Goal: Task Accomplishment & Management: Complete application form

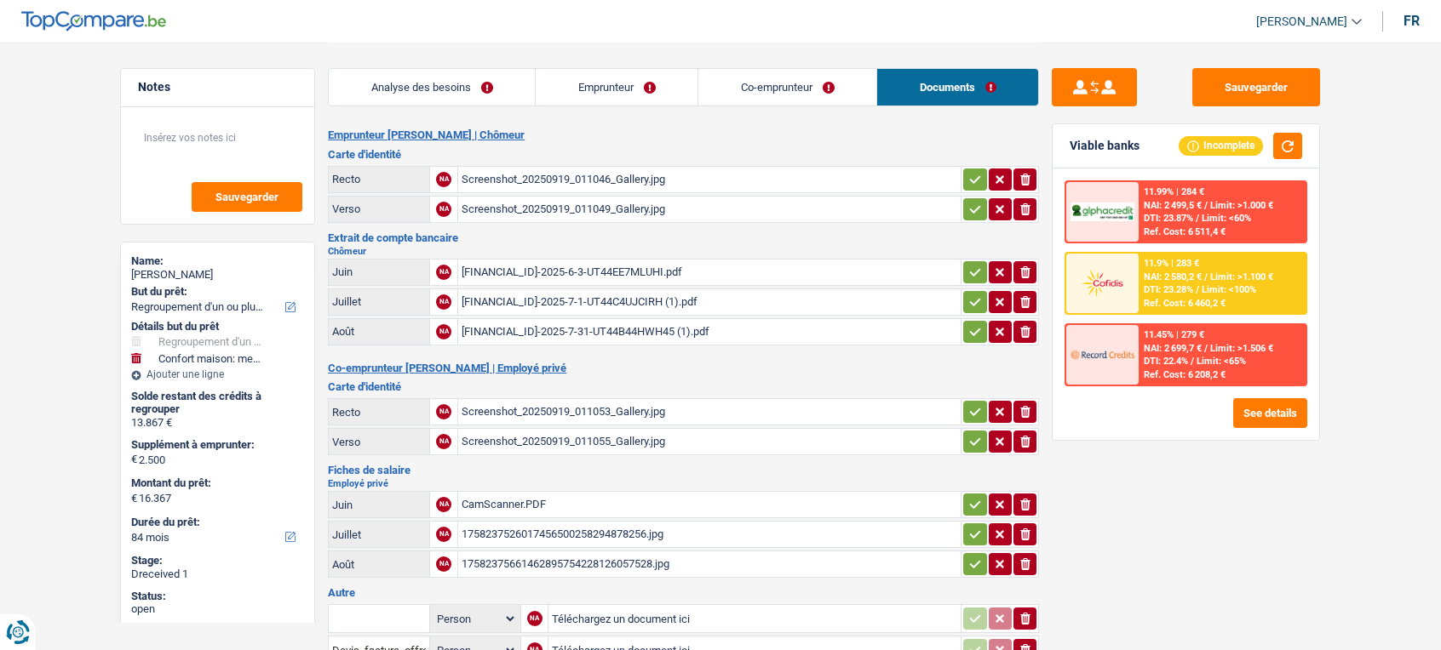
select select "refinancing"
select select "household"
select select "84"
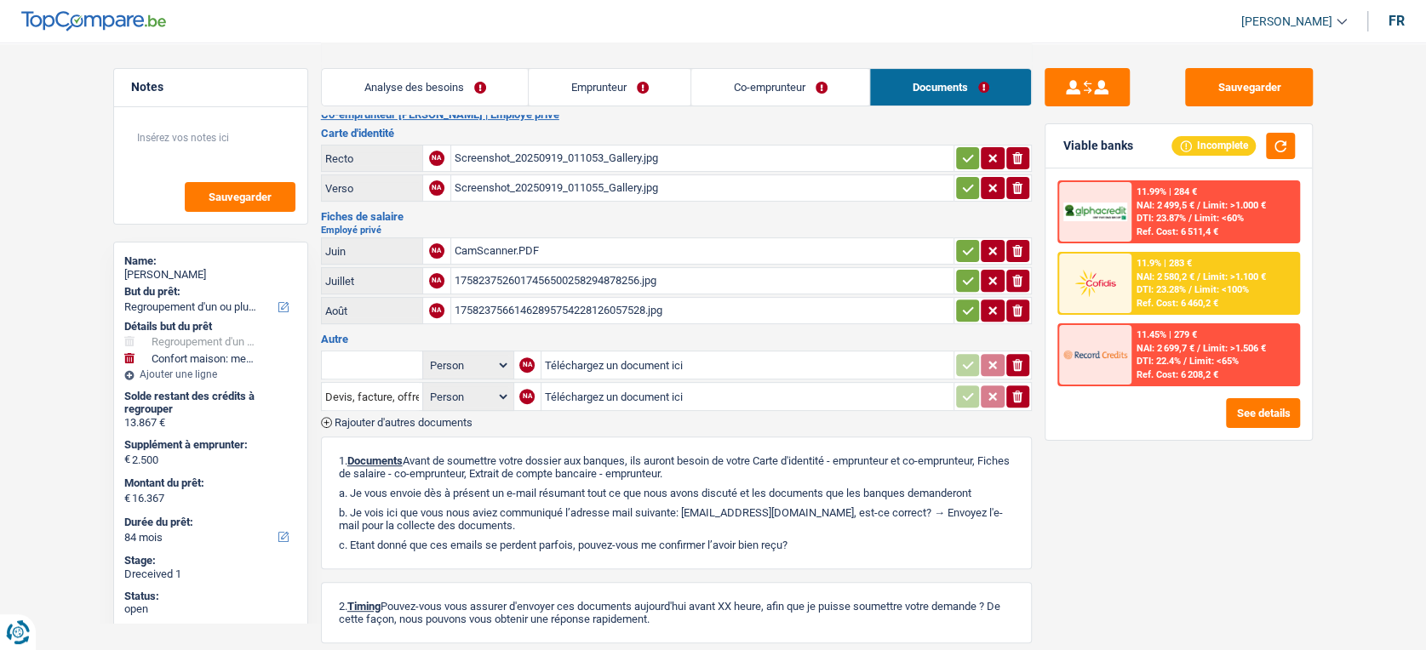
scroll to position [268, 0]
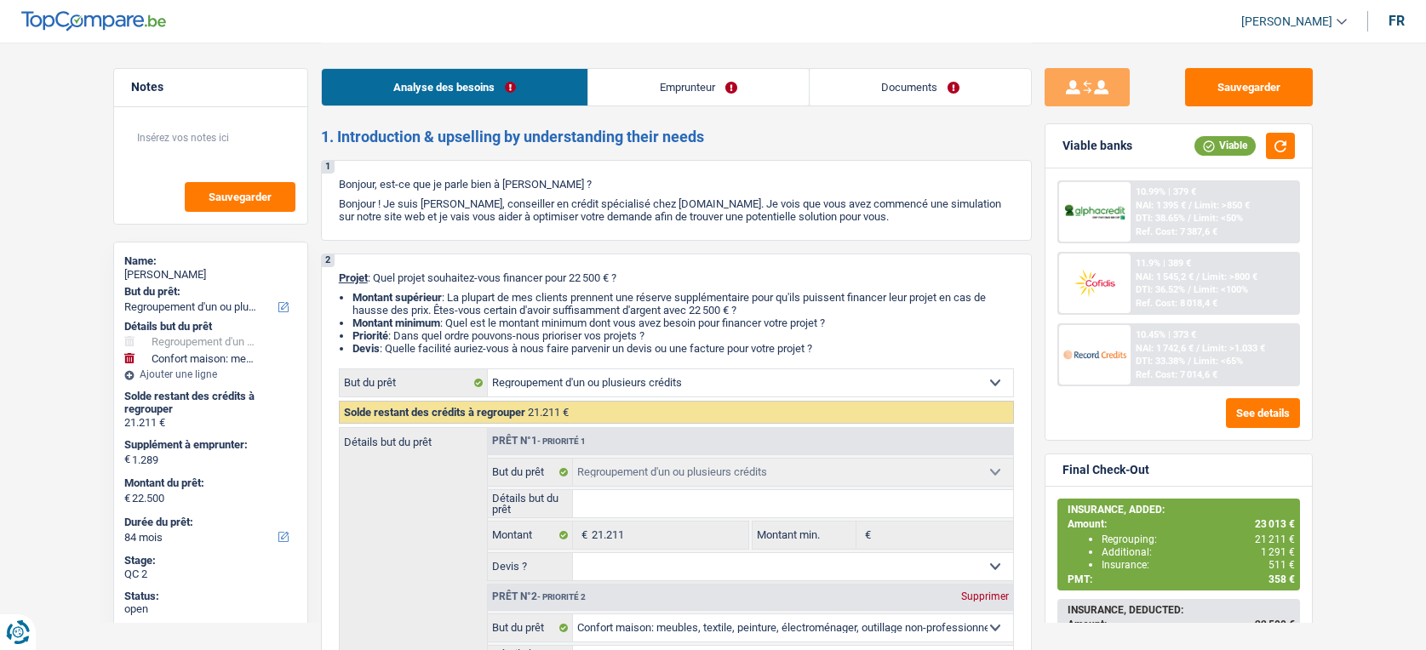
select select "refinancing"
select select "household"
select select "84"
select select "refinancing"
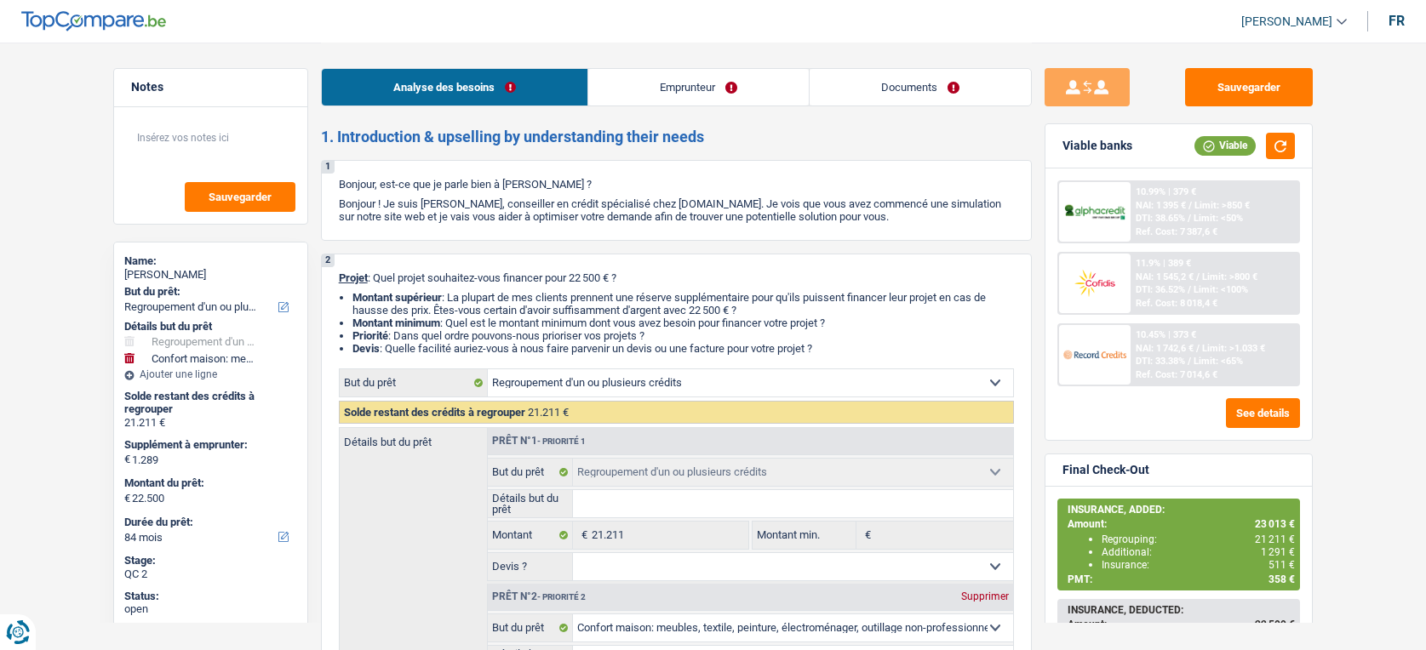
select select "refinancing"
select select "household"
select select "yes"
select select "84"
select select "worker"
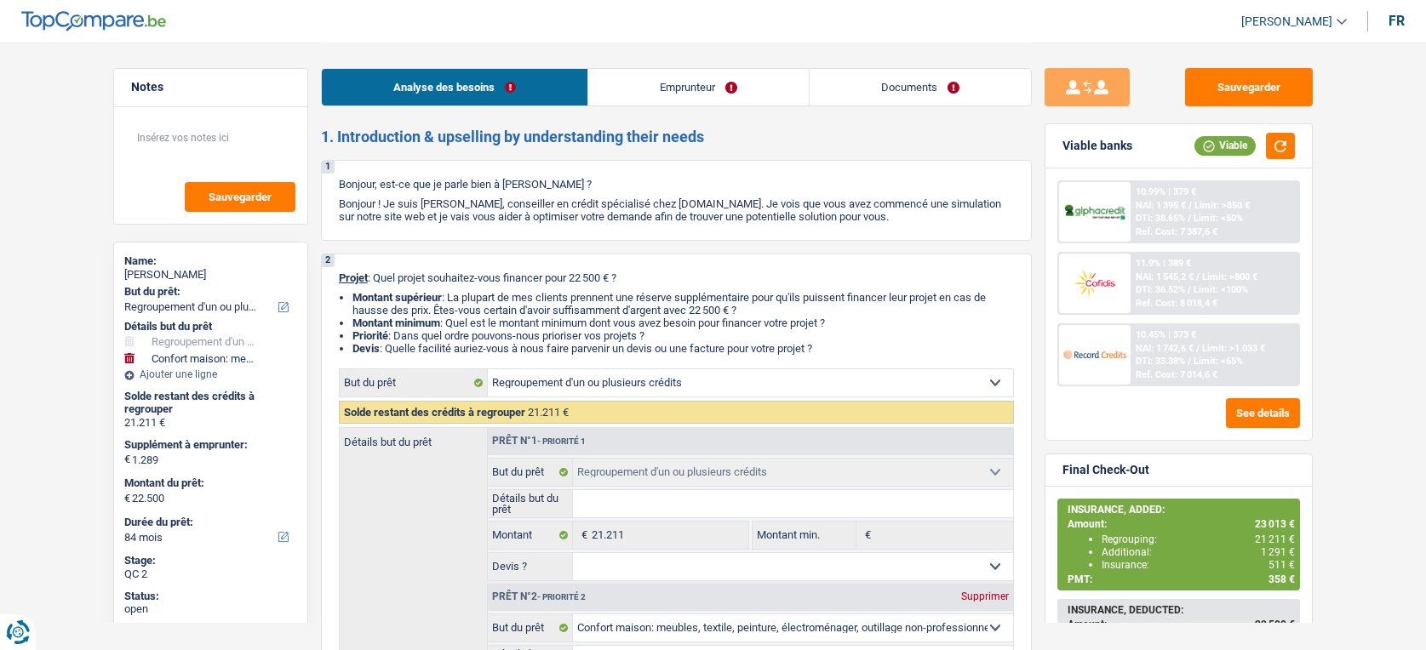
select select "netSalary"
select select "mealVouchers"
select select "rents"
select select "carLoan"
select select "36"
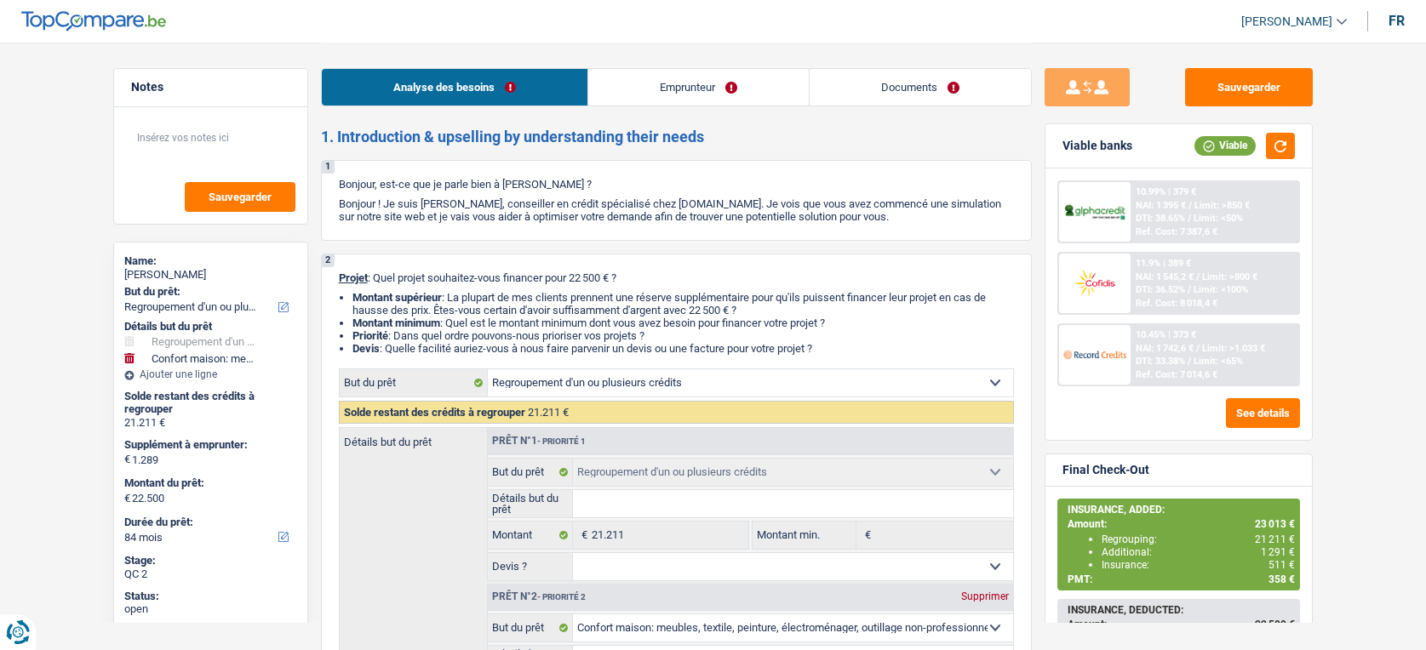
select select "personalLoan"
select select "smallWorks"
select select "42"
select select "cardOrCredit"
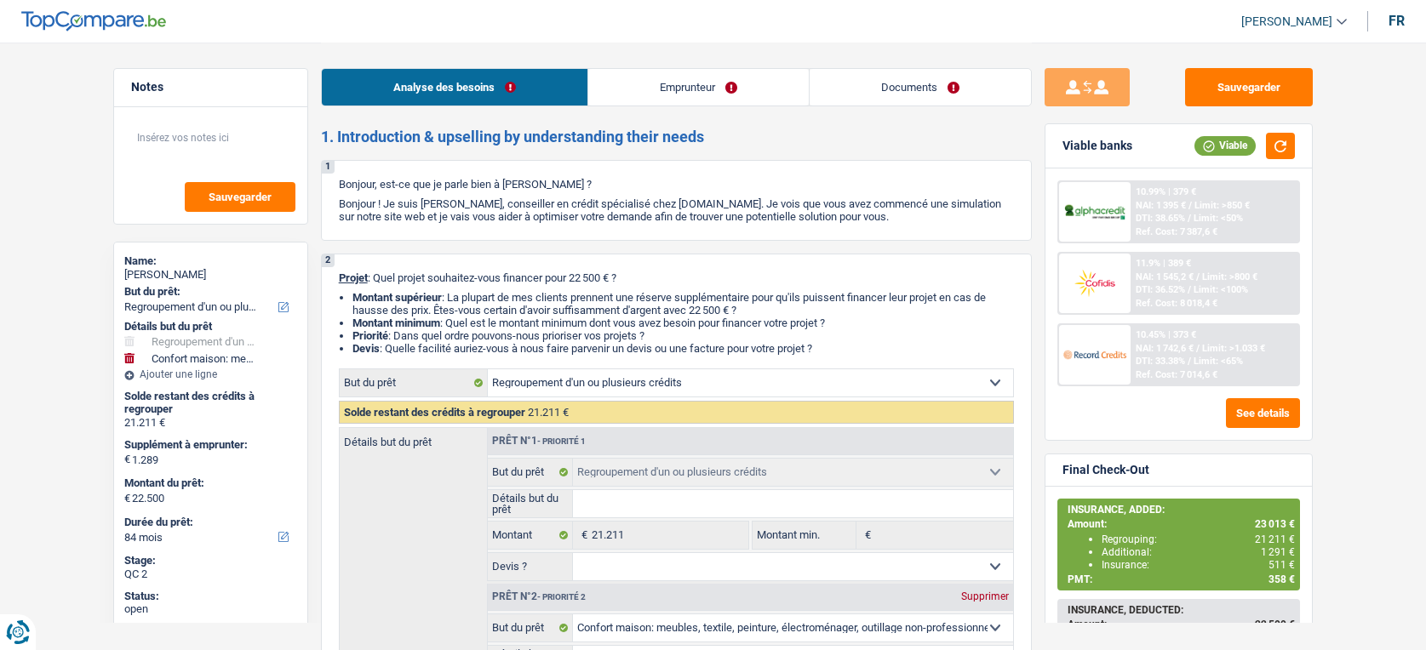
select select "refinancing"
select select "household"
select select "yes"
select select "84"
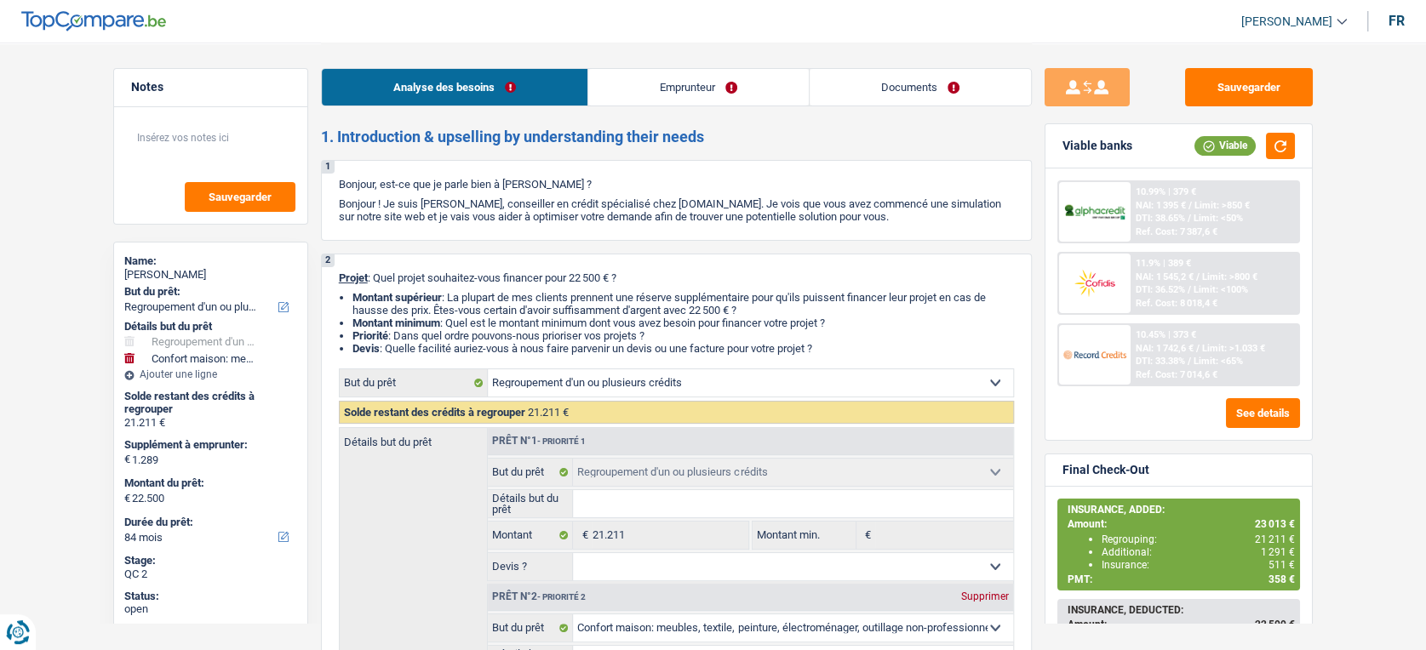
drag, startPoint x: 0, startPoint y: 0, endPoint x: 908, endPoint y: 82, distance: 911.3
click at [908, 82] on link "Documents" at bounding box center [920, 87] width 221 height 37
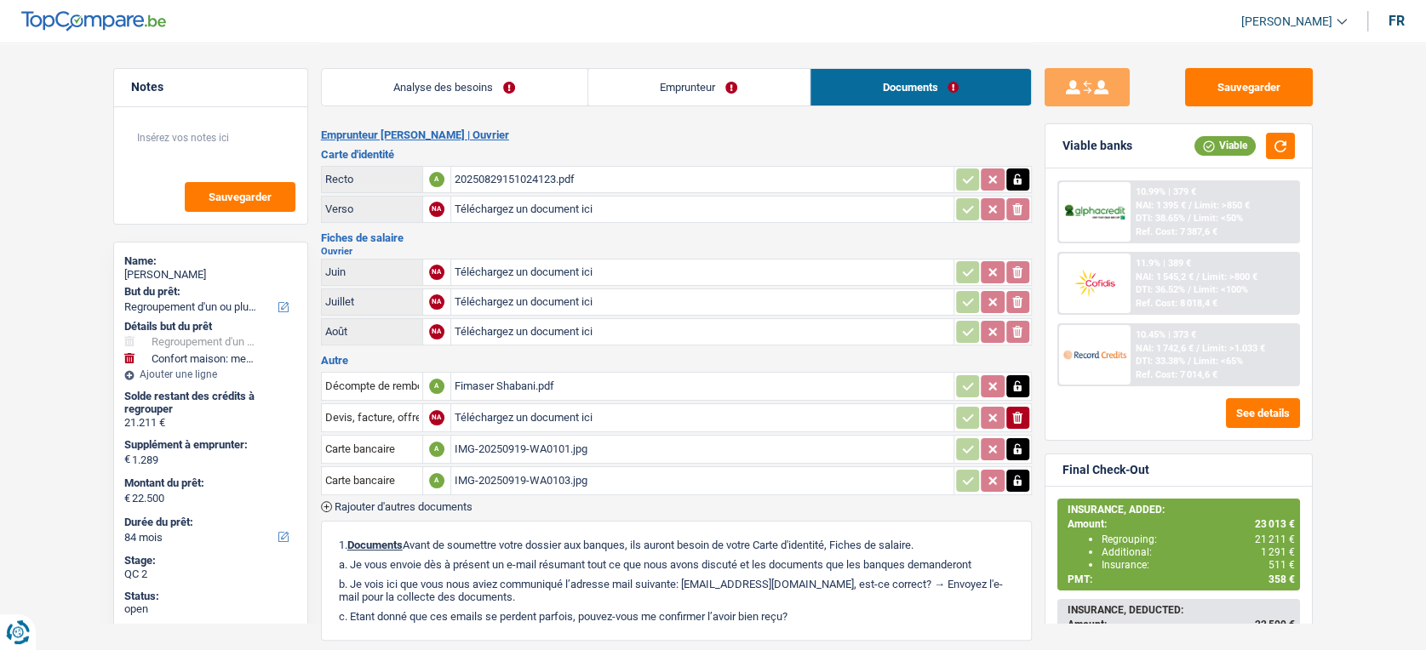
click at [388, 504] on span "Rajouter d'autres documents" at bounding box center [404, 506] width 138 height 11
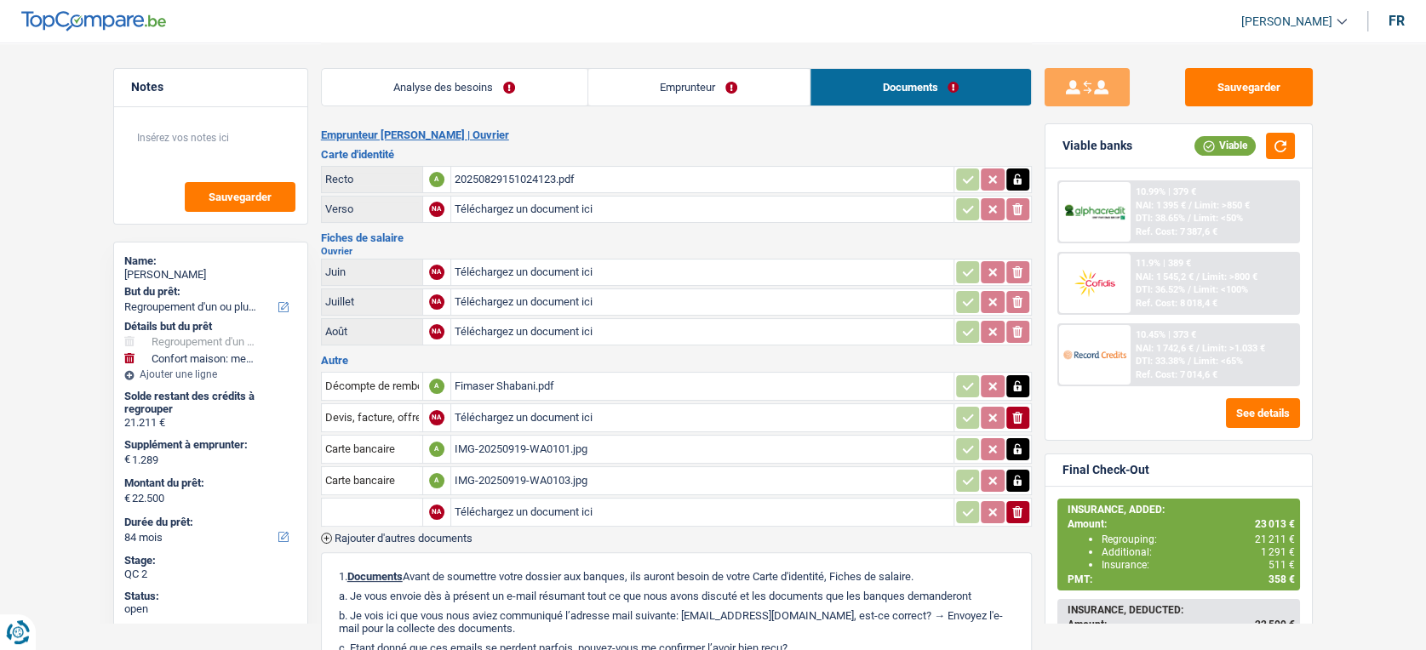
click at [389, 505] on input "text" at bounding box center [372, 512] width 94 height 27
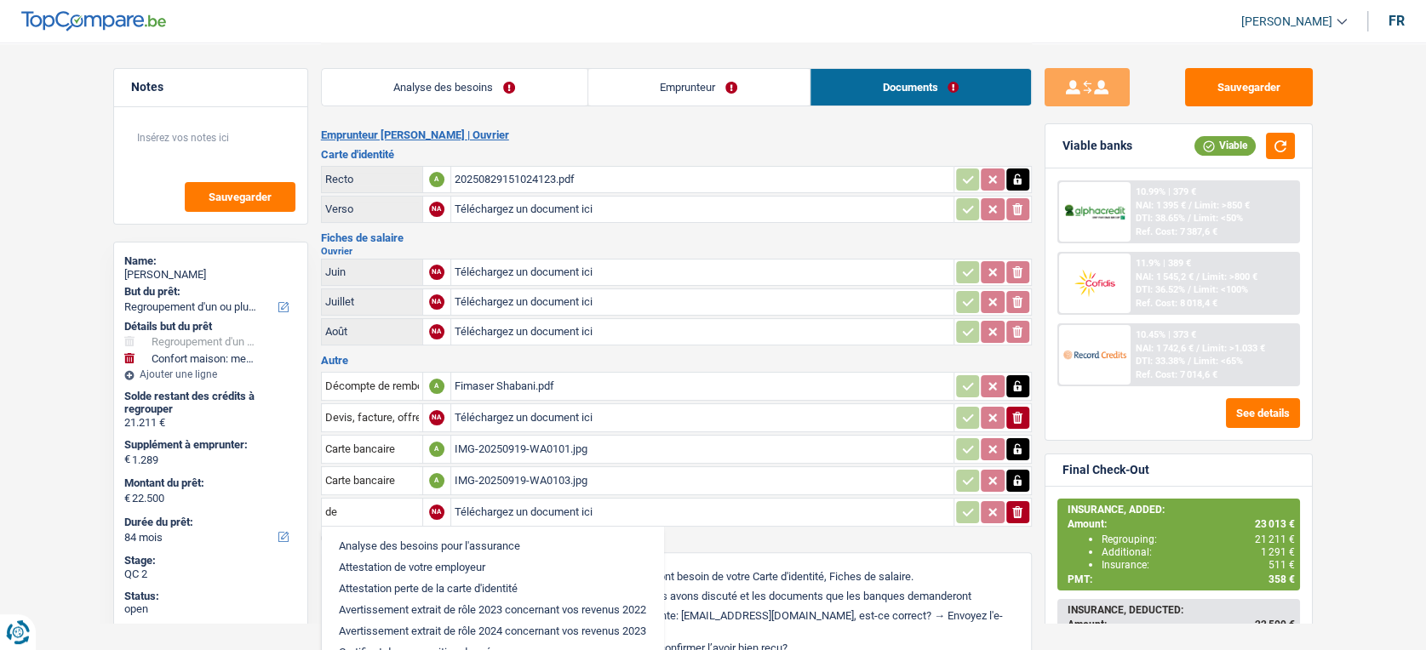
click at [491, 382] on div "Fimaser Shabani.pdf" at bounding box center [703, 387] width 496 height 26
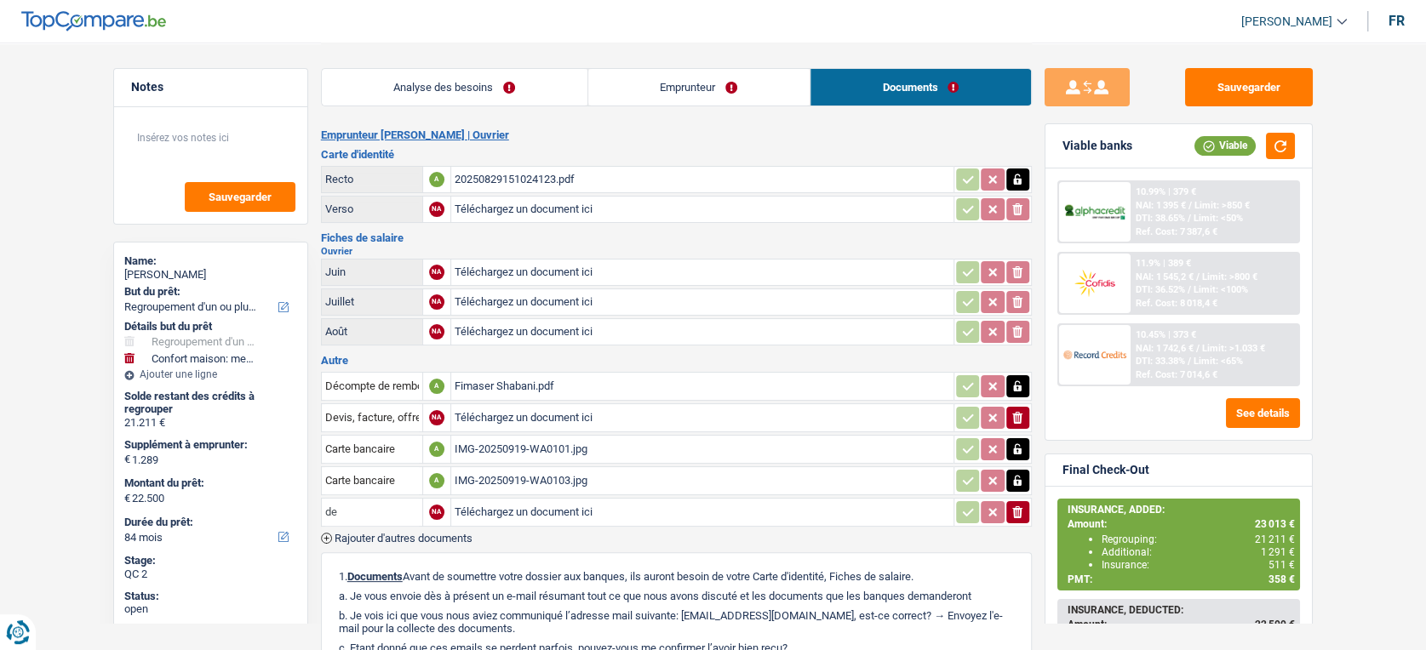
click at [376, 509] on input "de" at bounding box center [372, 512] width 94 height 27
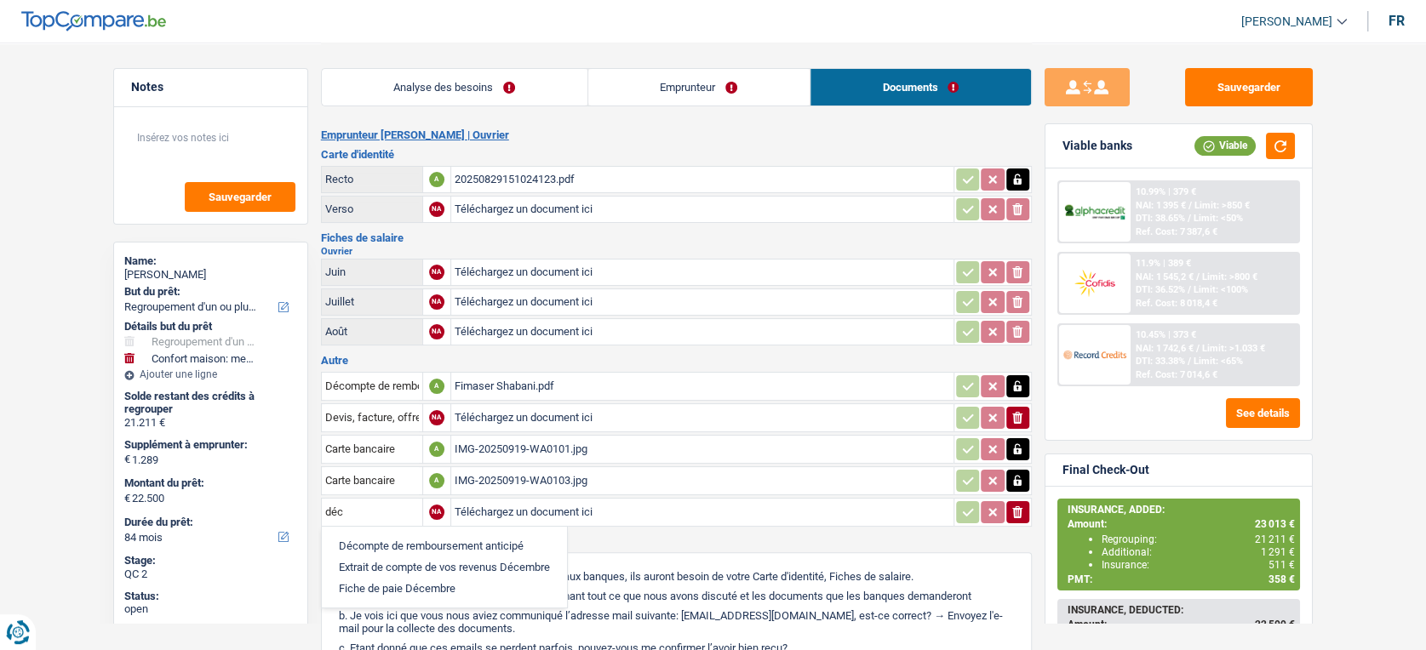
click at [411, 539] on li "Décompte de remboursement anticipé" at bounding box center [444, 546] width 228 height 21
type input "Décompte de remboursement anticipé"
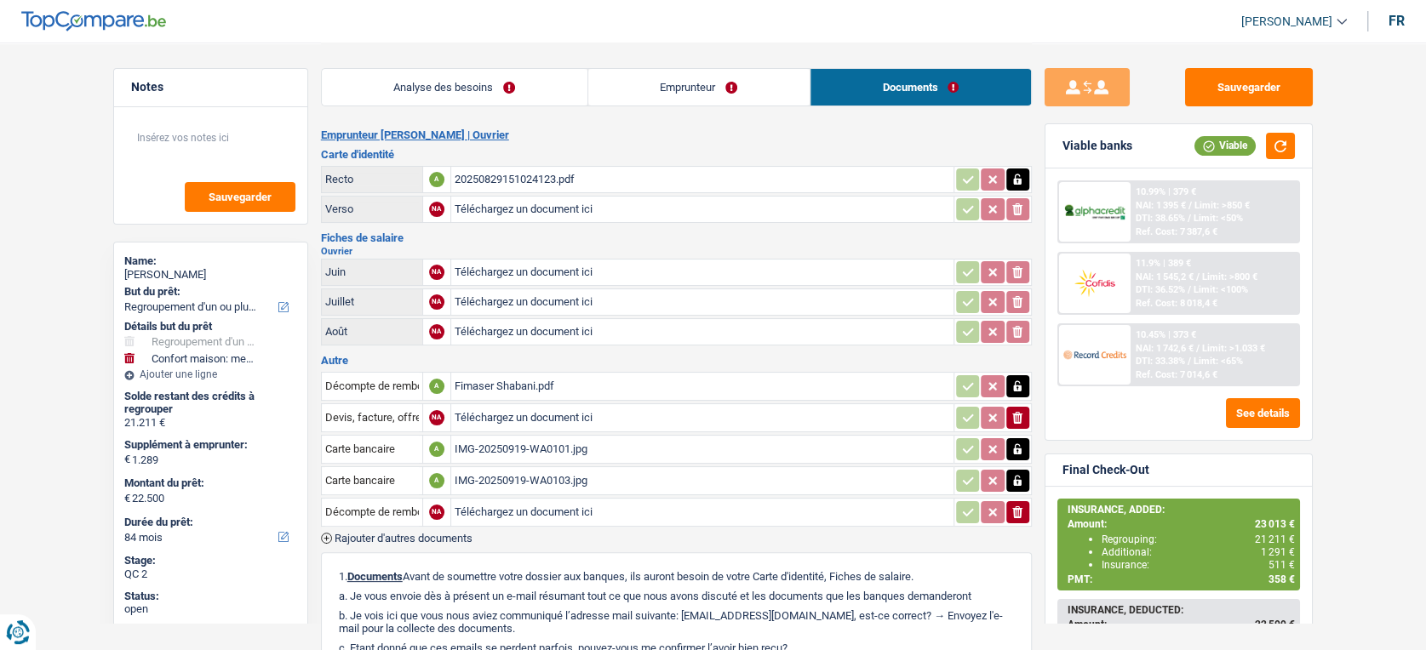
click at [531, 508] on input "Téléchargez un document ici" at bounding box center [703, 513] width 496 height 26
type input "C:\fakepath\Captura de ecrã 2025-09-22 153938.png"
click at [1259, 92] on button "Sauvegarder" at bounding box center [1249, 87] width 128 height 38
click at [1278, 88] on button "Sauvegarder" at bounding box center [1249, 87] width 128 height 38
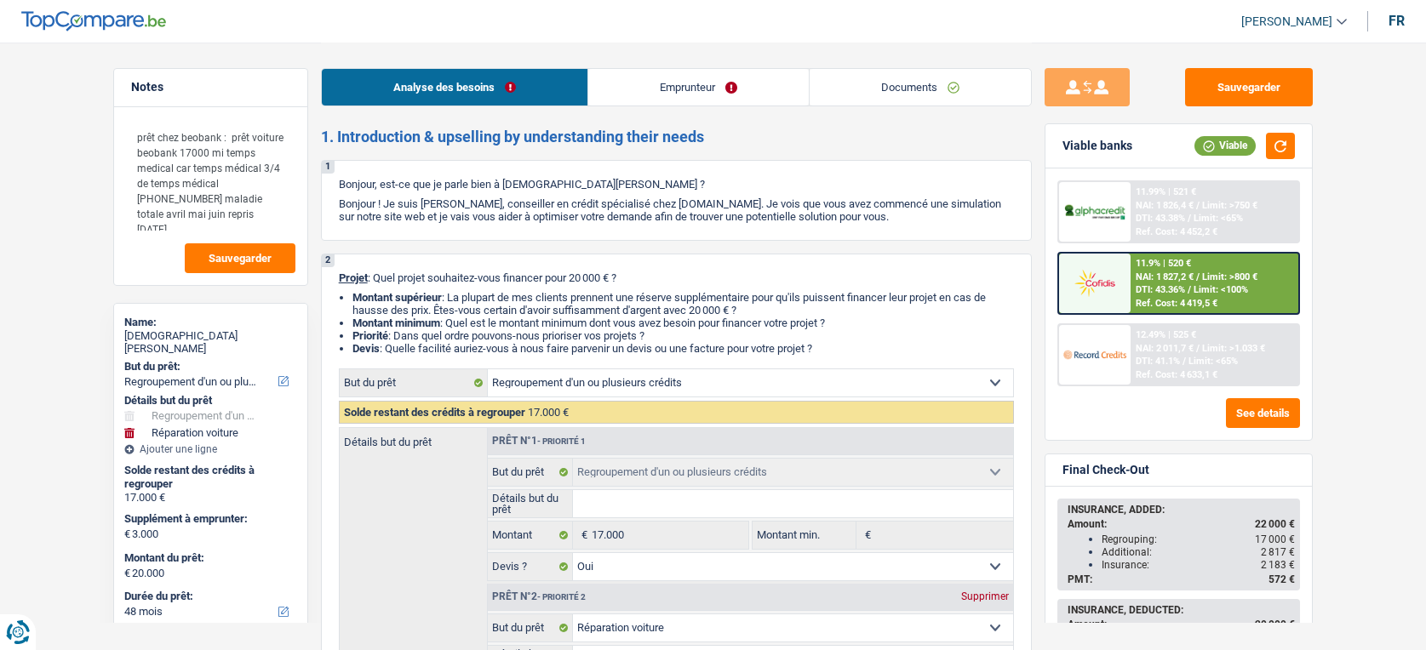
select select "refinancing"
select select "carRepair"
select select "48"
select select "ownerWithMortgage"
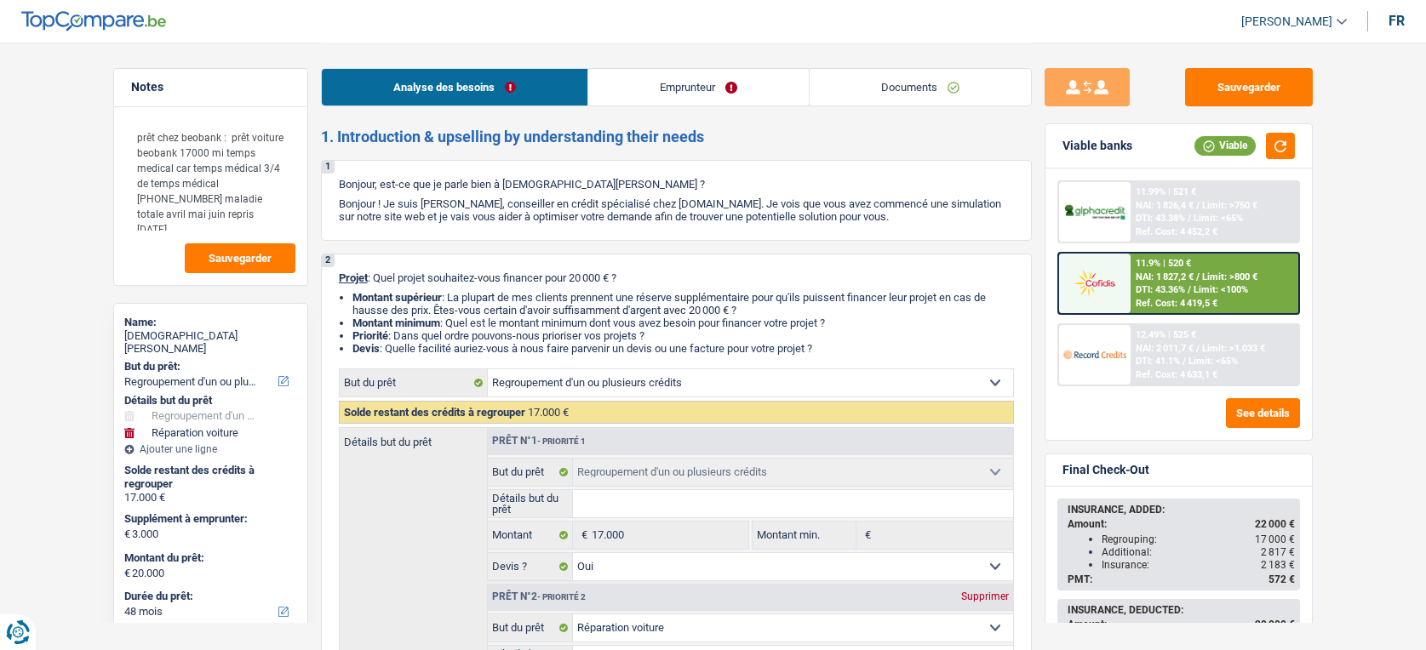
select select "BE"
select select "mortgage"
select select "240"
select select "carLoan"
select select "84"
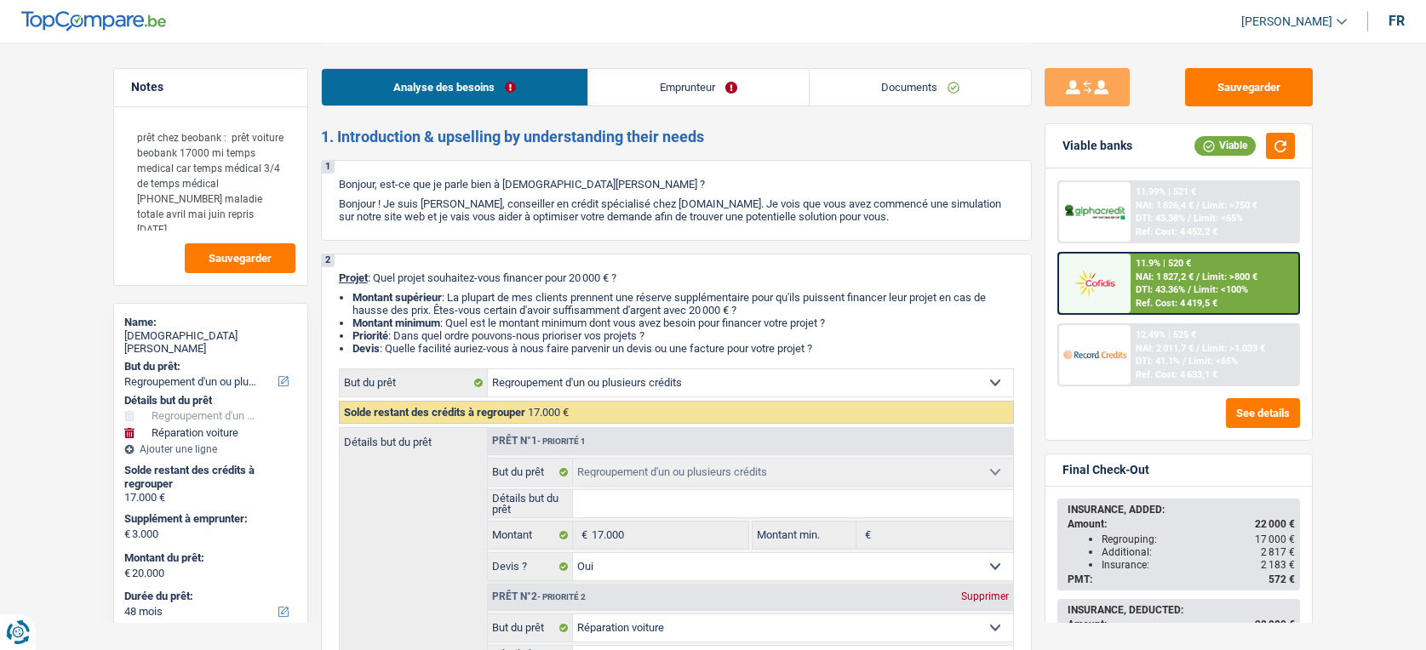
select select "personalLoan"
select select "other"
select select "24"
drag, startPoint x: 0, startPoint y: 0, endPoint x: 969, endPoint y: 91, distance: 973.2
click at [969, 91] on link "Documents" at bounding box center [920, 87] width 221 height 37
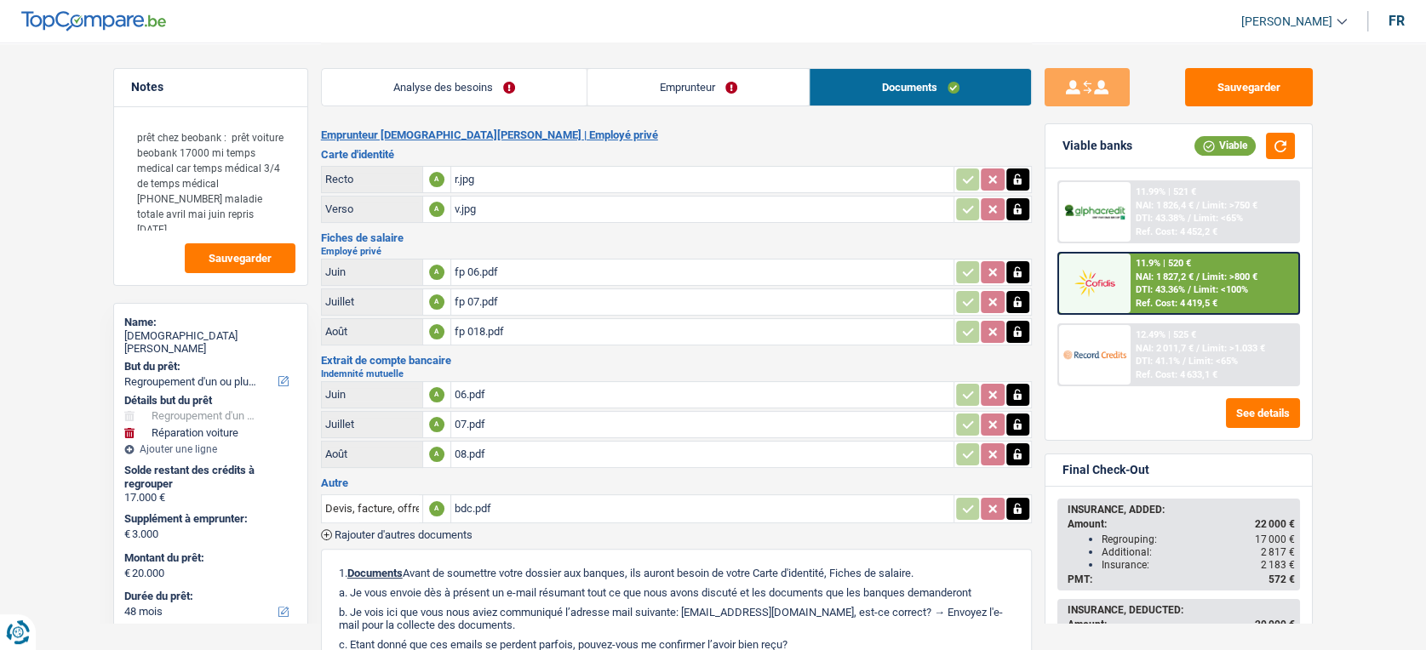
click at [742, 89] on link "Emprunteur" at bounding box center [697, 87] width 221 height 37
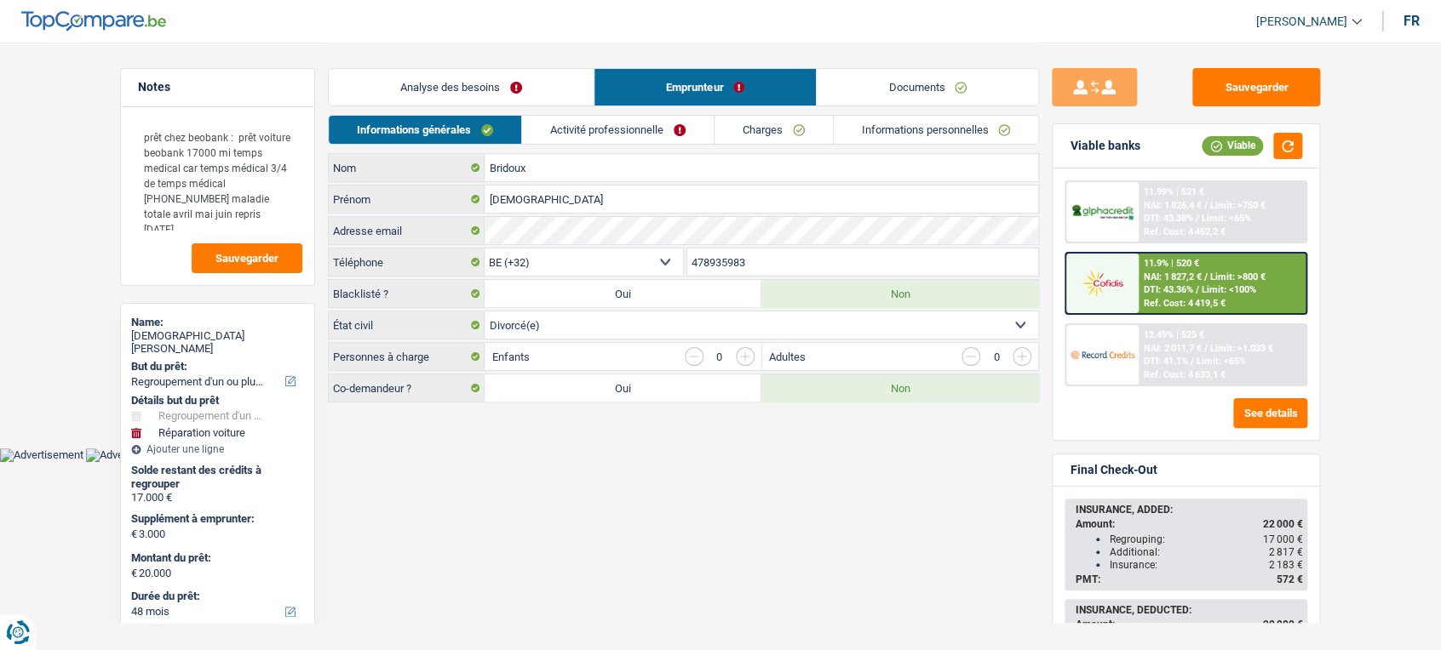
click at [622, 120] on link "Activité professionnelle" at bounding box center [618, 130] width 192 height 28
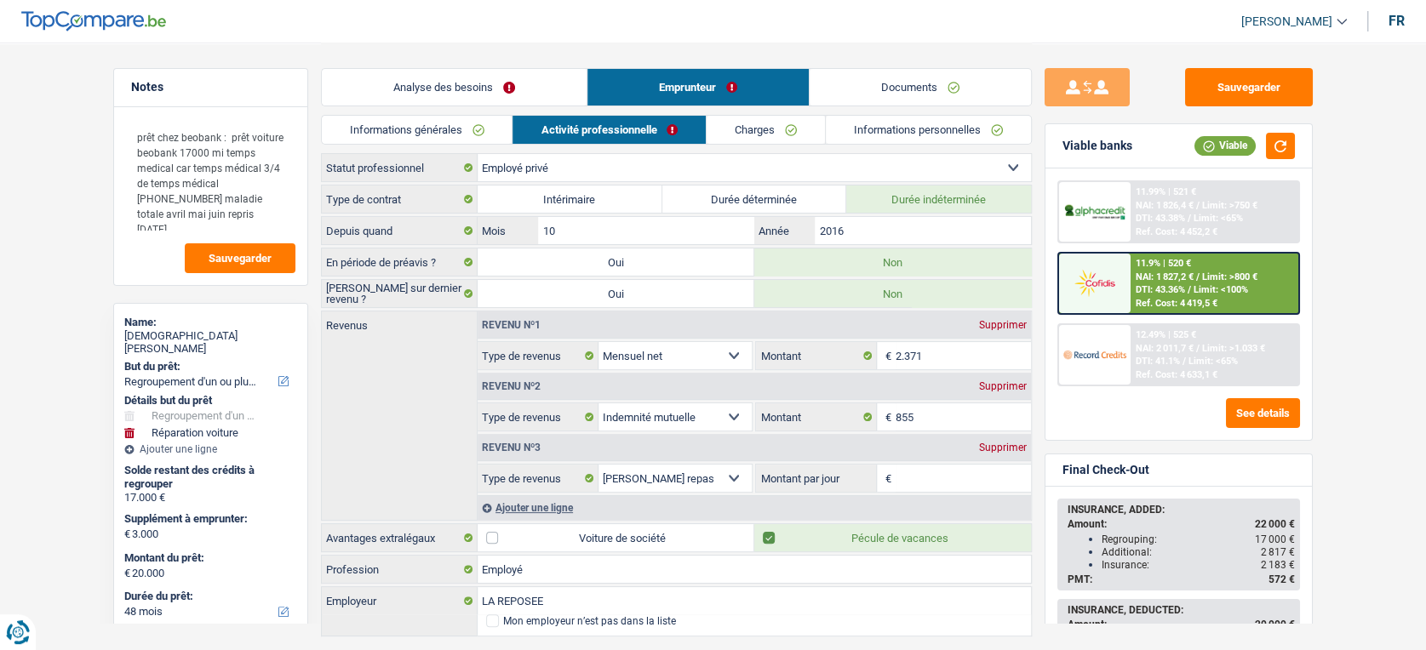
click at [742, 123] on link "Charges" at bounding box center [766, 130] width 118 height 28
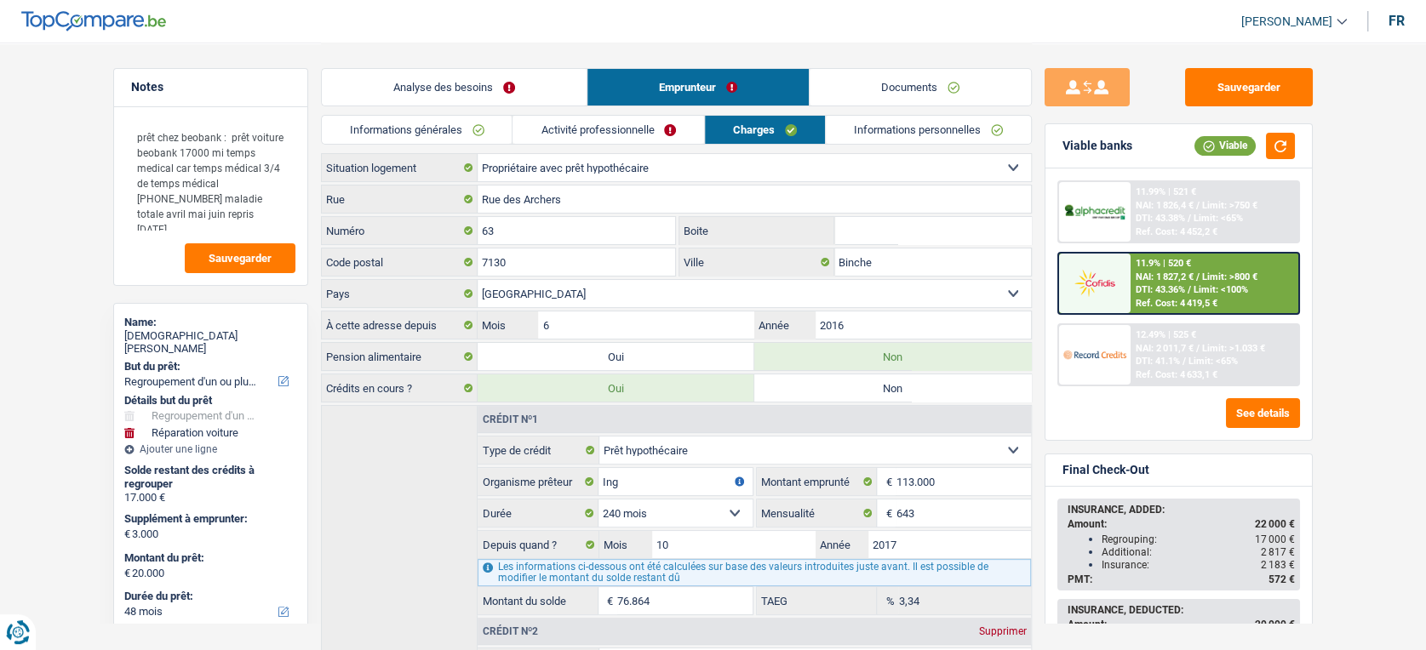
click at [885, 72] on link "Documents" at bounding box center [920, 87] width 221 height 37
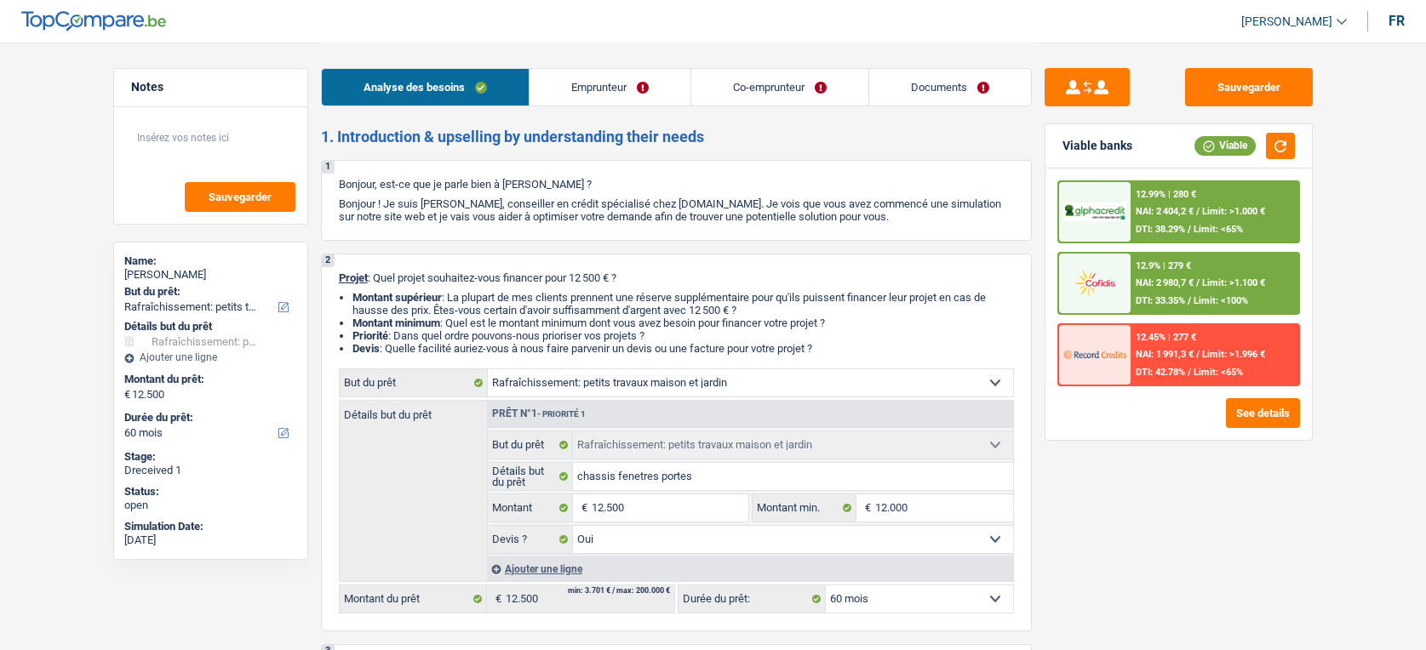
select select "houseOrGarden"
select select "60"
select select "houseOrGarden"
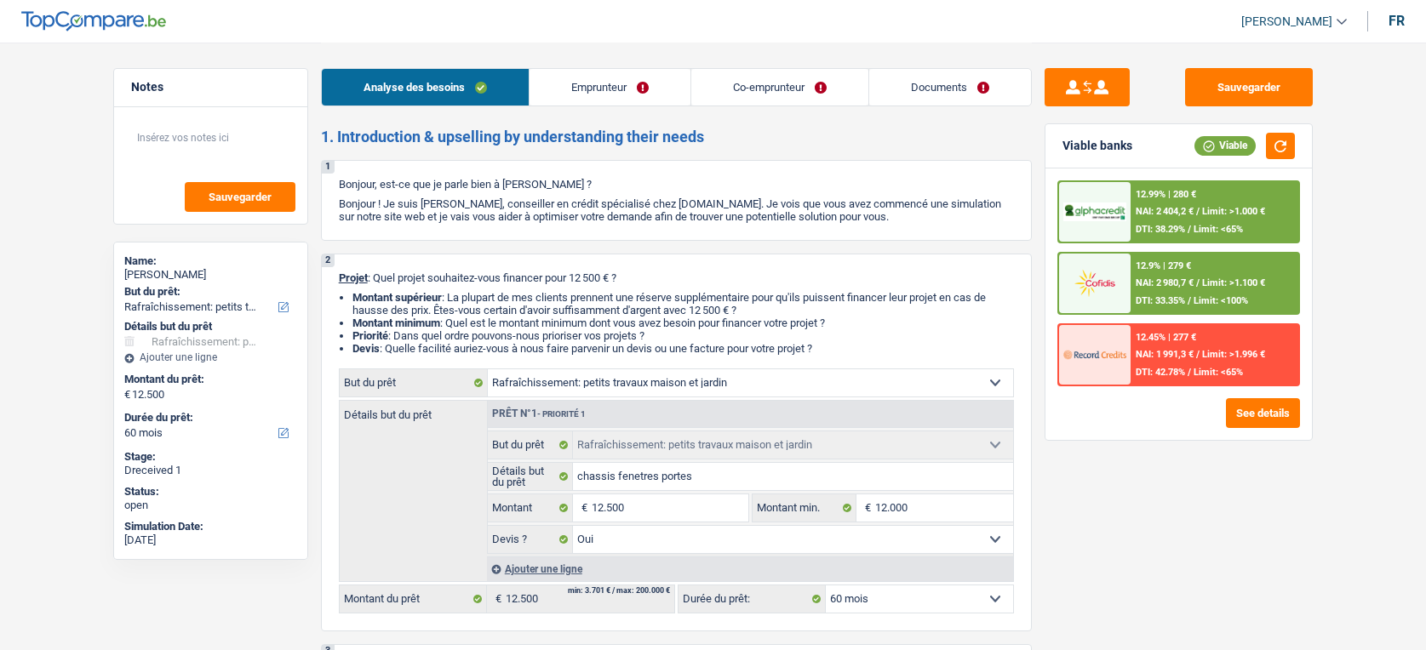
select select "yes"
select select "60"
select select "worker"
select select "invalid"
select select "familyAllowances"
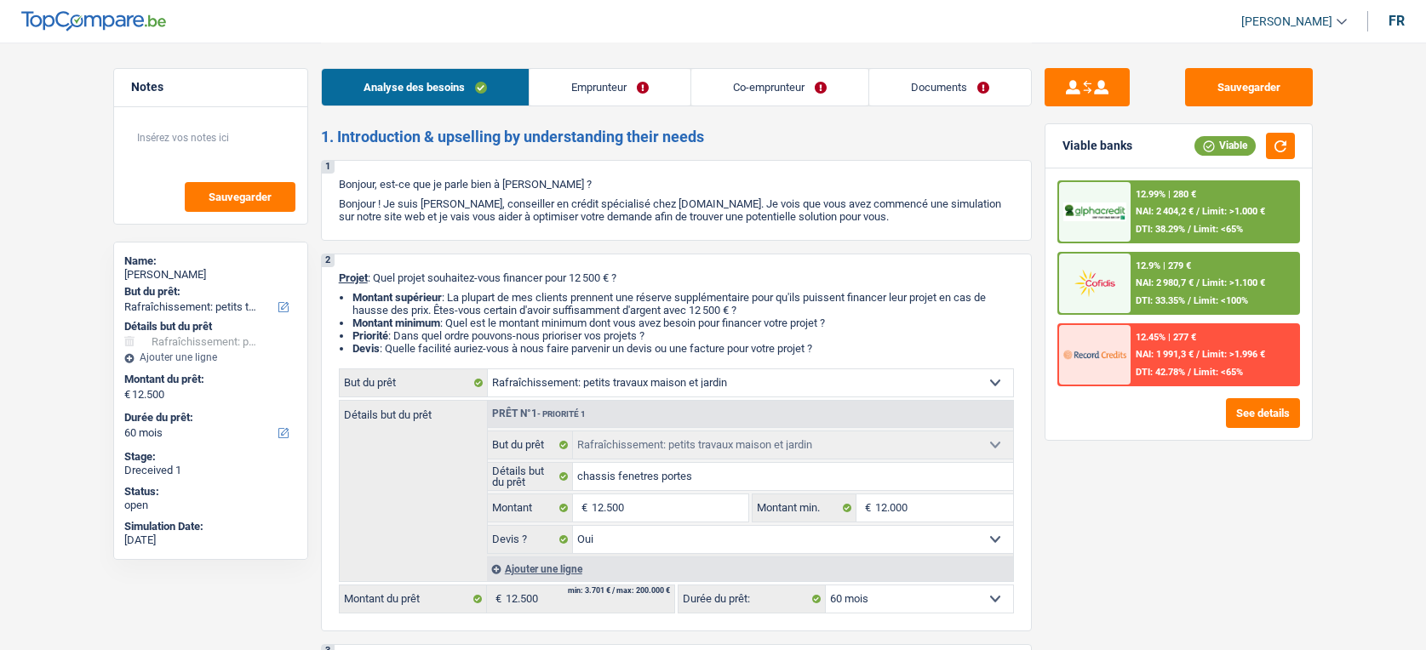
select select "mealVouchers"
select select "netSalary"
select select "disabilityPension"
select select "ownerWithMortgage"
select select "mortgage"
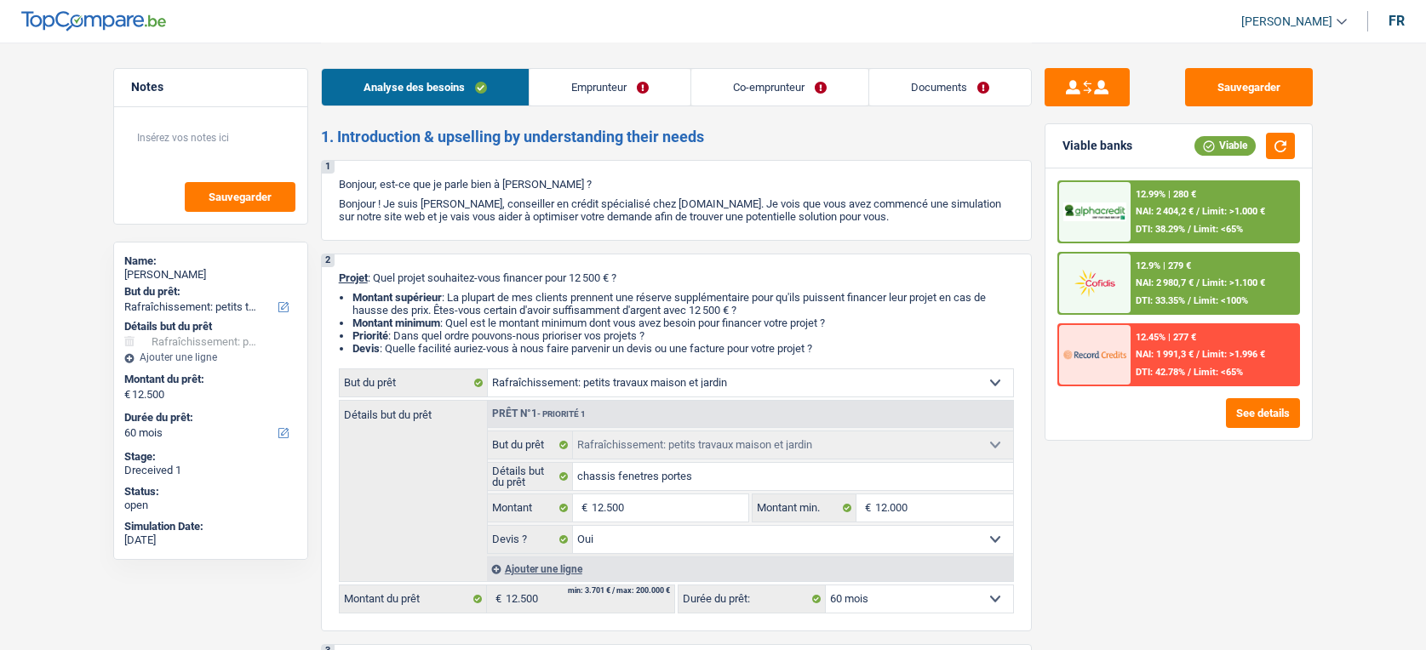
select select "300"
select select "carLoan"
select select "30"
select select "houseOrGarden"
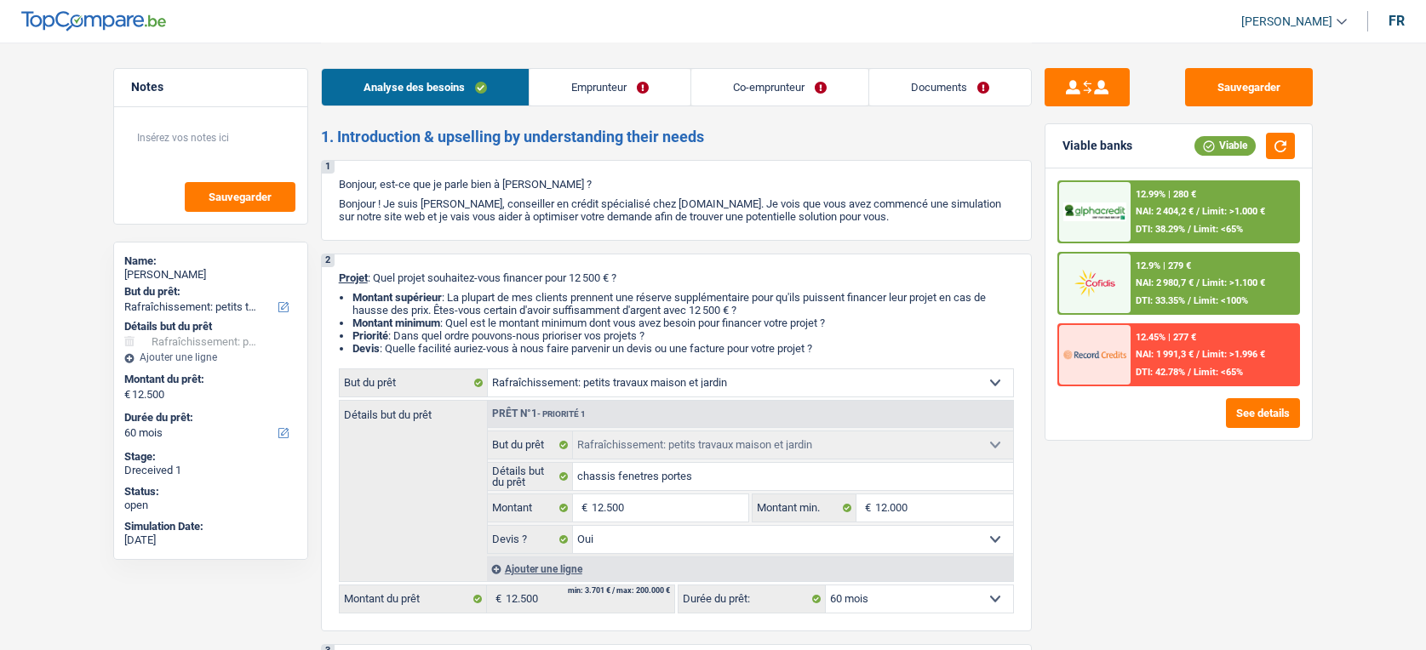
select select "yes"
select select "60"
drag, startPoint x: 0, startPoint y: 0, endPoint x: 965, endPoint y: 87, distance: 968.6
click at [965, 87] on link "Documents" at bounding box center [950, 87] width 162 height 37
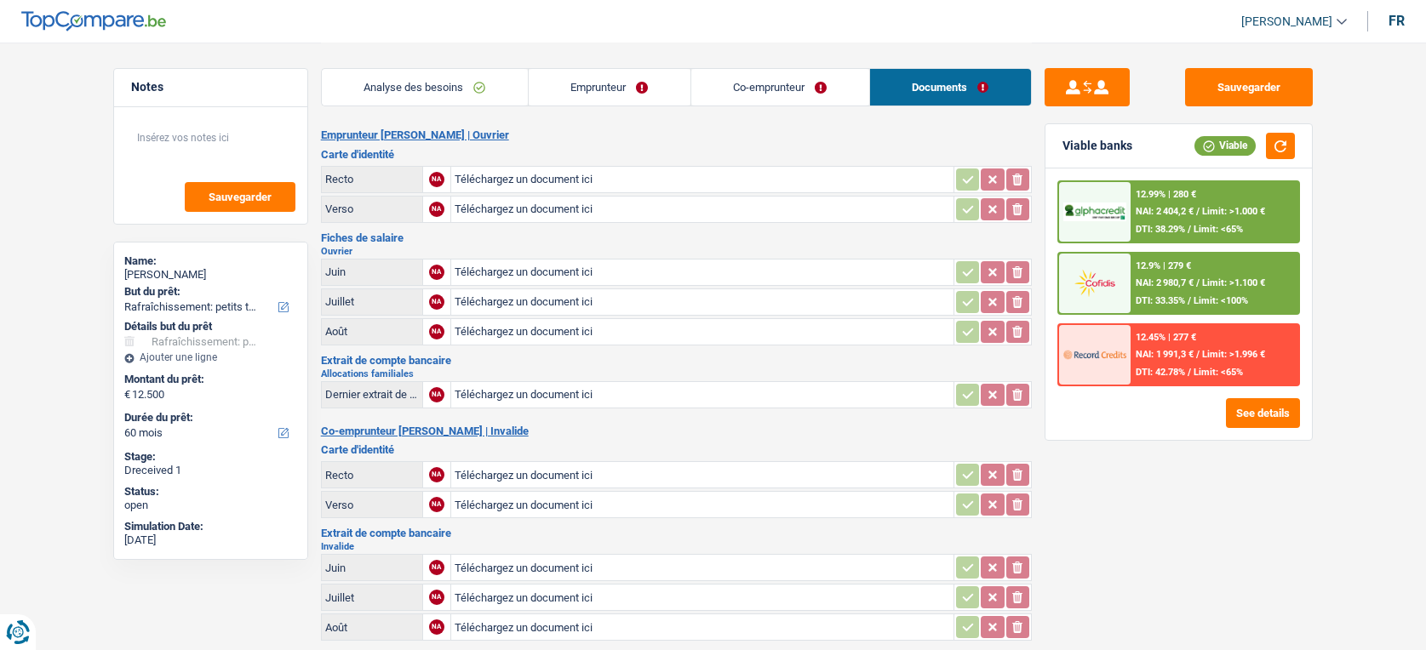
select select "houseOrGarden"
select select "60"
click at [1274, 93] on button "Sauvegarder" at bounding box center [1249, 87] width 128 height 38
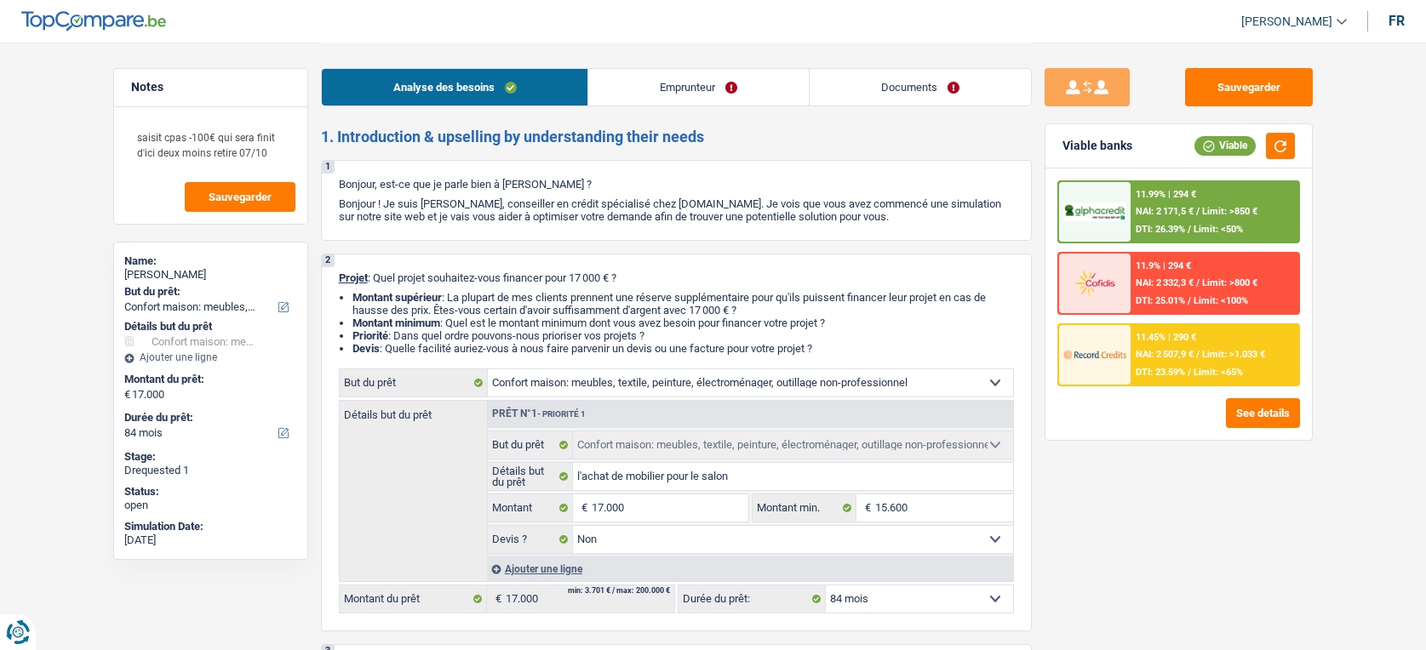
select select "household"
select select "84"
select select "household"
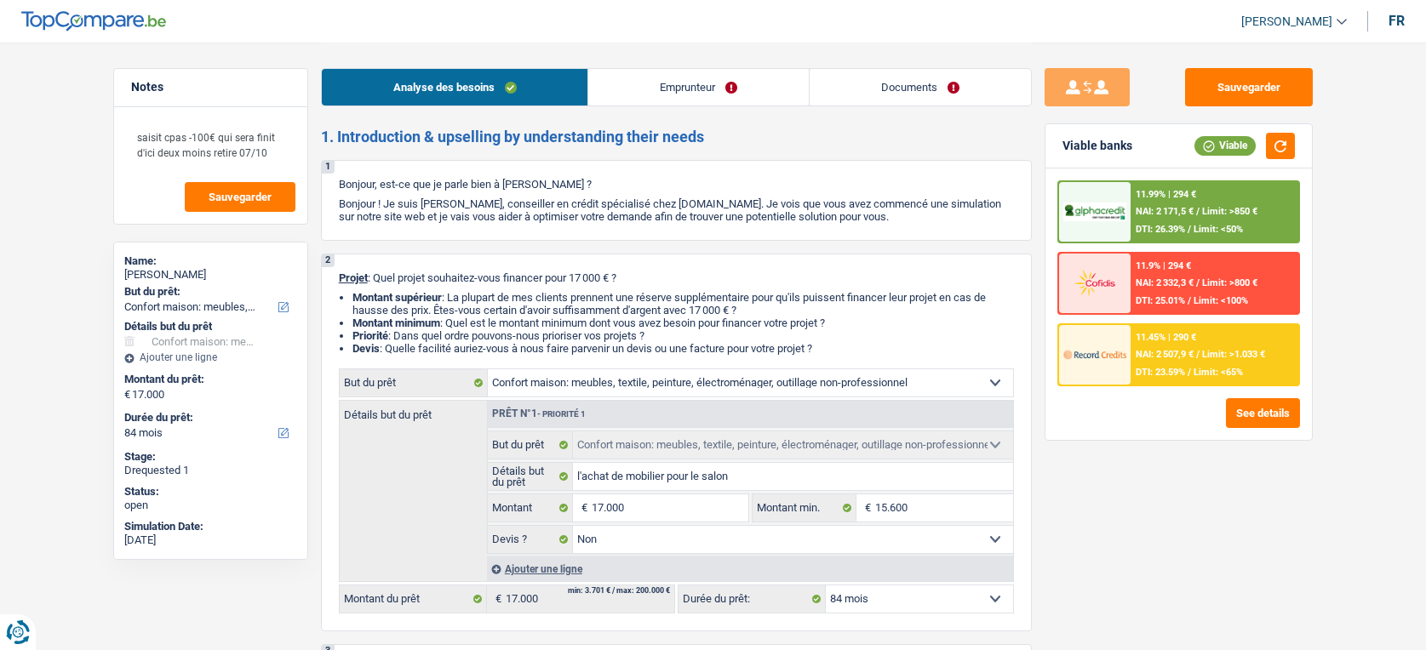
select select "false"
select select "84"
select select "publicEmployee"
select select "netSalary"
select select "other"
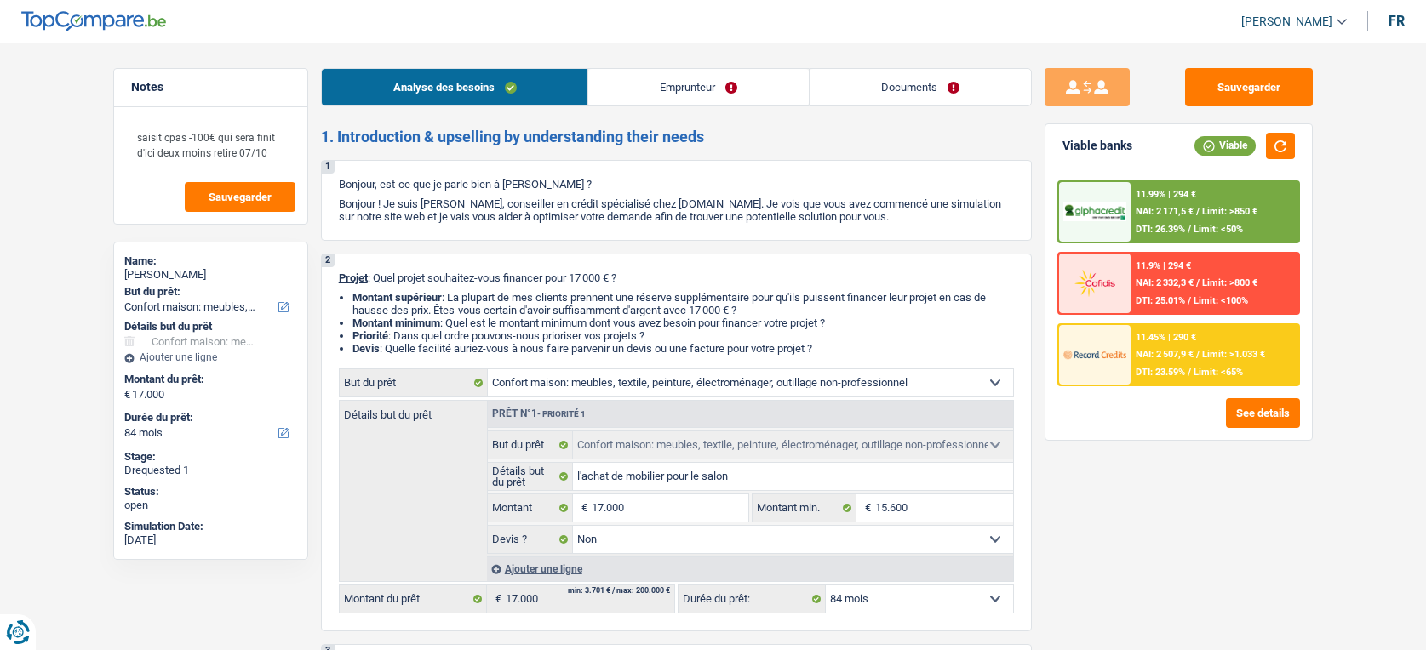
select select "mealVouchers"
select select "rents"
select select "household"
select select "false"
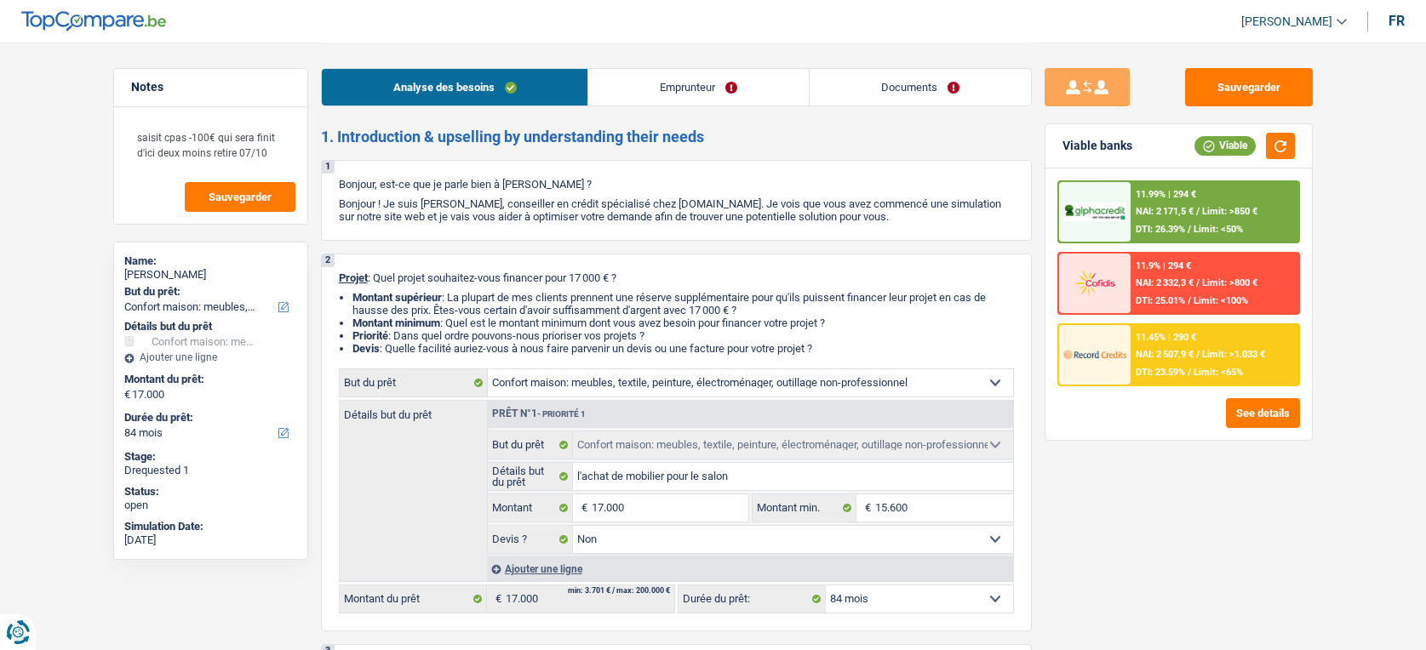
select select "84"
select select "publicEmployee"
select select "netSalary"
select select "other"
select select "mealVouchers"
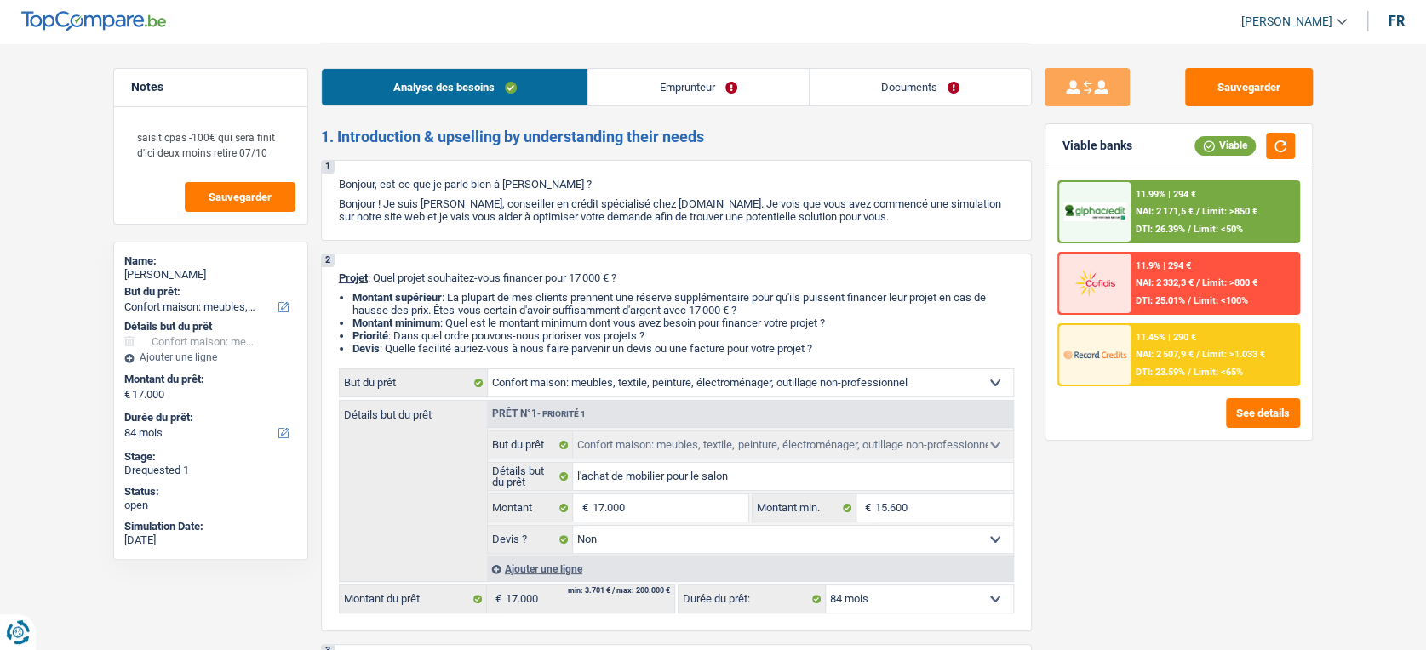
click at [700, 105] on link "Emprunteur" at bounding box center [698, 87] width 221 height 37
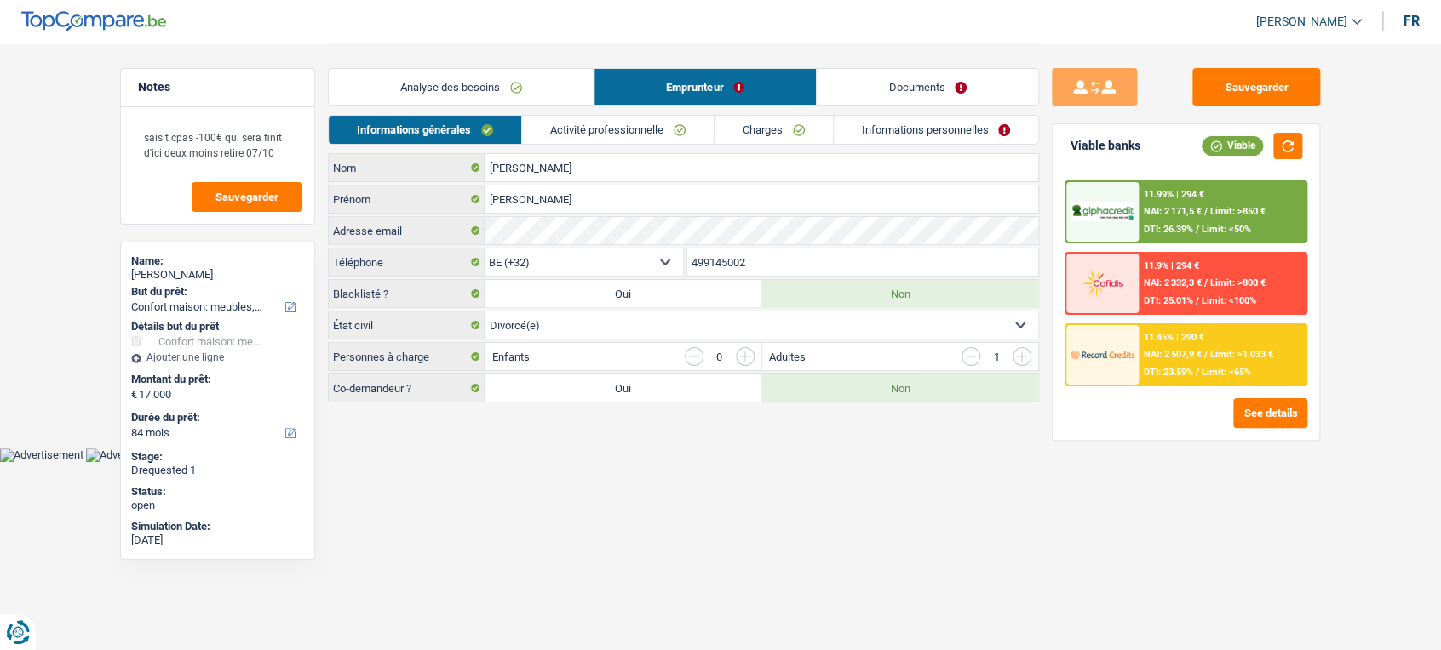
click at [633, 126] on link "Activité professionnelle" at bounding box center [618, 130] width 192 height 28
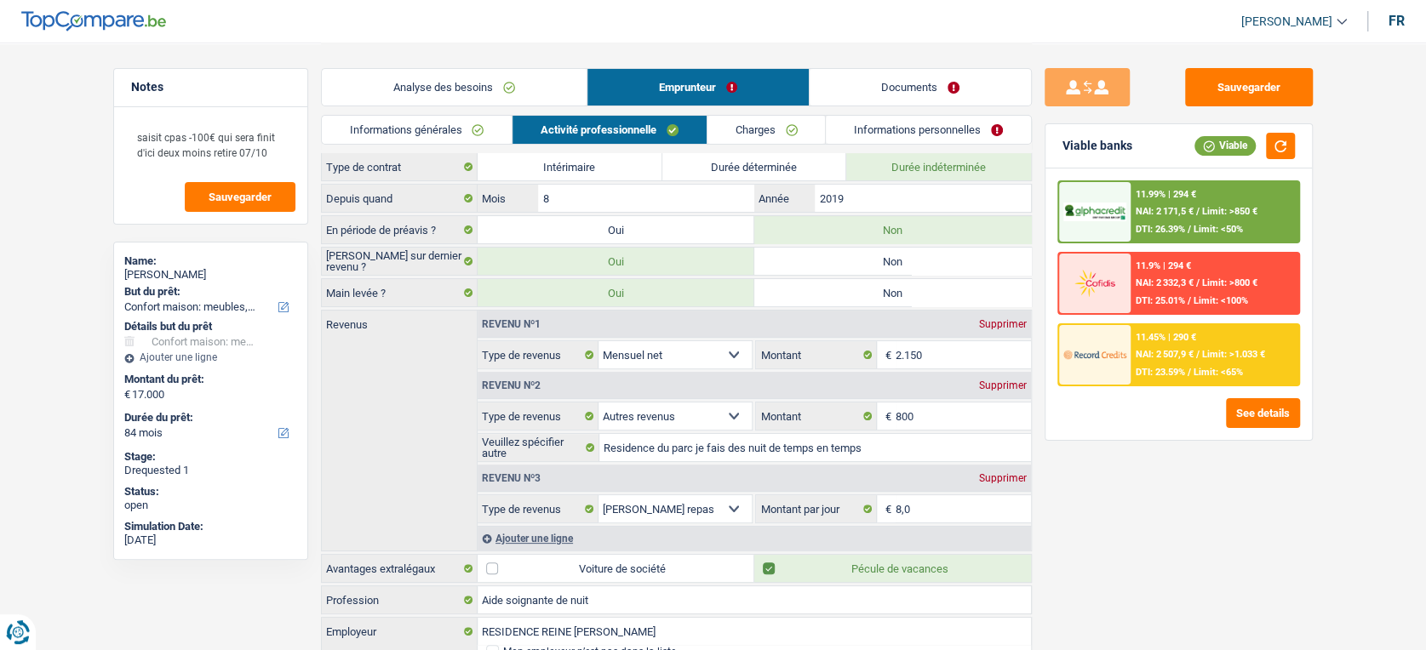
scroll to position [28, 0]
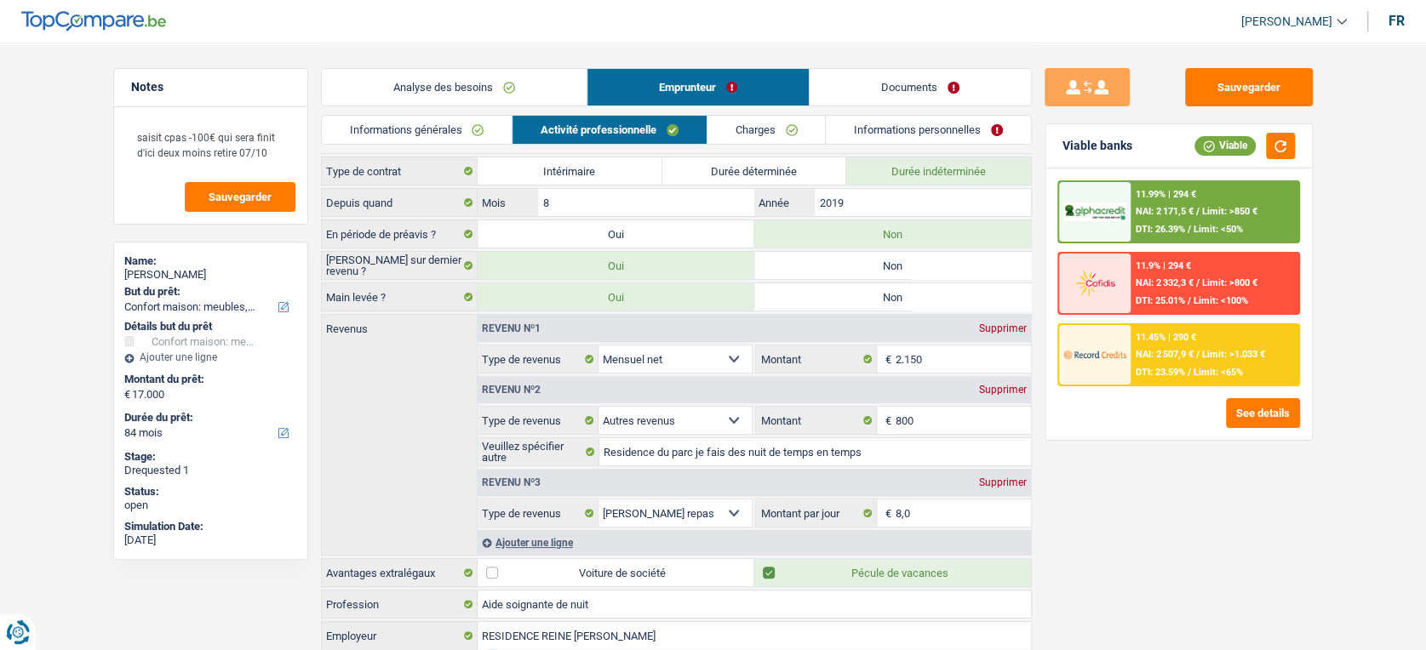
click at [909, 84] on link "Documents" at bounding box center [920, 87] width 221 height 37
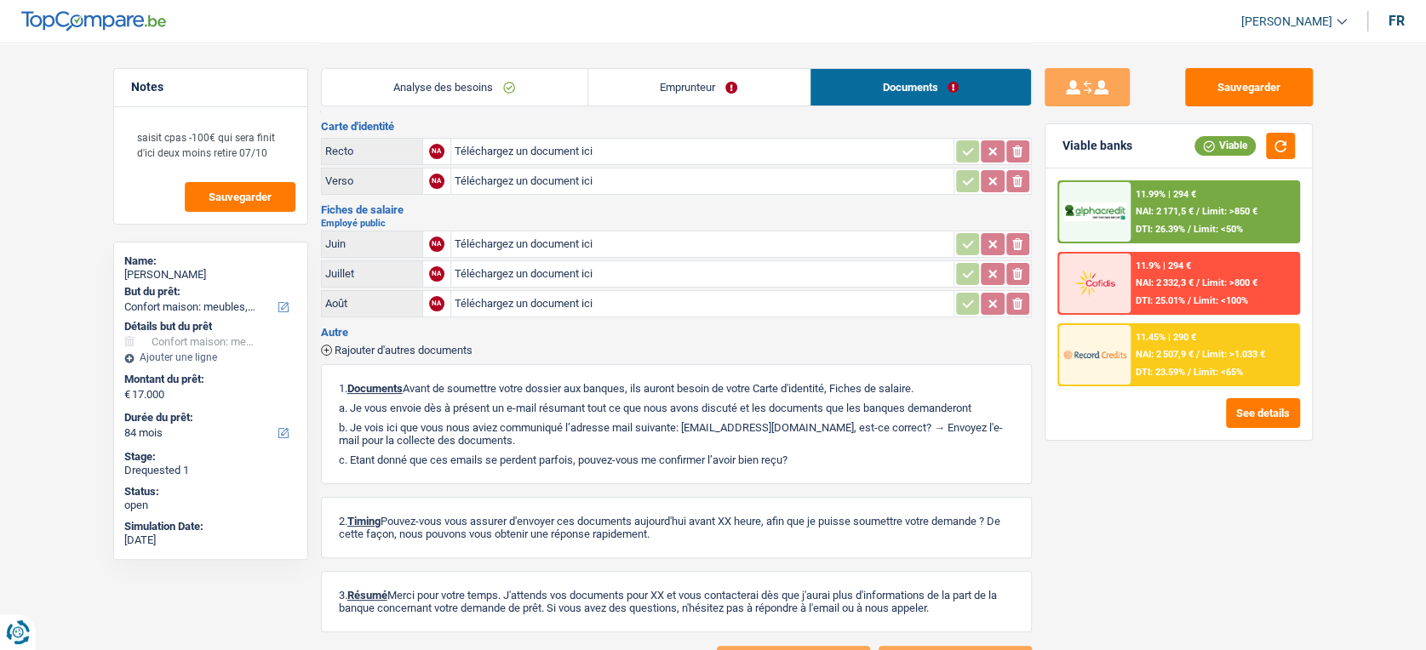
click at [699, 181] on input "Téléchargez un document ici" at bounding box center [703, 182] width 496 height 26
type input "C:\fakepath\20250922_161109.jpg"
click at [1260, 92] on button "Sauvegarder" at bounding box center [1249, 87] width 128 height 38
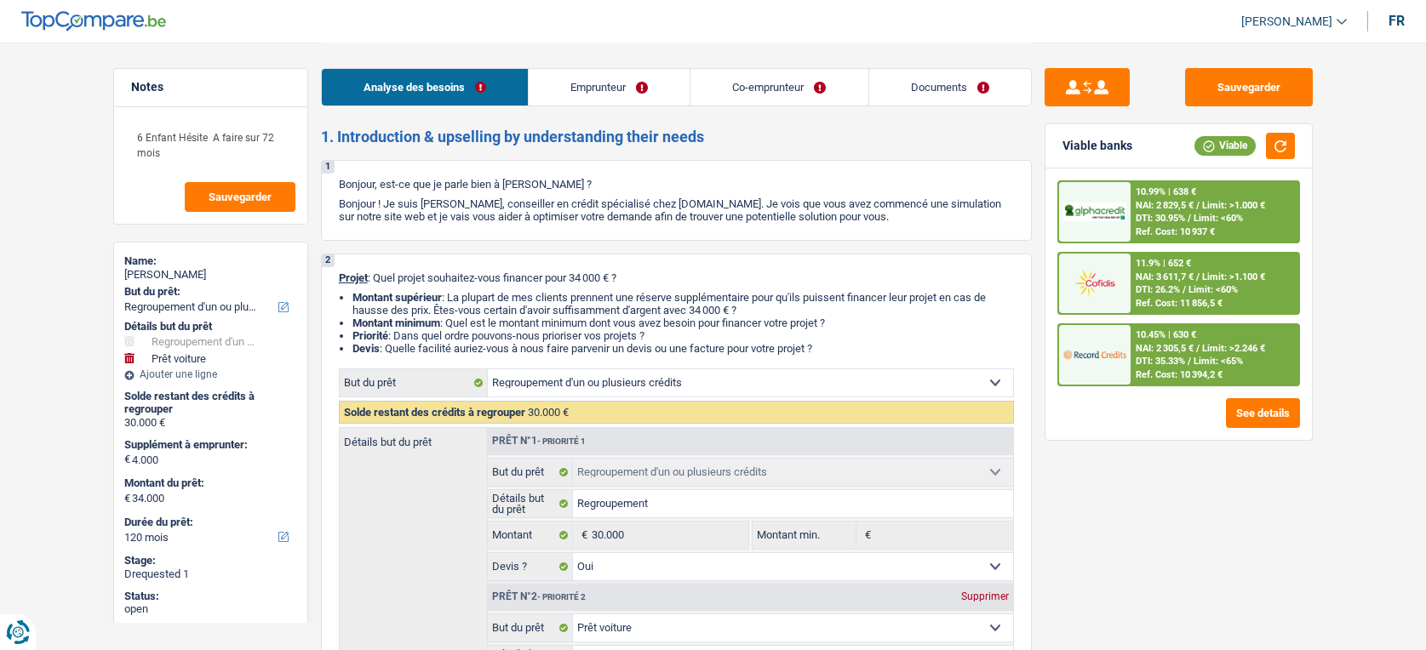
select select "refinancing"
select select "car"
select select "120"
select select "refinancing"
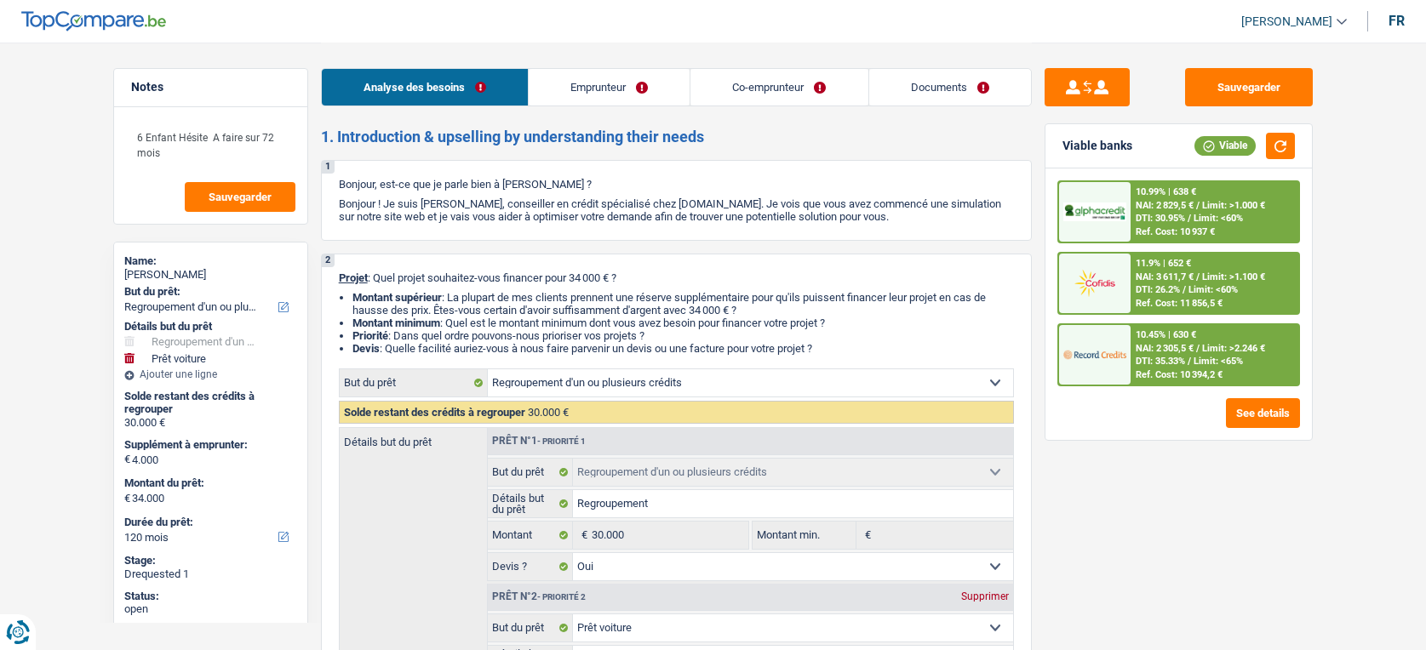
select select "refinancing"
select select "yes"
select select "car"
select select "yes"
select select "120"
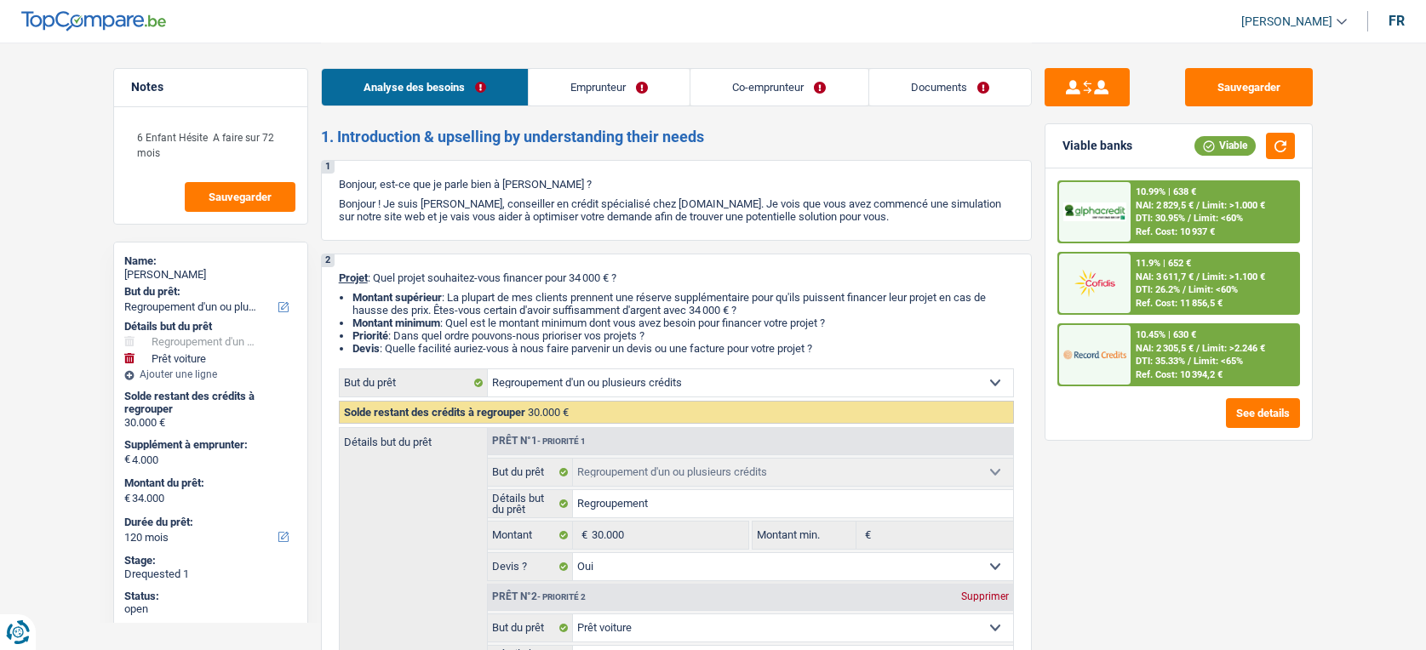
select select "worker"
select select "housewife"
select select "familyAllowances"
select select "netSalary"
select select "other"
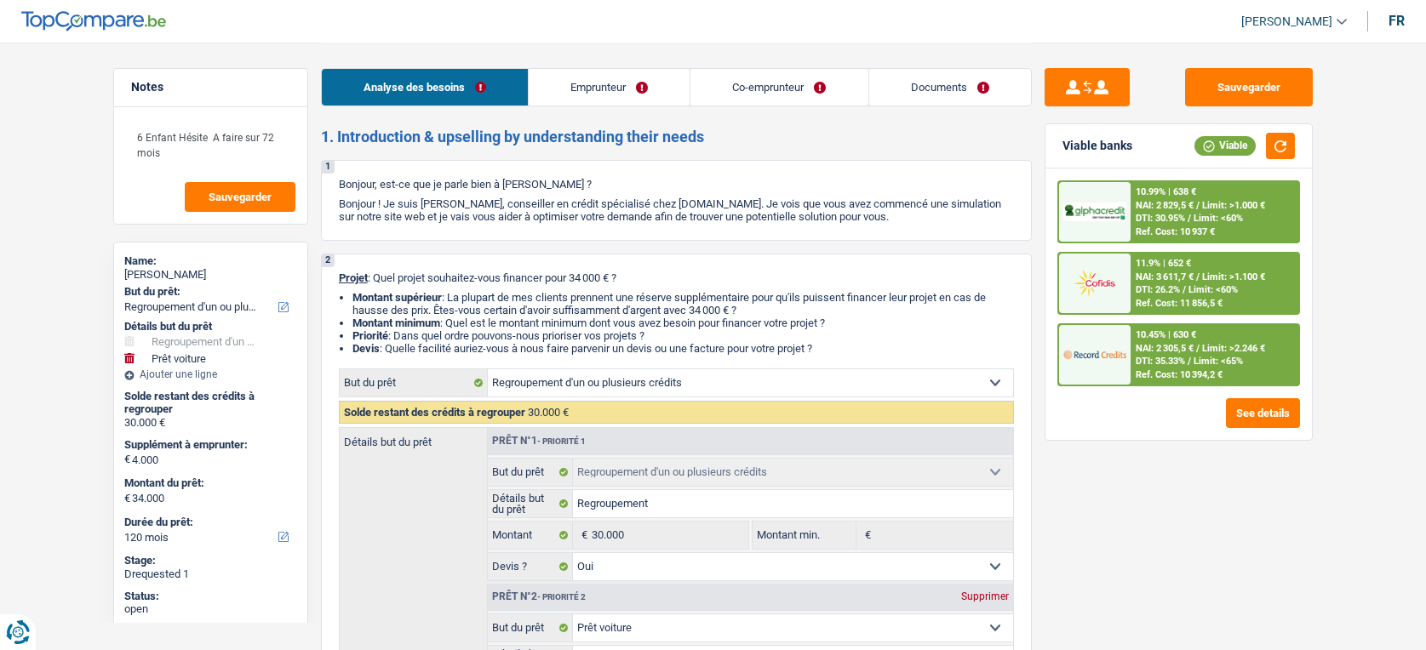
select select "ownerWithMortgage"
select select "mortgage"
select select "180"
select select "carLoan"
select select "84"
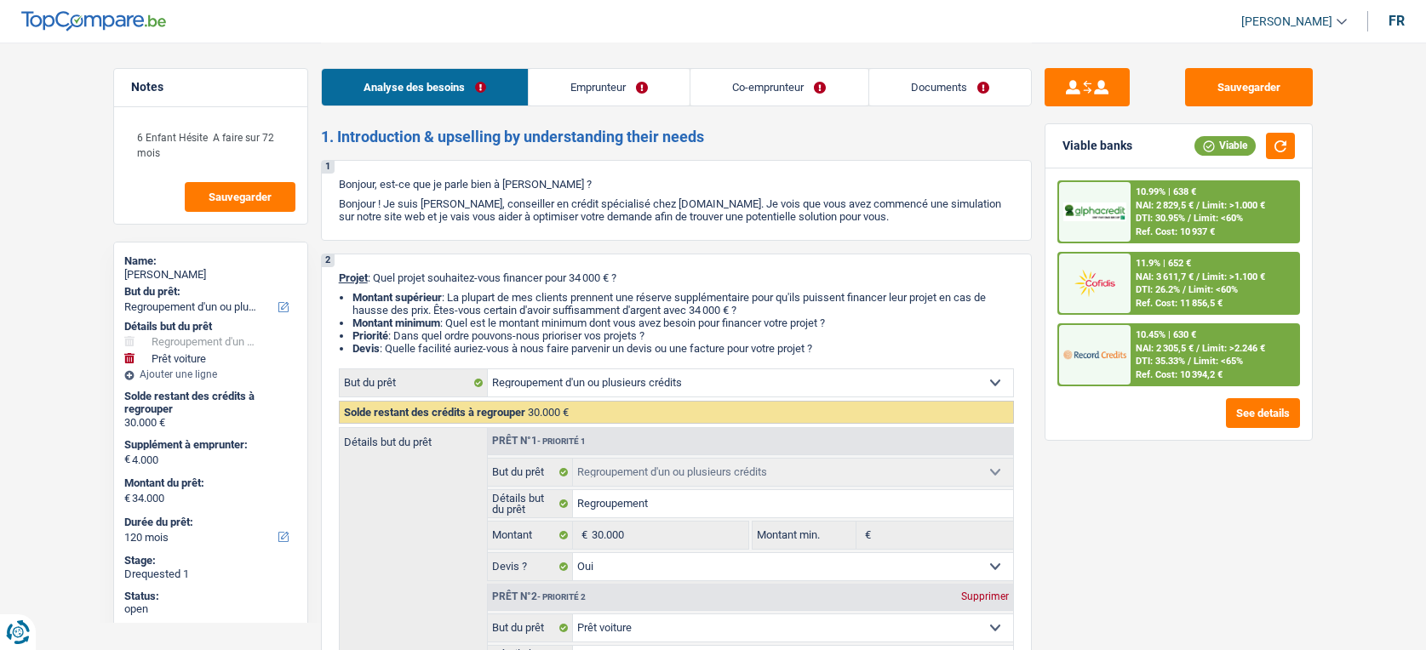
select select "refinancing"
select select "yes"
select select "car"
select select "yes"
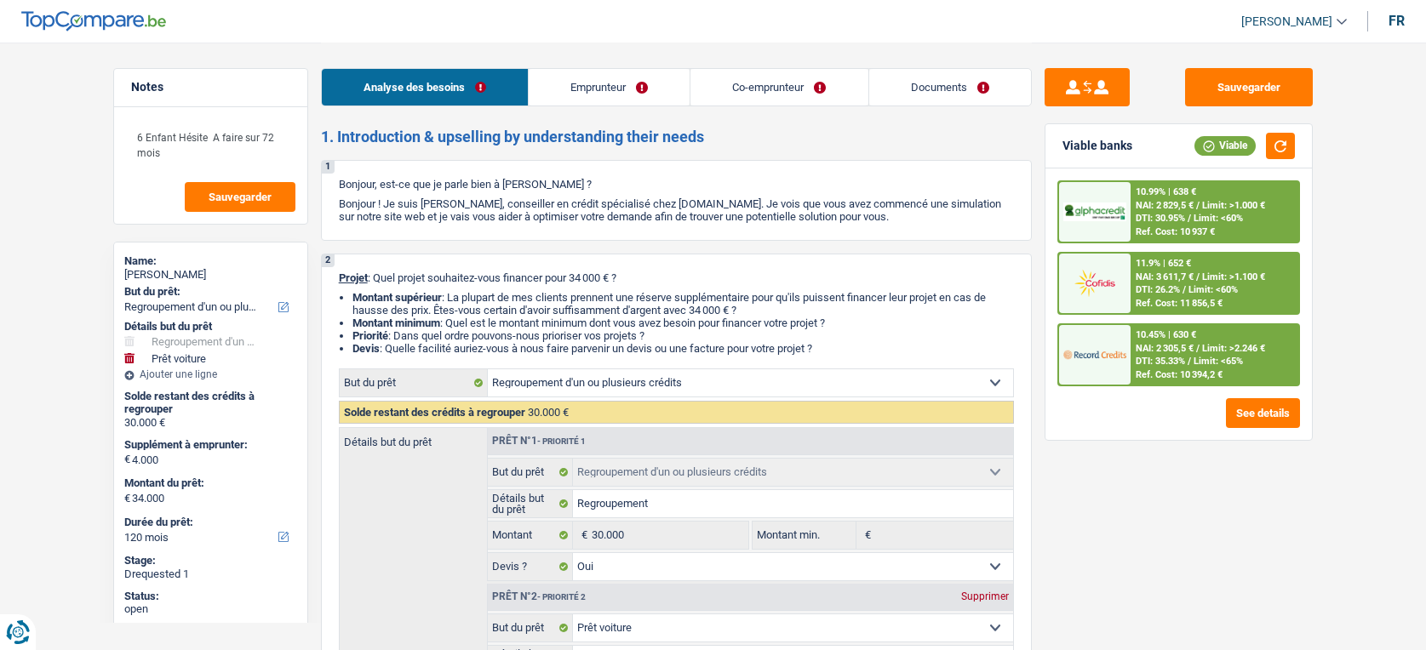
select select "120"
drag, startPoint x: 0, startPoint y: 0, endPoint x: 941, endPoint y: 84, distance: 944.6
click at [941, 84] on link "Documents" at bounding box center [950, 87] width 162 height 37
select select "refinancing"
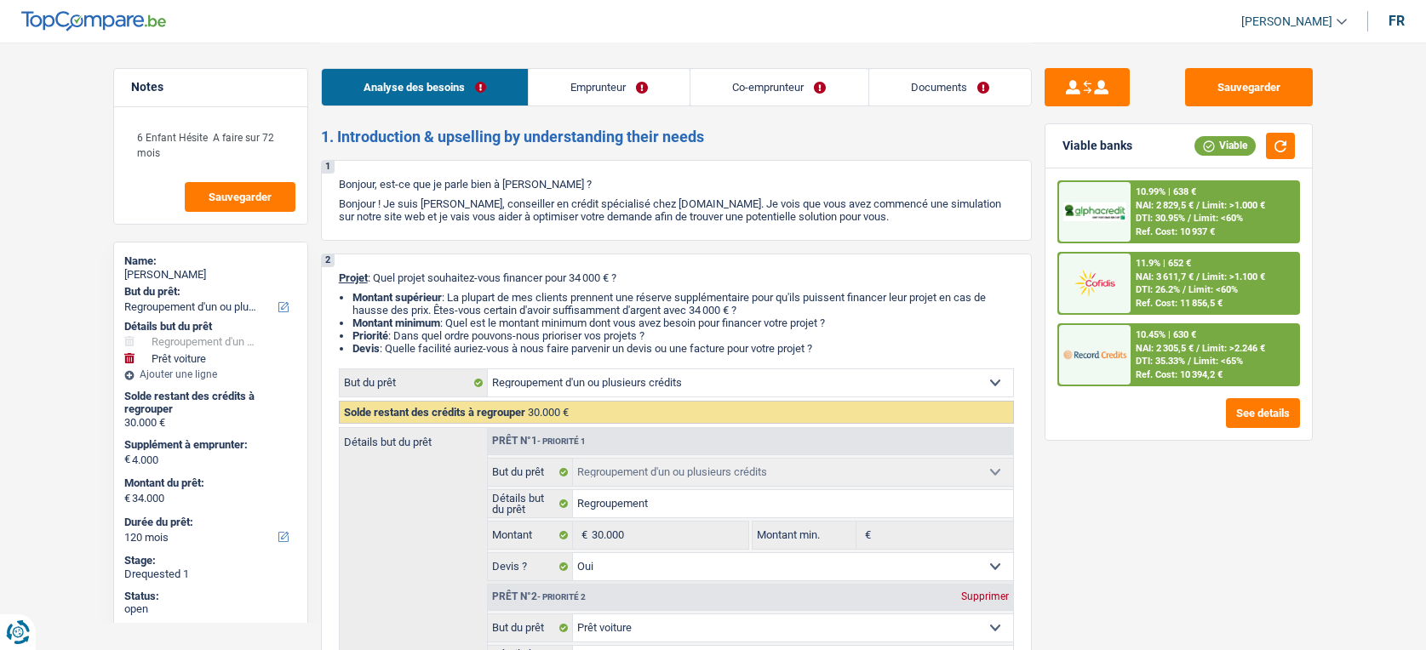
select select "car"
select select "120"
select select "refinancing"
select select "yes"
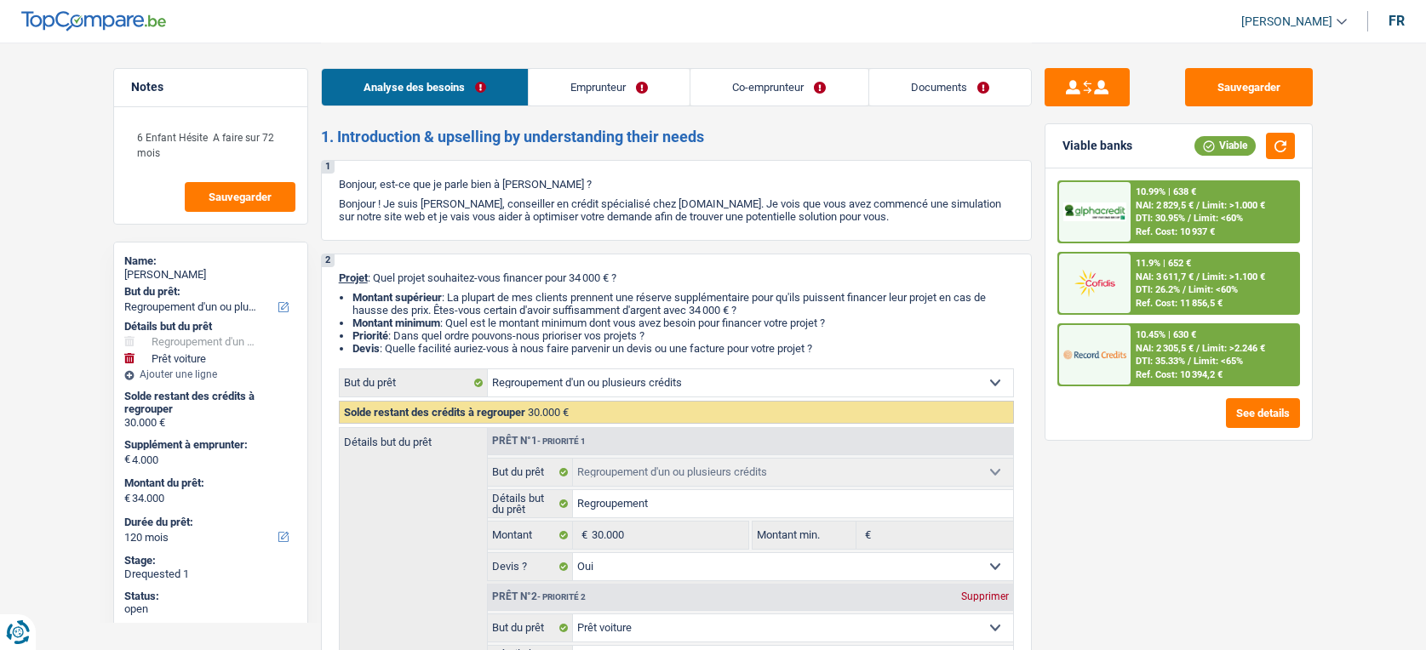
select select "car"
select select "yes"
select select "120"
select select "worker"
select select "housewife"
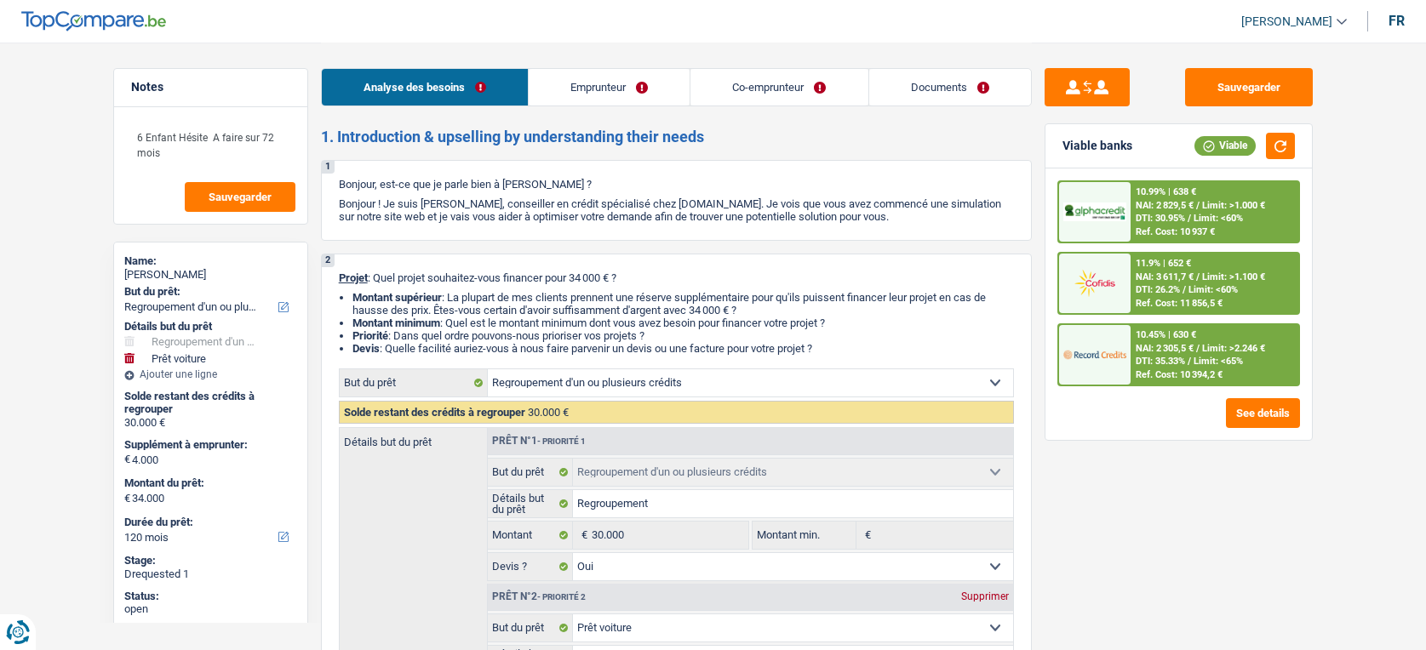
select select "familyAllowances"
select select "netSalary"
select select "other"
select select "ownerWithMortgage"
select select "mortgage"
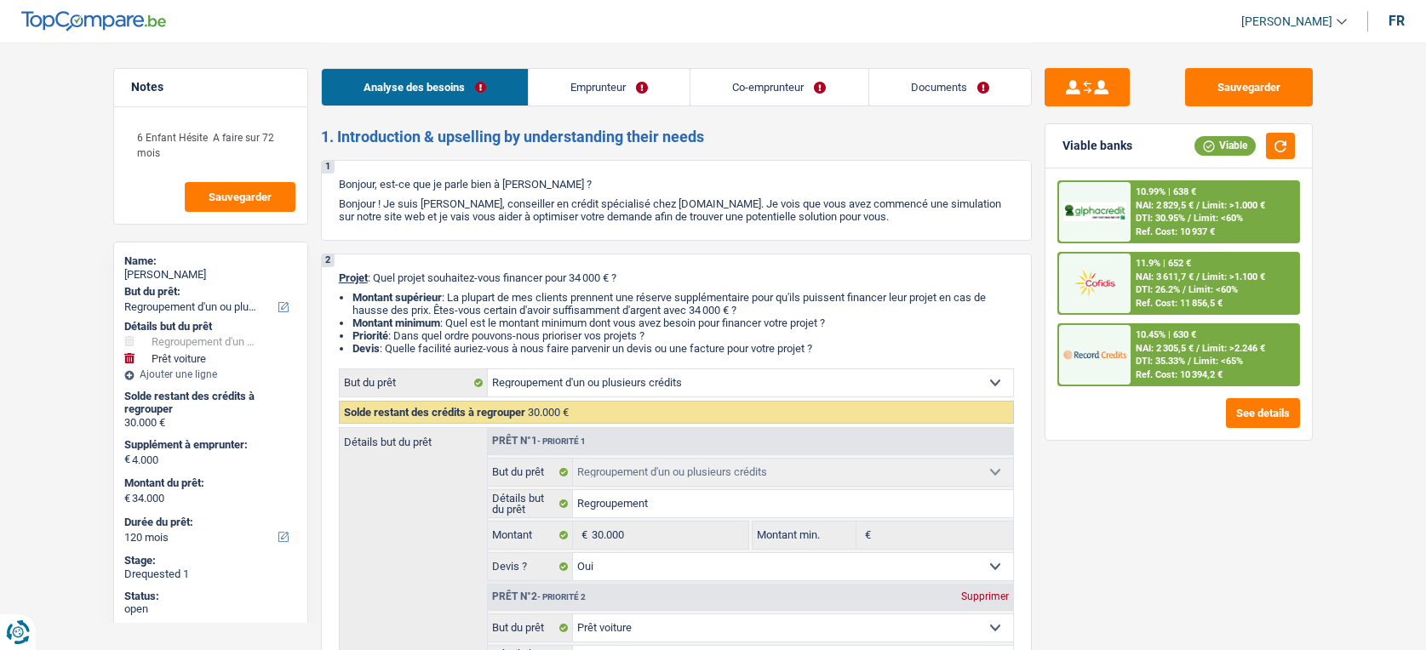
select select "180"
select select "carLoan"
select select "84"
select select "refinancing"
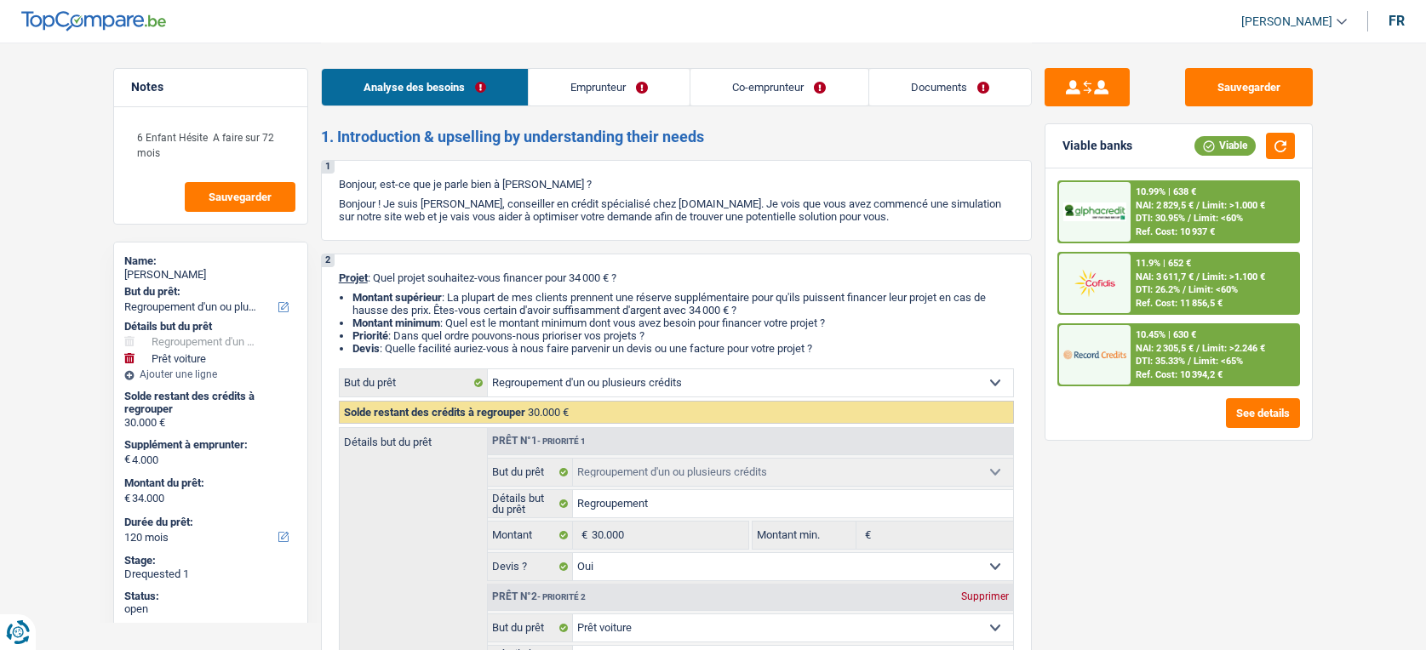
select select "yes"
select select "car"
select select "yes"
select select "120"
click at [948, 95] on link "Documents" at bounding box center [950, 87] width 162 height 37
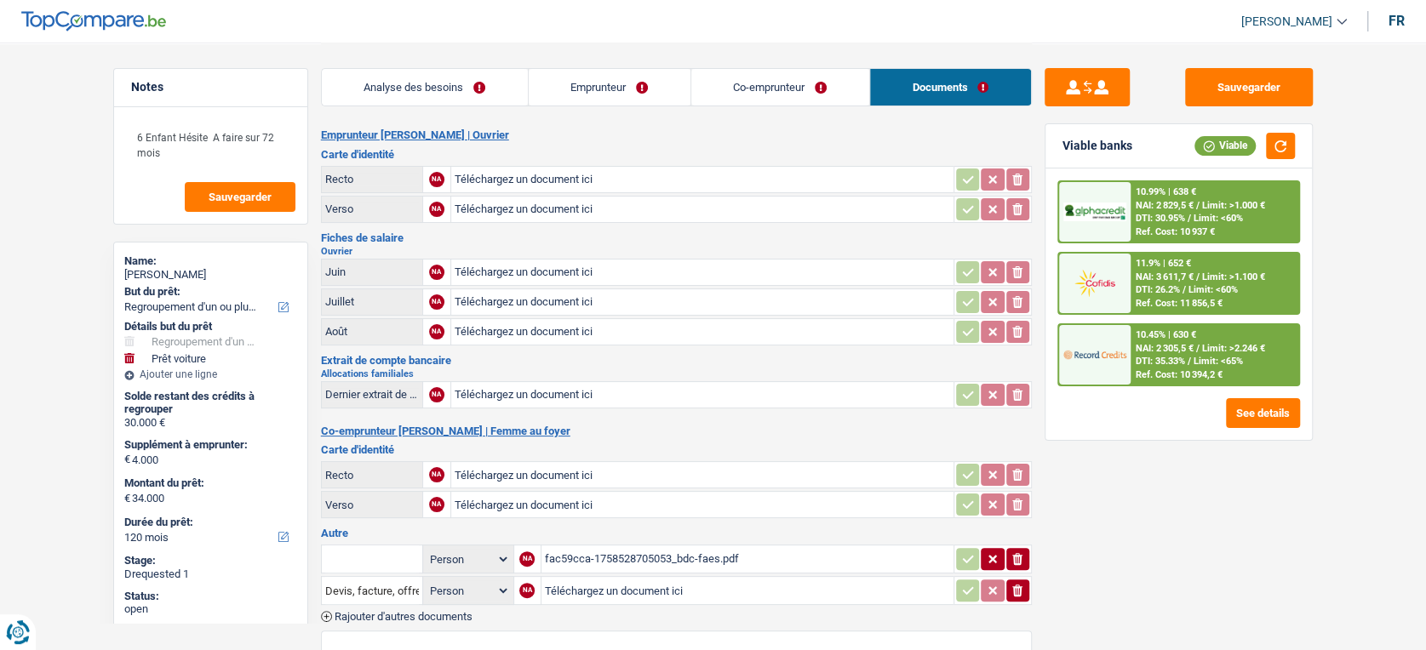
click at [715, 186] on input "Téléchargez un document ici" at bounding box center [703, 180] width 496 height 26
type input "C:\fakepath\pro-ZhEt9Ma9.jpeg"
click at [578, 209] on input "Téléchargez un document ici" at bounding box center [703, 210] width 496 height 26
type input "C:\fakepath\pro-6cck40Yq.jpeg"
click at [502, 466] on input "Téléchargez un document ici" at bounding box center [703, 475] width 496 height 26
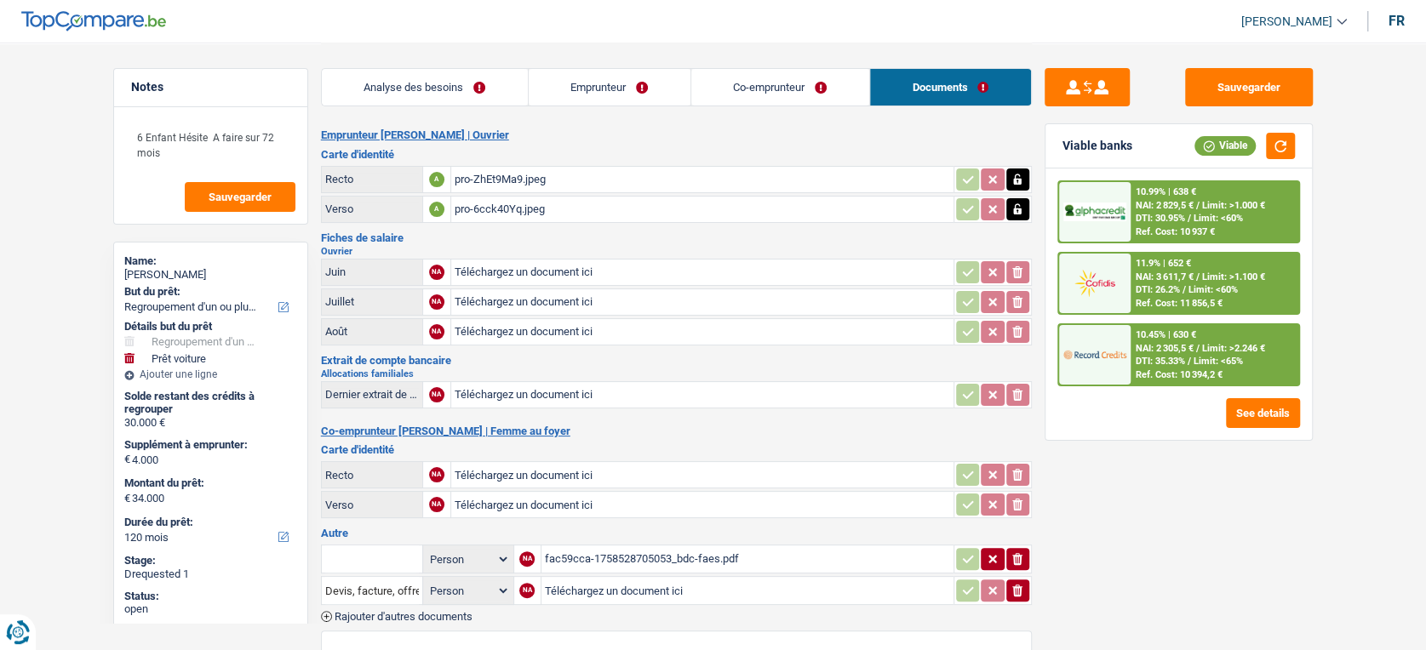
type input "C:\fakepath\1000004762.png"
click at [481, 500] on input "Téléchargez un document ici" at bounding box center [703, 505] width 496 height 26
type input "C:\fakepath\1000004763.jpg"
click at [562, 272] on input "Téléchargez un document ici" at bounding box center [703, 273] width 496 height 26
type input "C:\fakepath\1000004760.jpg"
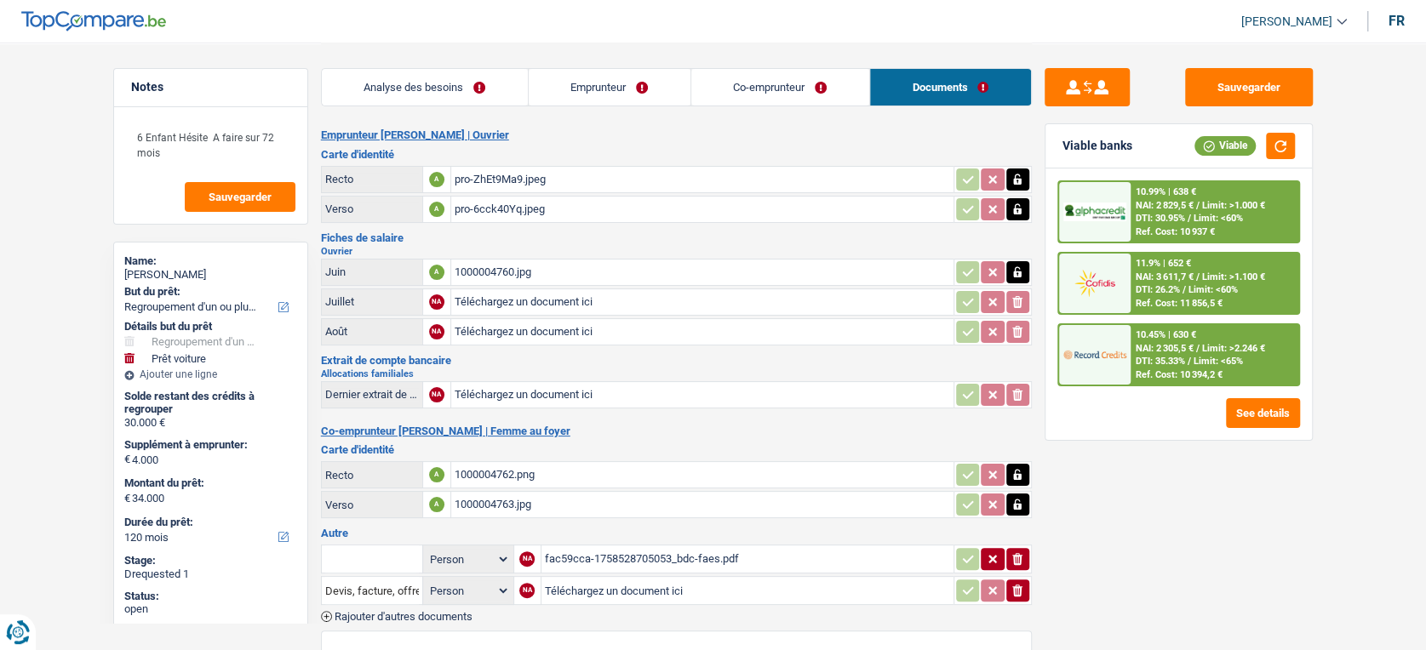
click at [593, 547] on div "fac59cca-1758528705053_bdc-faes.pdf" at bounding box center [747, 560] width 405 height 26
click at [531, 395] on input "Téléchargez un document ici" at bounding box center [703, 395] width 496 height 26
type input "C:\fakepath\1000004737.jpg"
click at [1234, 77] on button "Sauvegarder" at bounding box center [1249, 87] width 128 height 38
click at [1258, 86] on button "Sauvegarder" at bounding box center [1249, 87] width 128 height 38
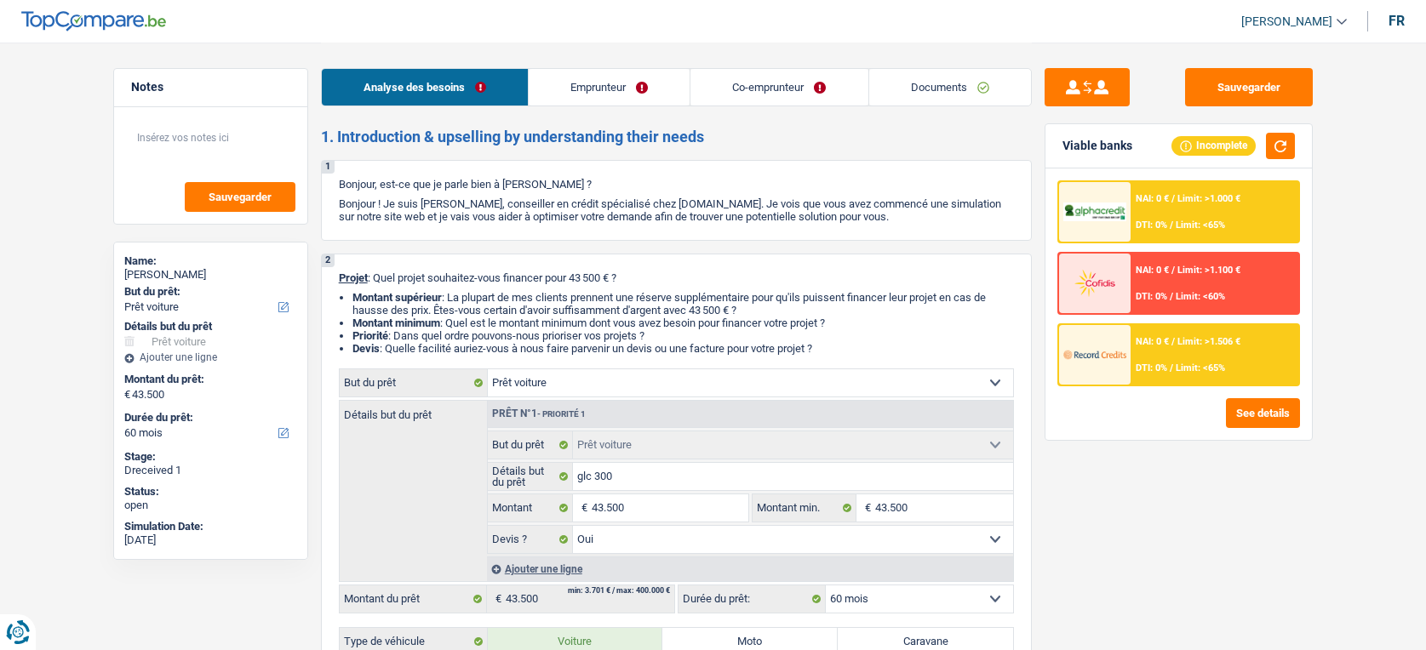
select select "car"
select select "60"
select select "car"
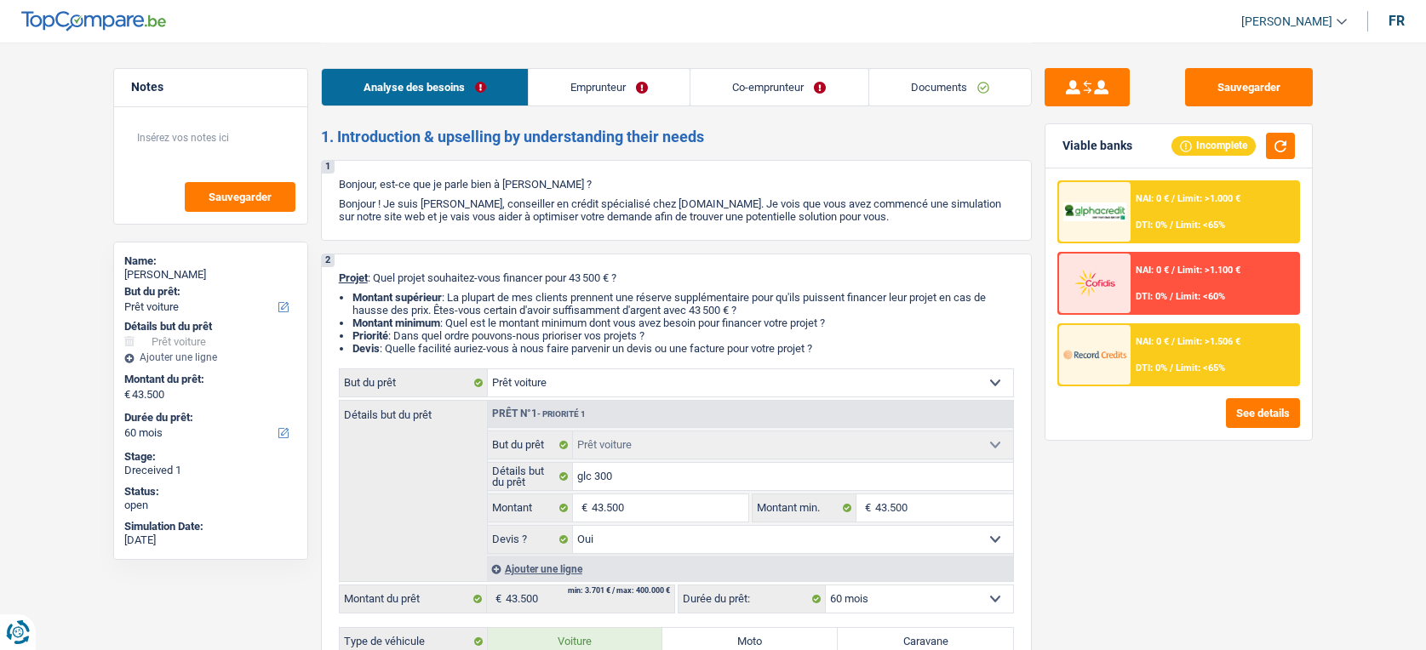
select select "yes"
select select "60"
select select "privateEmployee"
select select "publicEmployee"
select select "netSalary"
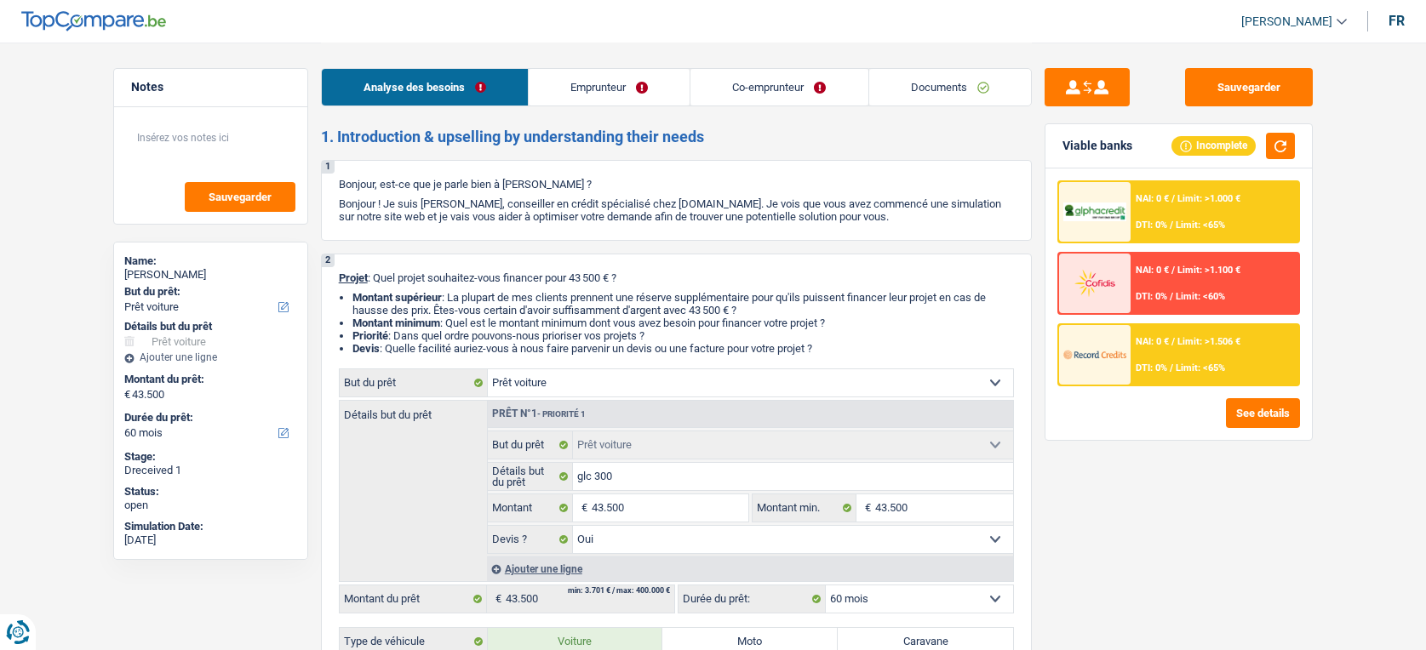
select select "mealVouchers"
select select "netSalary"
select select "mealVouchers"
select select "ownerWithMortgage"
select select "car"
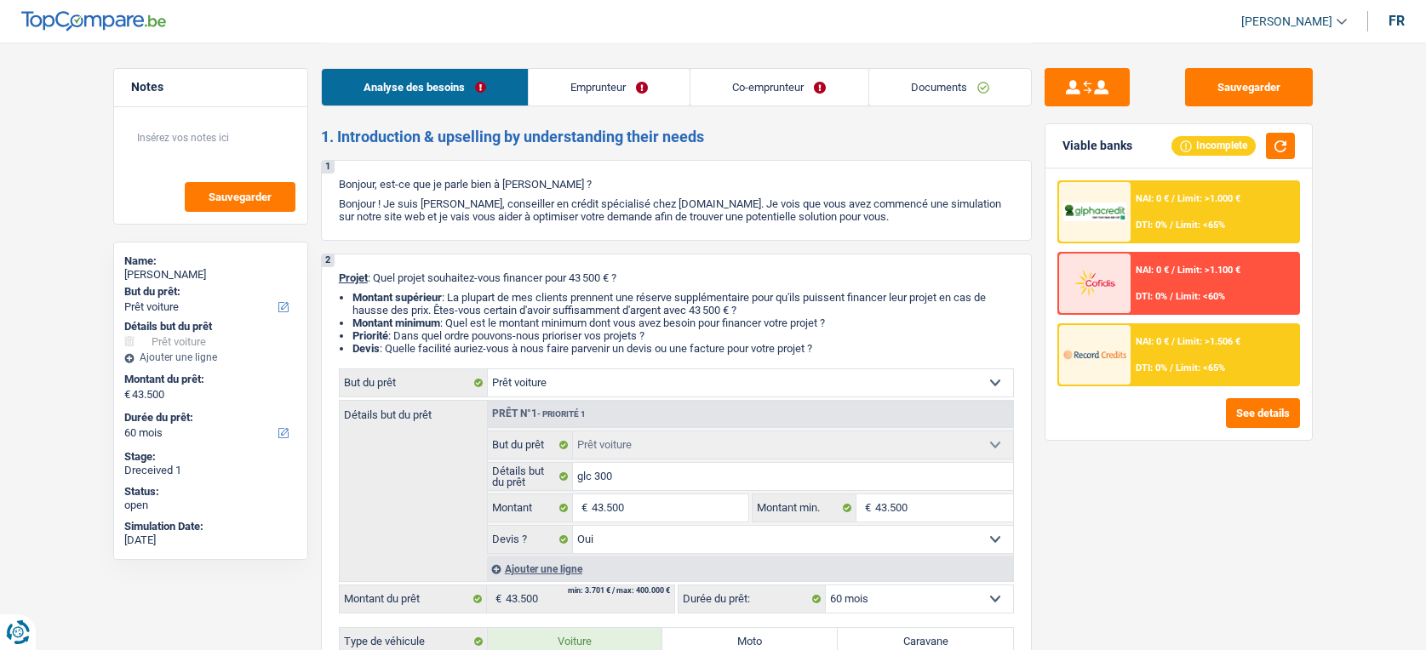
select select "car"
select select "yes"
select select "60"
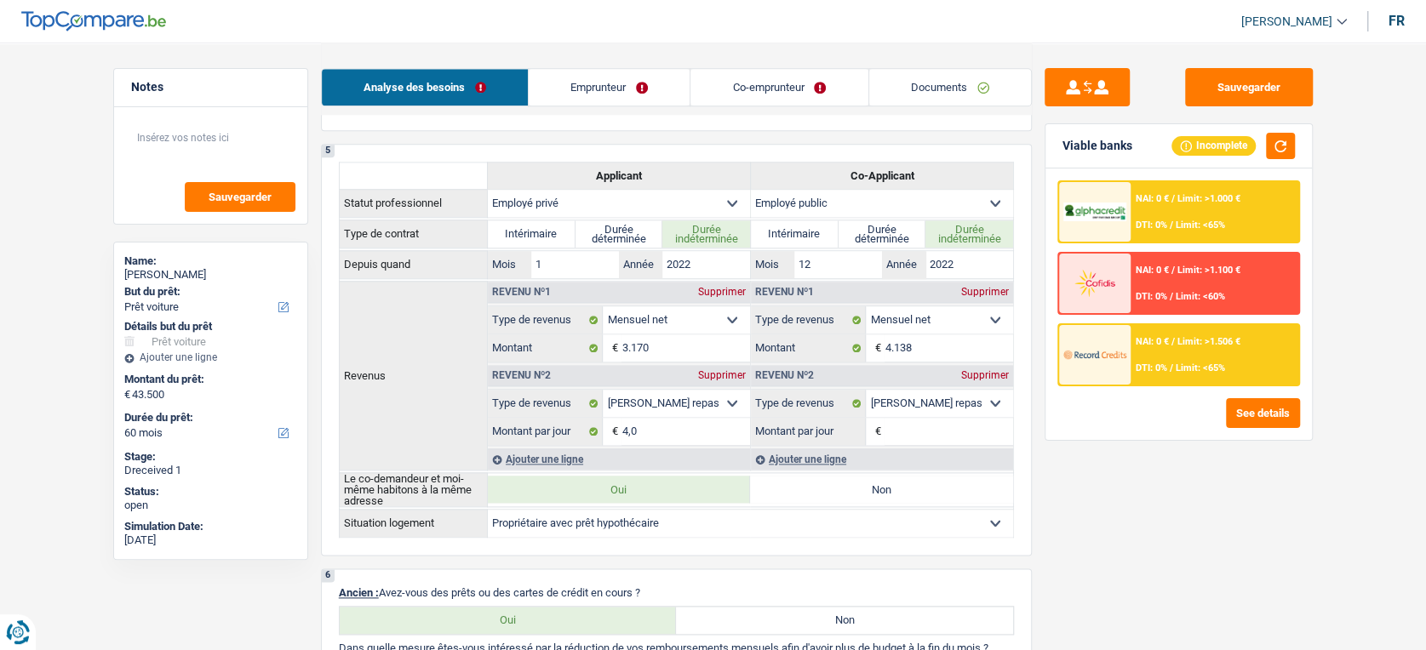
scroll to position [1115, 0]
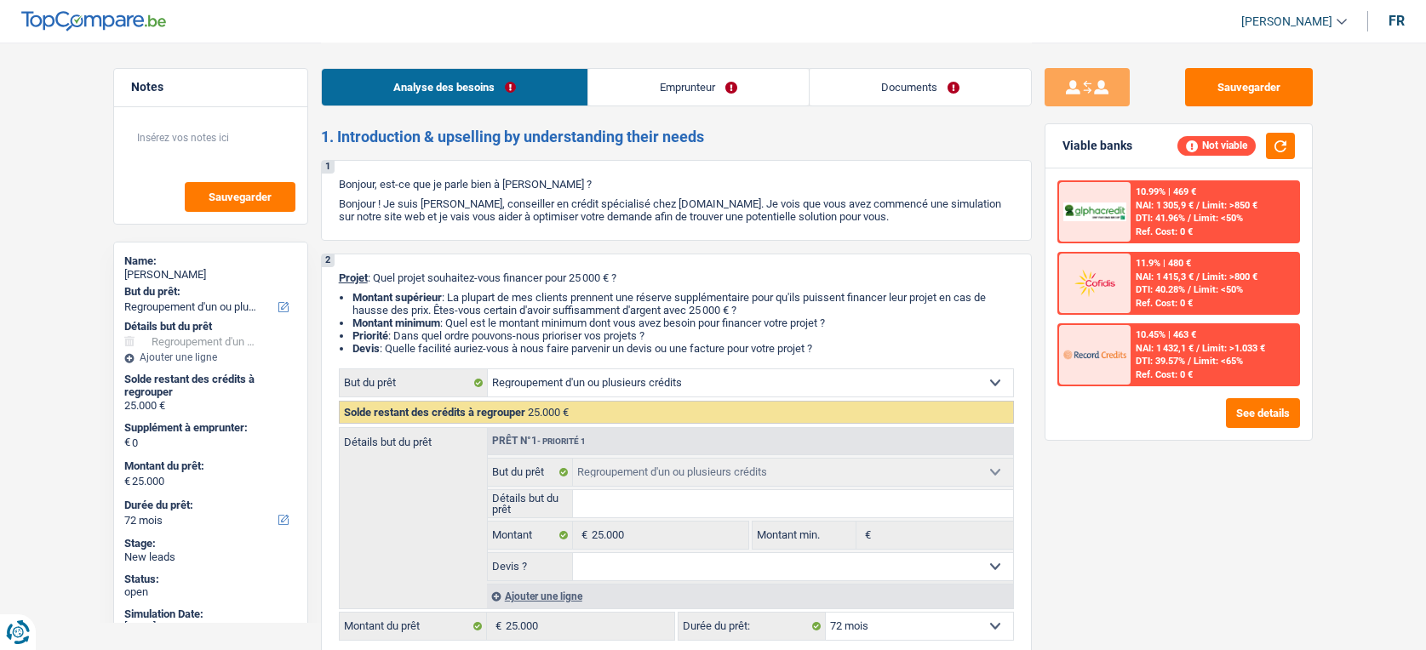
select select "refinancing"
select select "72"
select select "refinancing"
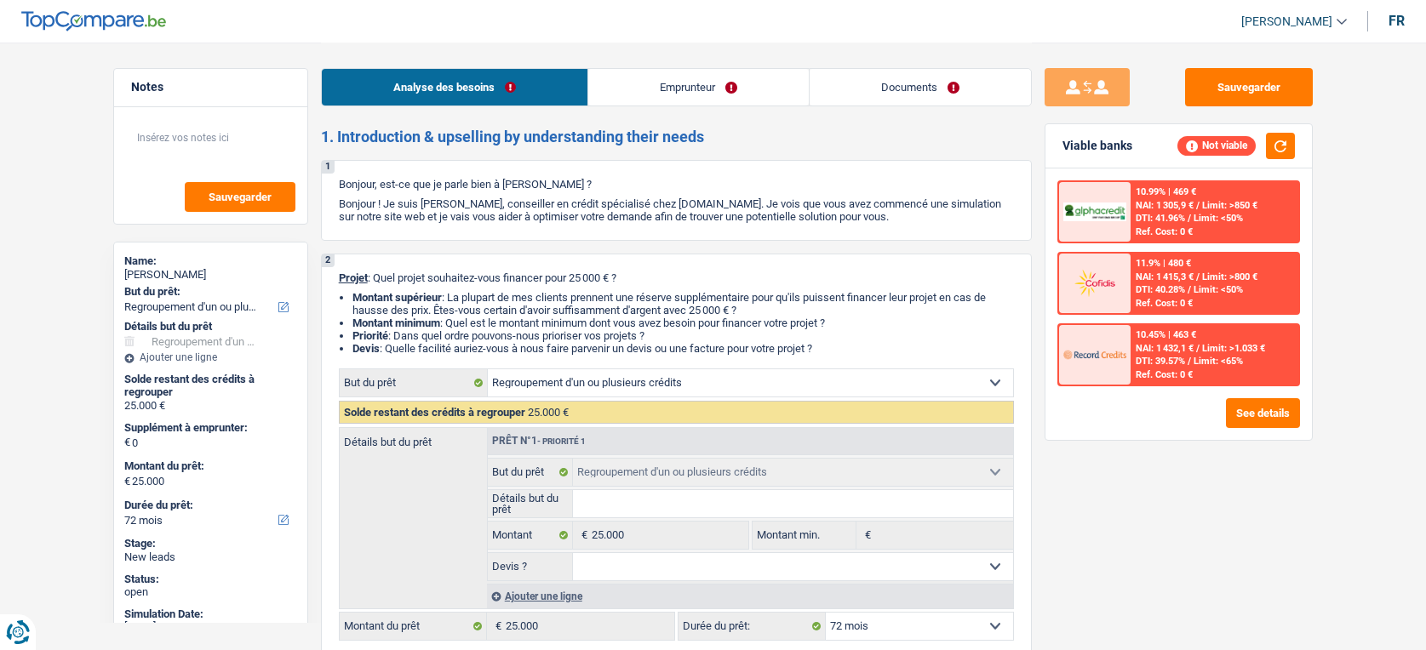
select select "72"
select select "publicEmployee"
select select "netSalary"
select select "mealVouchers"
select select "rents"
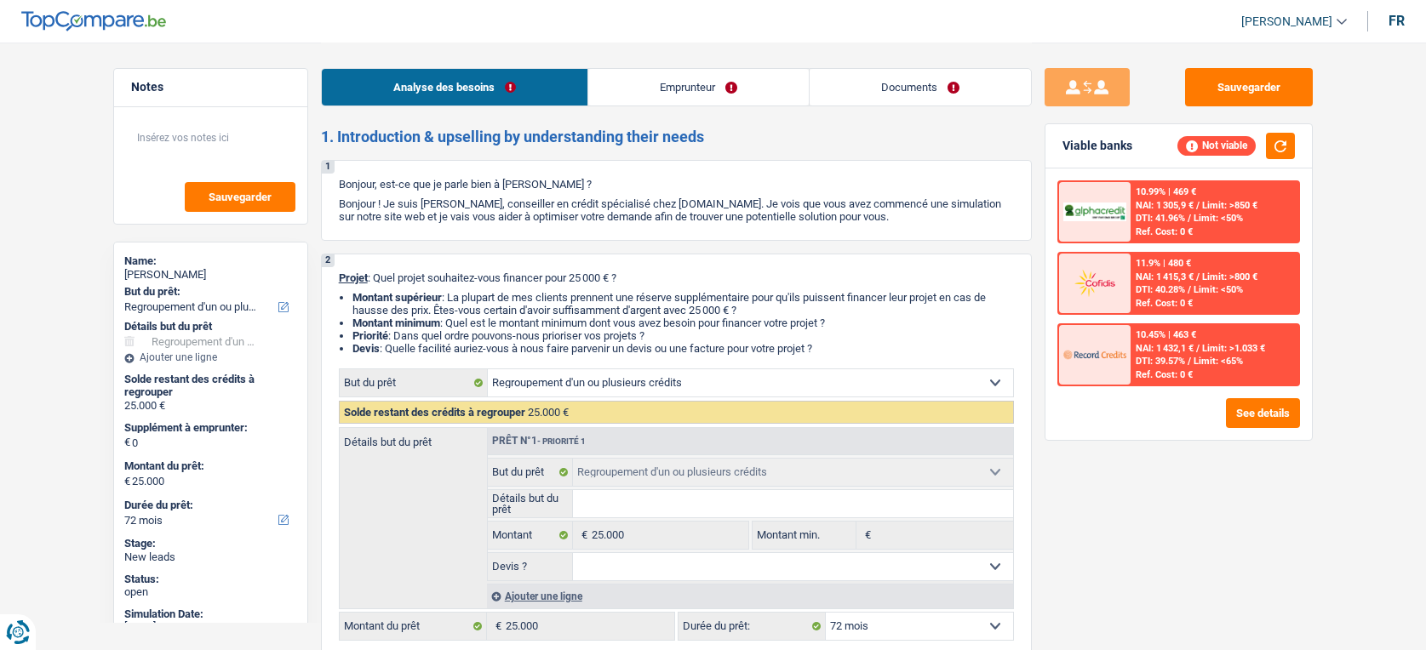
select select "refinancing"
select select "72"
click at [676, 95] on link "Emprunteur" at bounding box center [698, 87] width 221 height 37
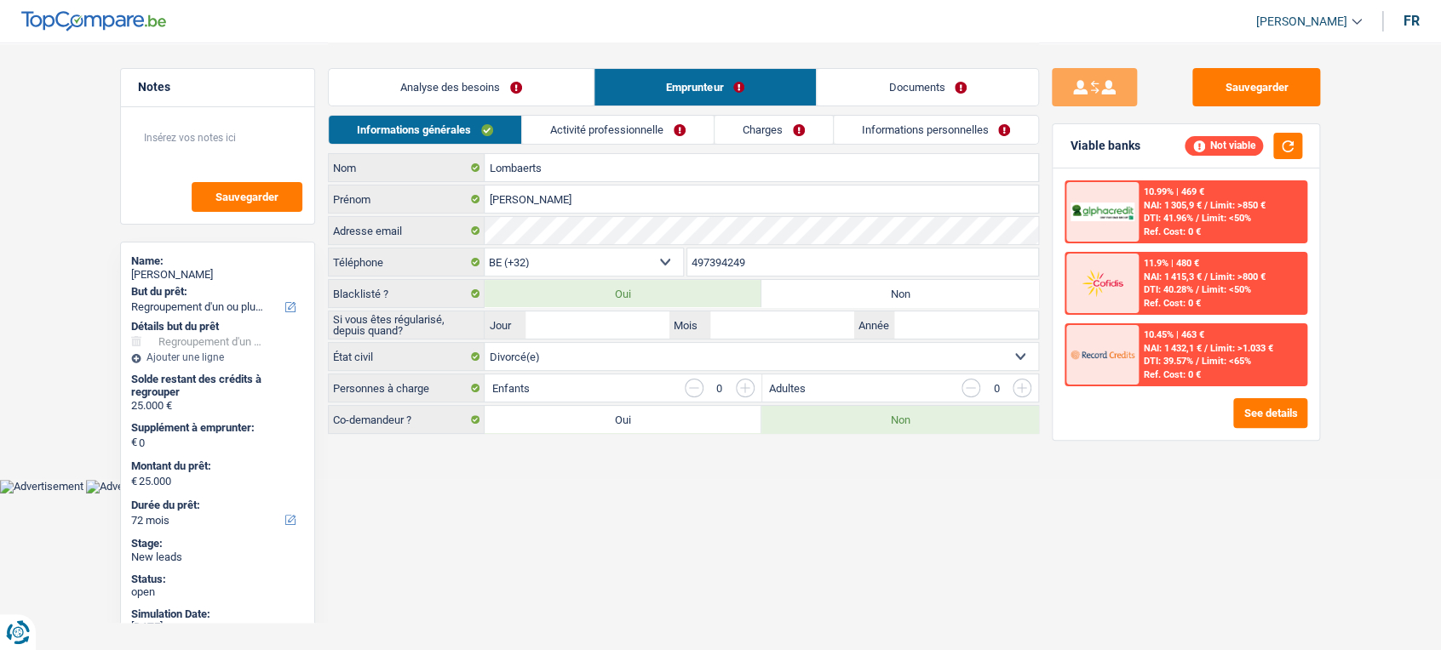
click at [545, 137] on link "Activité professionnelle" at bounding box center [618, 130] width 192 height 28
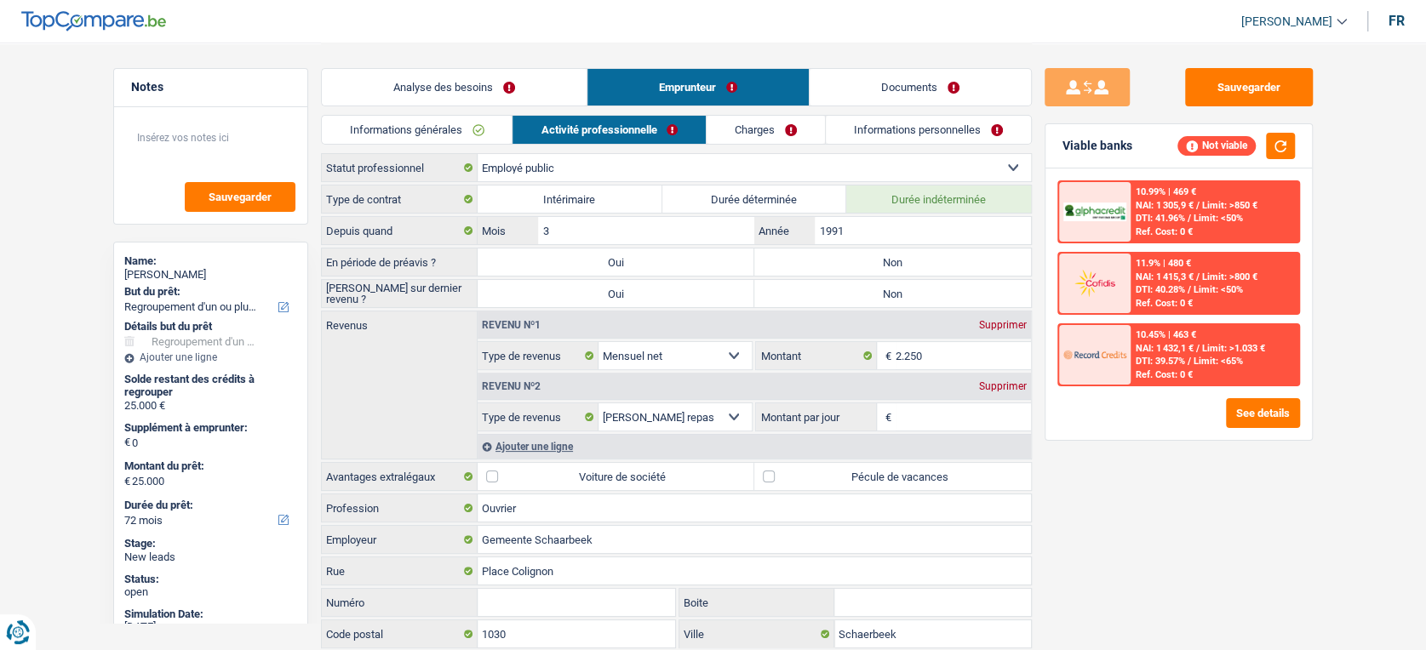
click at [737, 126] on link "Charges" at bounding box center [766, 130] width 118 height 28
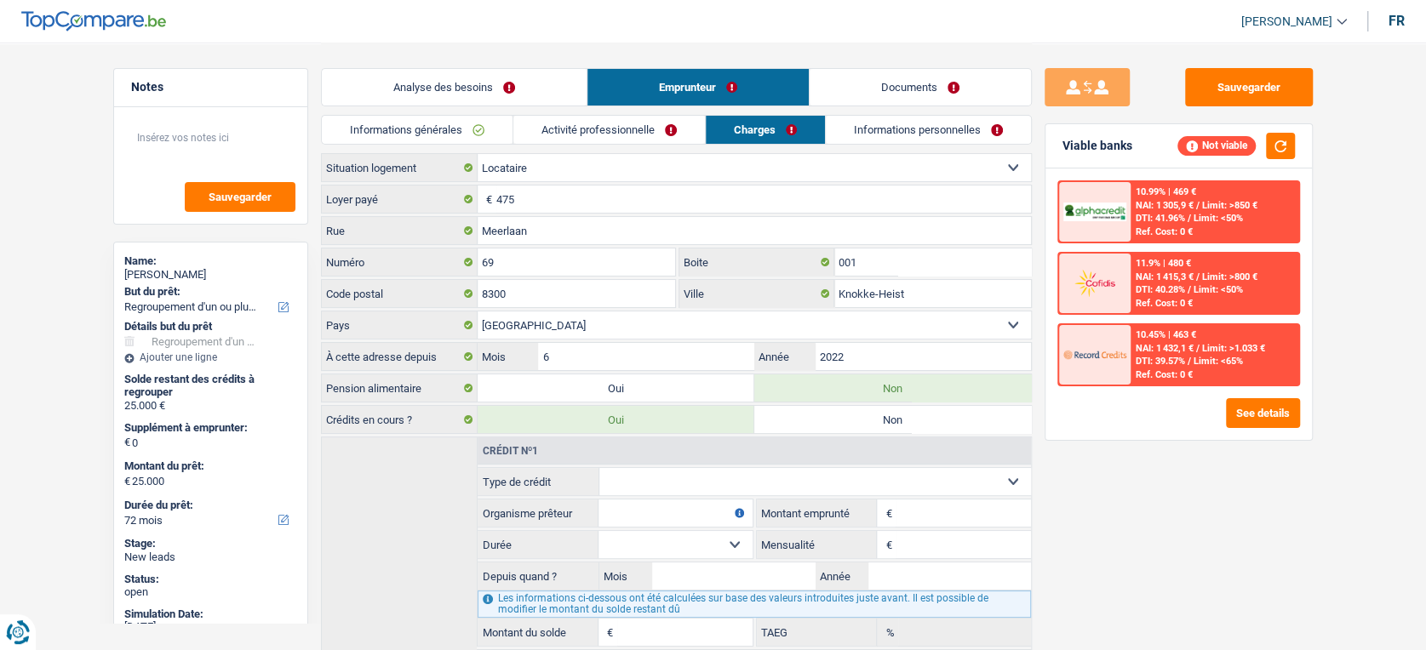
click at [885, 125] on link "Informations personnelles" at bounding box center [928, 130] width 205 height 28
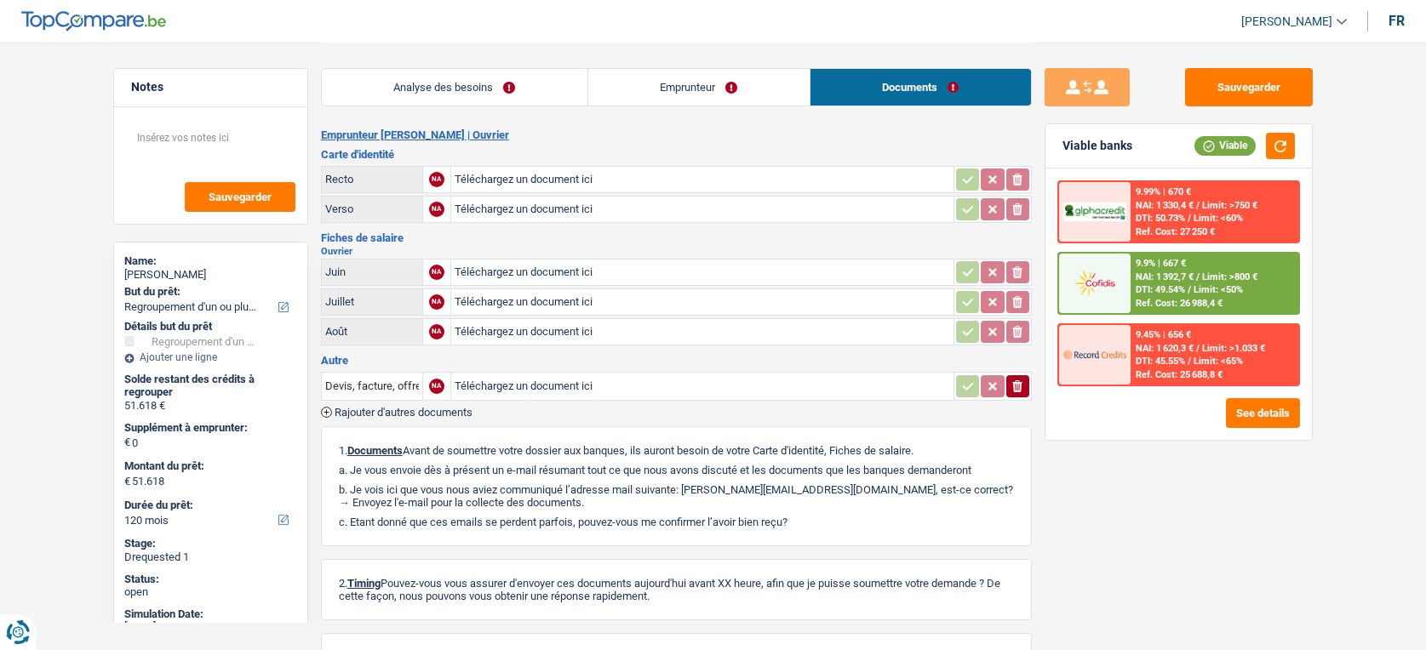
select select "refinancing"
select select "120"
click at [742, 178] on input "Téléchargez un document ici" at bounding box center [703, 180] width 496 height 26
type input "C:\fakepath\Scan 22 sept. 25 16·20·42 (1).pdf"
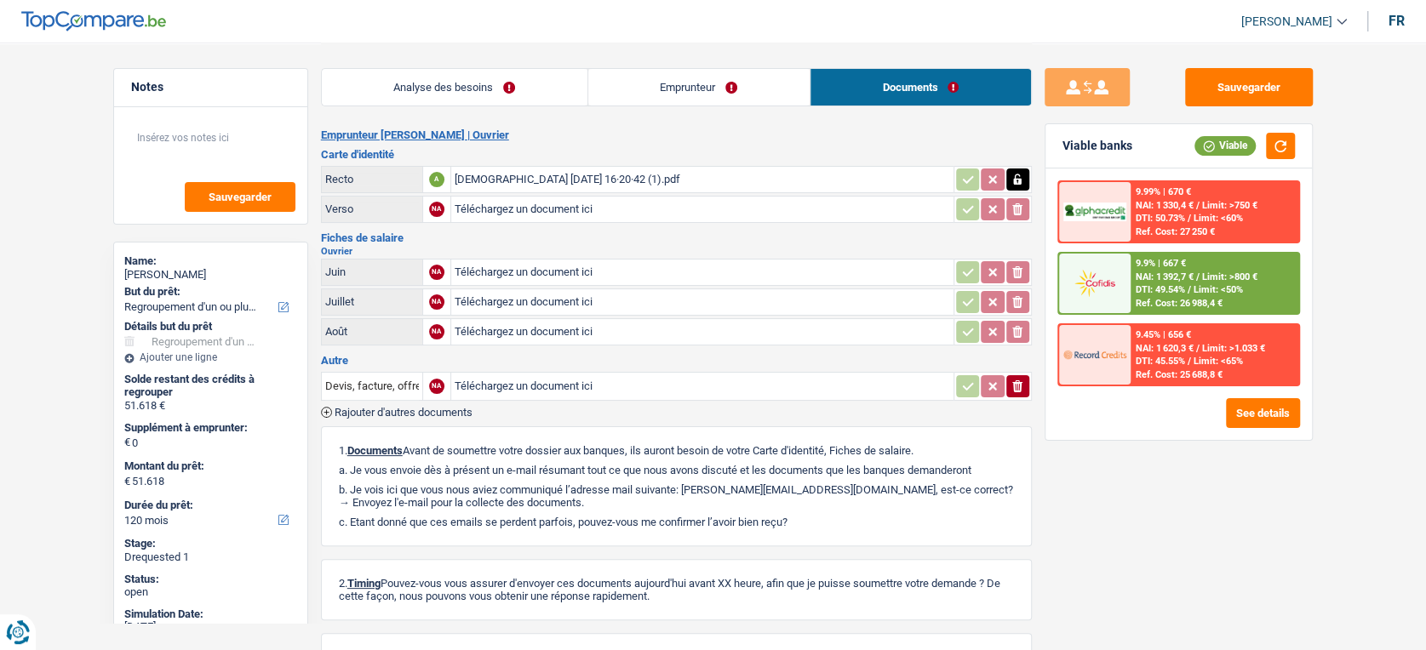
click at [524, 327] on input "Téléchargez un document ici" at bounding box center [703, 332] width 496 height 26
type input "C:\fakepath\20250922_163209.jpg"
click at [484, 272] on input "Téléchargez un document ici" at bounding box center [703, 273] width 496 height 26
type input "C:\fakepath\20250922_163200.jpg"
click at [542, 299] on input "Téléchargez un document ici" at bounding box center [703, 302] width 496 height 26
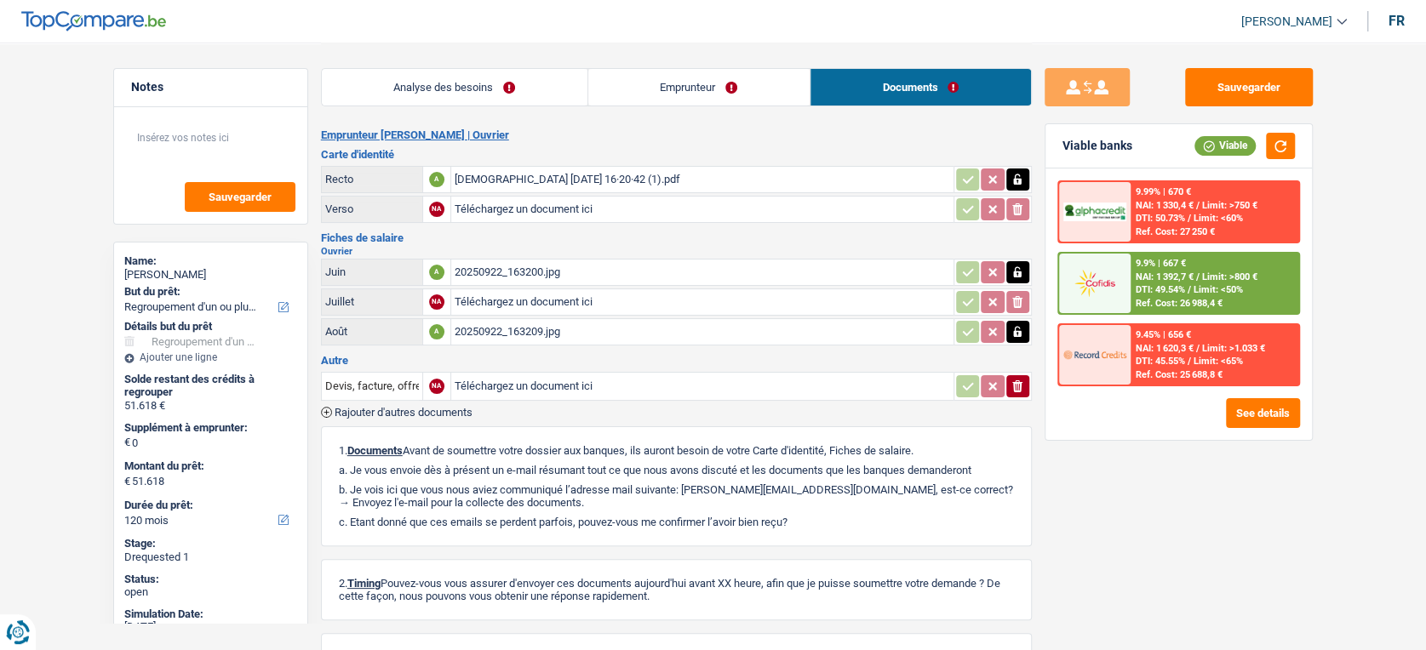
type input "C:\fakepath\20250922_163151.jpg"
click at [1280, 81] on button "Sauvegarder" at bounding box center [1249, 87] width 128 height 38
click at [1265, 79] on button "Sauvegarder" at bounding box center [1249, 87] width 128 height 38
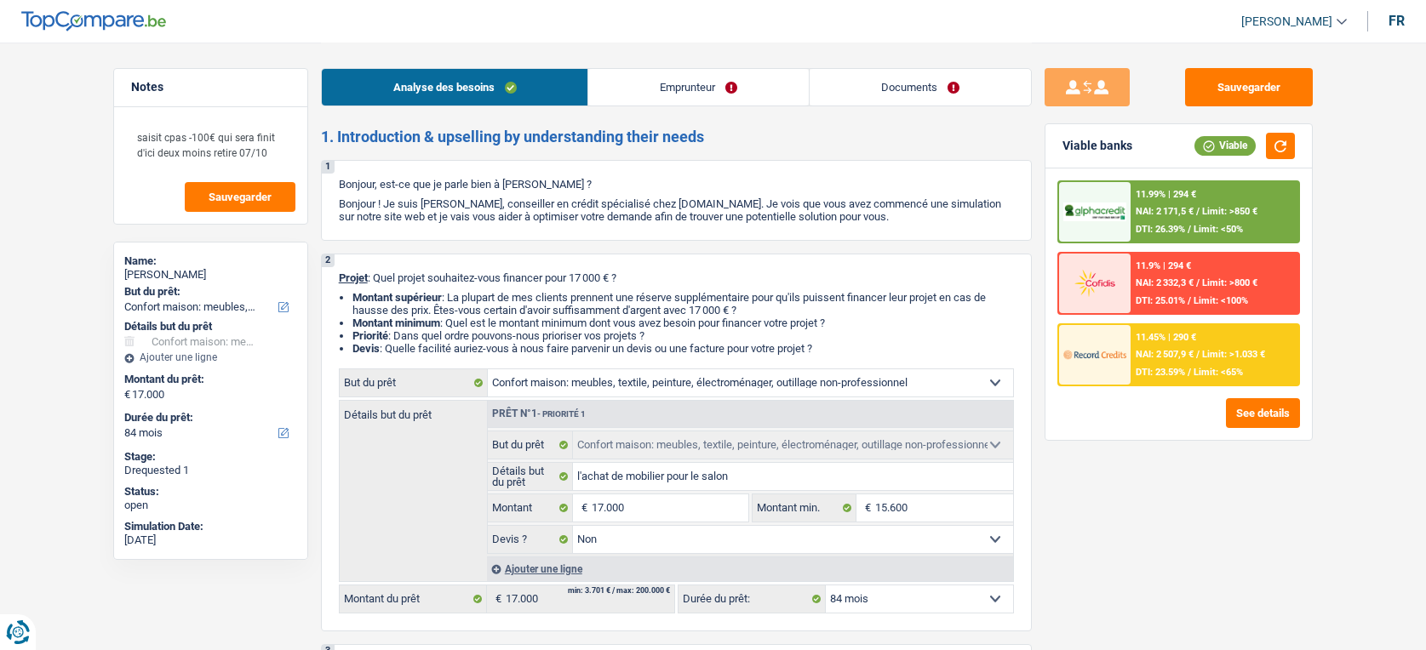
select select "household"
select select "84"
select select "household"
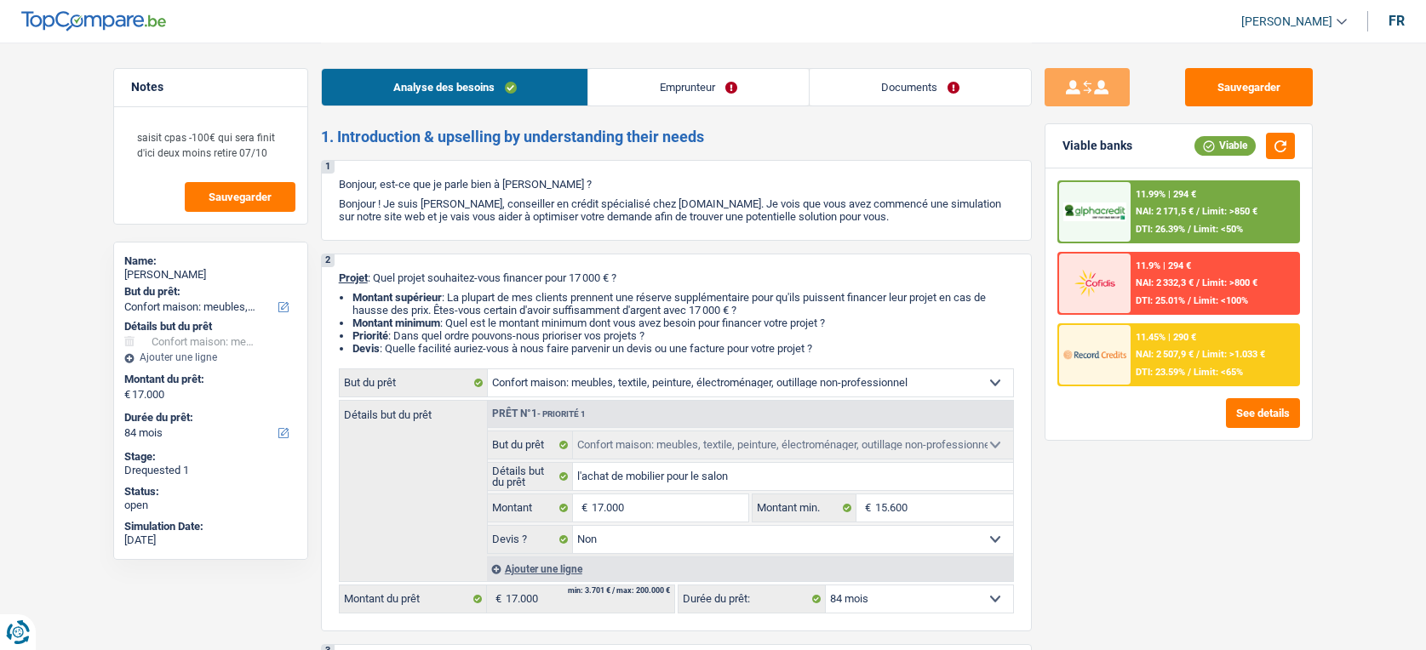
select select "false"
select select "84"
select select "publicEmployee"
select select "netSalary"
select select "other"
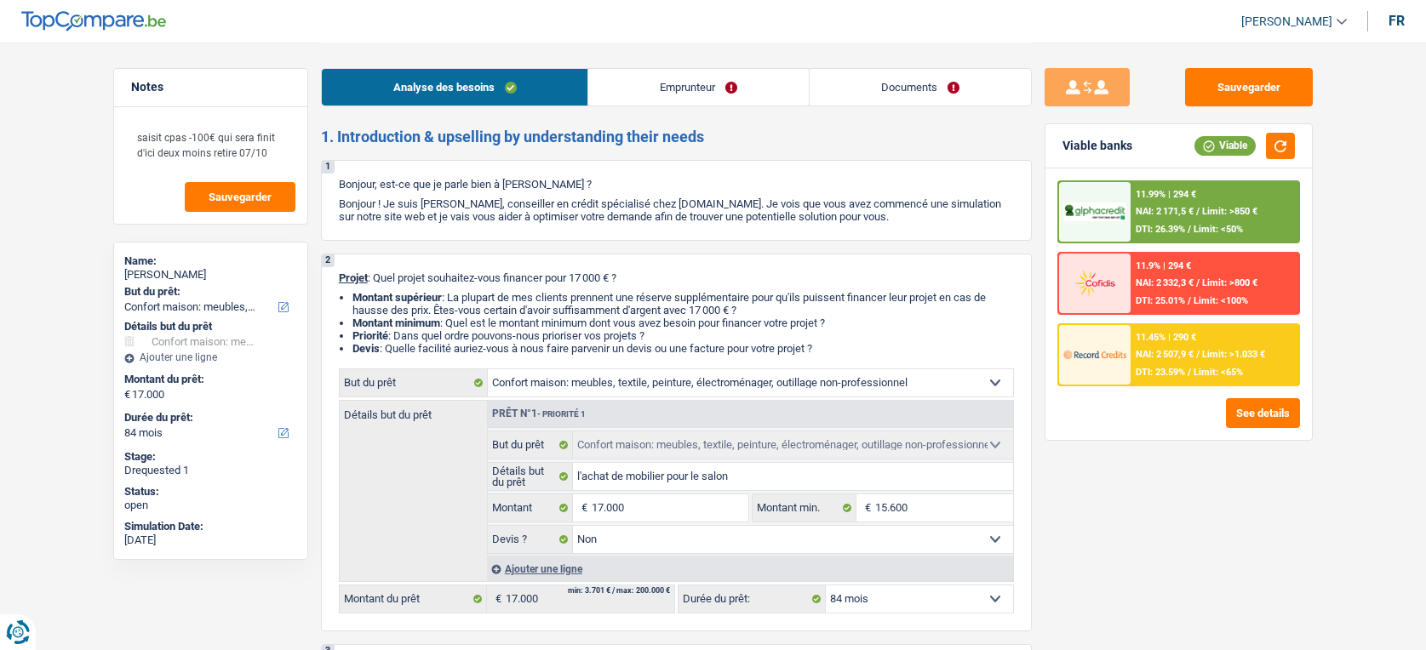
select select "mealVouchers"
select select "rents"
select select "household"
select select "false"
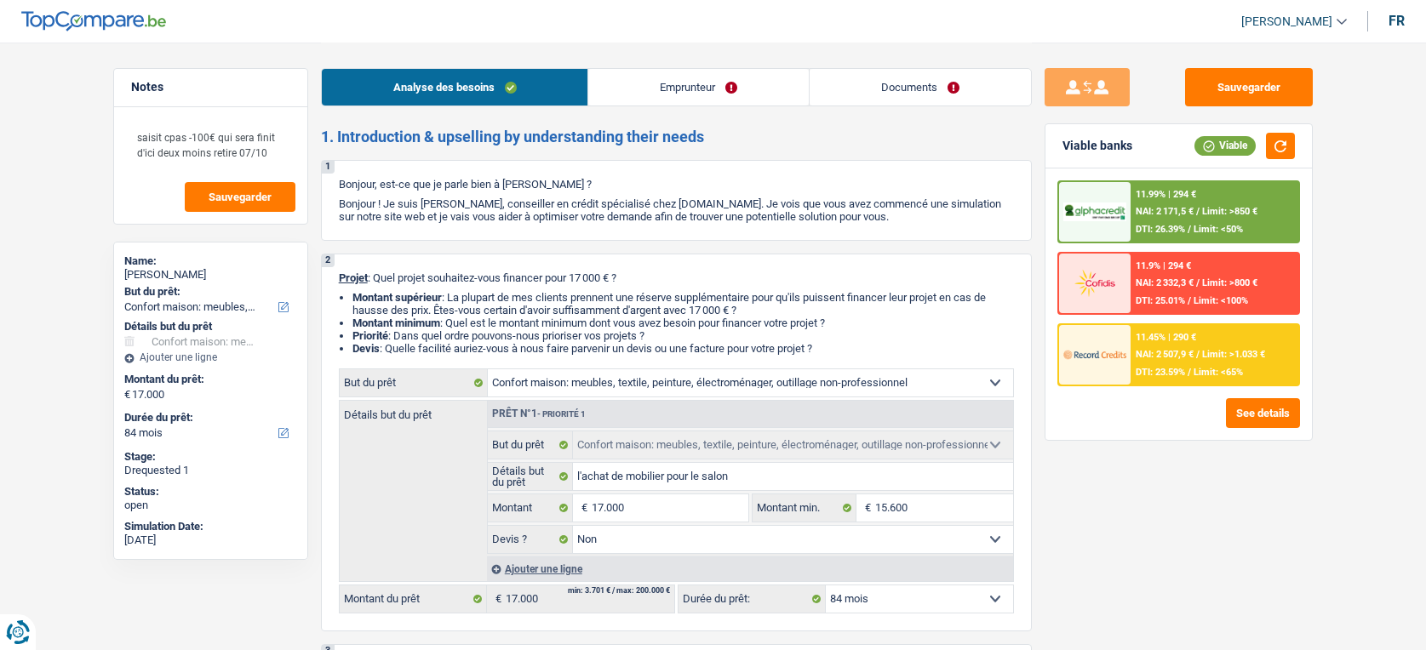
select select "84"
click at [879, 100] on link "Documents" at bounding box center [920, 87] width 221 height 37
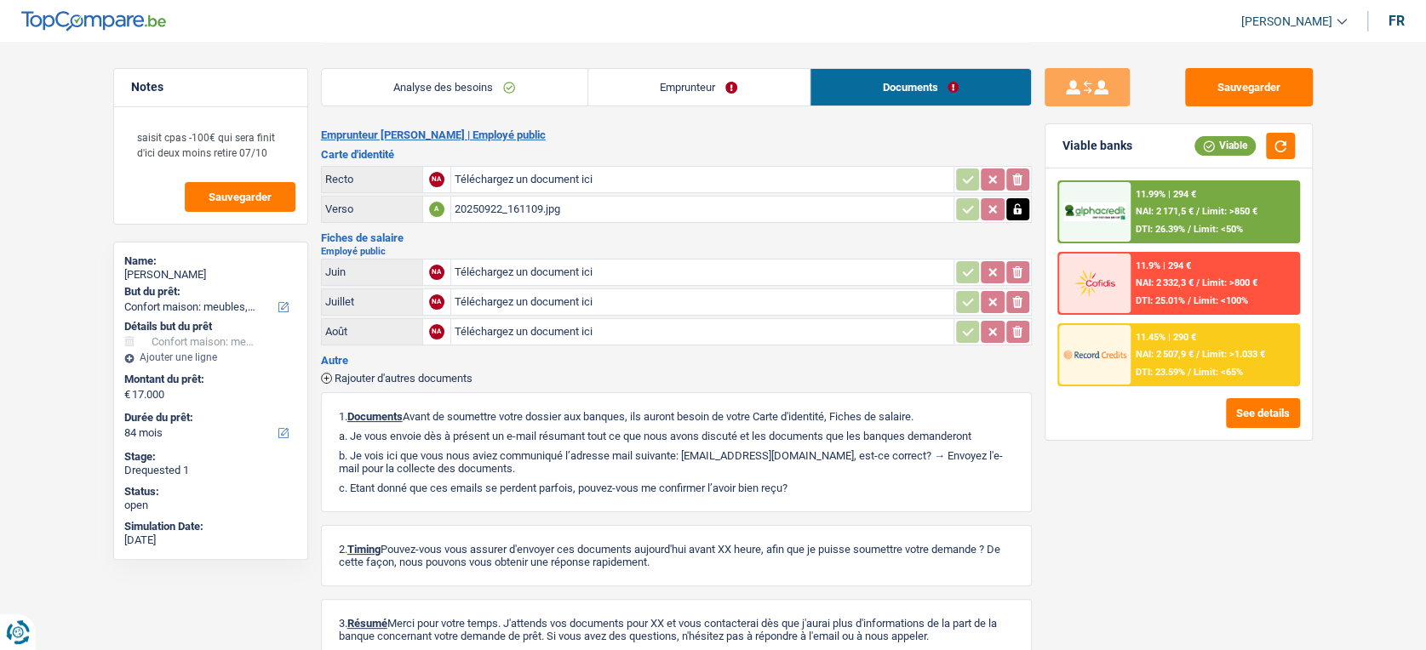
click at [515, 208] on div "20250922_161109.jpg" at bounding box center [703, 210] width 496 height 26
click at [601, 298] on input "Téléchargez un document ici" at bounding box center [703, 302] width 496 height 26
type input "C:\fakepath\Screenshot_20250922_165749.jpg"
click at [531, 333] on input "Téléchargez un document ici" at bounding box center [703, 332] width 496 height 26
type input "C:\fakepath\Screenshot_20250922_165828.jpg"
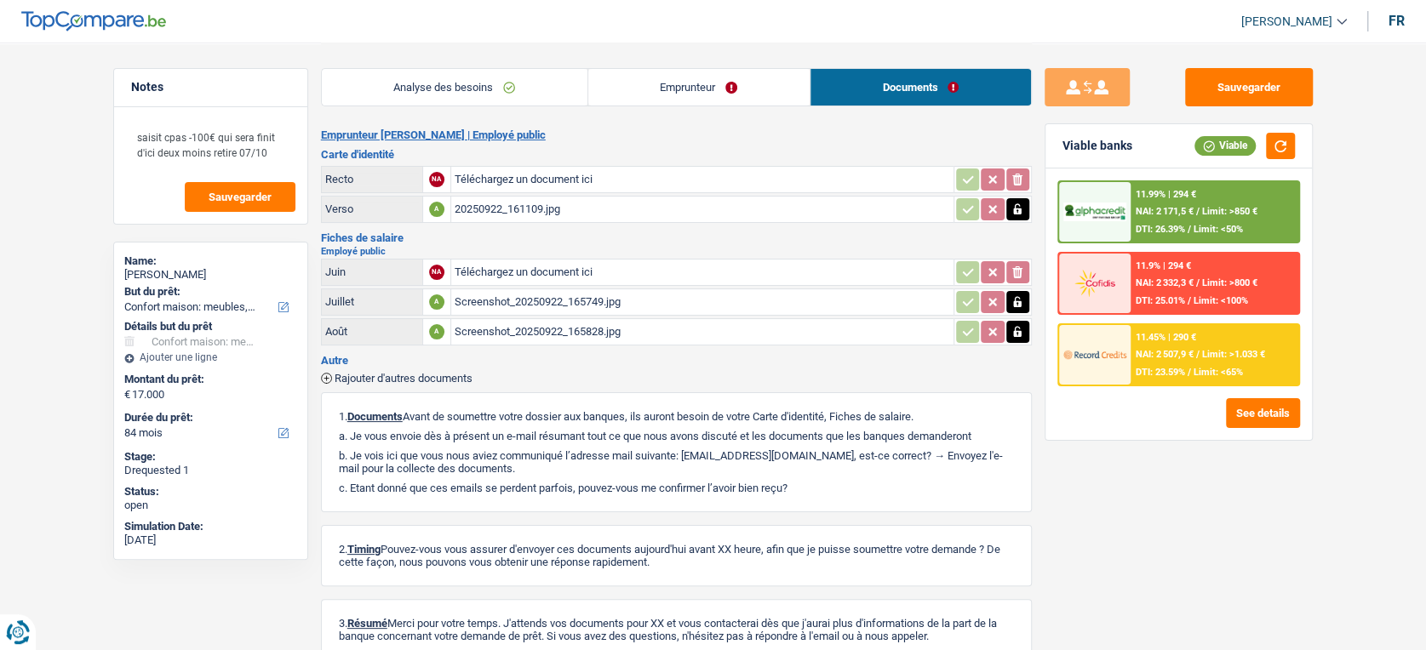
click at [524, 267] on input "Téléchargez un document ici" at bounding box center [703, 273] width 496 height 26
type input "C:\fakepath\Screenshot_20250922_165955.jpg"
click at [1209, 93] on button "Sauvegarder" at bounding box center [1249, 87] width 128 height 38
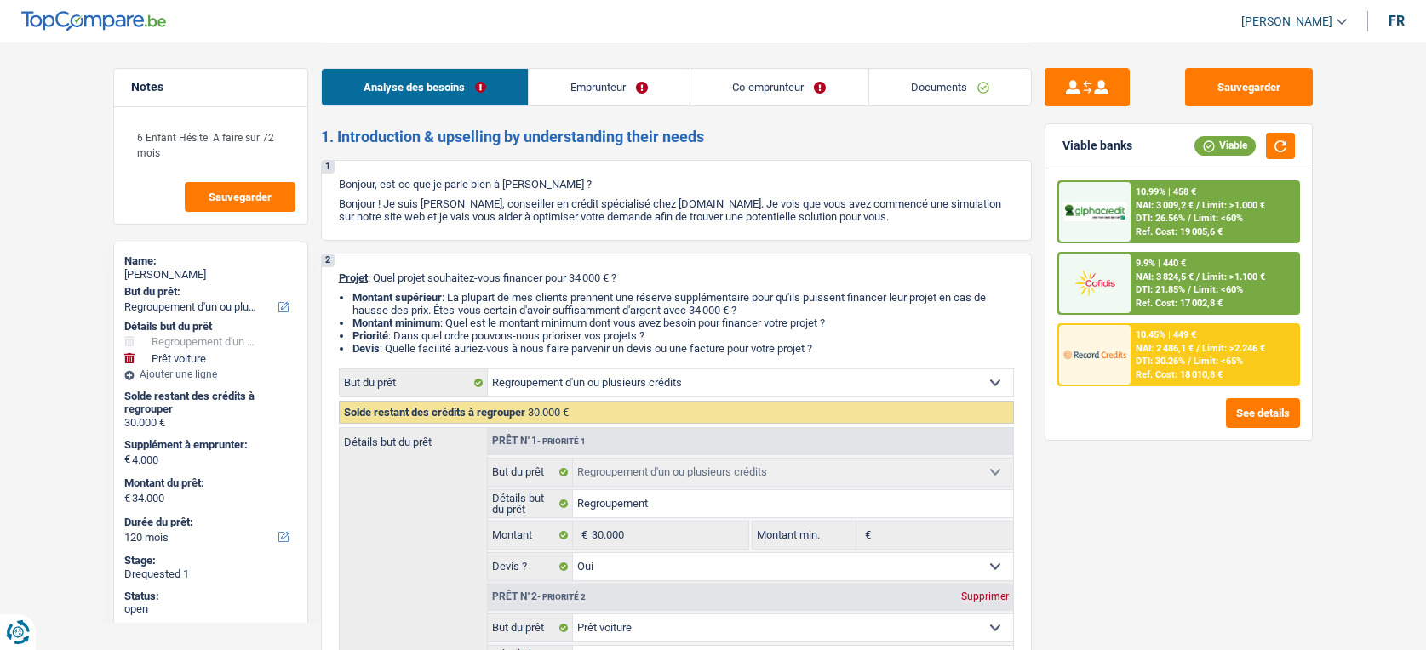
select select "refinancing"
select select "car"
select select "120"
select select "refinancing"
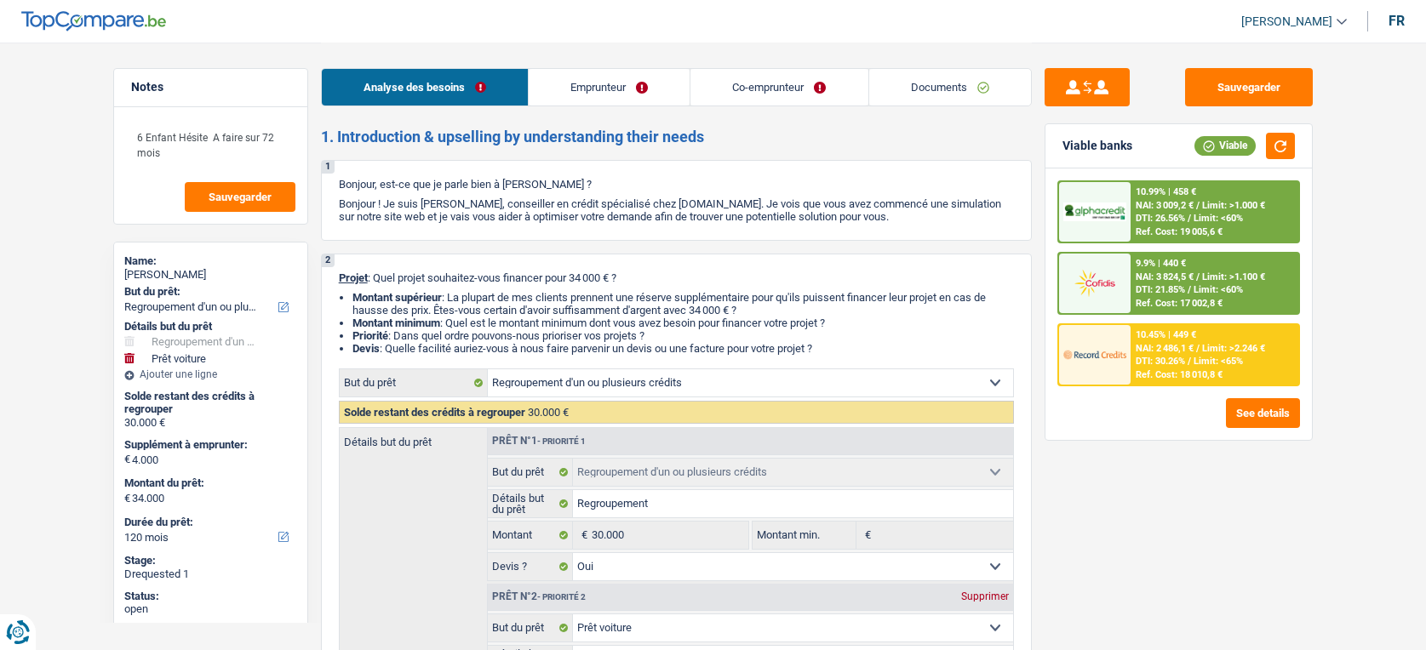
select select "refinancing"
select select "yes"
select select "car"
select select "yes"
select select "120"
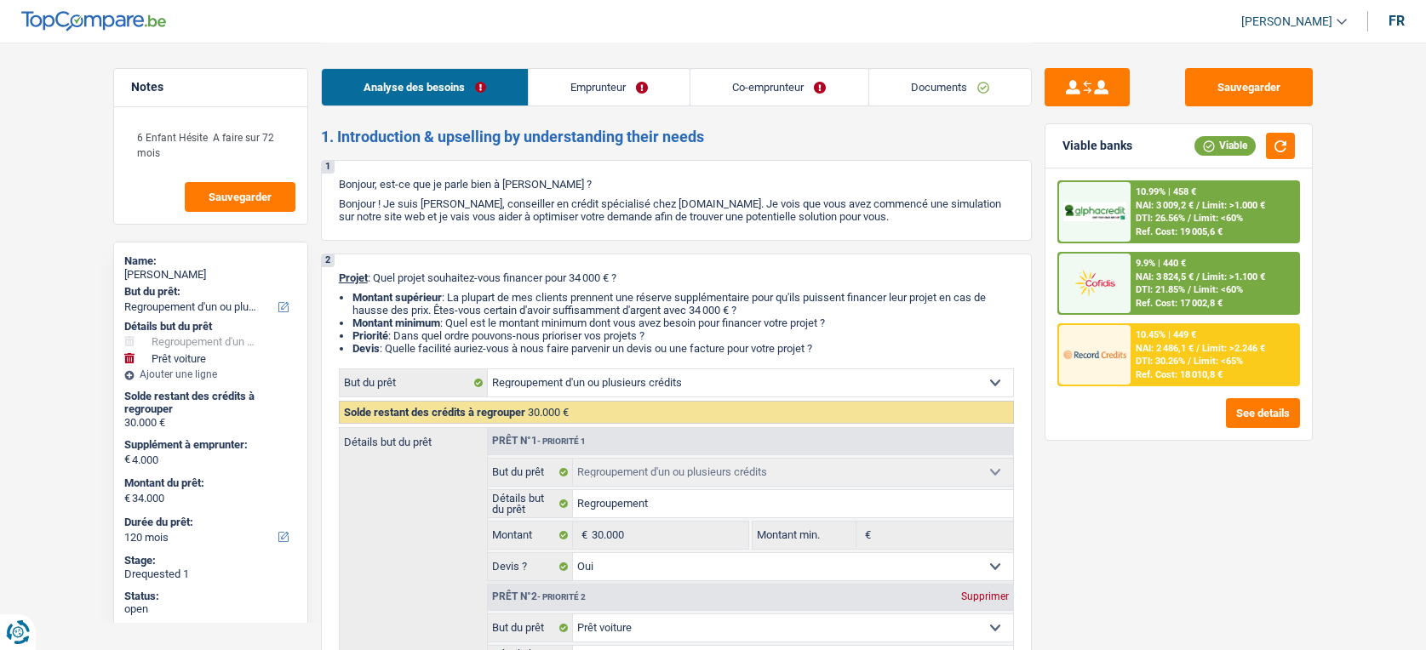
select select "worker"
select select "housewife"
select select "familyAllowances"
select select "netSalary"
select select "other"
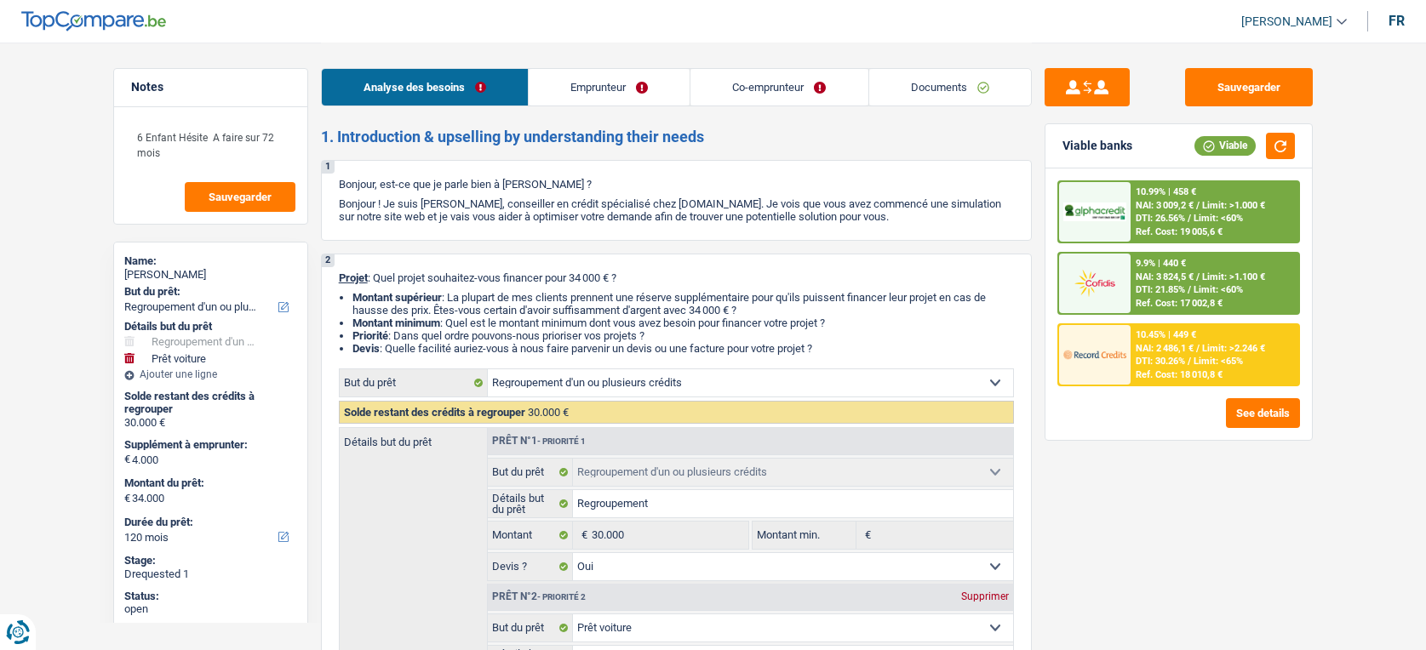
select select "ownerWithMortgage"
select select "mortgage"
select select "180"
select select "carLoan"
select select "84"
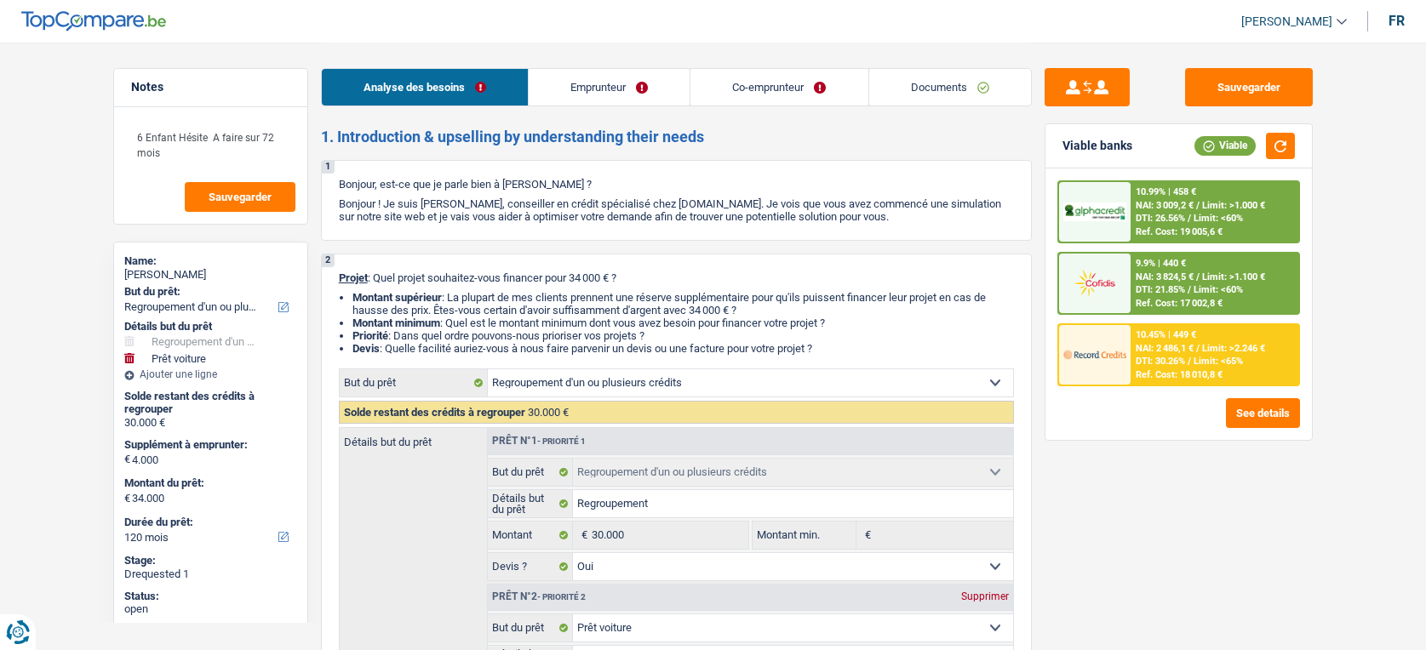
select select "refinancing"
select select "yes"
select select "car"
select select "yes"
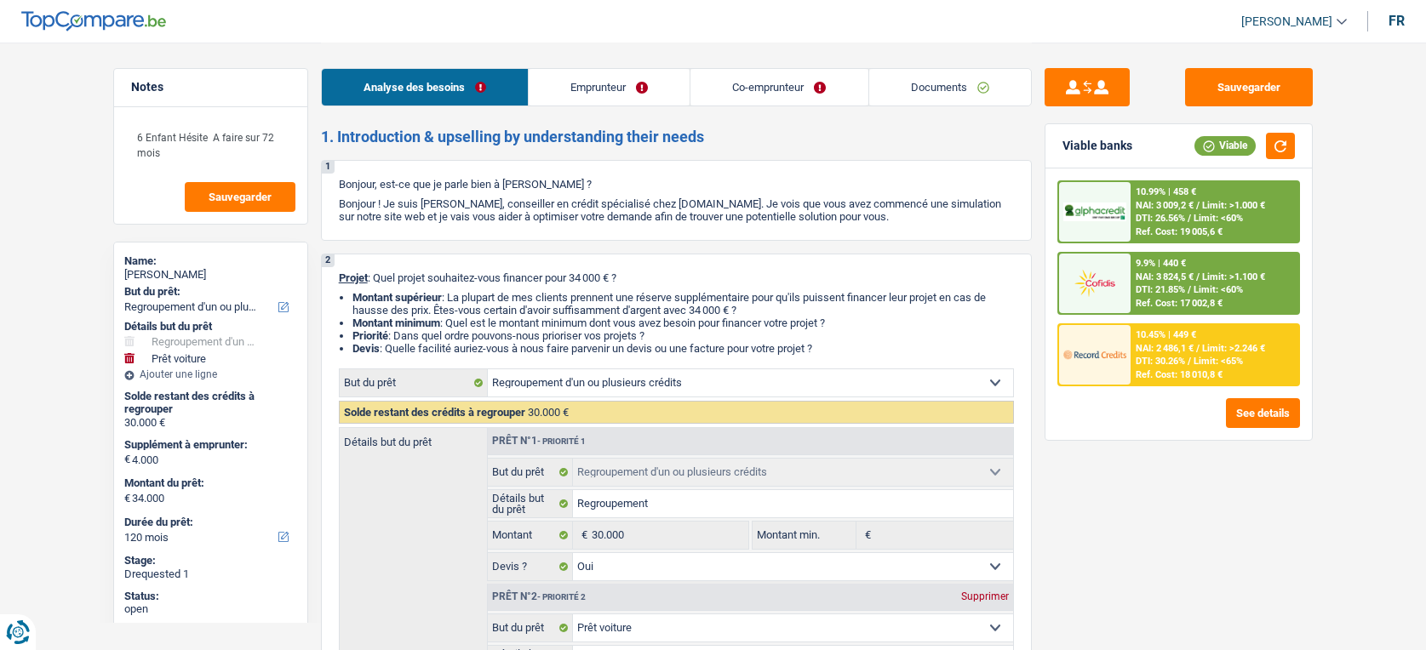
select select "120"
click at [940, 86] on link "Documents" at bounding box center [950, 87] width 162 height 37
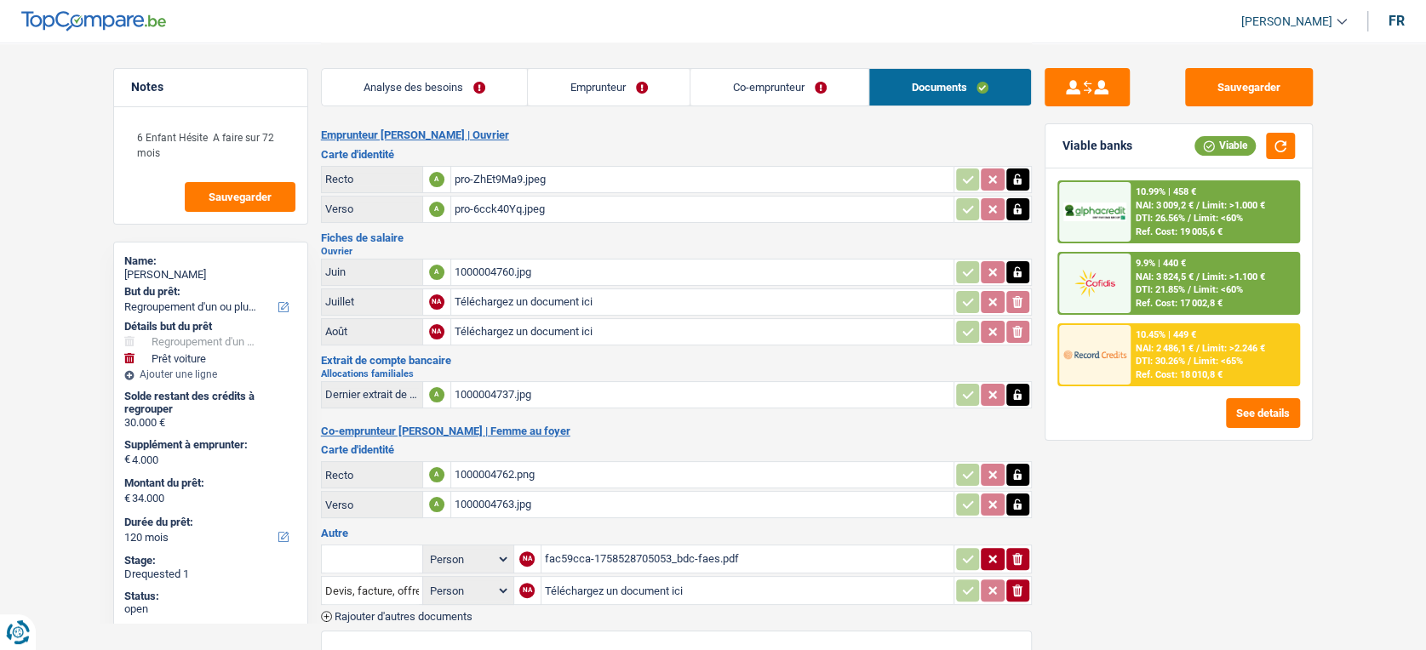
click at [545, 331] on input "Téléchargez un document ici" at bounding box center [703, 332] width 496 height 26
type input "C:\fakepath\1000004774.jpg"
click at [587, 301] on input "Téléchargez un document ici" at bounding box center [703, 302] width 496 height 26
type input "C:\fakepath\1000004775.jpg"
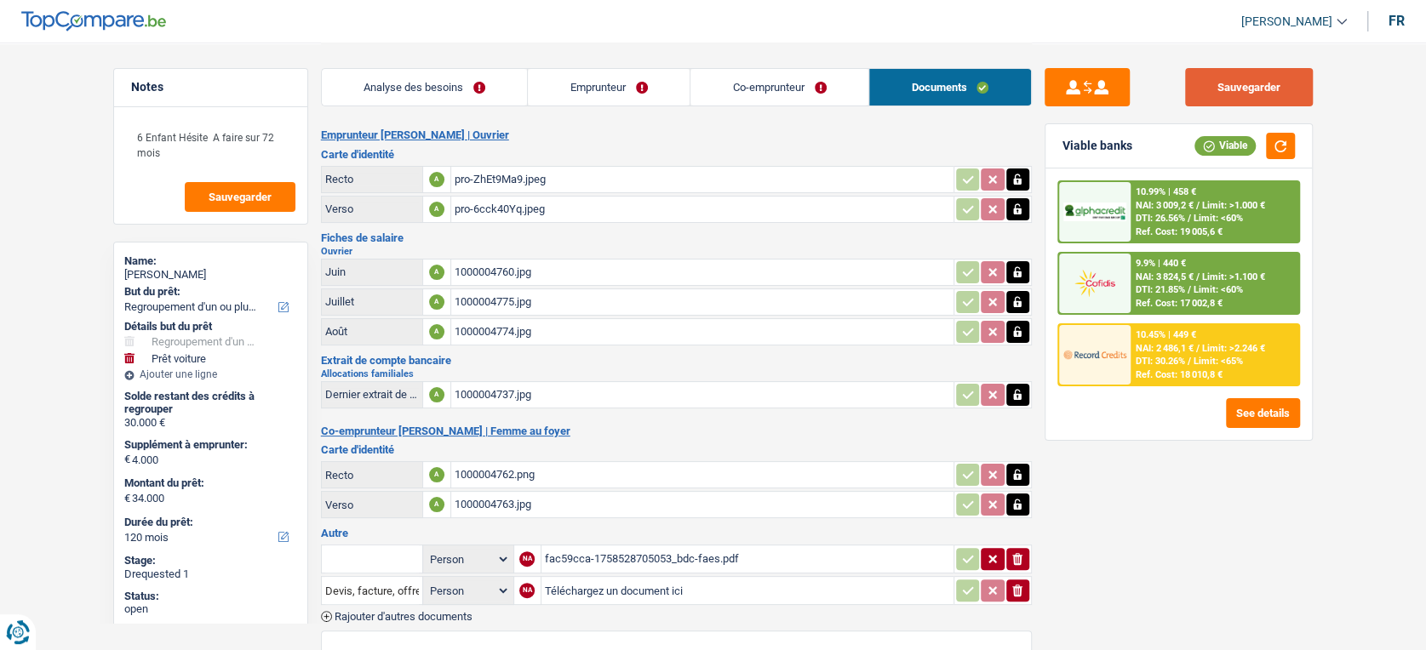
click at [1254, 86] on button "Sauvegarder" at bounding box center [1249, 87] width 128 height 38
click at [1246, 77] on button "Sauvegarder" at bounding box center [1249, 87] width 128 height 38
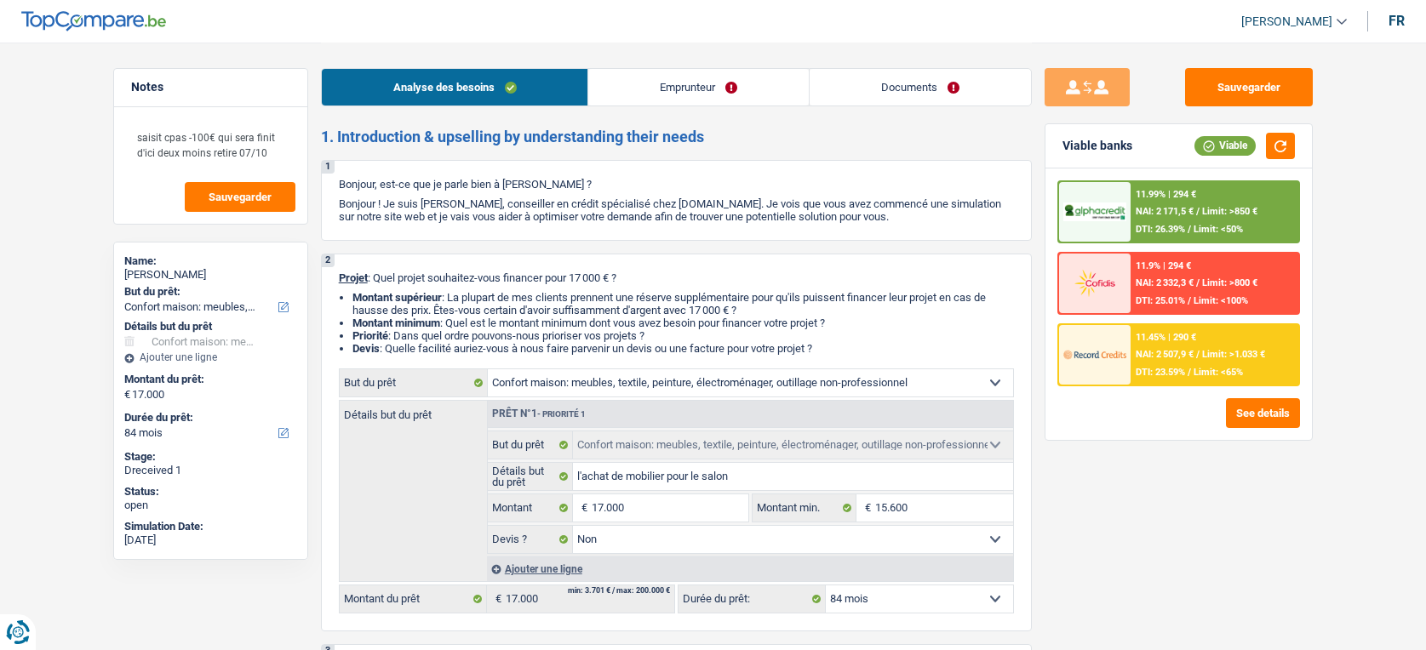
select select "household"
select select "84"
select select "household"
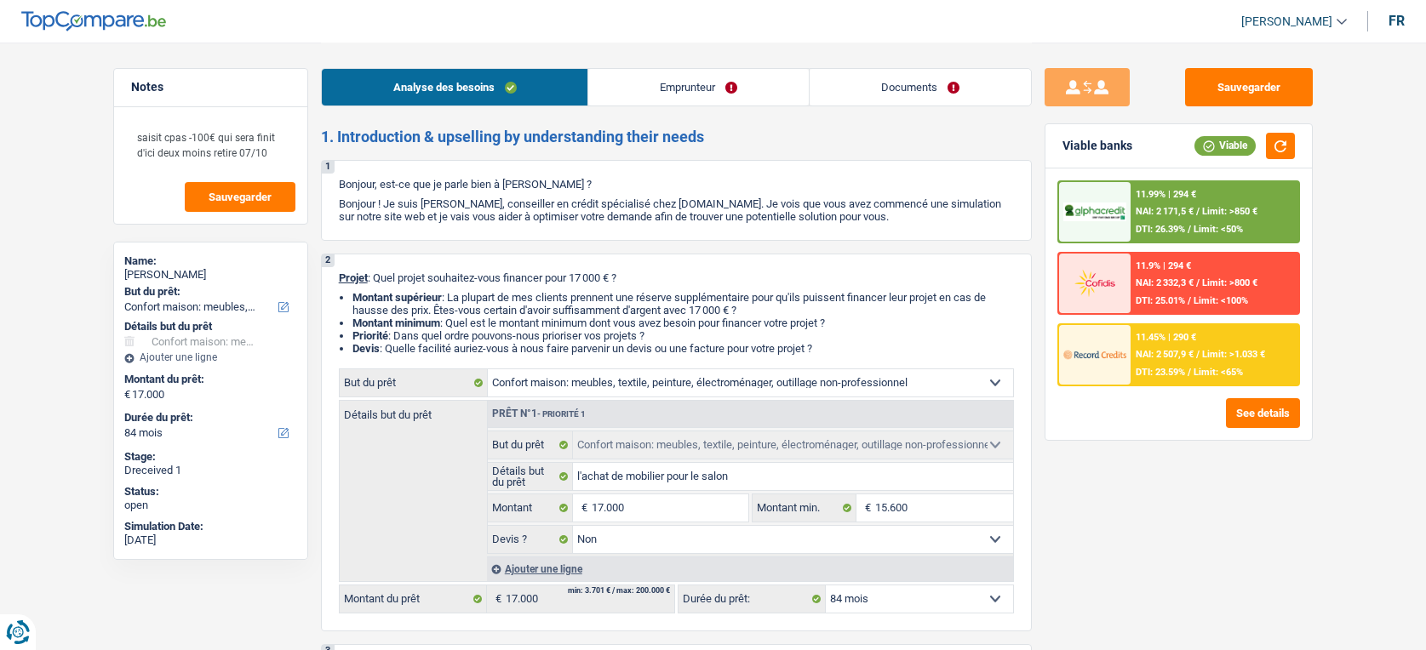
select select "false"
select select "84"
select select "publicEmployee"
select select "netSalary"
select select "other"
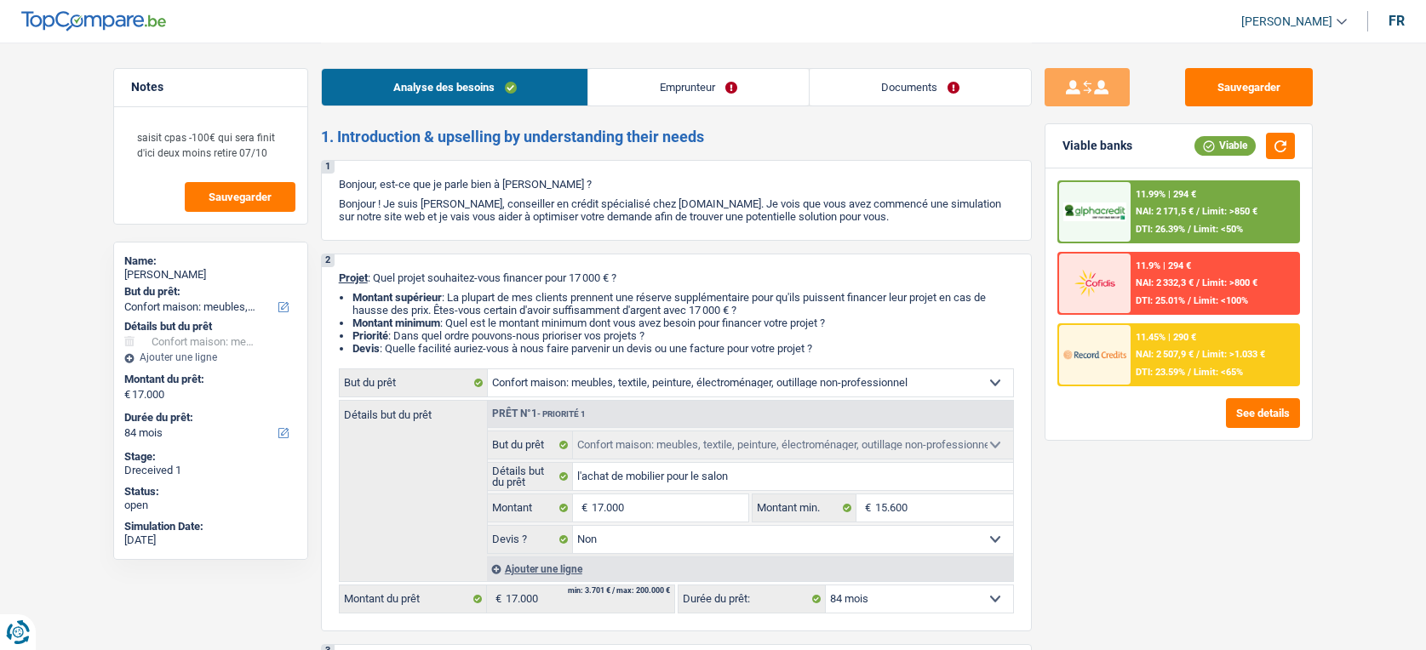
select select "mealVouchers"
select select "rents"
select select "household"
select select "false"
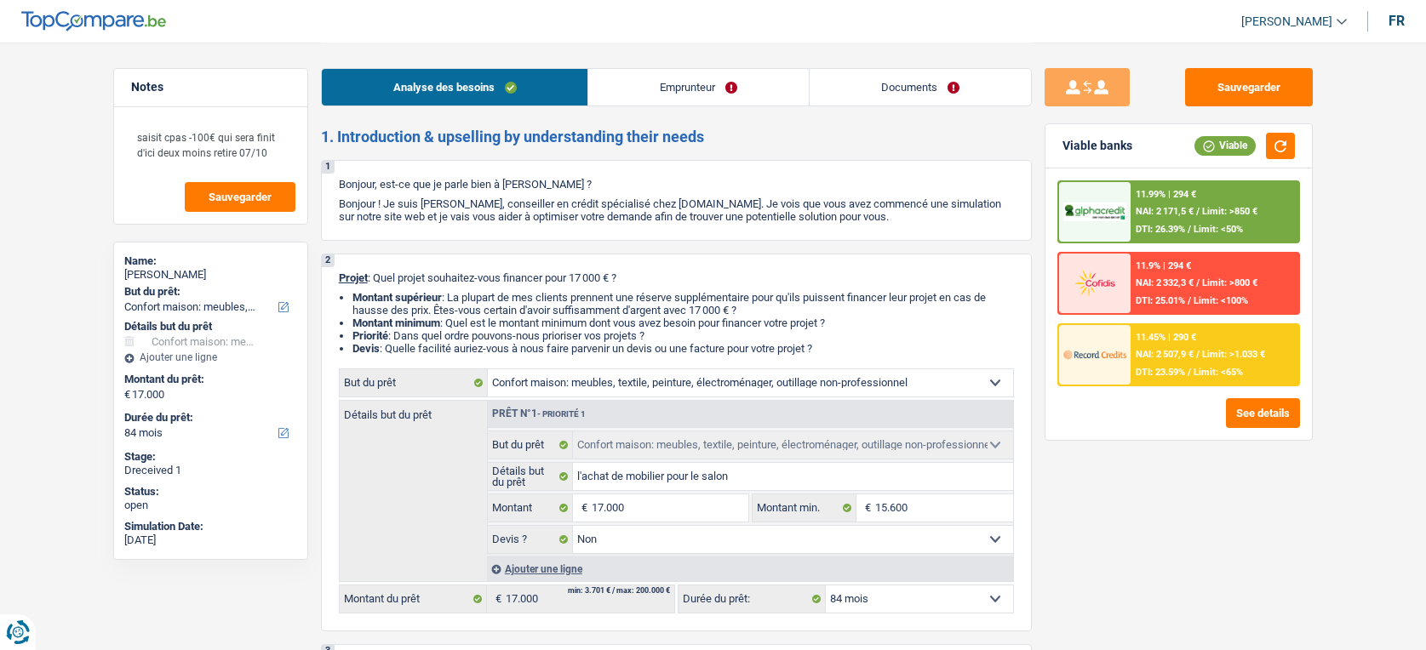
select select "84"
click at [906, 94] on link "Documents" at bounding box center [920, 87] width 221 height 37
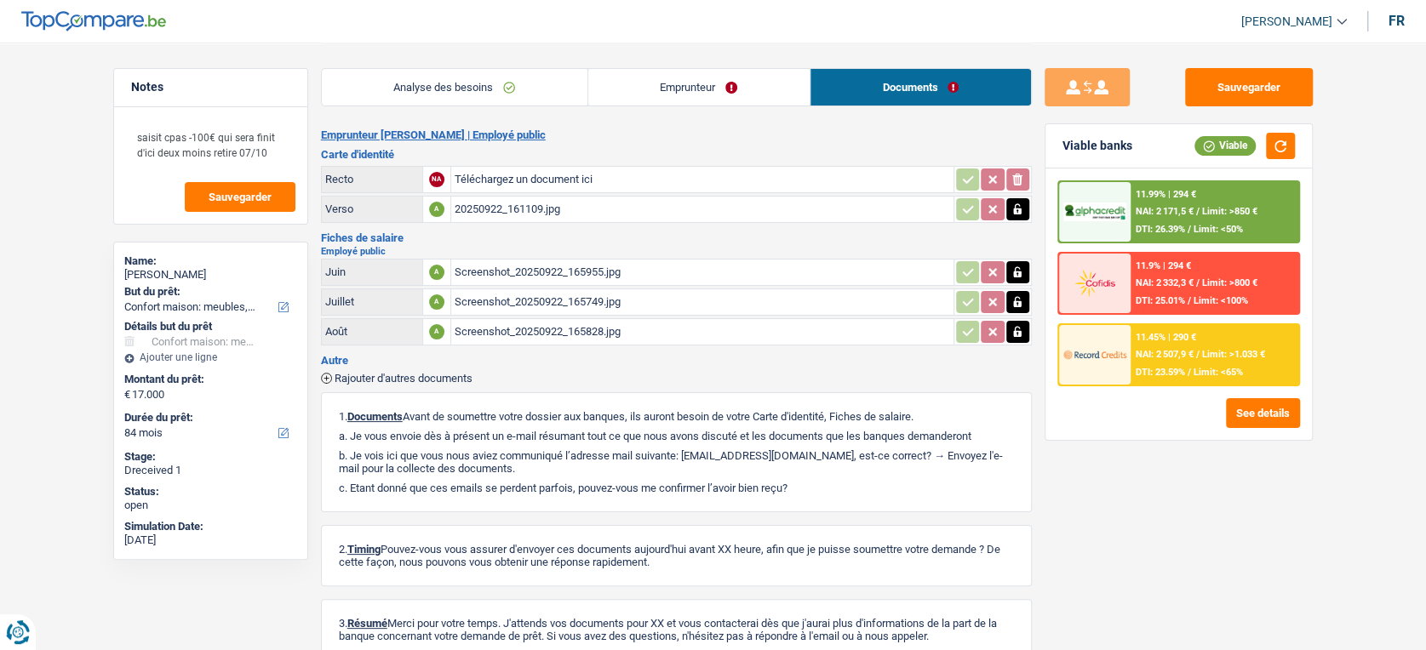
click at [636, 173] on input "Téléchargez un document ici" at bounding box center [703, 180] width 496 height 26
click at [467, 162] on div "Carte d'identité Recto NA Téléchargez un document ici ionicons-v5-e Verso A 202…" at bounding box center [676, 187] width 711 height 77
click at [470, 171] on input "Téléchargez un document ici" at bounding box center [703, 180] width 496 height 26
type input "C:\fakepath\20250922_161119 (1).jpg"
click at [1268, 86] on button "Sauvegarder" at bounding box center [1249, 87] width 128 height 38
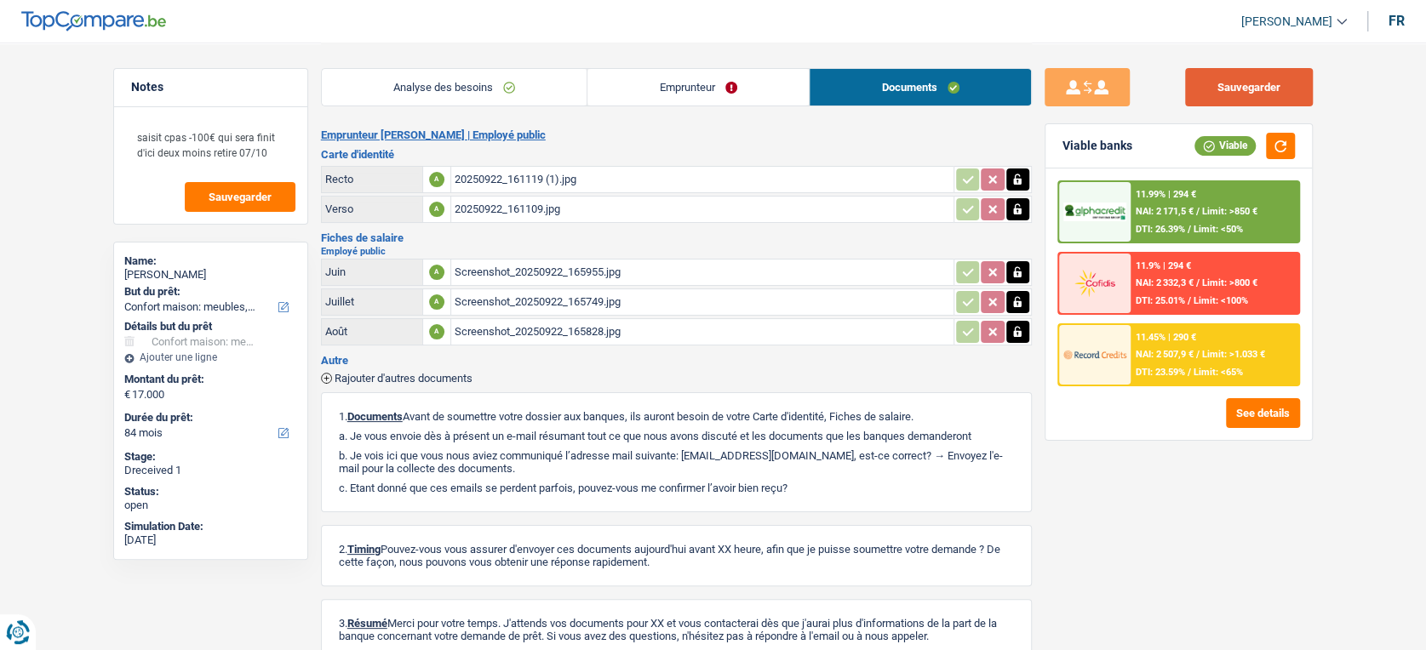
click at [1249, 86] on button "Sauvegarder" at bounding box center [1249, 87] width 128 height 38
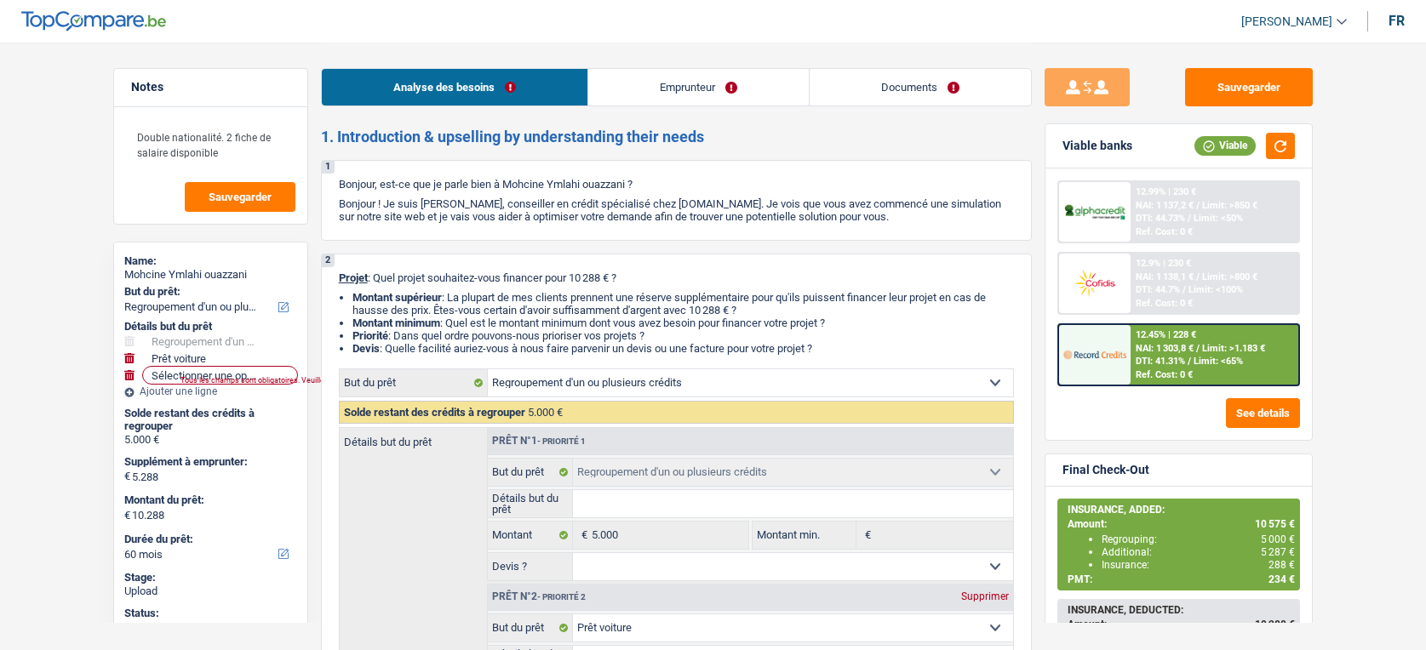
select select "refinancing"
select select "car"
select select "60"
select select "refinancing"
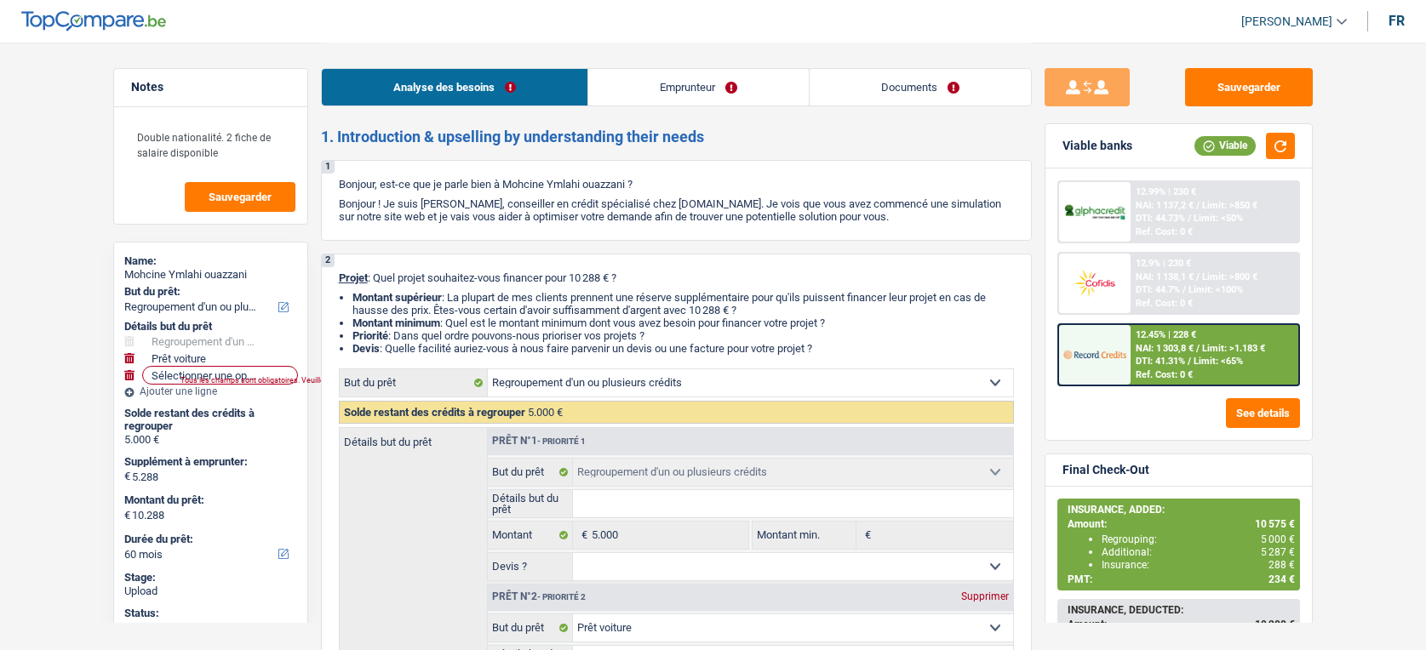
select select "refinancing"
select select "car"
select select "yes"
select select "60"
select select "worker"
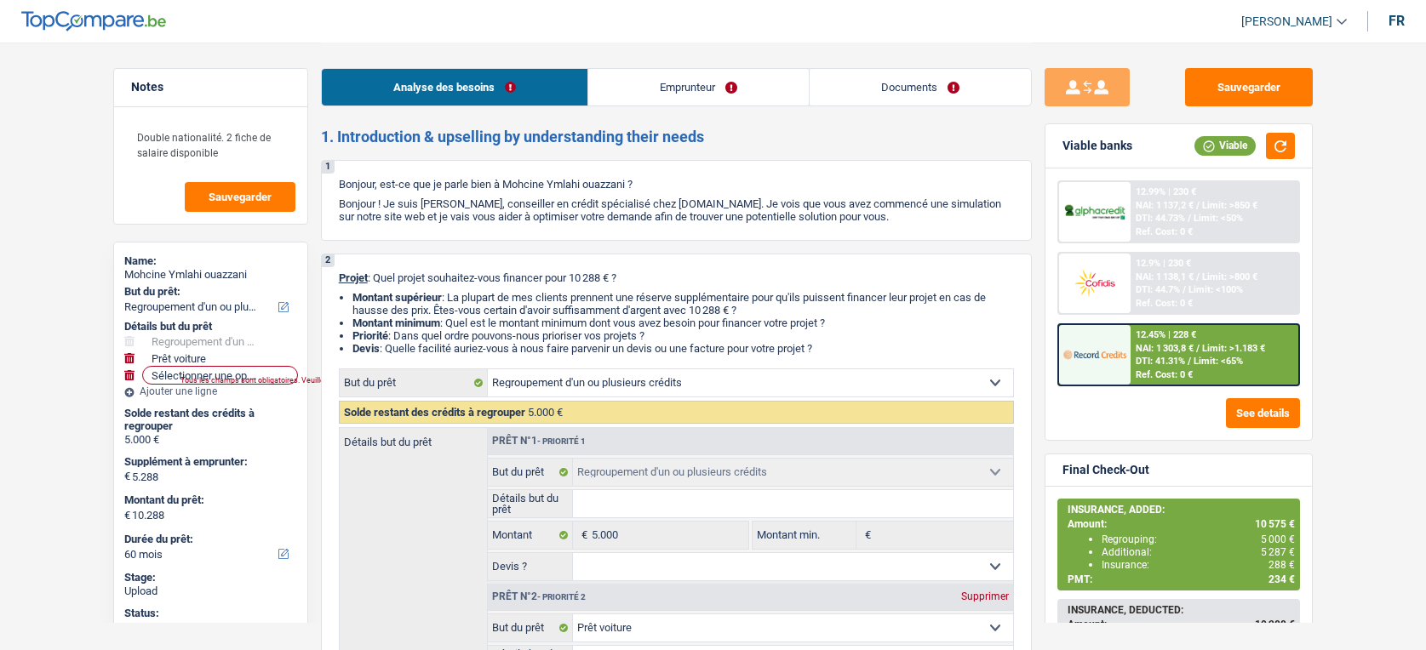
select select "netSalary"
select select "familyAllowances"
select select "rents"
select select "cardOrCredit"
select select "refinancing"
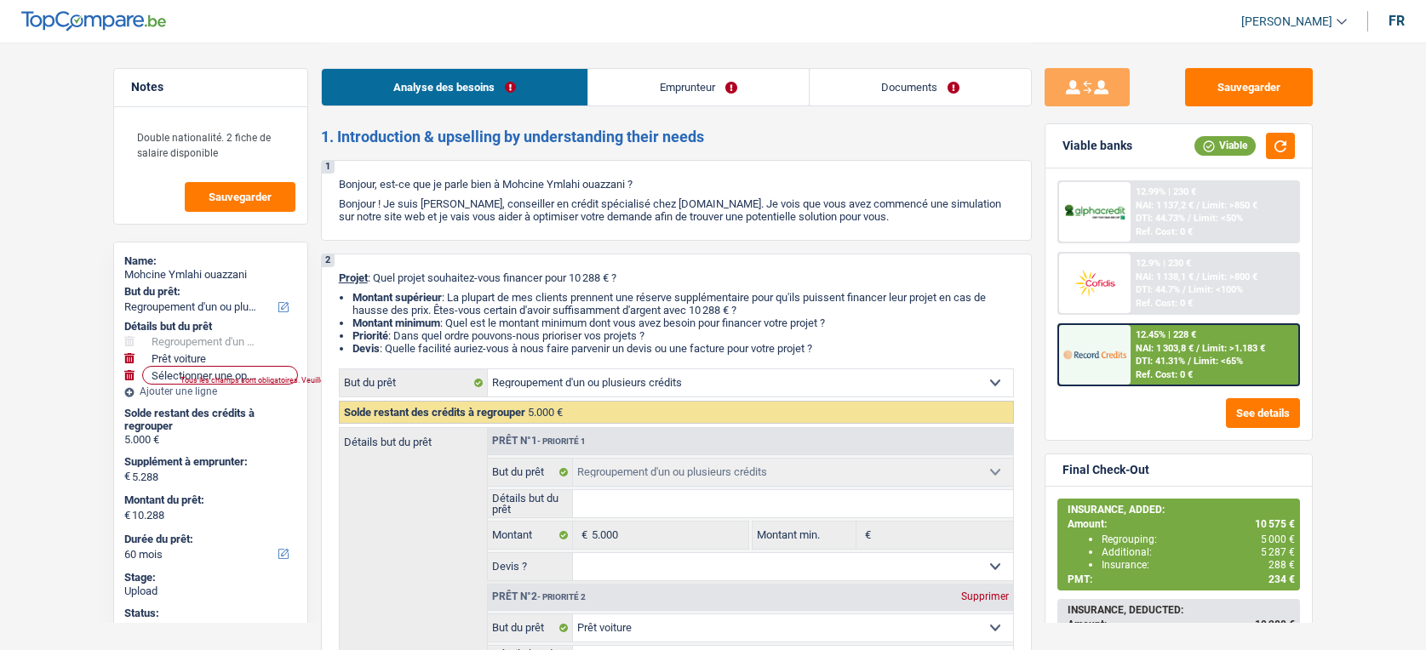
select select "refinancing"
select select "car"
select select "yes"
select select "60"
click at [922, 94] on link "Documents" at bounding box center [920, 87] width 221 height 37
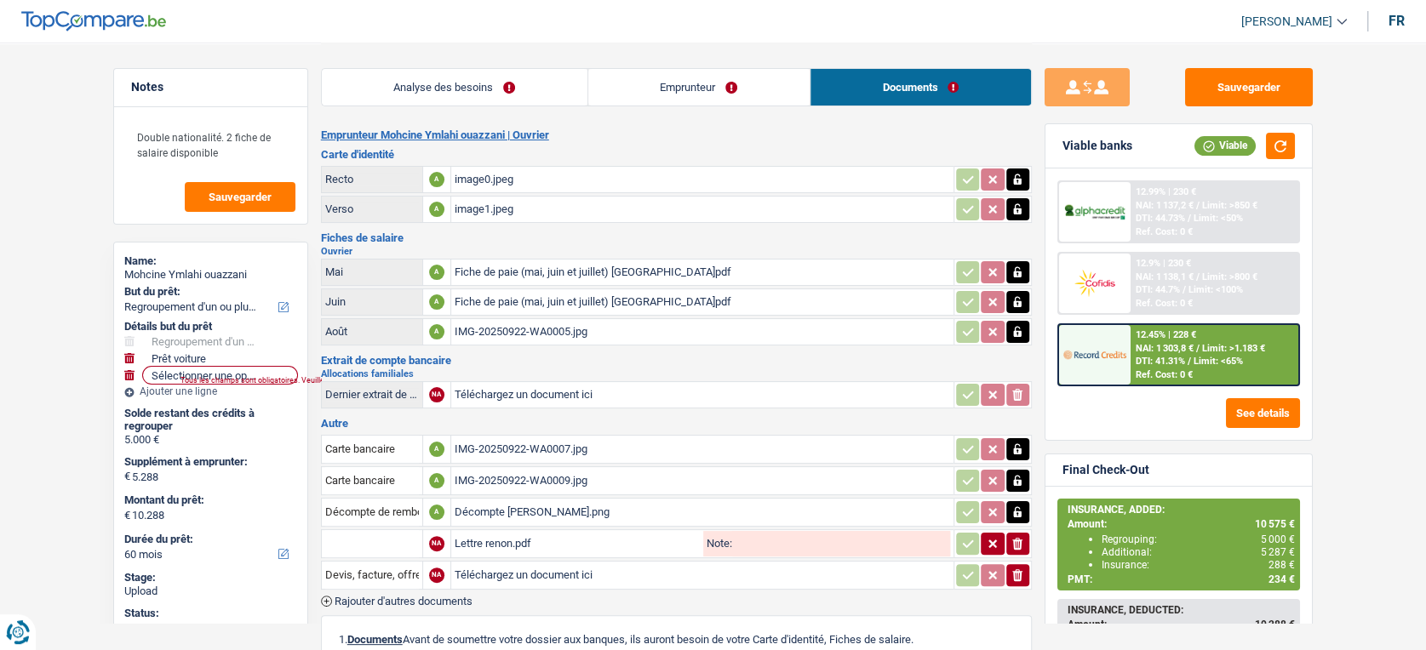
scroll to position [60, 0]
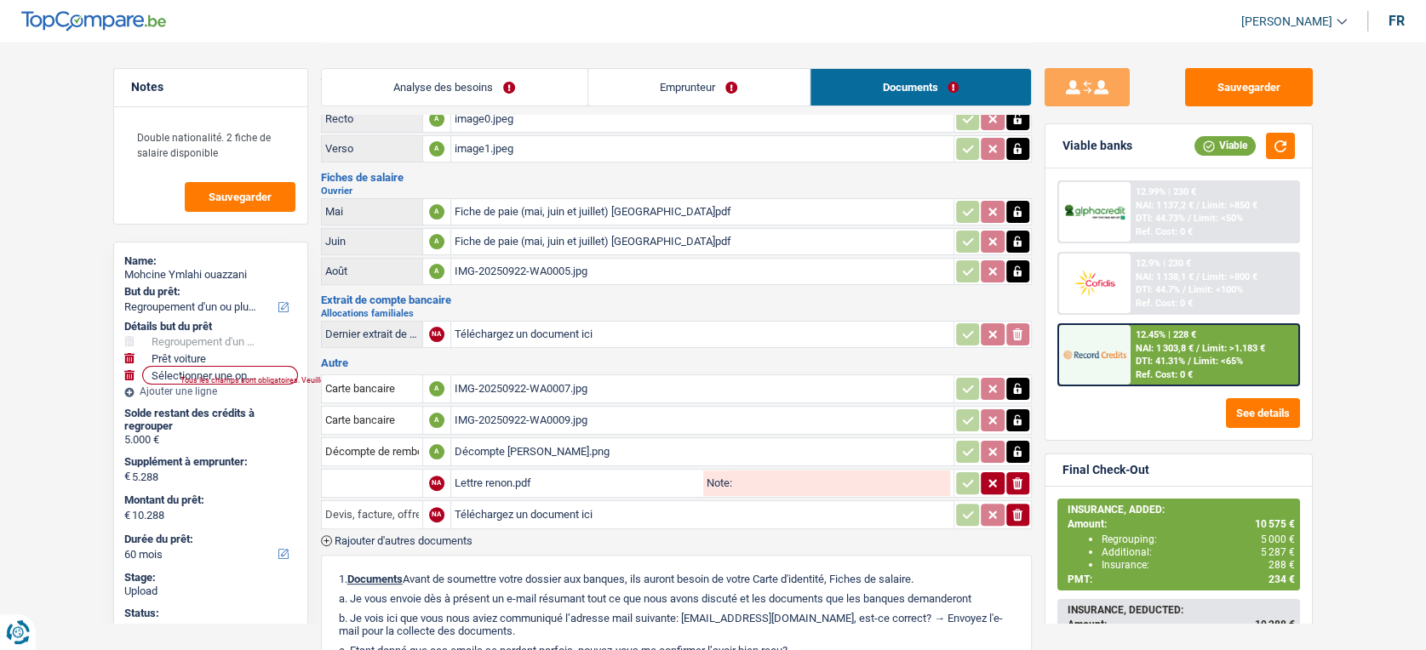
click at [397, 507] on input "Devis, facture, offre, bon de commande" at bounding box center [372, 514] width 94 height 27
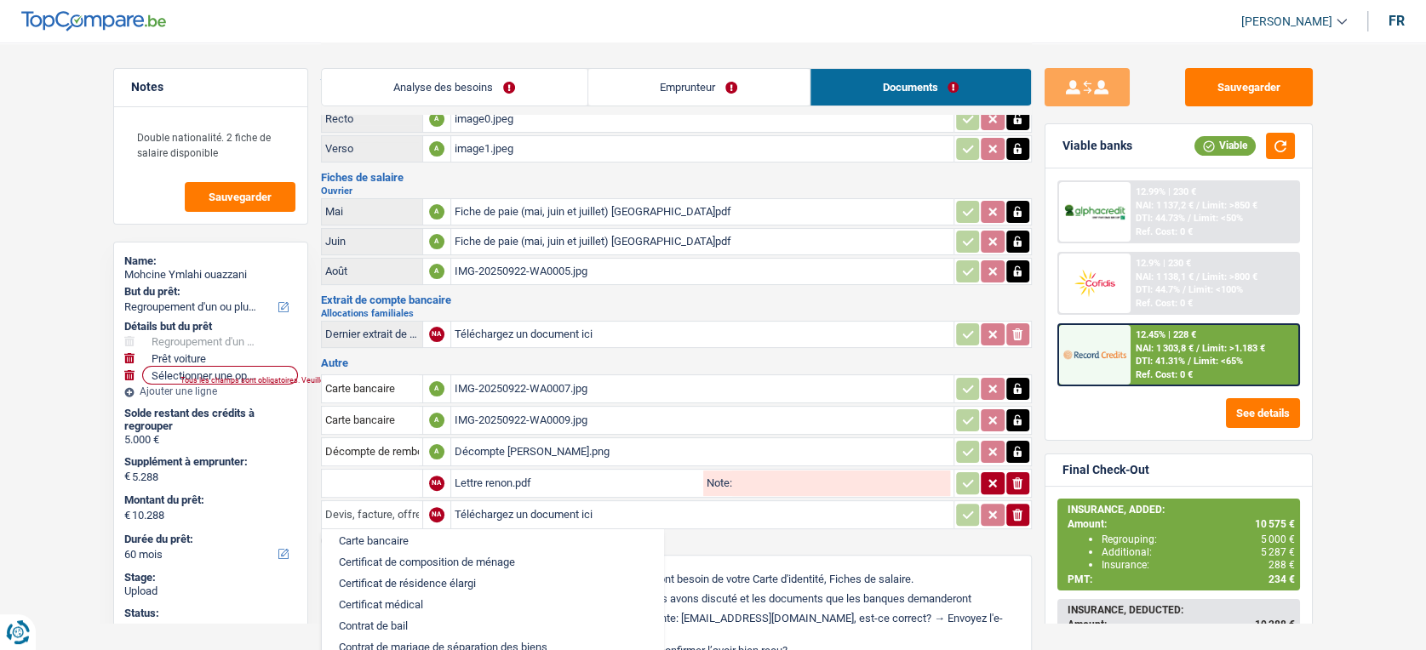
scroll to position [185, 0]
click at [713, 530] on div "Carte bancaire A IMG-20250922-WA0007.jpg Carte bancaire A IMG-20250922-WA0009.j…" at bounding box center [676, 459] width 711 height 175
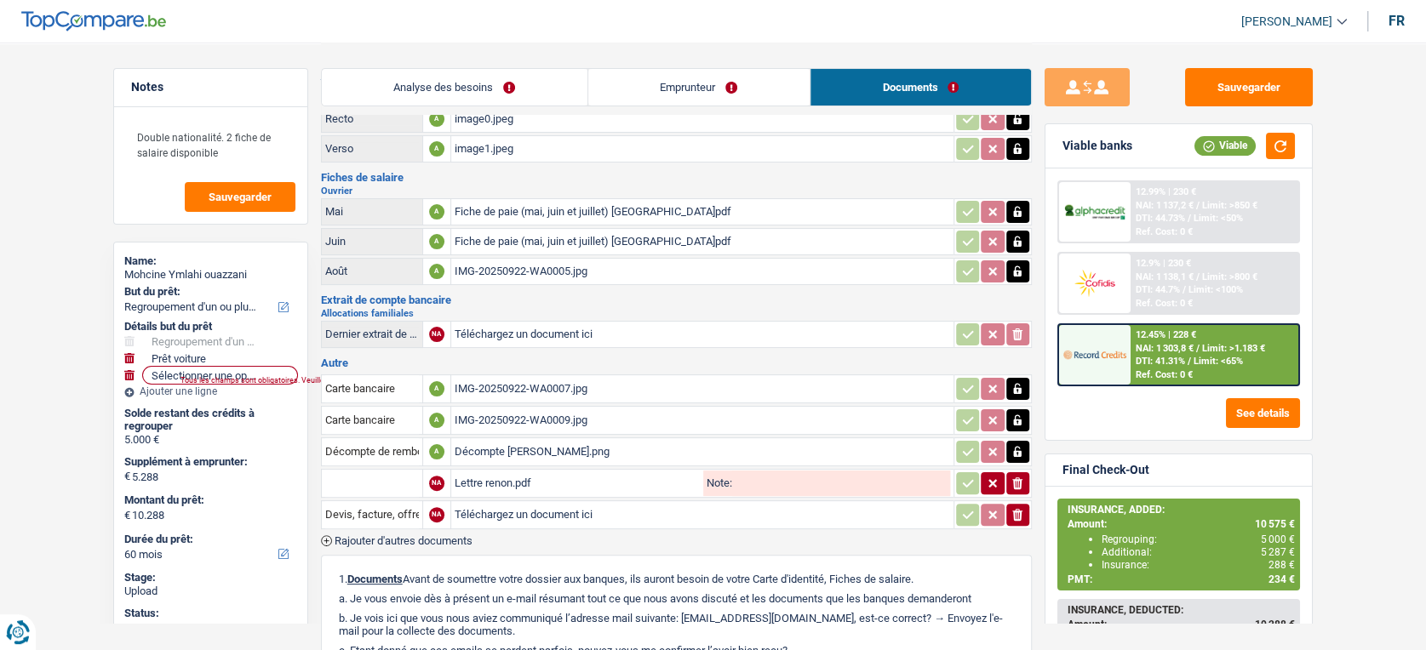
click at [428, 536] on span "Rajouter d'autres documents" at bounding box center [404, 541] width 138 height 11
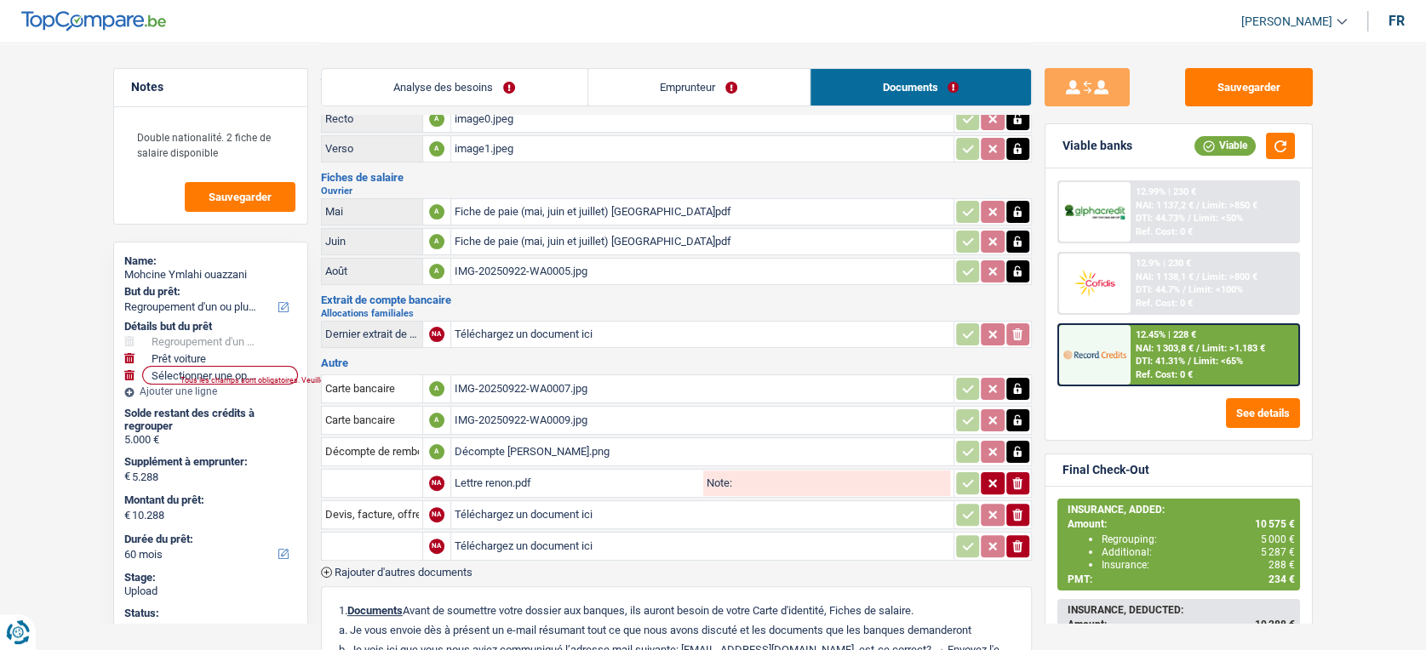
click at [383, 533] on input "text" at bounding box center [372, 546] width 94 height 27
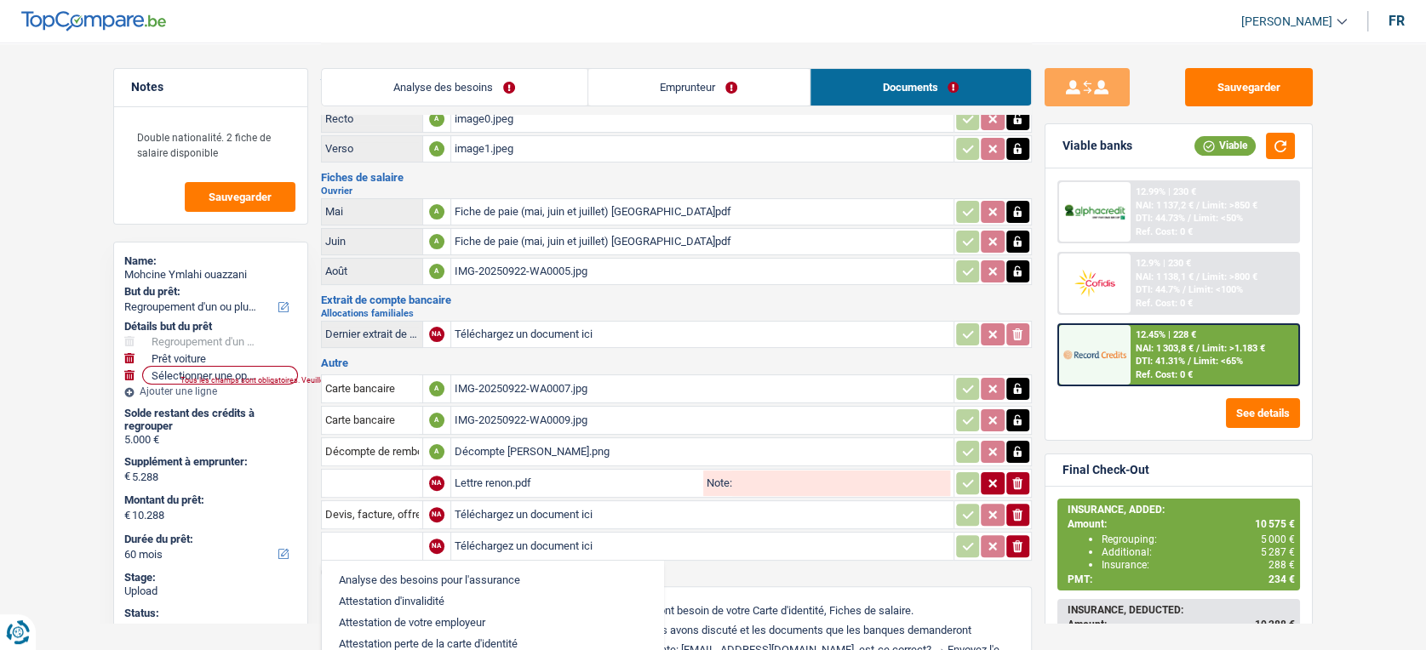
click at [515, 446] on div "Décompte Cofidis Ymlahi.png" at bounding box center [703, 452] width 496 height 26
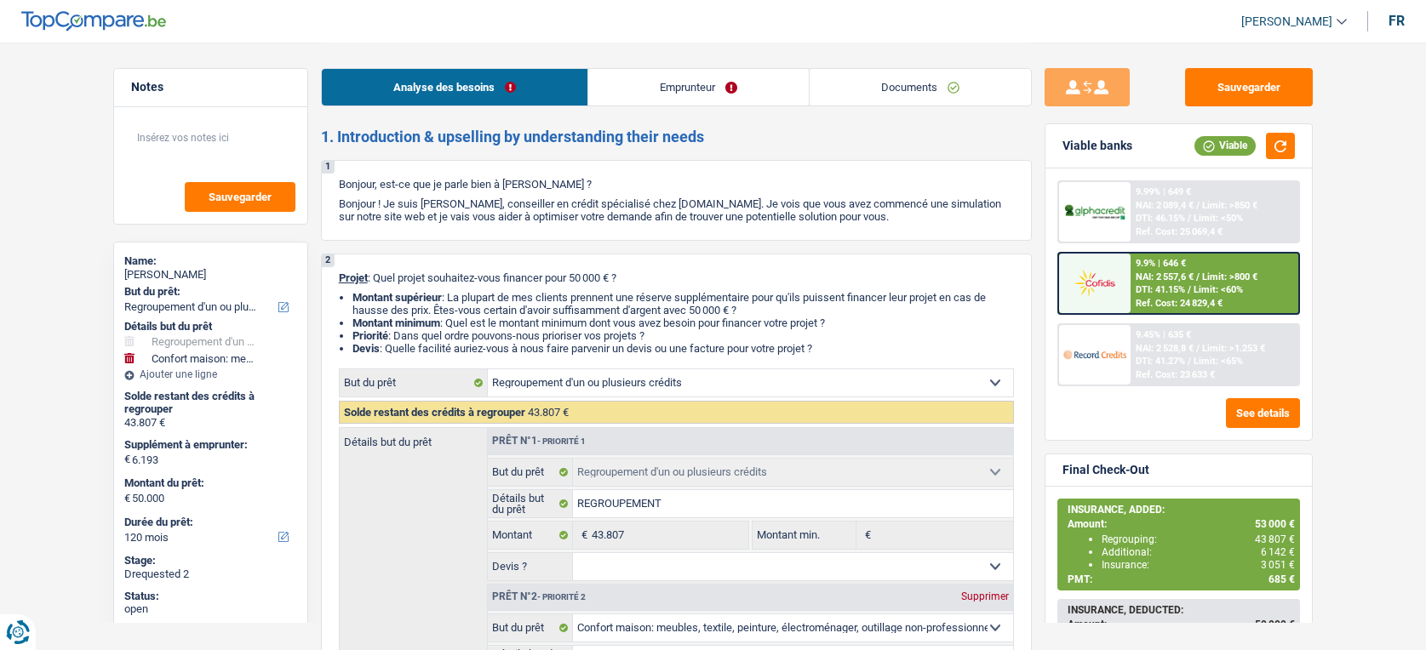
select select "refinancing"
select select "household"
select select "120"
select select "refinancing"
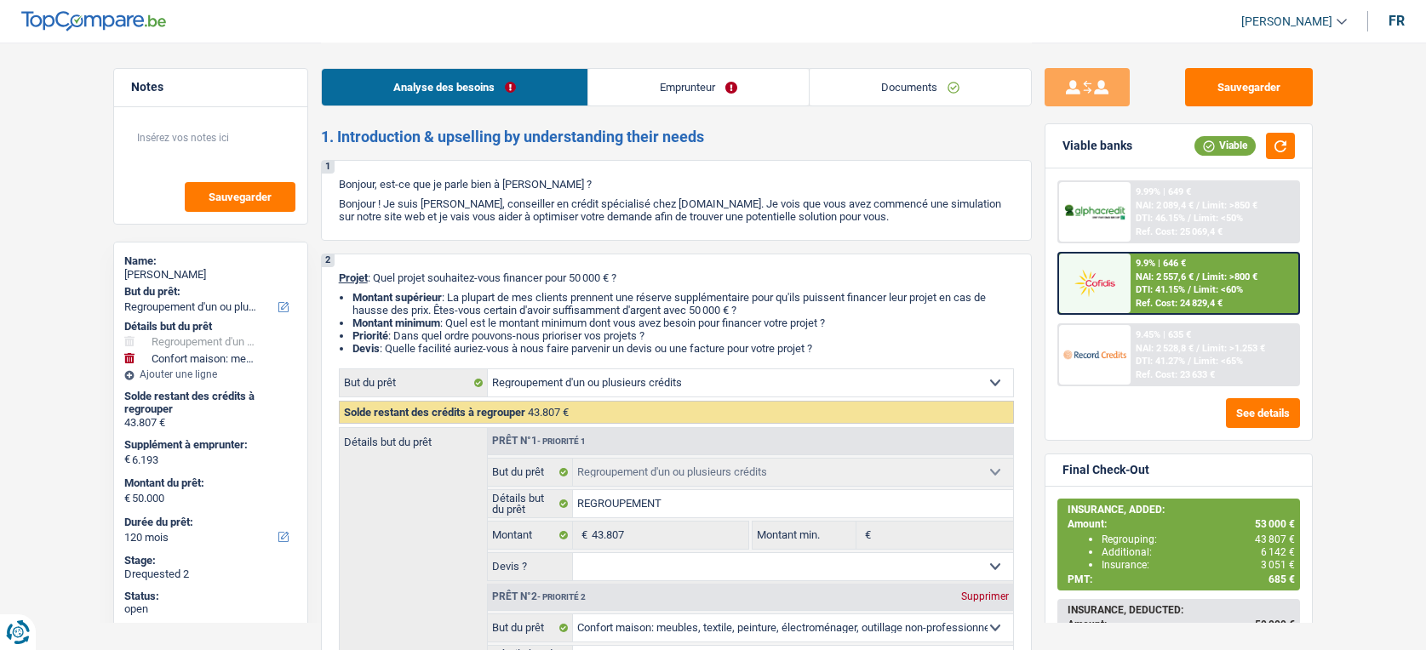
select select "refinancing"
select select "household"
select select "false"
select select "120"
select select "privateEmployee"
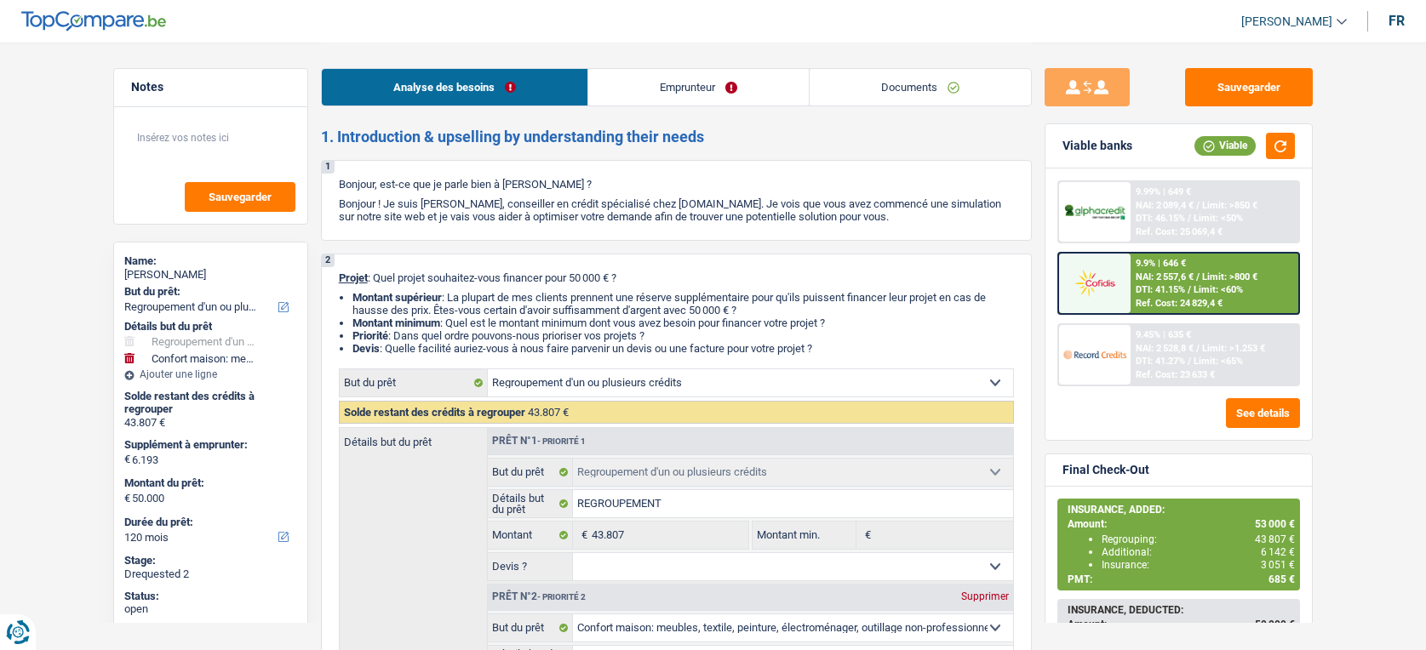
select select "familyAllowances"
select select "netSalary"
select select "mealVouchers"
select select "alimony"
select select "rents"
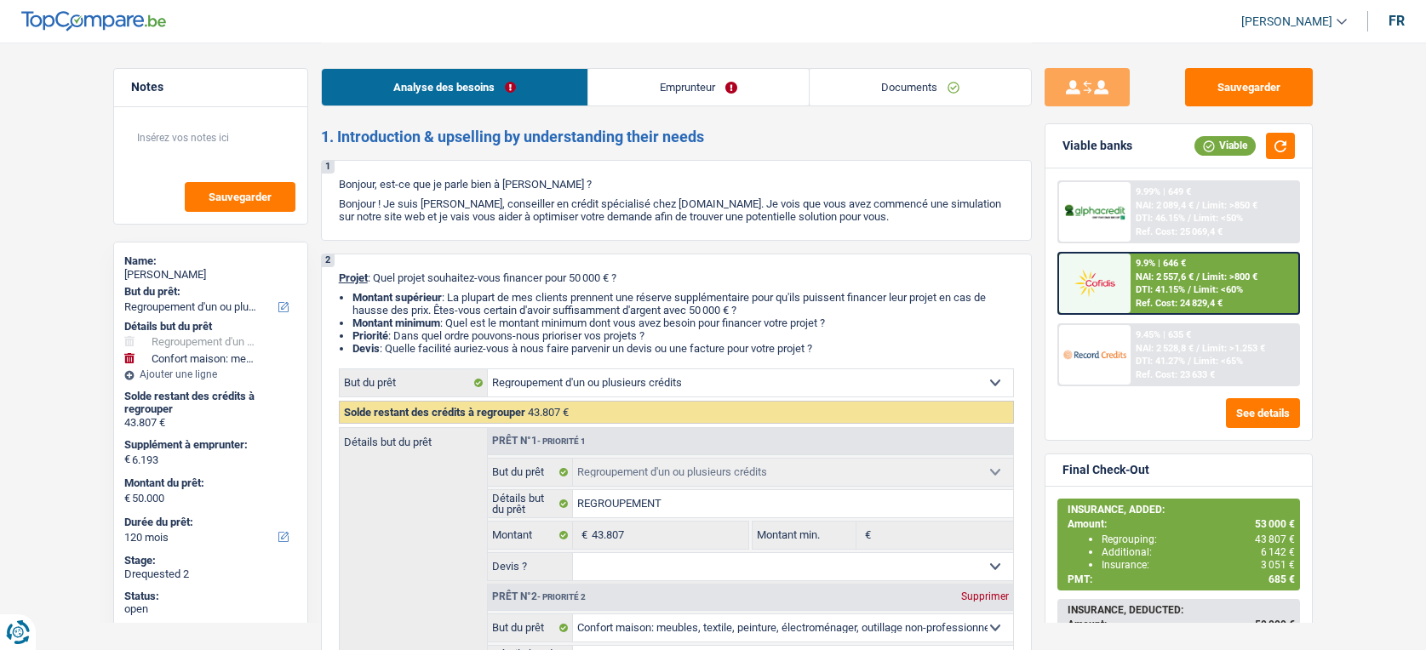
select select "personalLoan"
select select "120"
select select "personalLoan"
select select "144"
select select "refinancing"
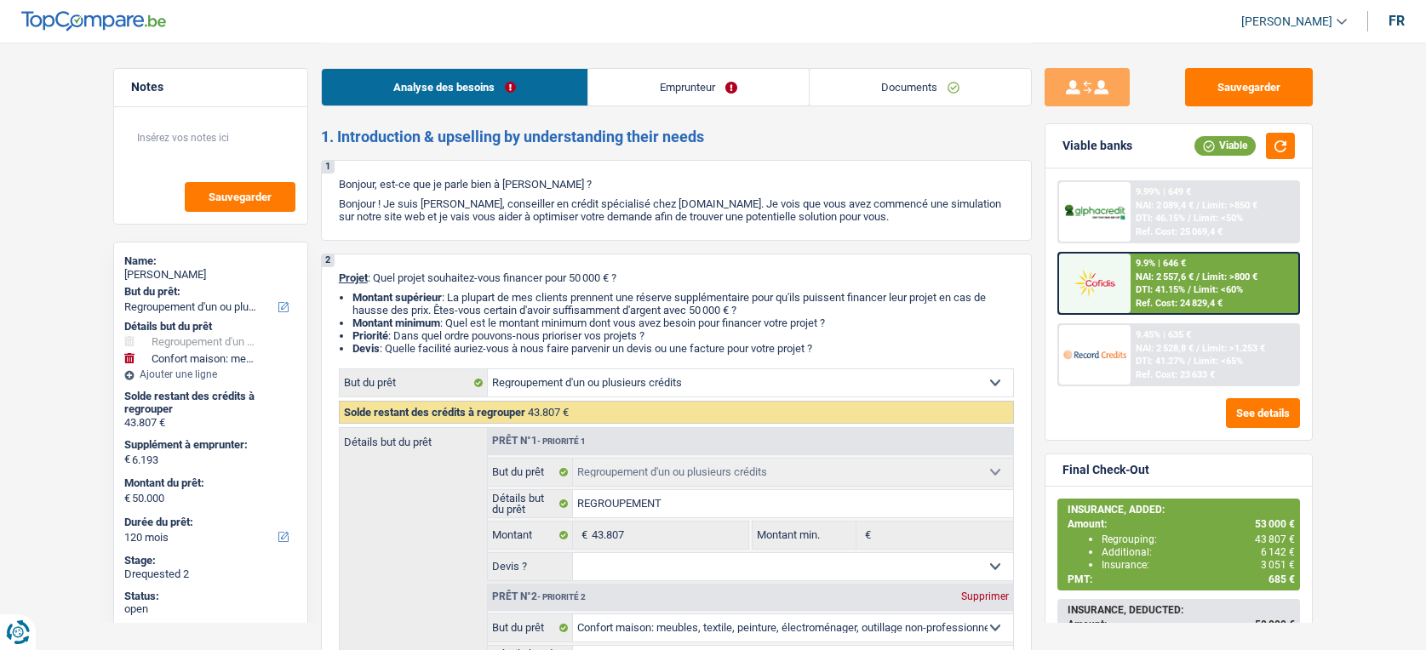
select select "refinancing"
select select "household"
select select "false"
select select "120"
click at [876, 111] on div "Analyse des besoins Emprunteur Documents" at bounding box center [676, 79] width 711 height 72
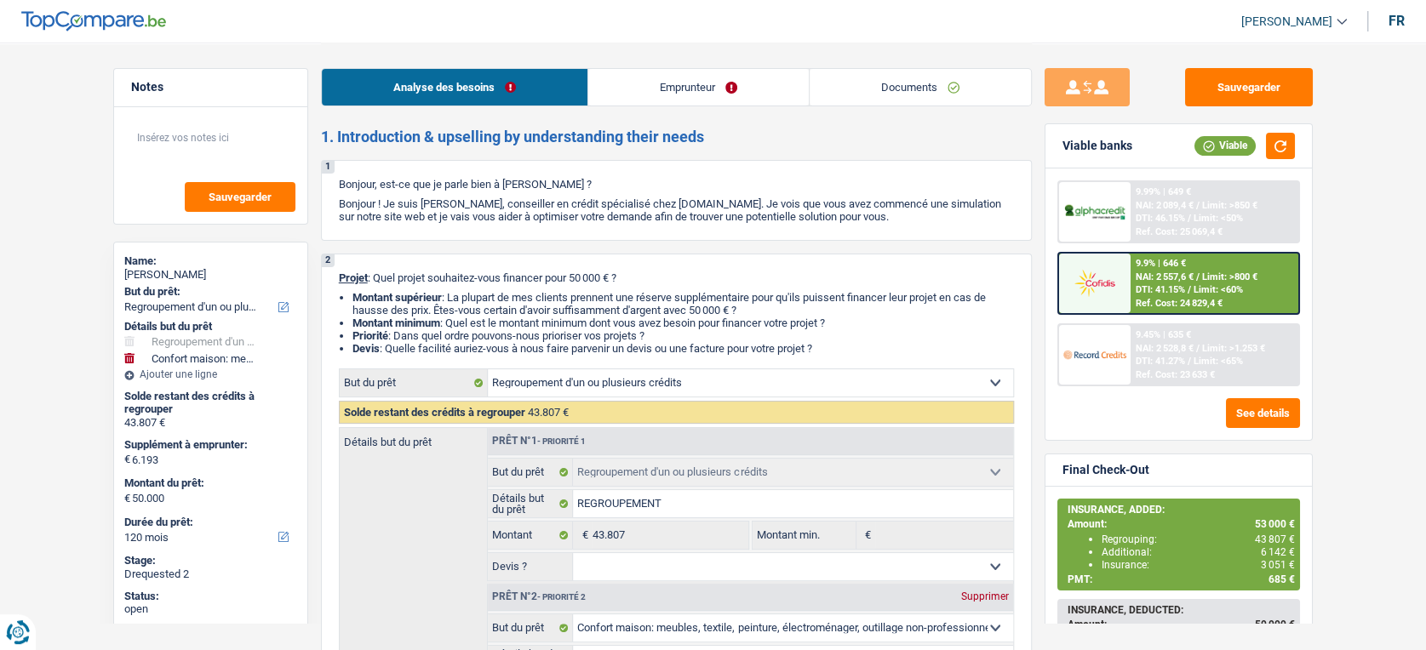
click at [873, 101] on link "Documents" at bounding box center [920, 87] width 221 height 37
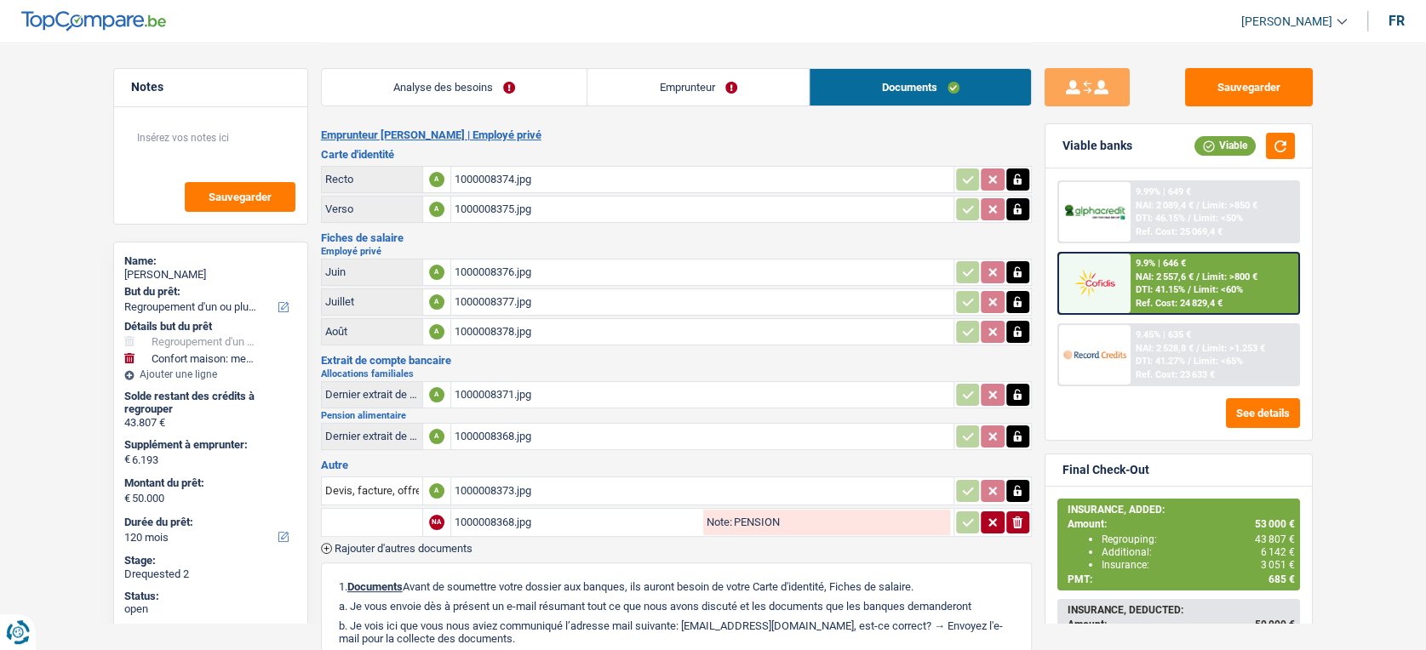
click at [873, 101] on link "Documents" at bounding box center [920, 87] width 221 height 37
click at [578, 489] on div "1000008373.jpg" at bounding box center [703, 491] width 496 height 26
click at [432, 543] on span "Rajouter d'autres documents" at bounding box center [404, 548] width 138 height 11
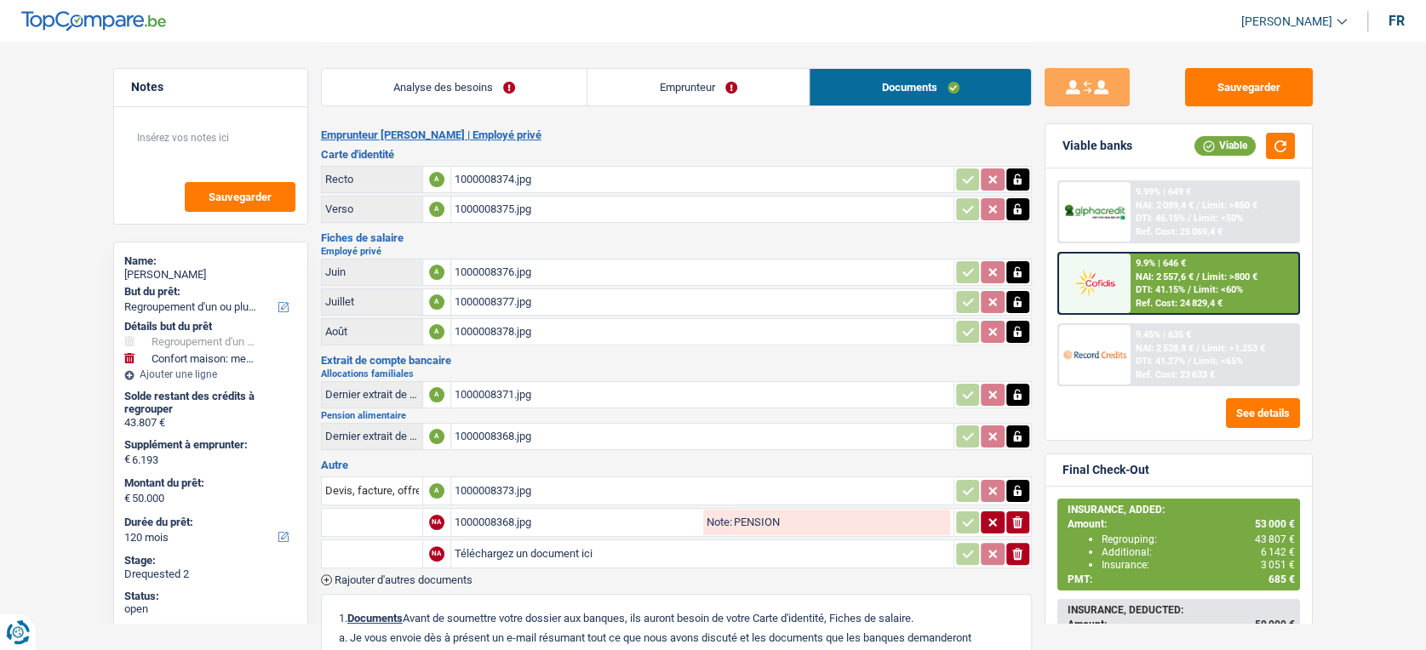
click at [511, 552] on input "Téléchargez un document ici" at bounding box center [703, 555] width 496 height 26
type input "C:\fakepath\decompte remboursement Cofidis.pdf"
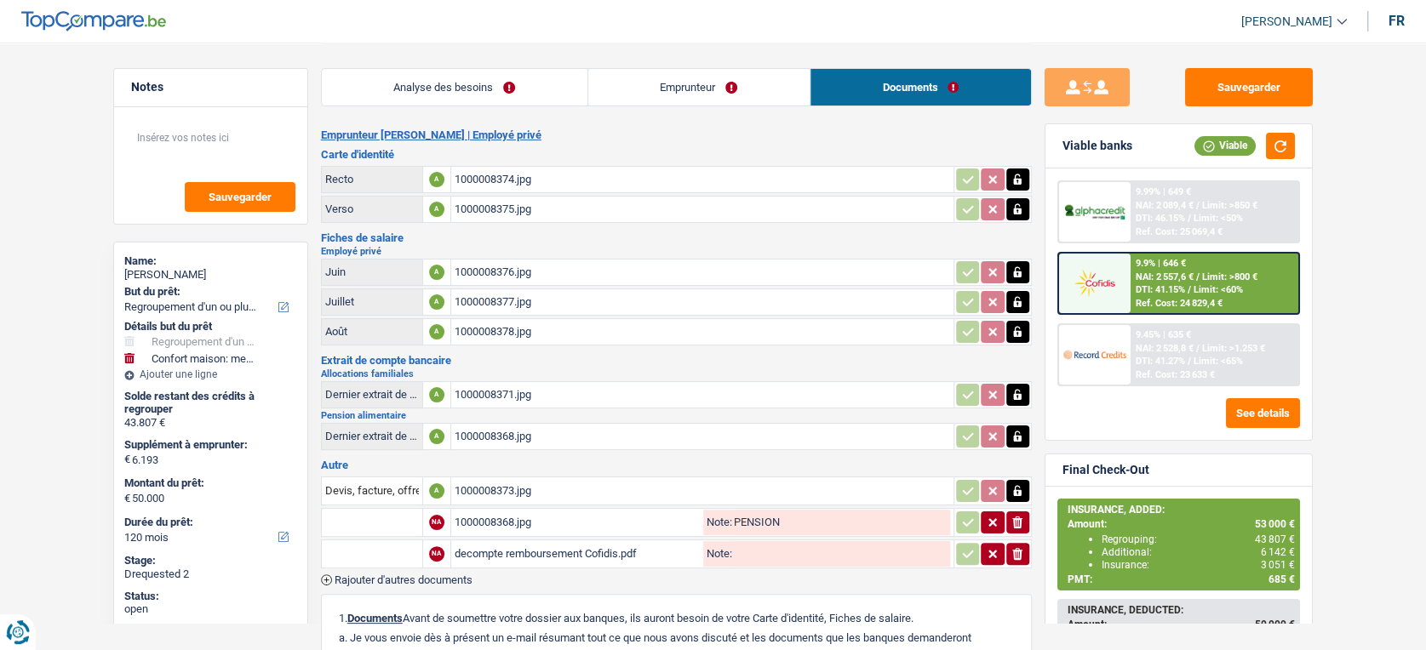
click at [375, 553] on input "text" at bounding box center [372, 554] width 94 height 27
click at [395, 577] on li "Décompte de remboursement anticipé" at bounding box center [444, 587] width 228 height 21
type input "Décompte de remboursement anticipé"
click at [1233, 89] on button "Sauvegarder" at bounding box center [1249, 87] width 128 height 38
click at [1225, 105] on button "Sauvegarder" at bounding box center [1249, 87] width 128 height 38
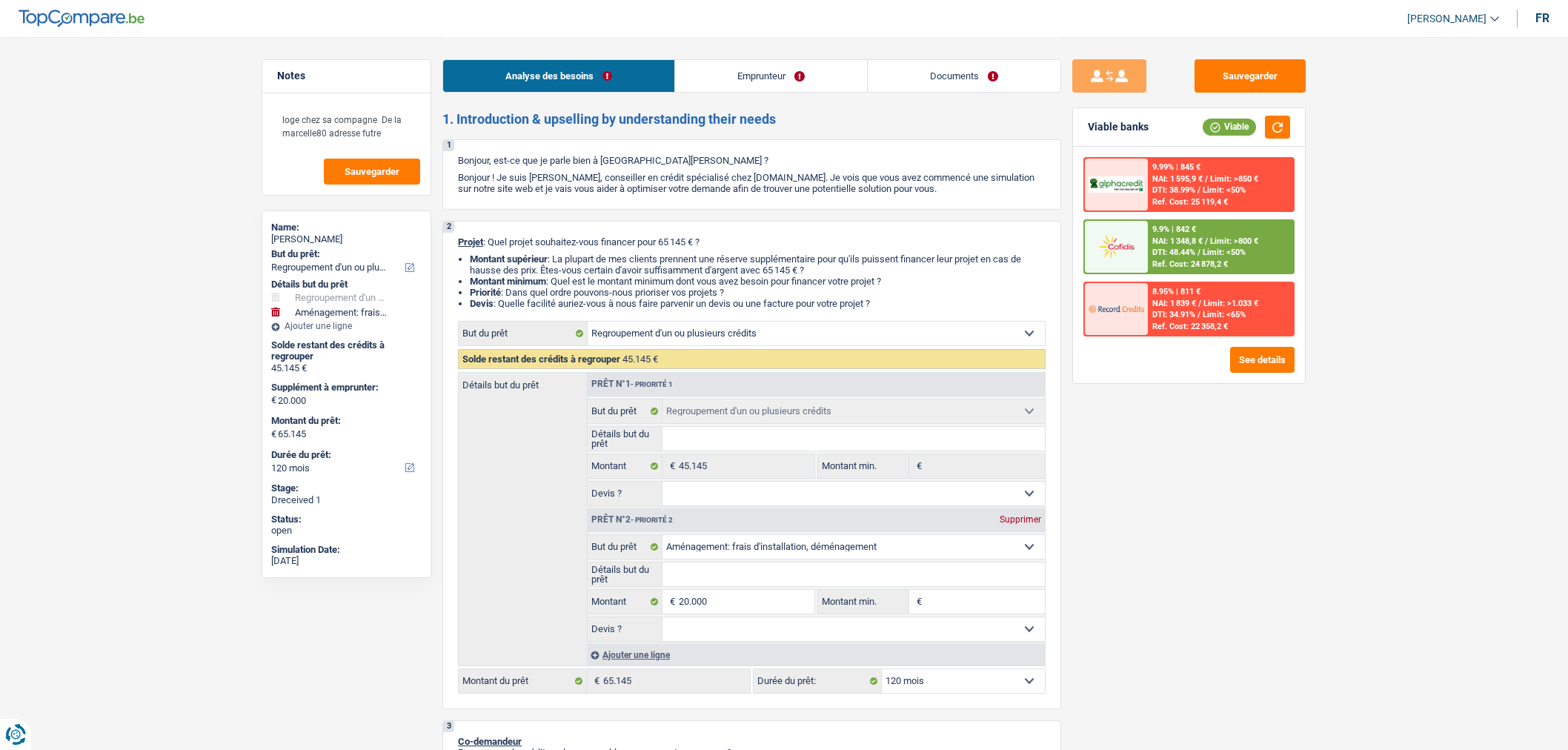
select select "refinancing"
select select "movingOrInstallation"
select select "120"
select select "refinancing"
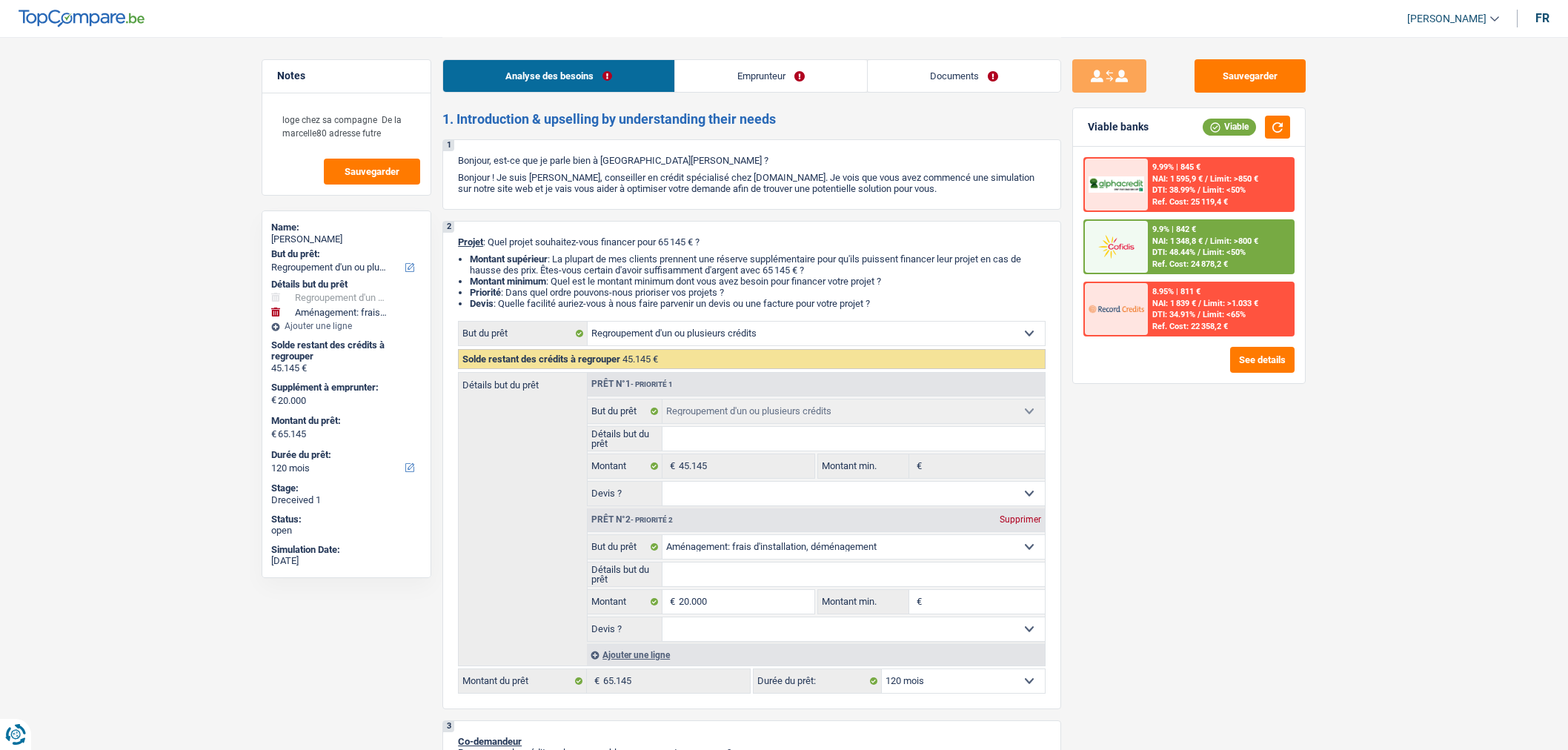
select select "refinancing"
select select "movingOrInstallation"
select select "120"
select select "publicEmployee"
select select "netSalary"
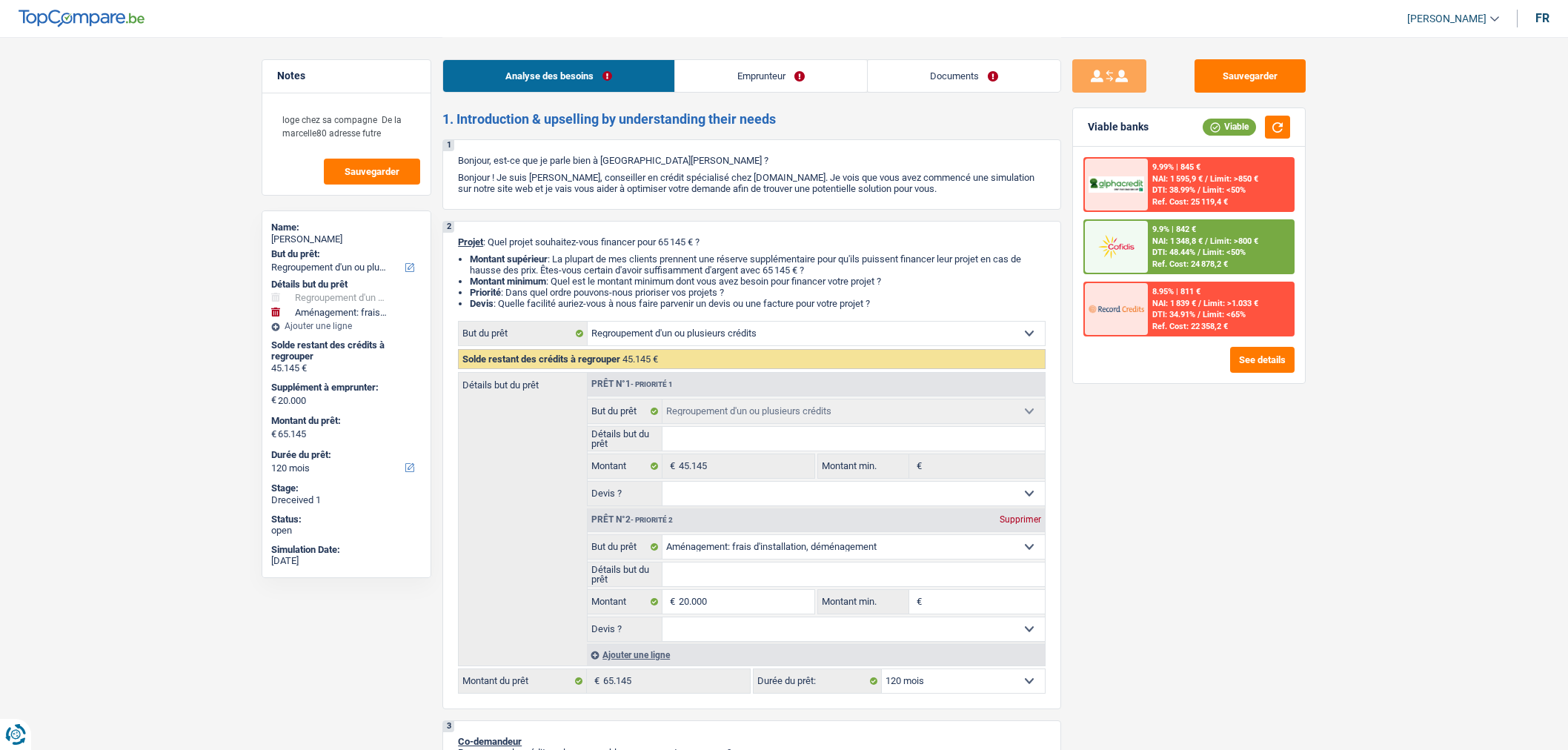
select select "mealVouchers"
select select "liveWithParents"
select select "creditConsolidation"
select select "120"
select select "personalLoan"
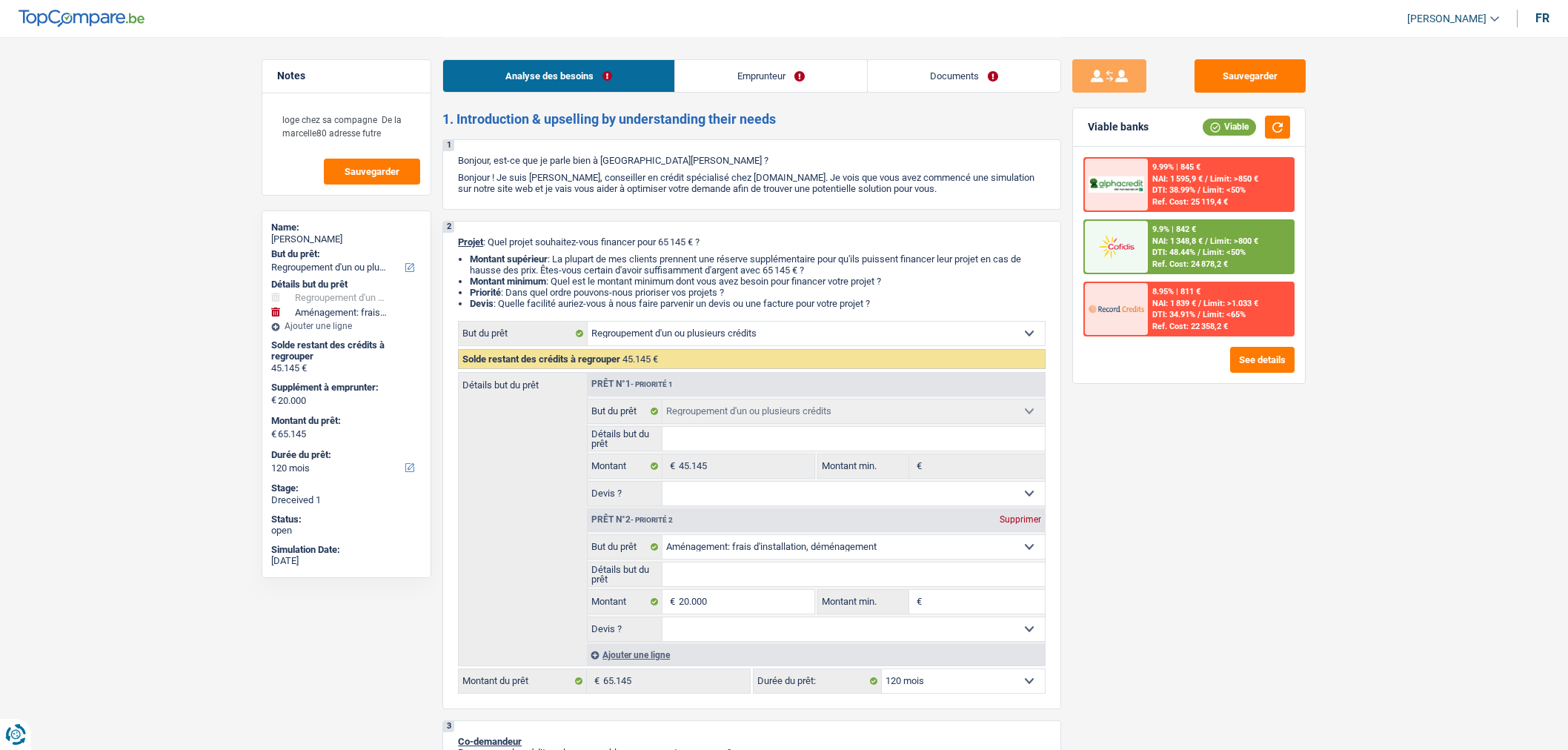
select select "homeFurnishingOrRelocation"
select select "42"
select select "cardOrCredit"
select select "refinancing"
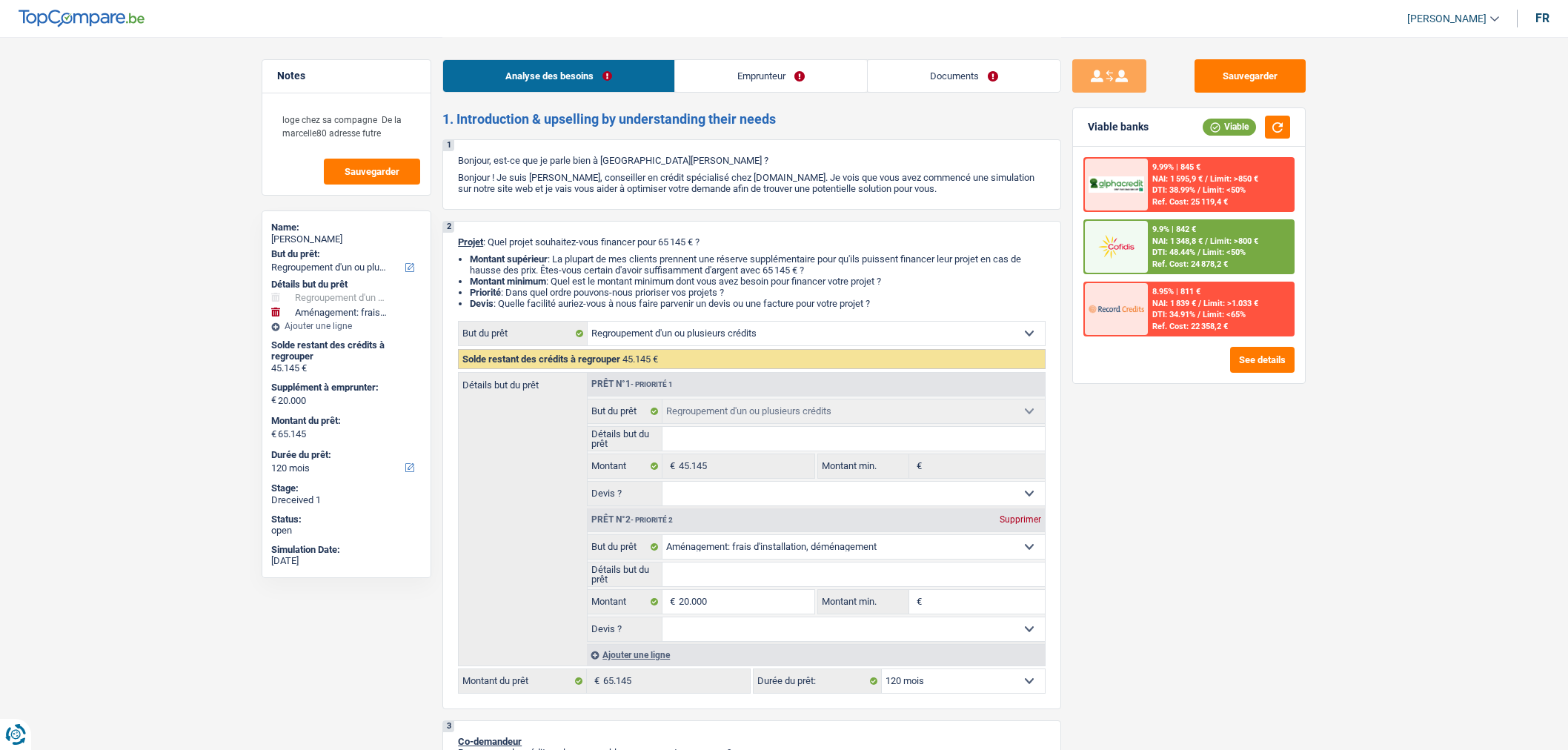
select select "movingOrInstallation"
select select "120"
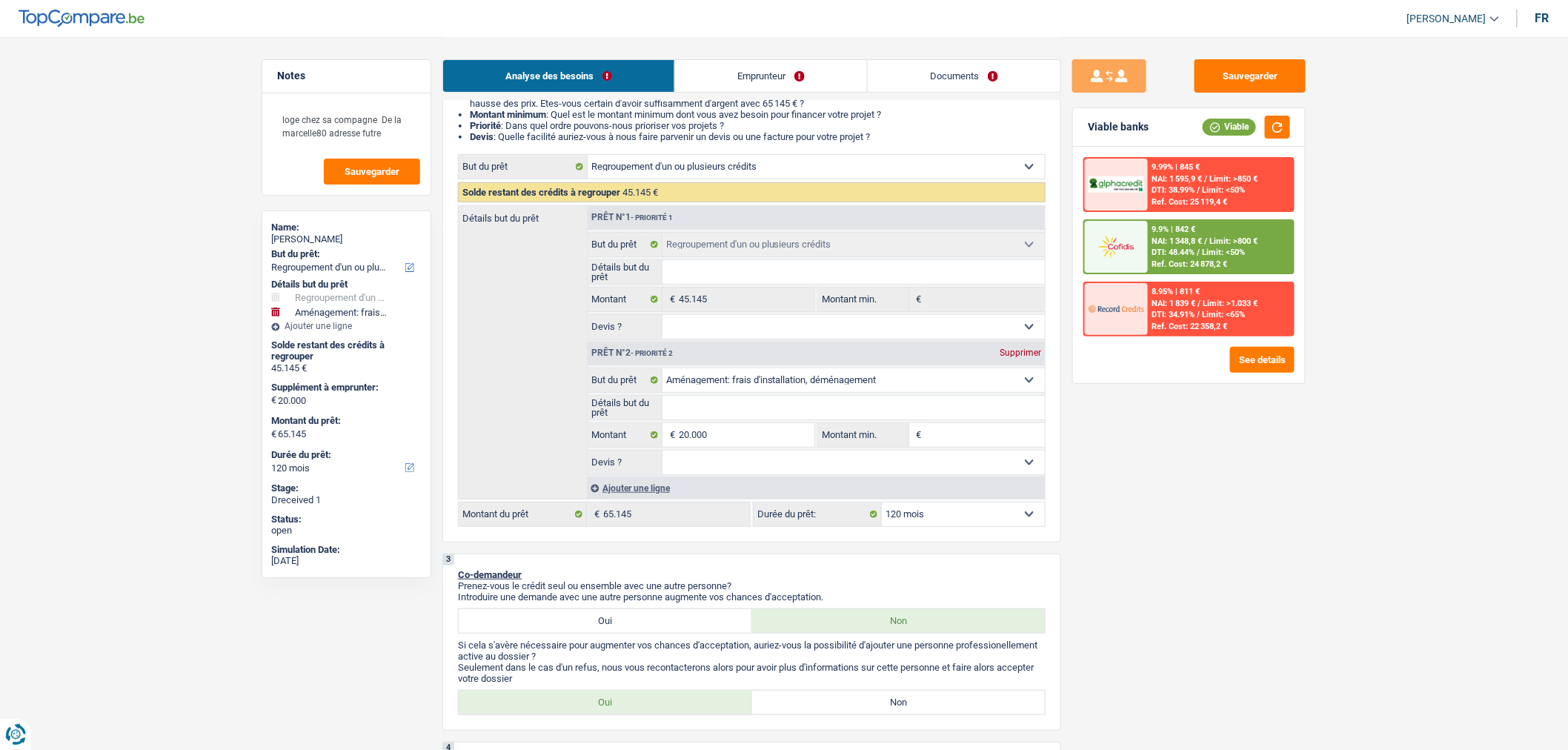
scroll to position [171, 0]
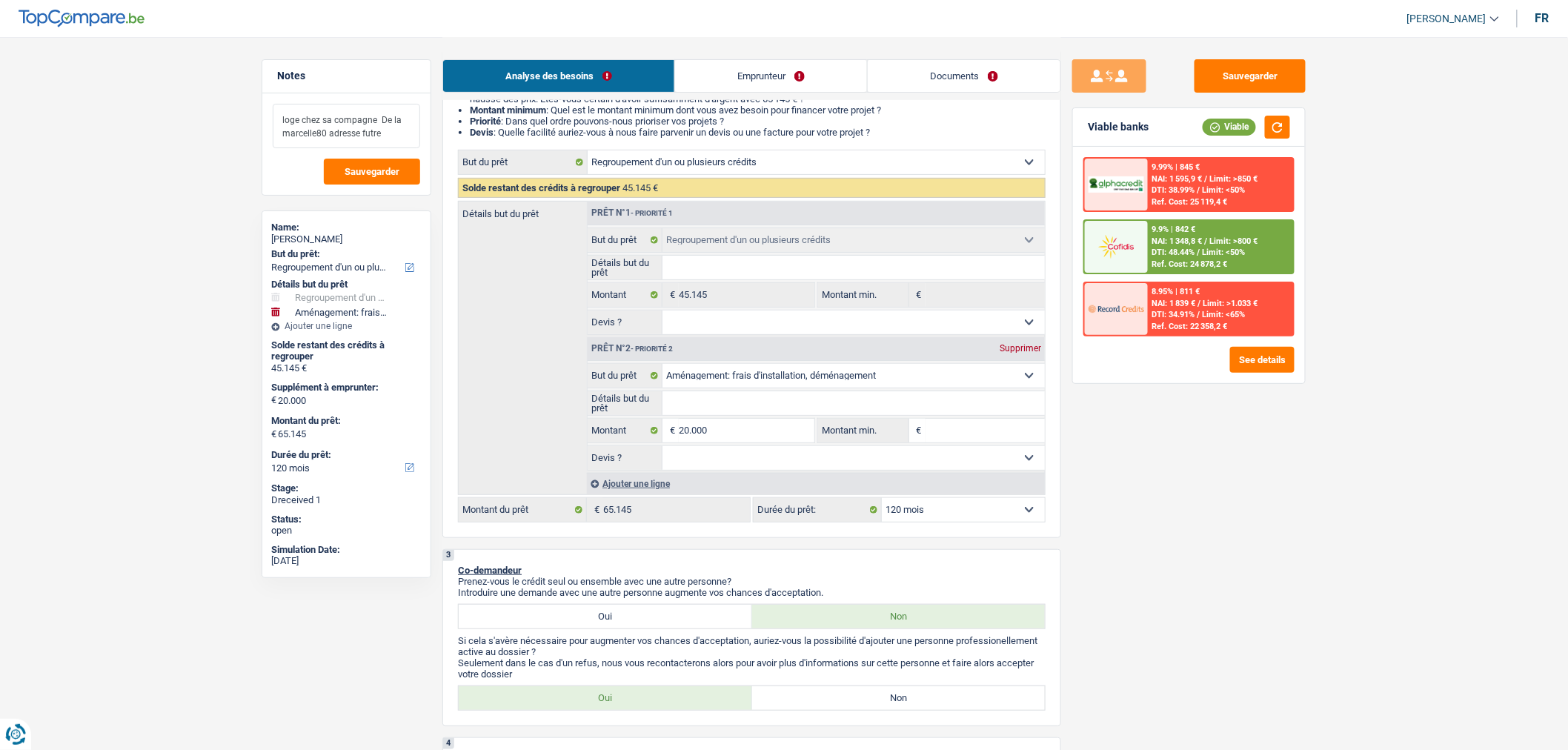
click at [395, 129] on textarea "loge chez sa compagne De la marcelle80 adresse futre" at bounding box center [345, 125] width 147 height 44
click at [751, 408] on input "Détails but du prêt" at bounding box center [854, 403] width 383 height 23
click at [746, 432] on input "20.000" at bounding box center [747, 430] width 136 height 23
click at [646, 486] on div "Ajouter une ligne" at bounding box center [815, 483] width 458 height 22
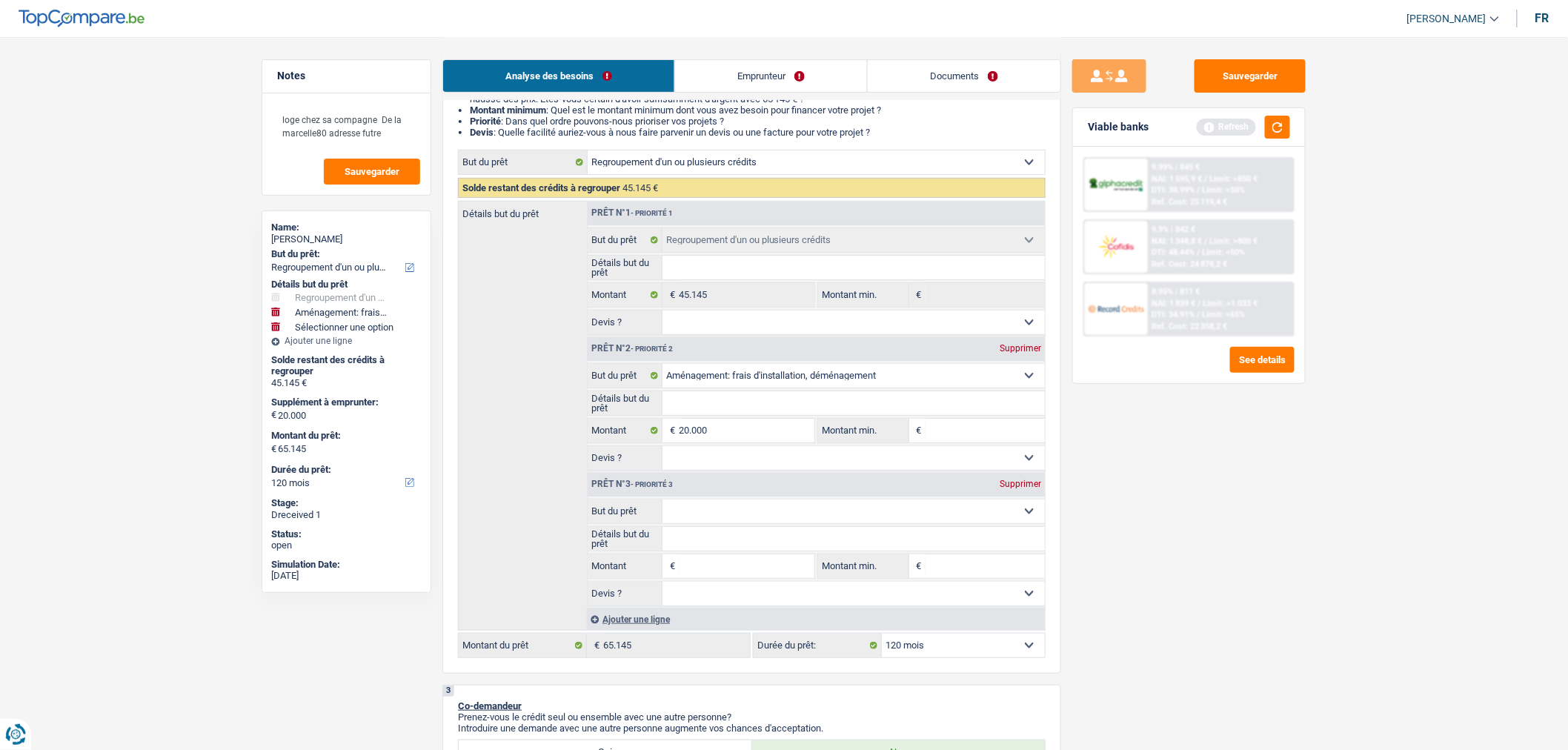
click at [721, 561] on input "Montant" at bounding box center [747, 566] width 136 height 23
click at [739, 434] on input "20.000" at bounding box center [747, 430] width 136 height 23
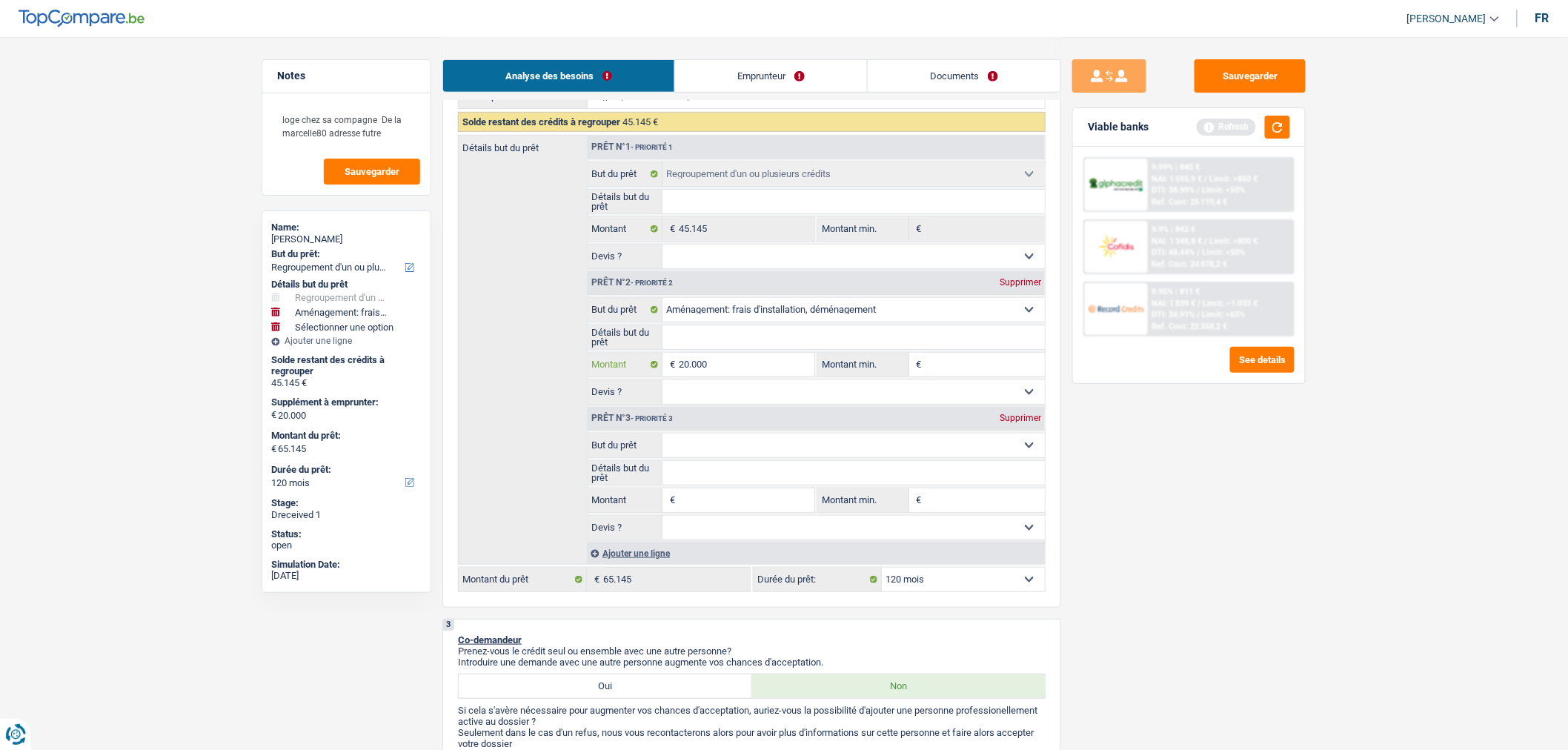
scroll to position [238, 0]
type input "1"
type input "11"
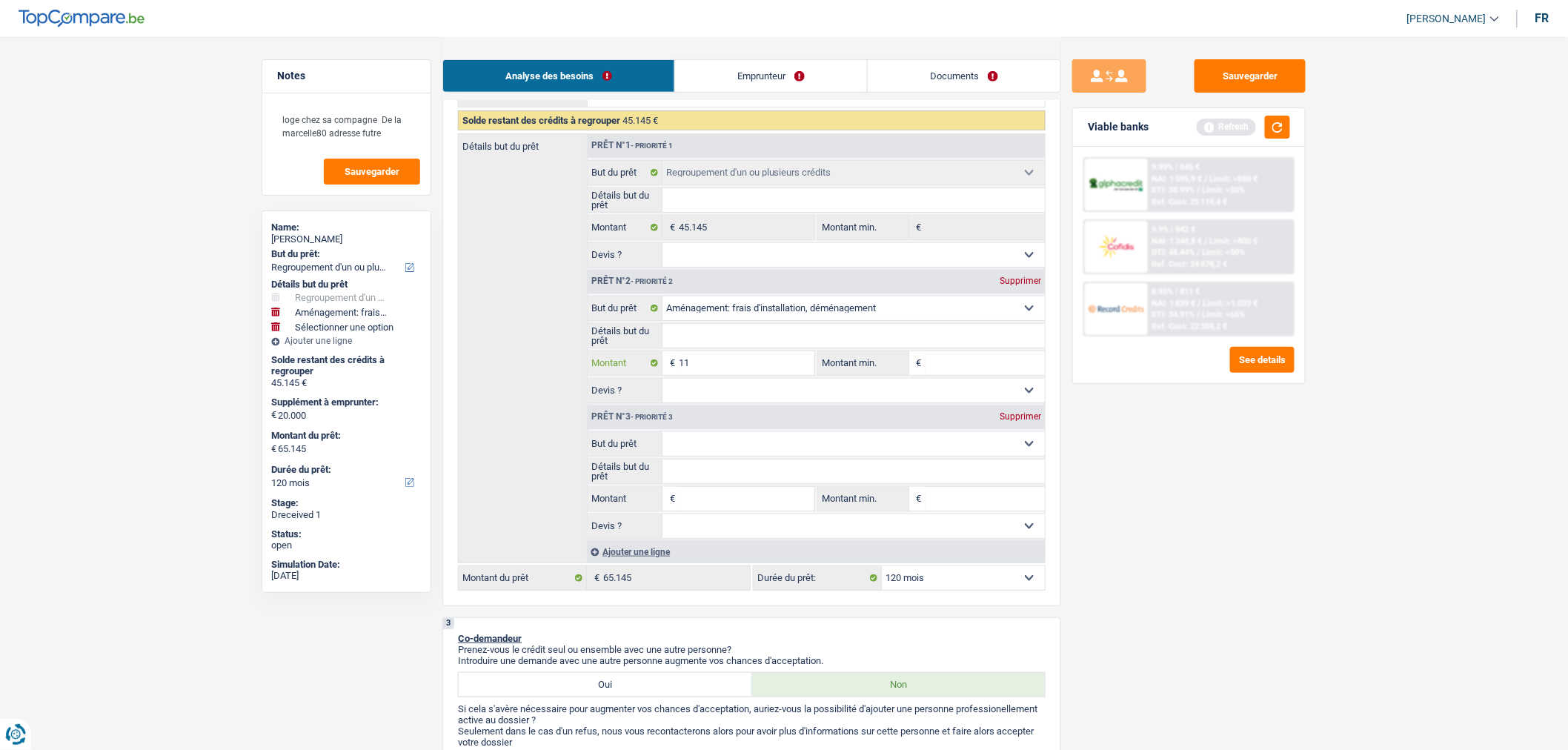
type input "110"
type input "1.100"
type input "11.000"
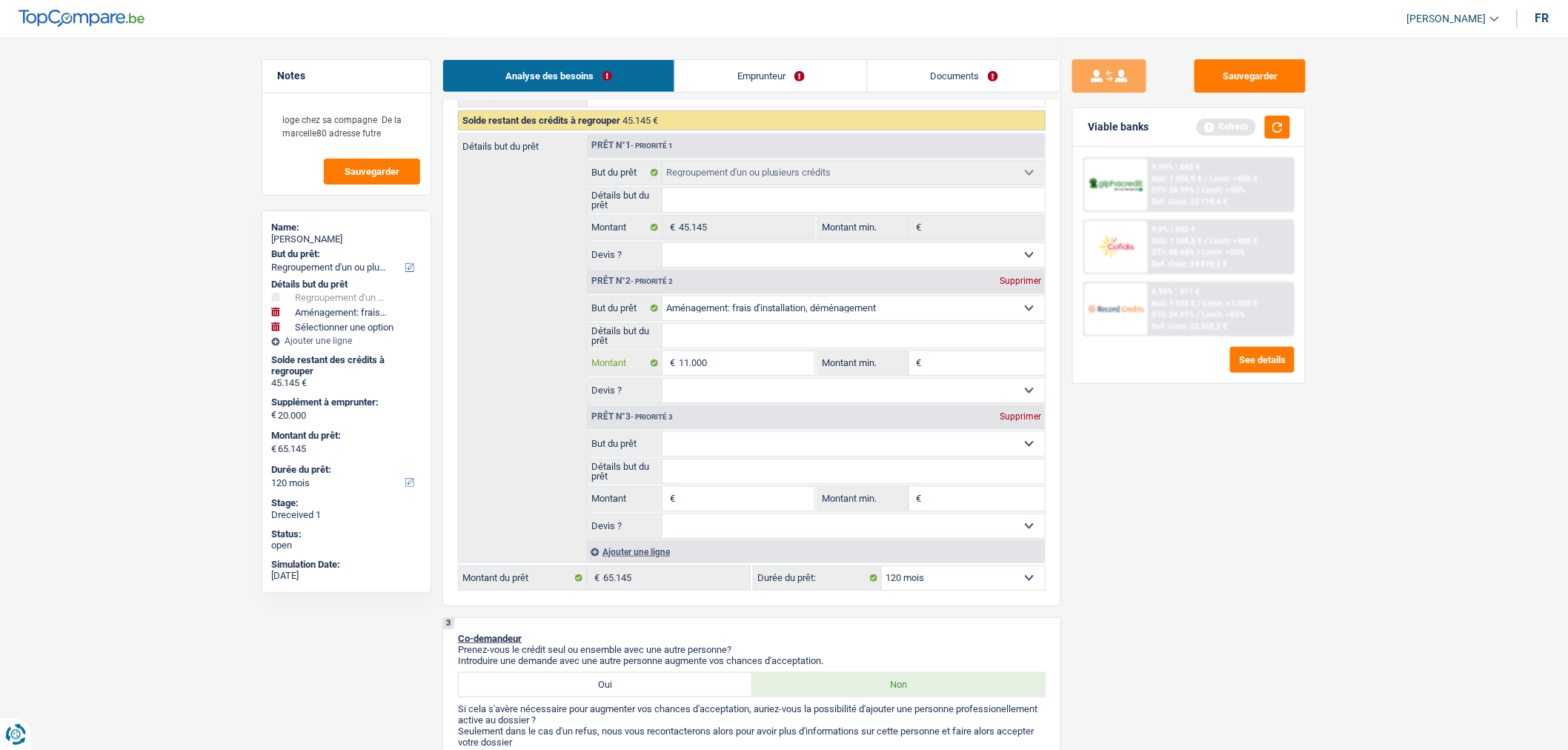
type input "11.000"
type input "56.145"
select select "144"
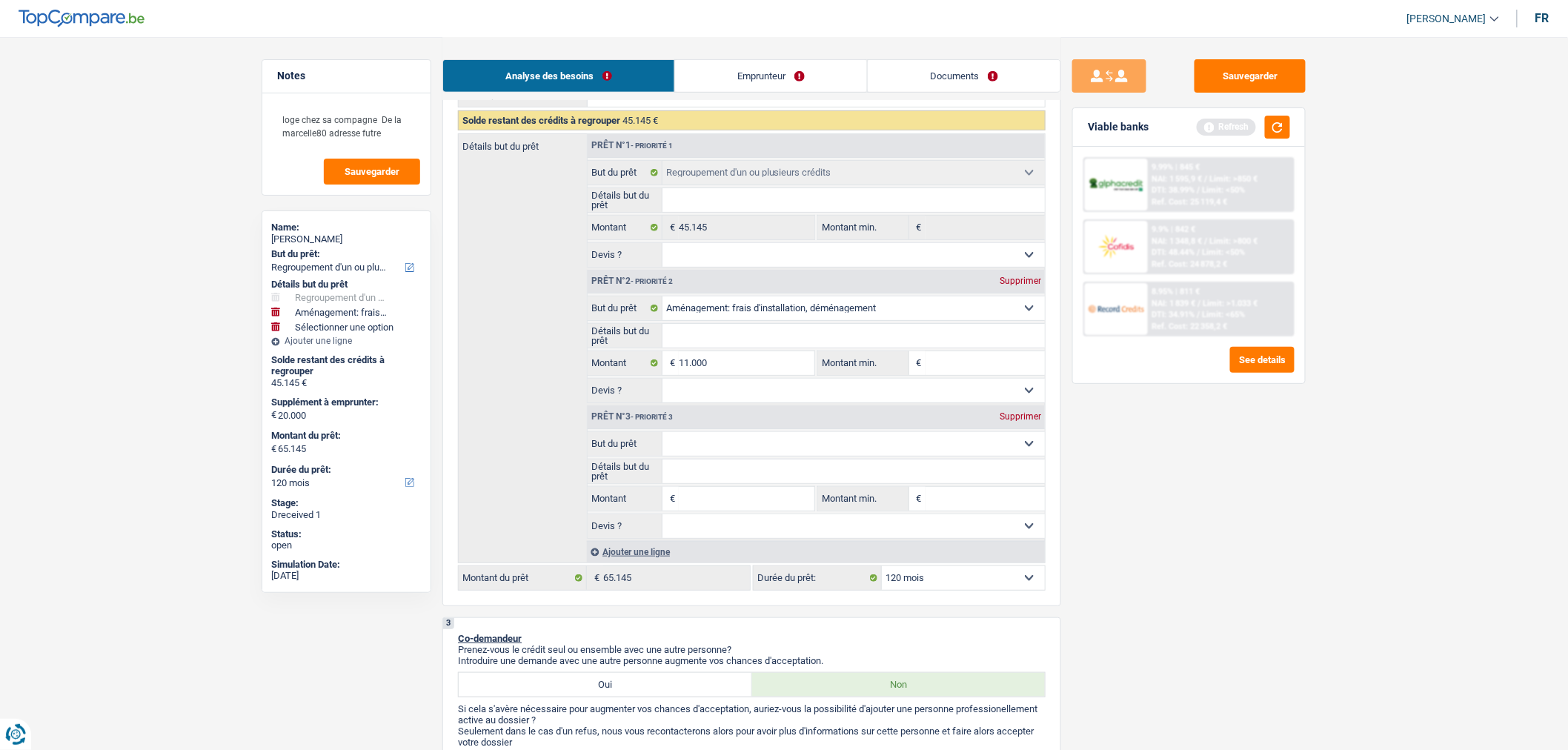
type input "56.145"
select select "144"
type input "56.145"
select select "144"
click at [746, 499] on input "Montant" at bounding box center [747, 498] width 136 height 23
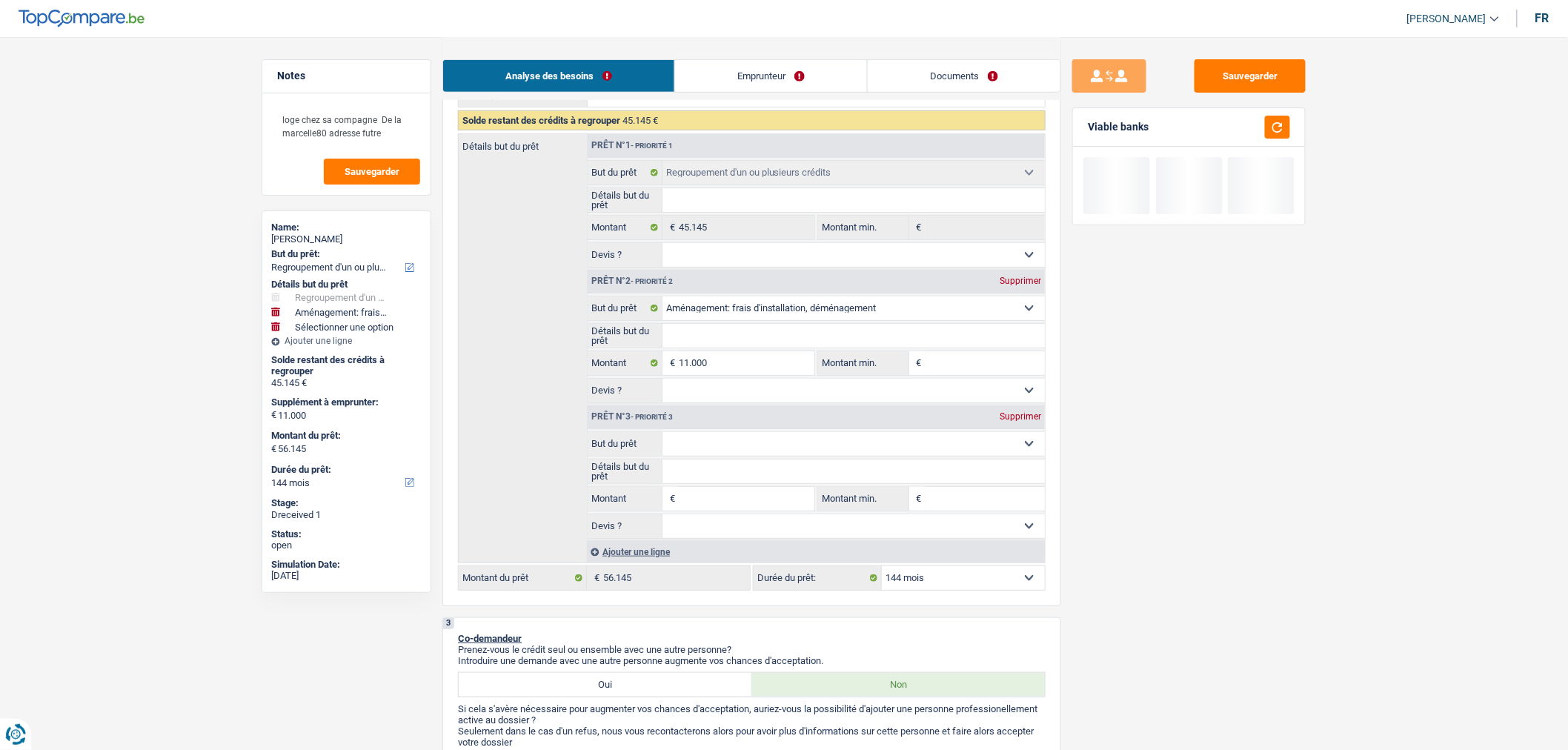
type input "9"
type input "90"
type input "900"
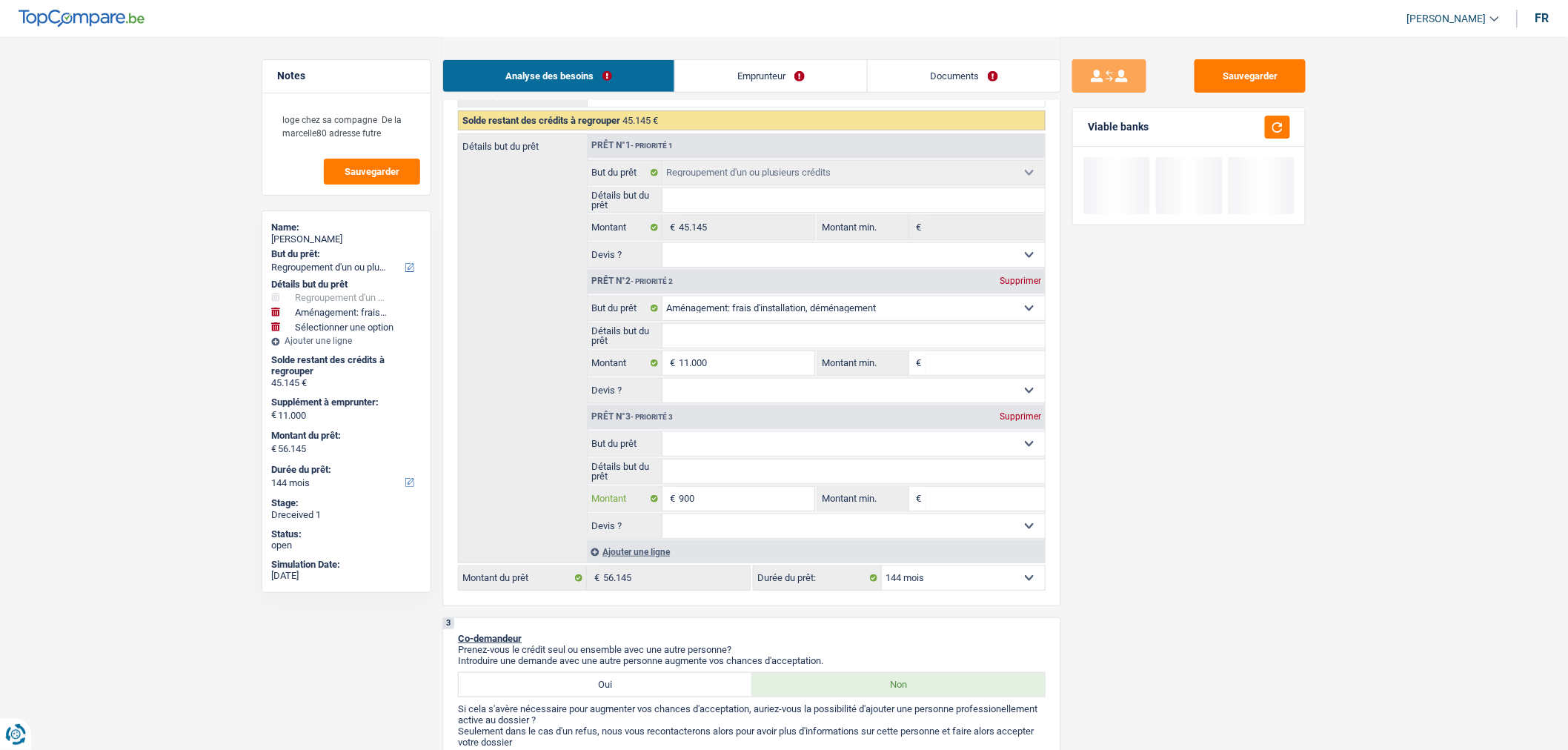
type input "900"
type input "9.000"
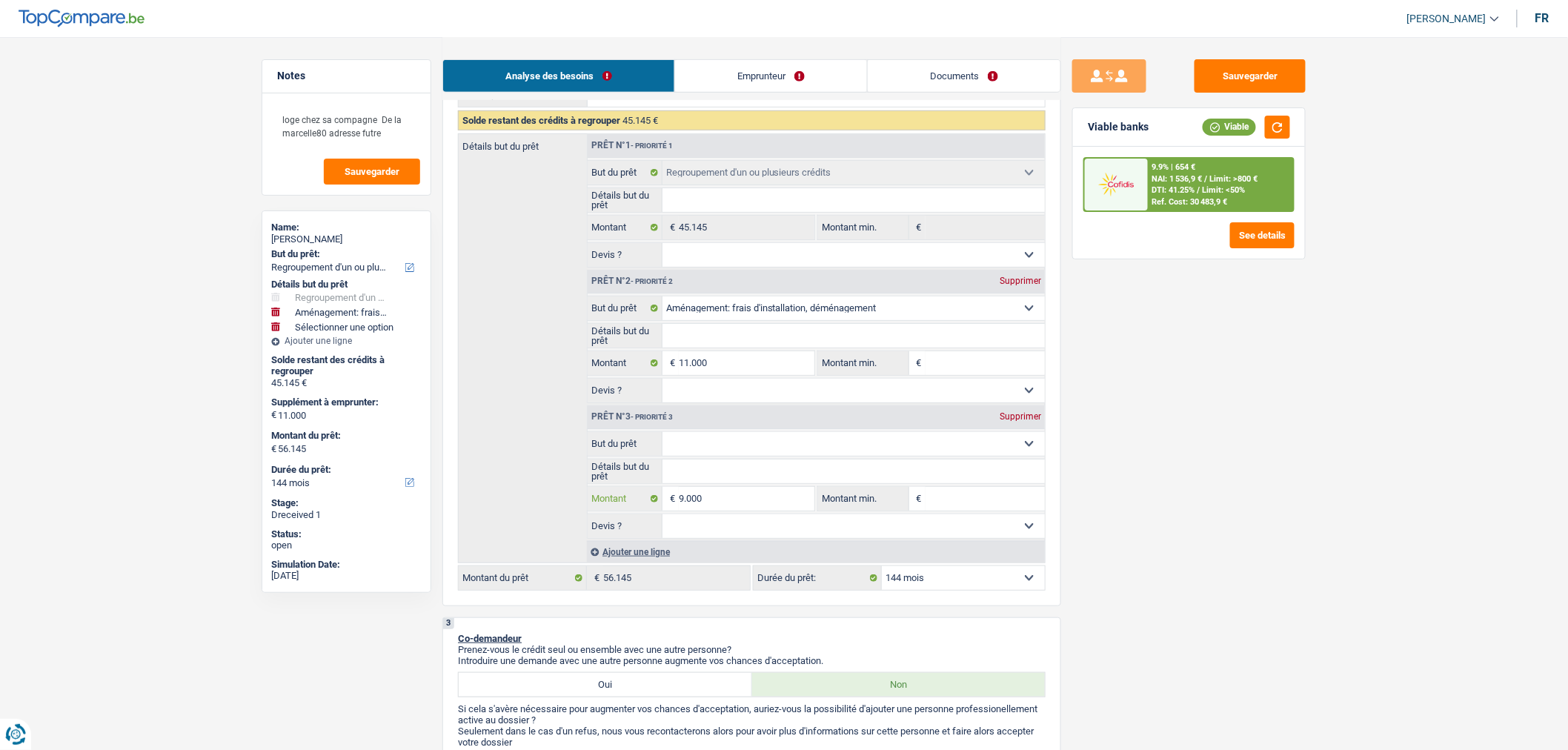
type input "9.000"
type input "20.000"
type input "65.145"
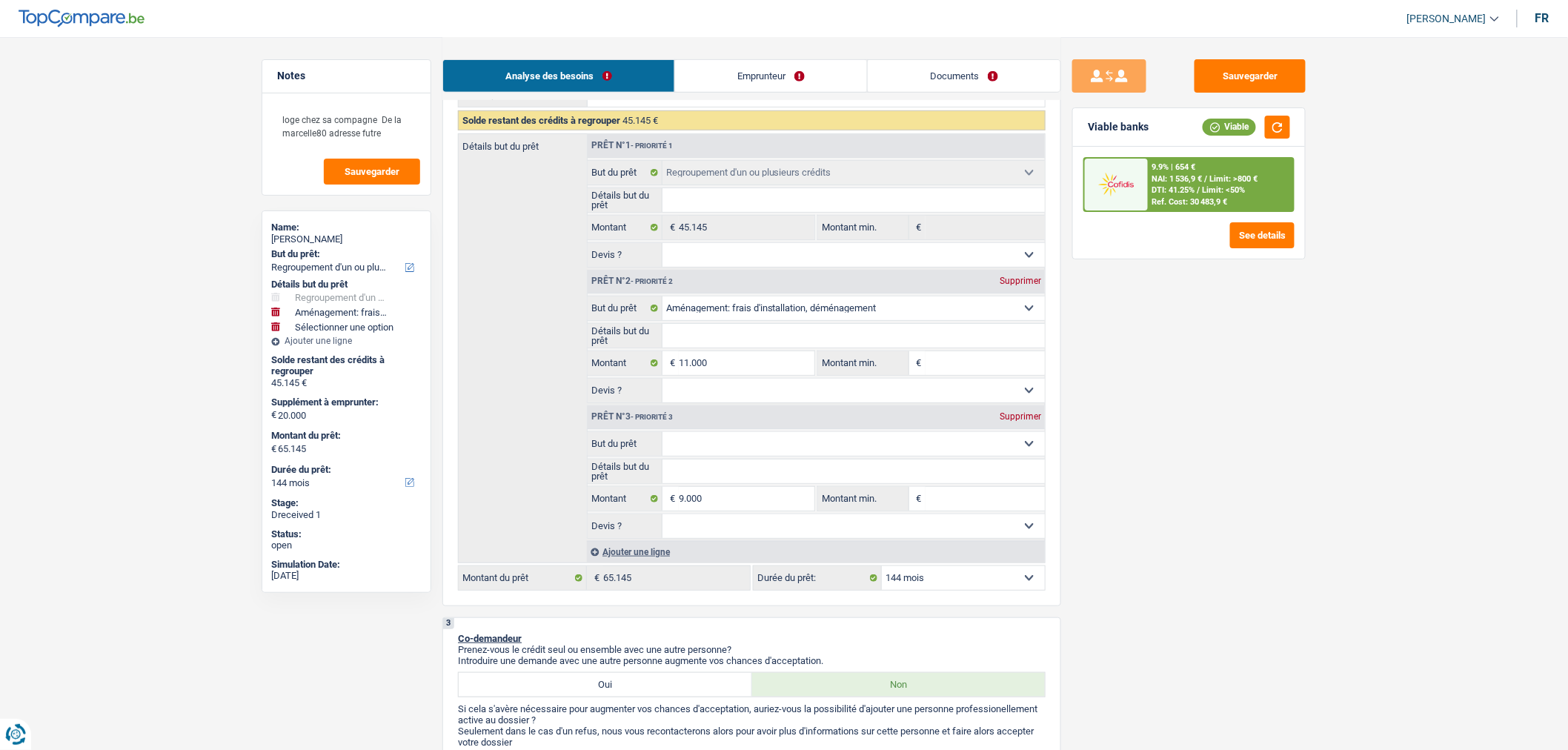
click at [798, 456] on select "Confort maison: meubles, textile, peinture, électroménager, outillage non-profe…" at bounding box center [854, 443] width 383 height 23
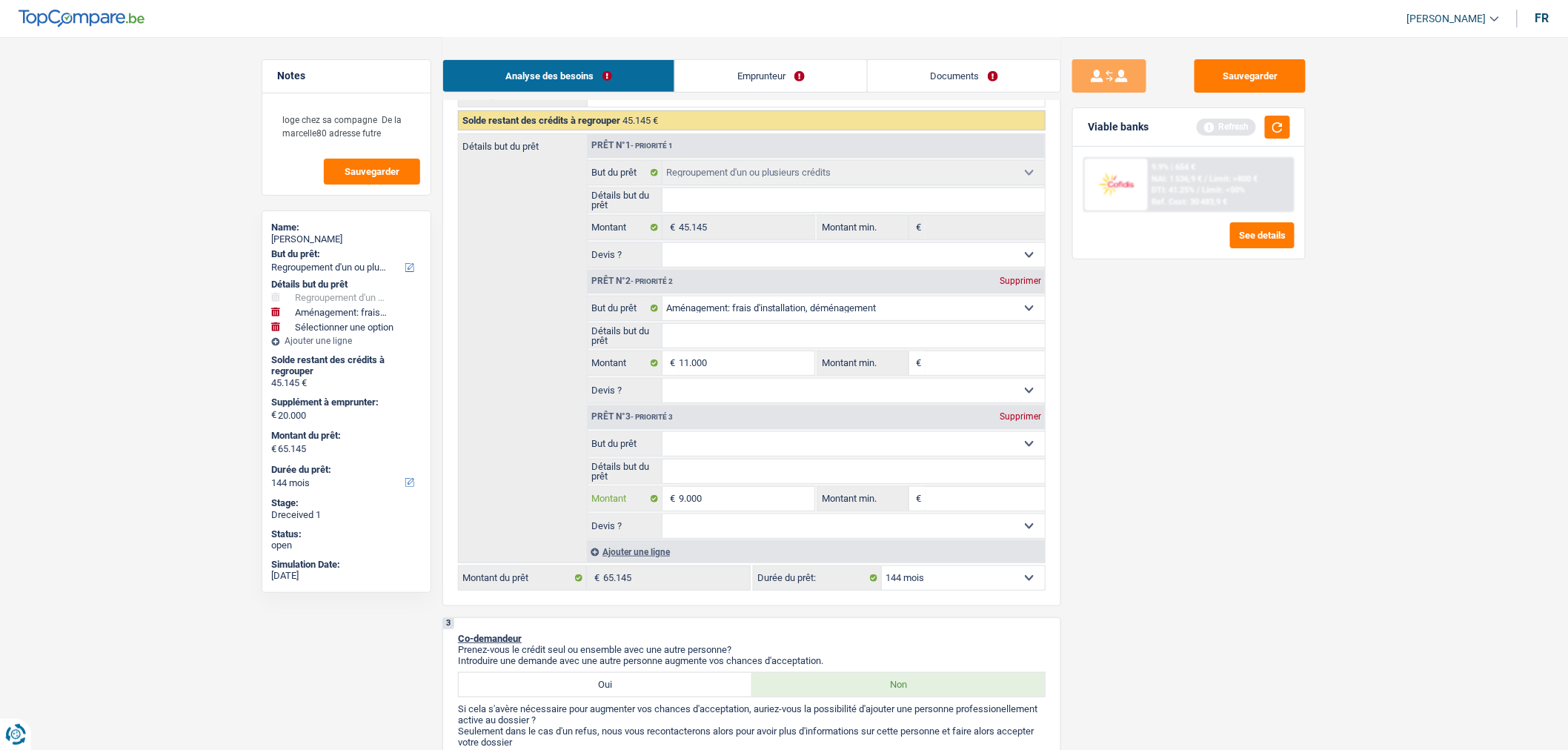
click at [714, 506] on input "9.000" at bounding box center [747, 498] width 136 height 23
type input "7"
type input "6"
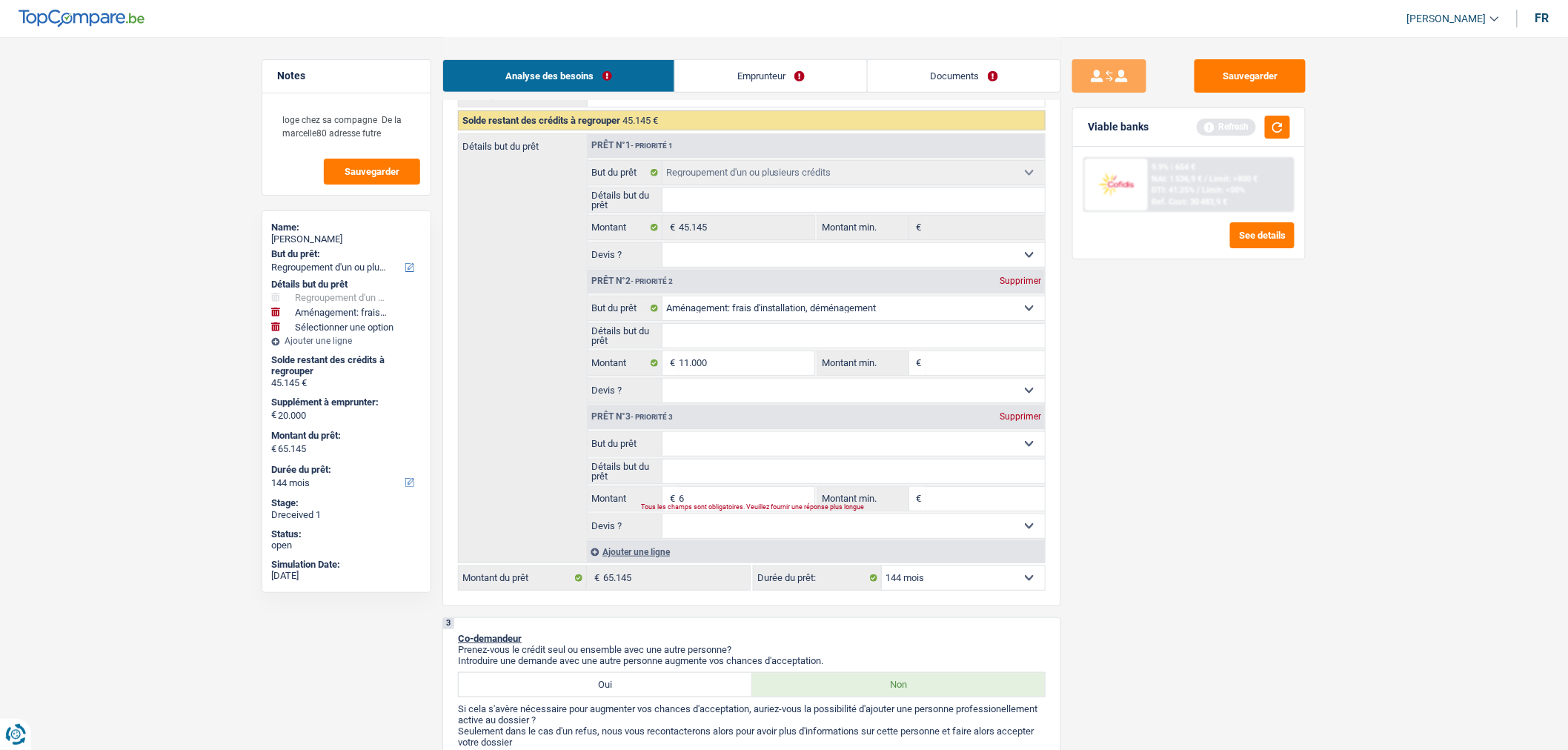
type input "6"
type input "62"
type input "620"
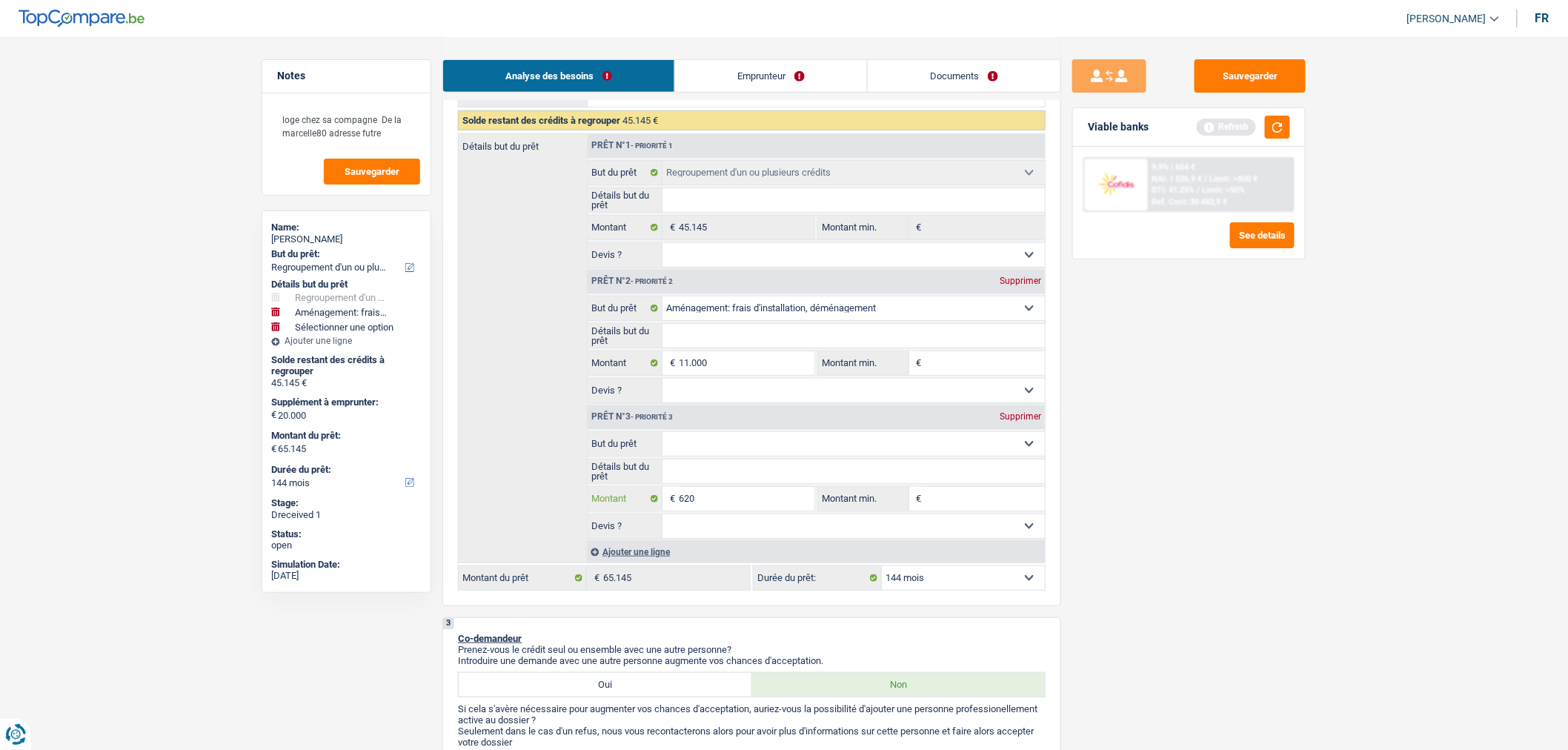
type input "6.200"
type input "17.200"
type input "62.345"
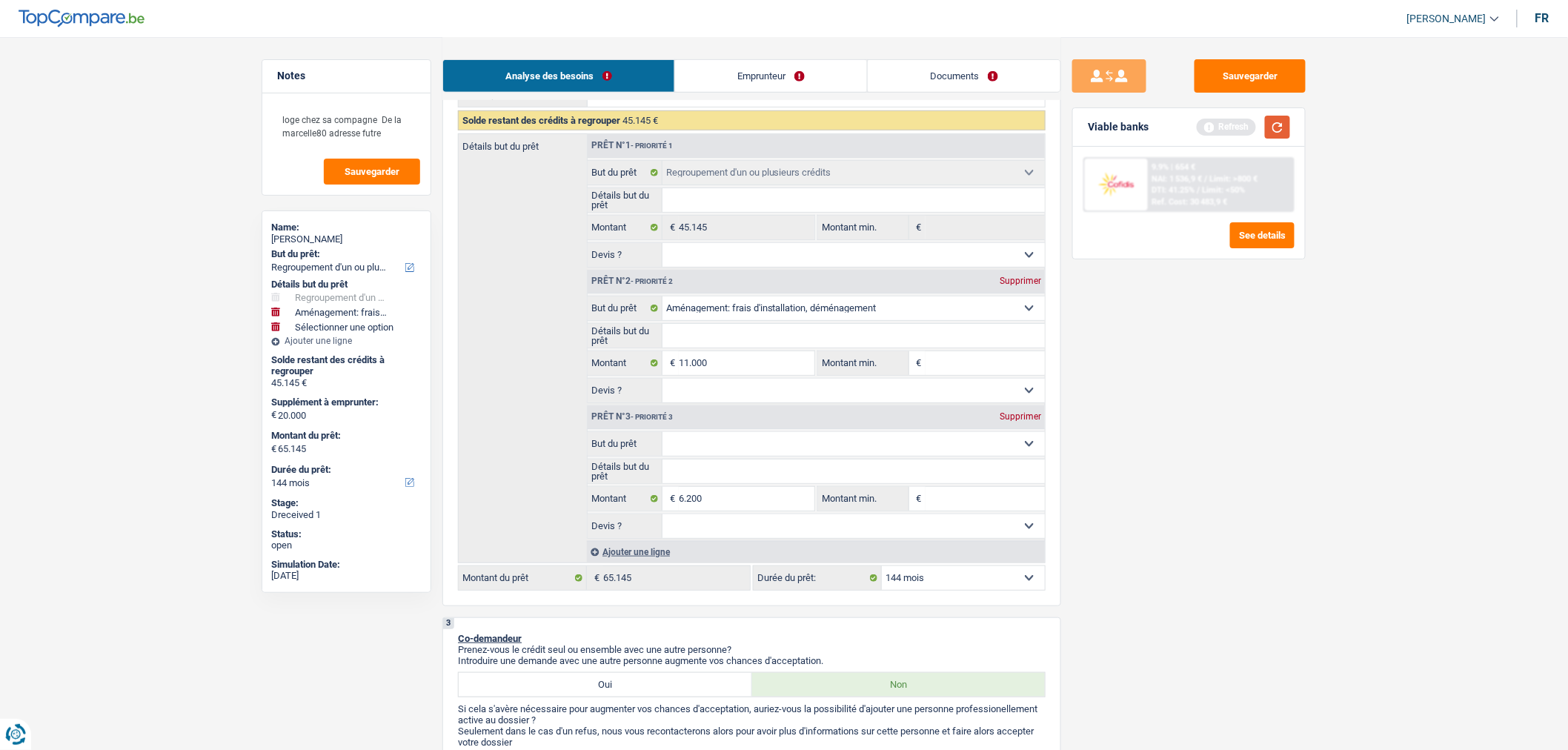
type input "62.345"
click at [1290, 132] on button "button" at bounding box center [1277, 127] width 25 height 23
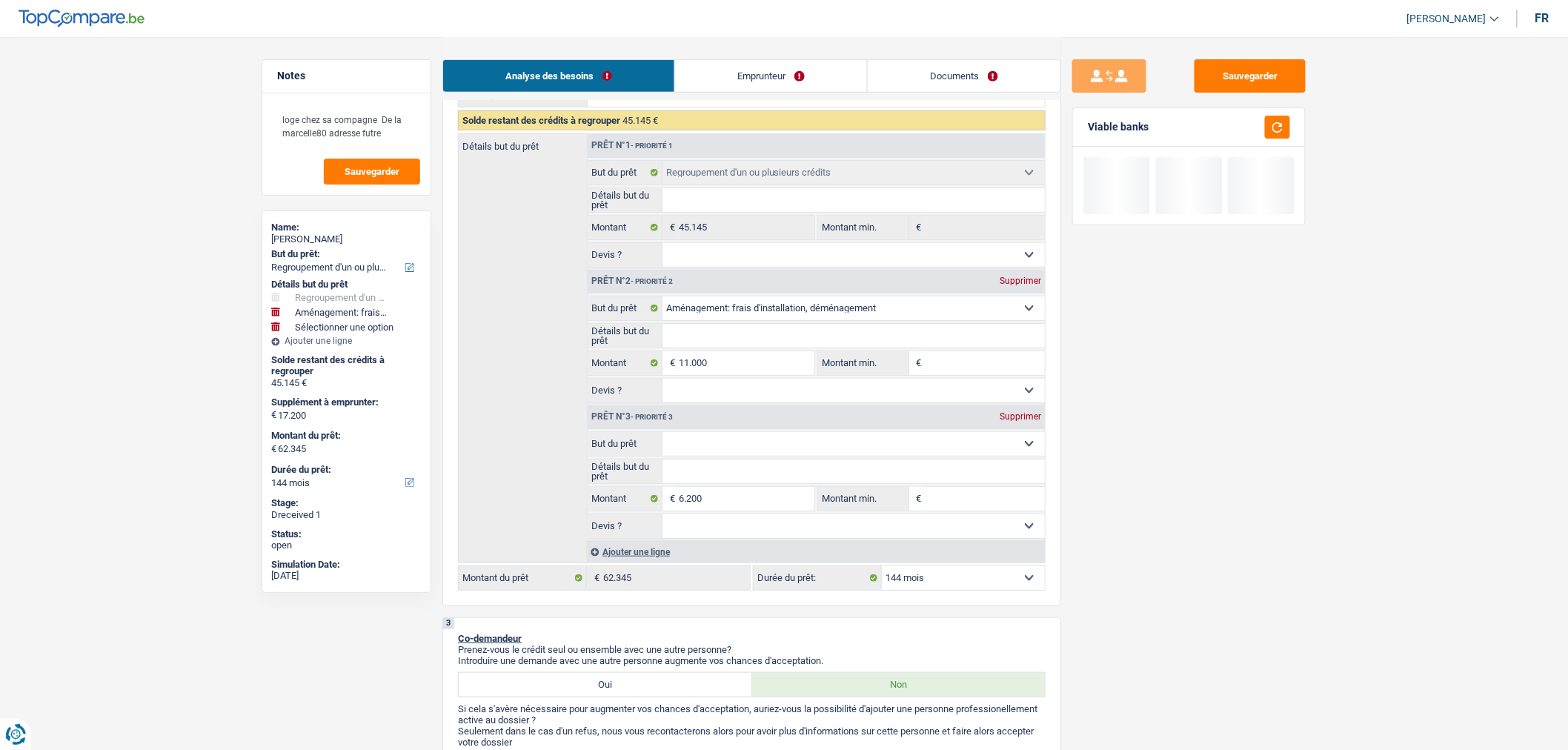
click at [986, 455] on select "Confort maison: meubles, textile, peinture, électroménager, outillage non-profe…" at bounding box center [854, 443] width 383 height 23
select select "other"
click at [662, 437] on select "Confort maison: meubles, textile, peinture, électroménager, outillage non-profe…" at bounding box center [854, 443] width 383 height 23
select select "other"
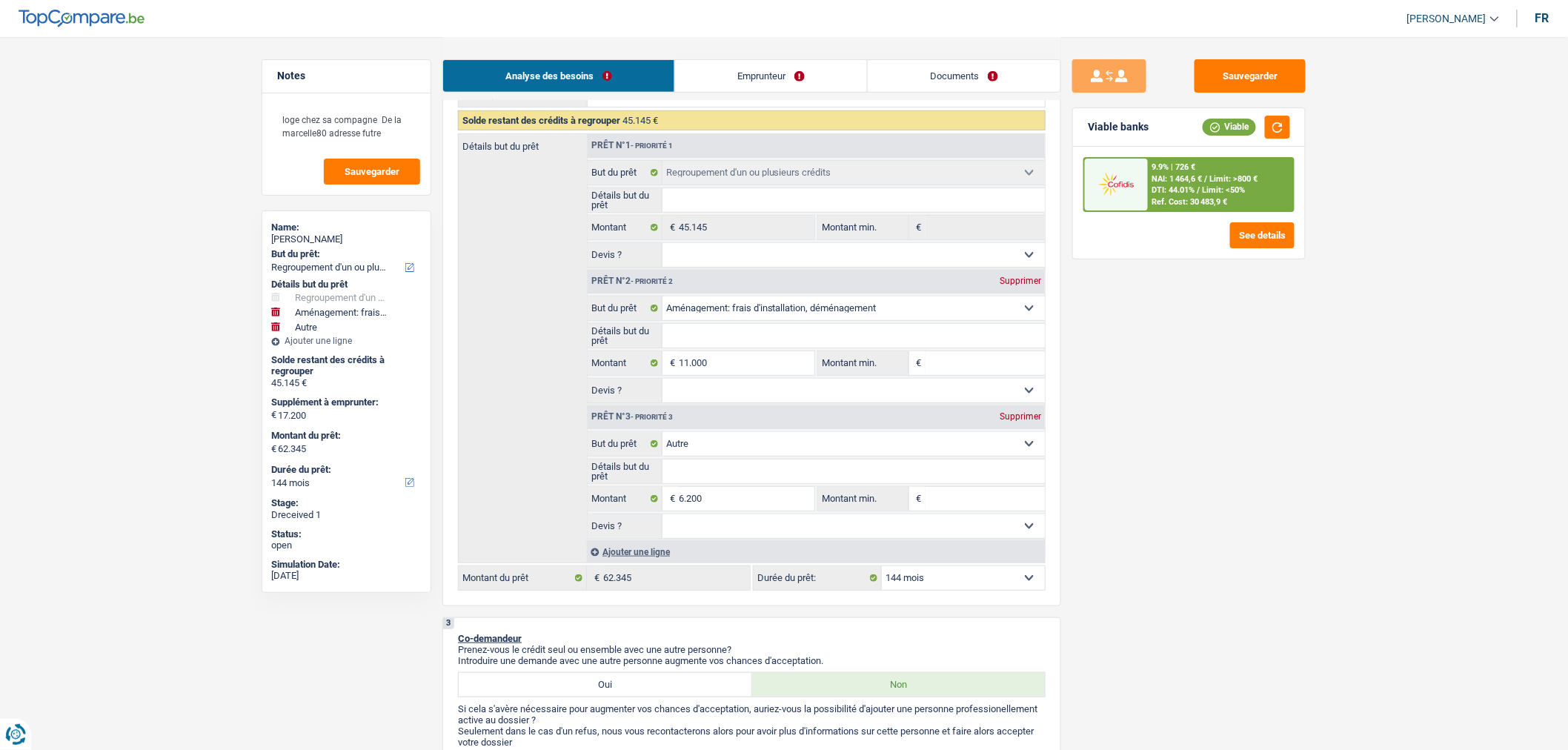
click at [793, 476] on input "Détails but du prêt" at bounding box center [854, 471] width 383 height 23
type input "R"
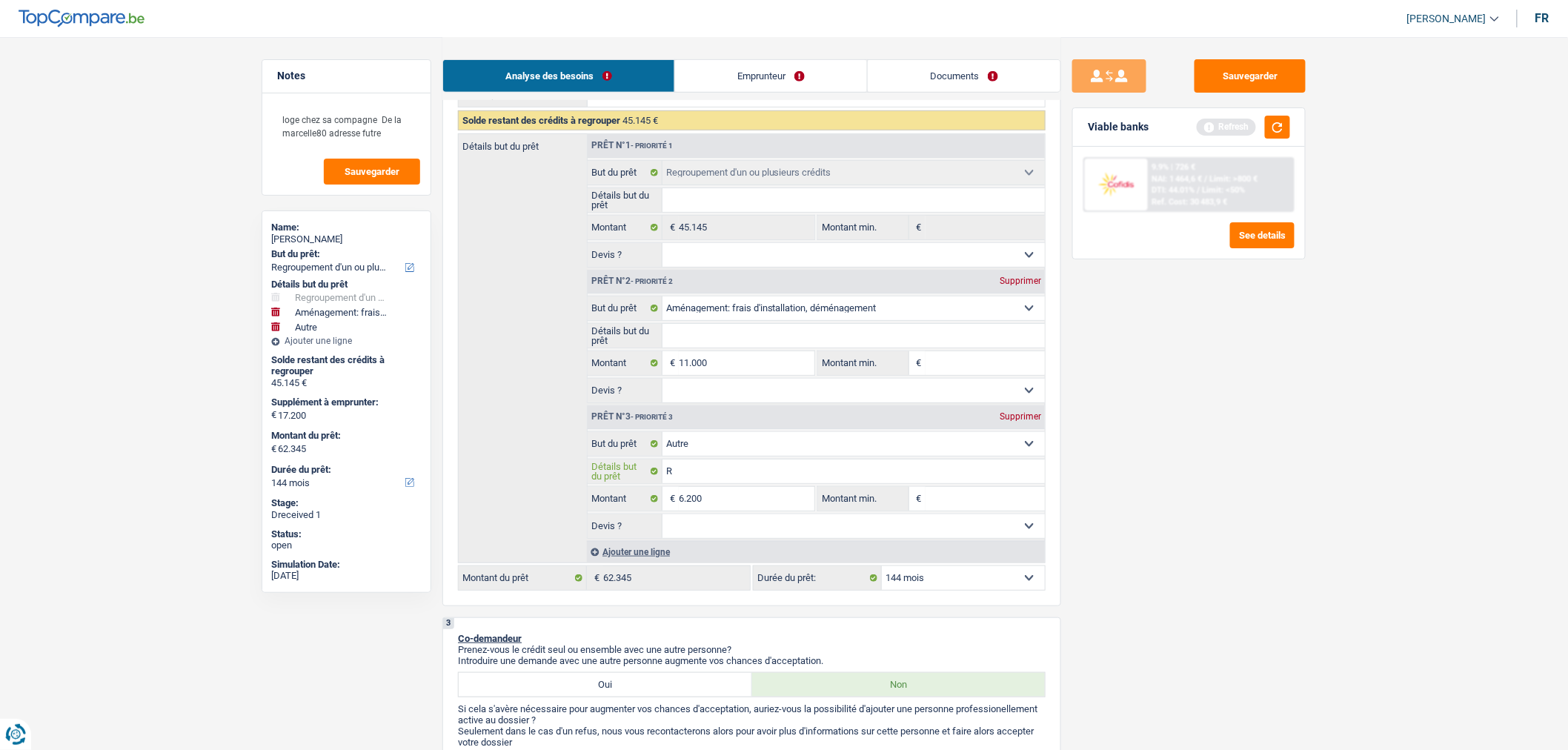
type input "Re"
type input "Rem"
type input "Remb"
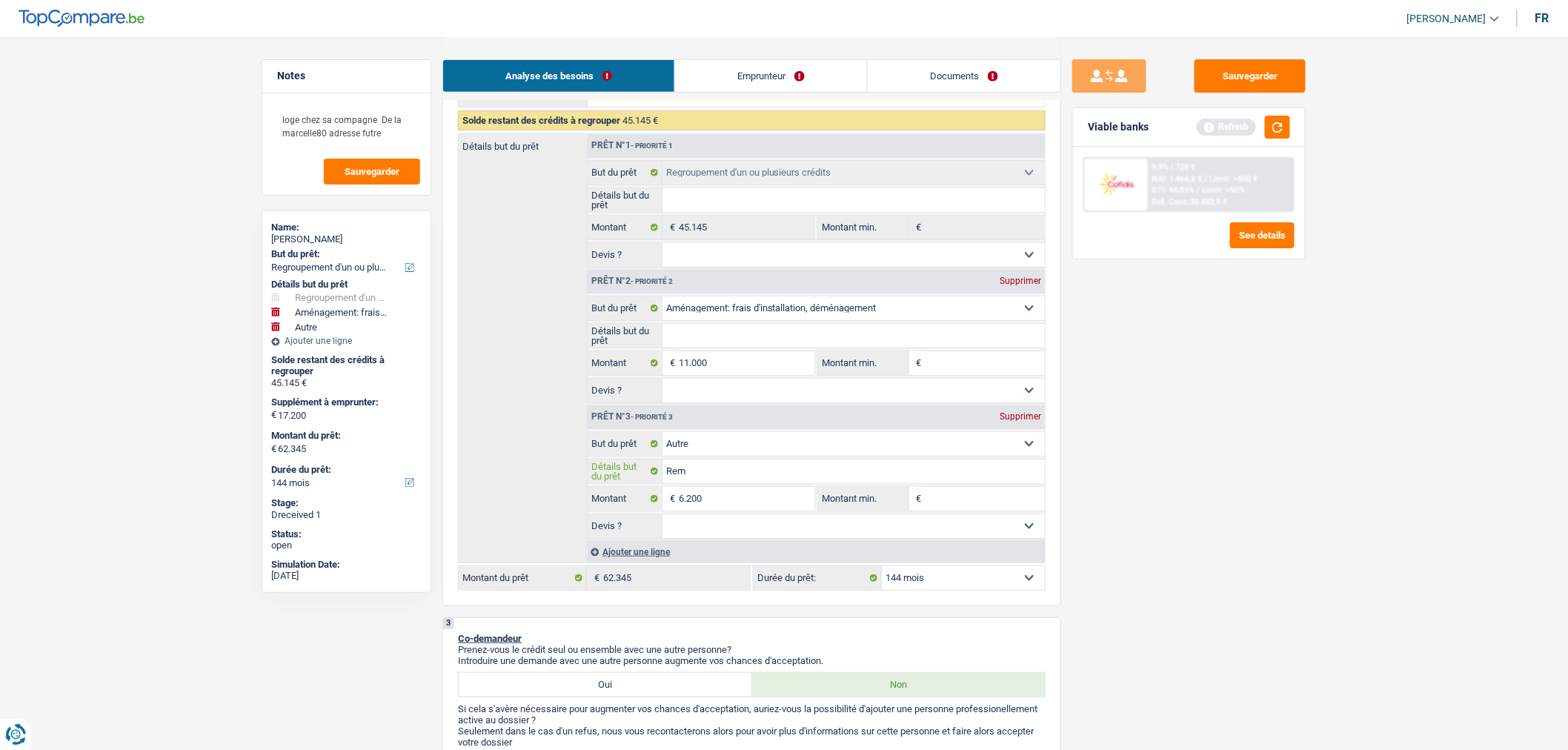
type input "Remb"
type input "Rembo"
type input "Rembou"
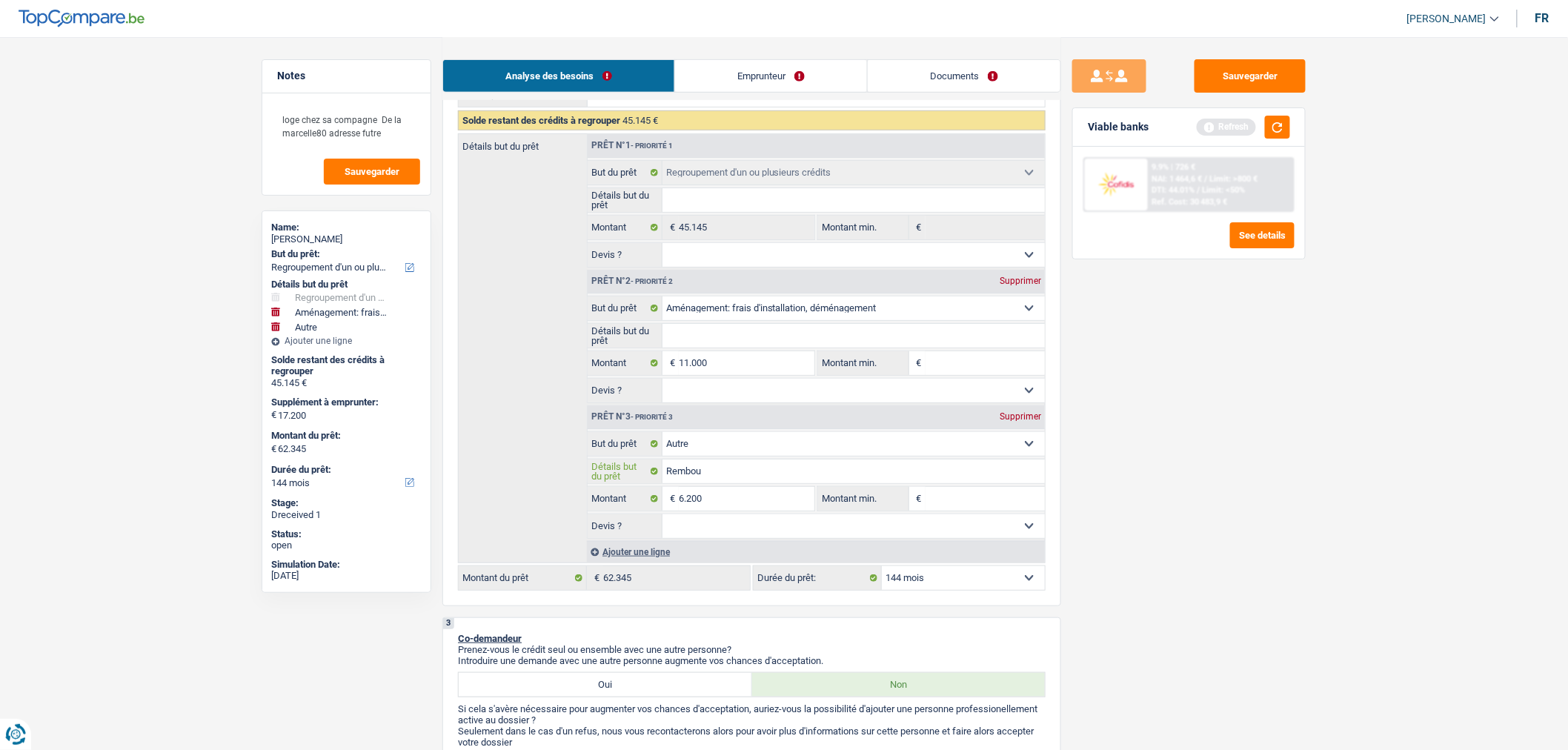
type input "Rembour"
type input "Rembours"
type input "Rembourse"
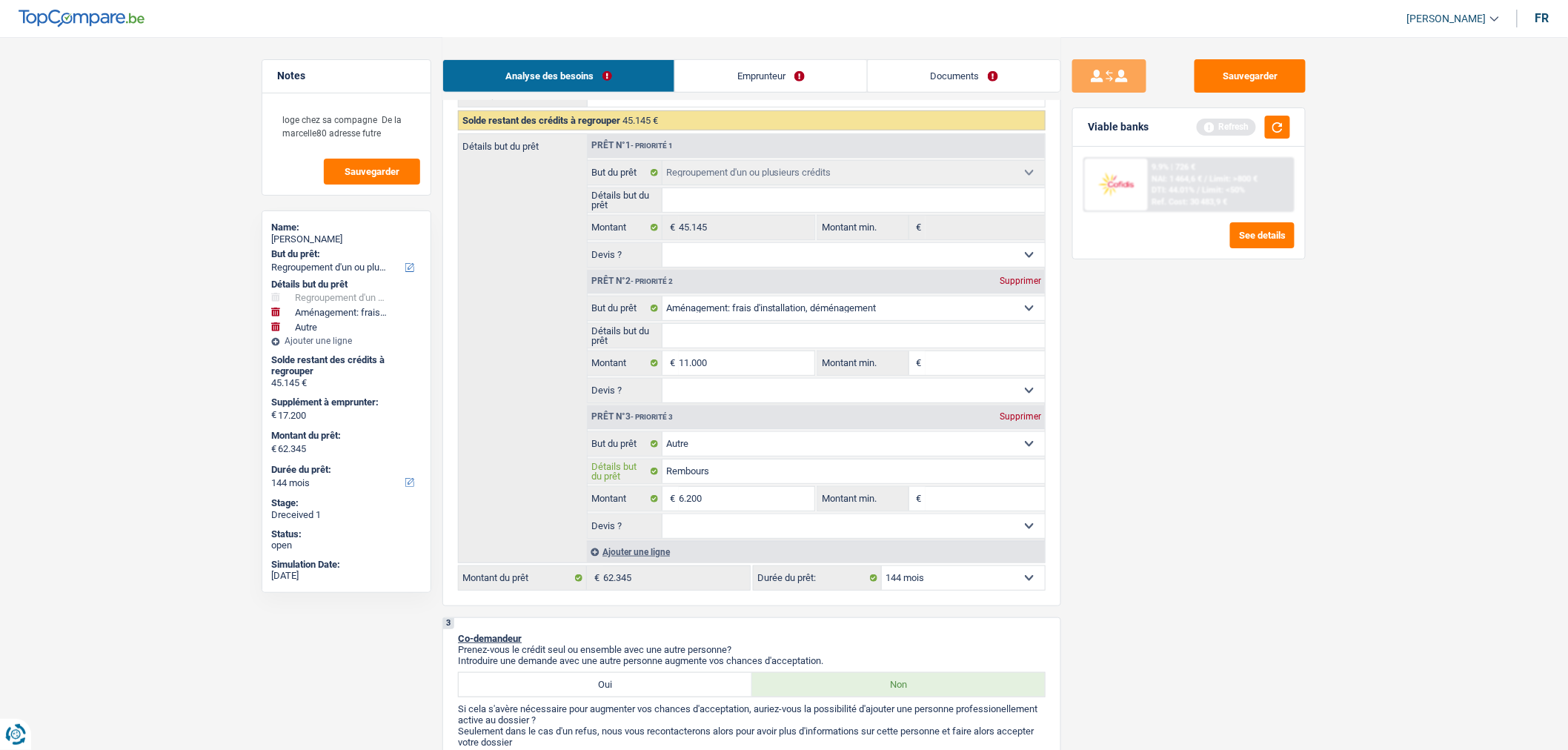
type input "Rembourse"
type input "Remboursem"
type input "Rembourseme"
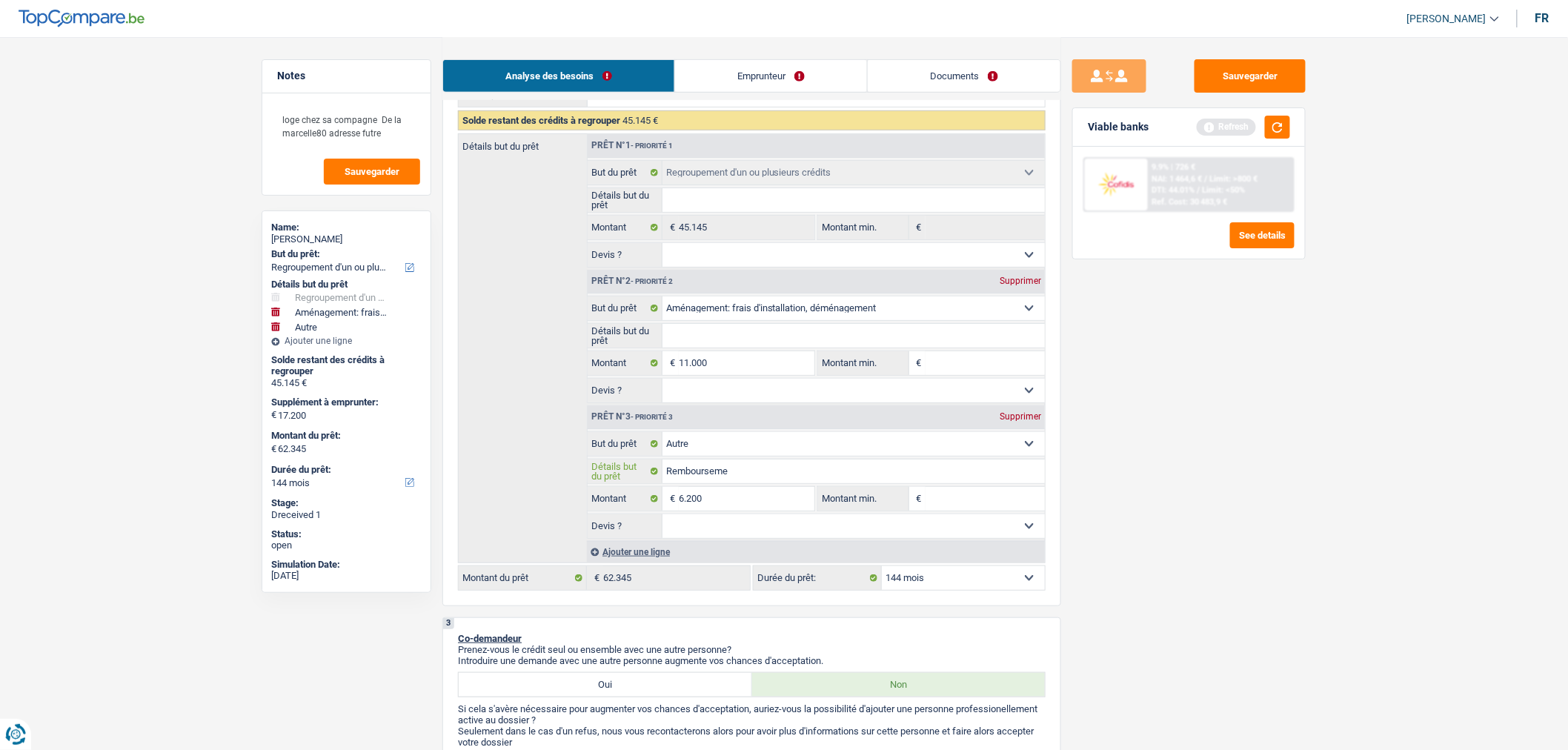
type input "Remboursemen"
type input "Remboursement"
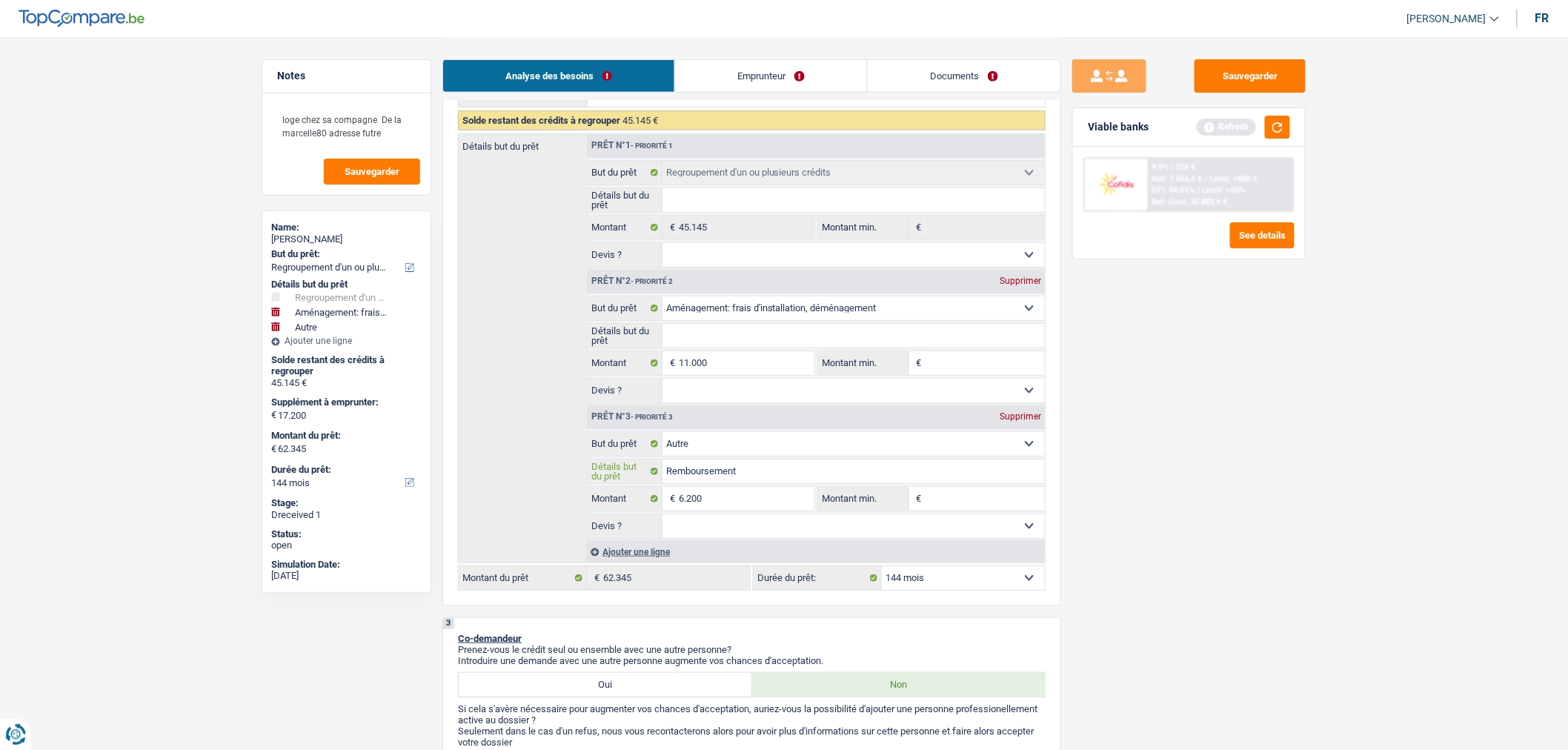
type input "Remboursement"
type input "Remboursement a"
type input "Remboursement an"
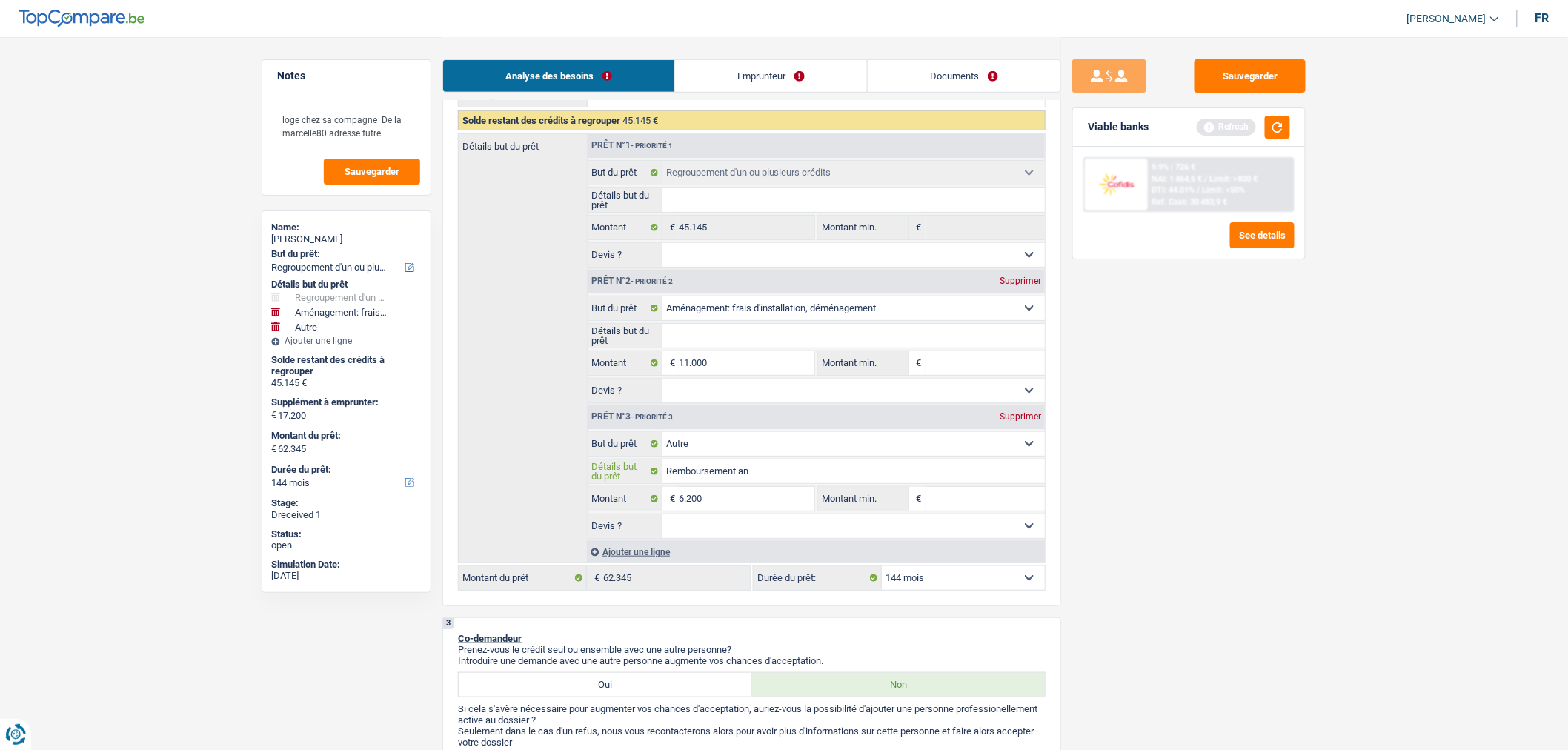
type input "Remboursement ant"
type input "Remboursement anti"
type input "Remboursement antic"
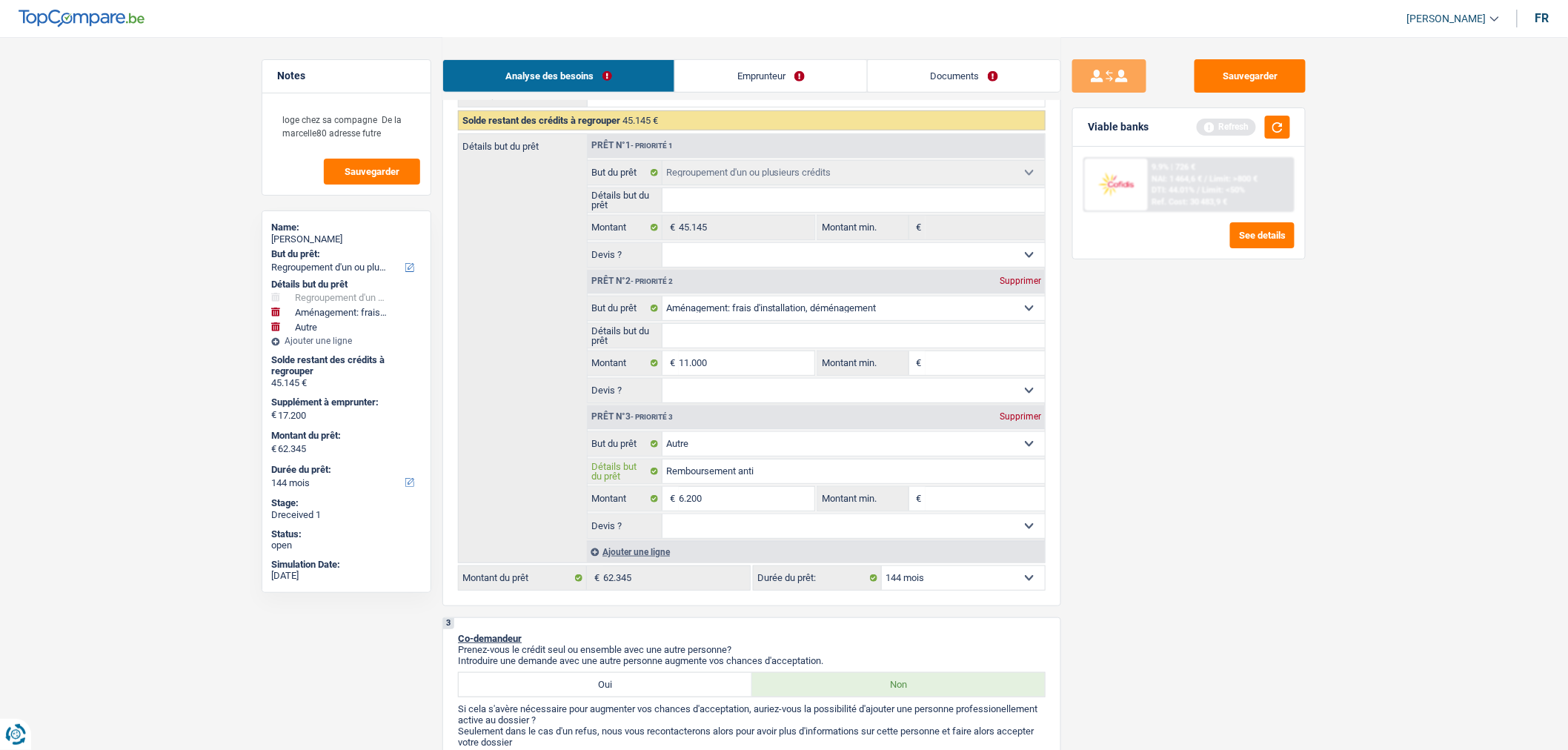
type input "Remboursement antic"
type input "Remboursement antici"
type input "Remboursement anticip"
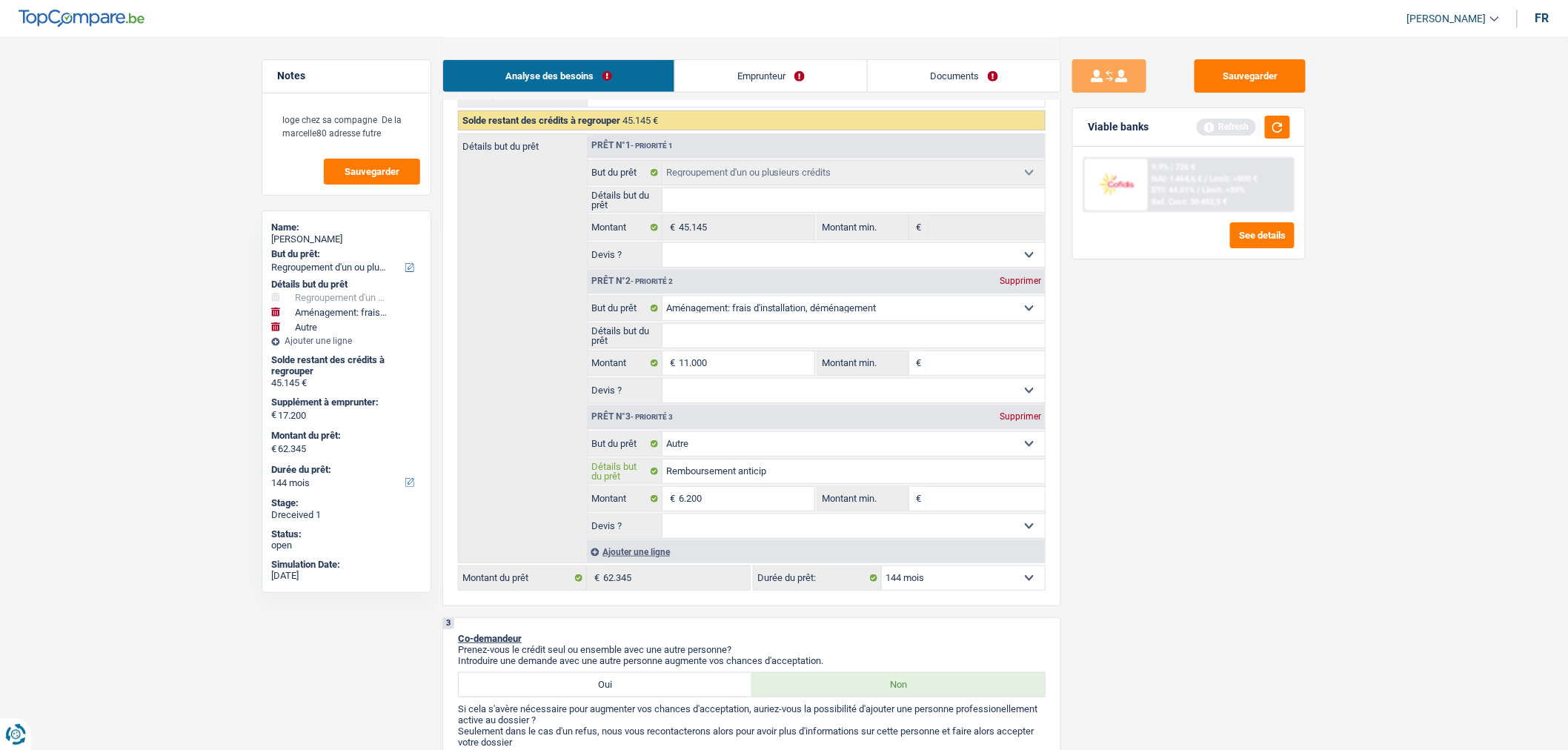
type input "Remboursement anticipé"
type input "Remboursement anticipé d"
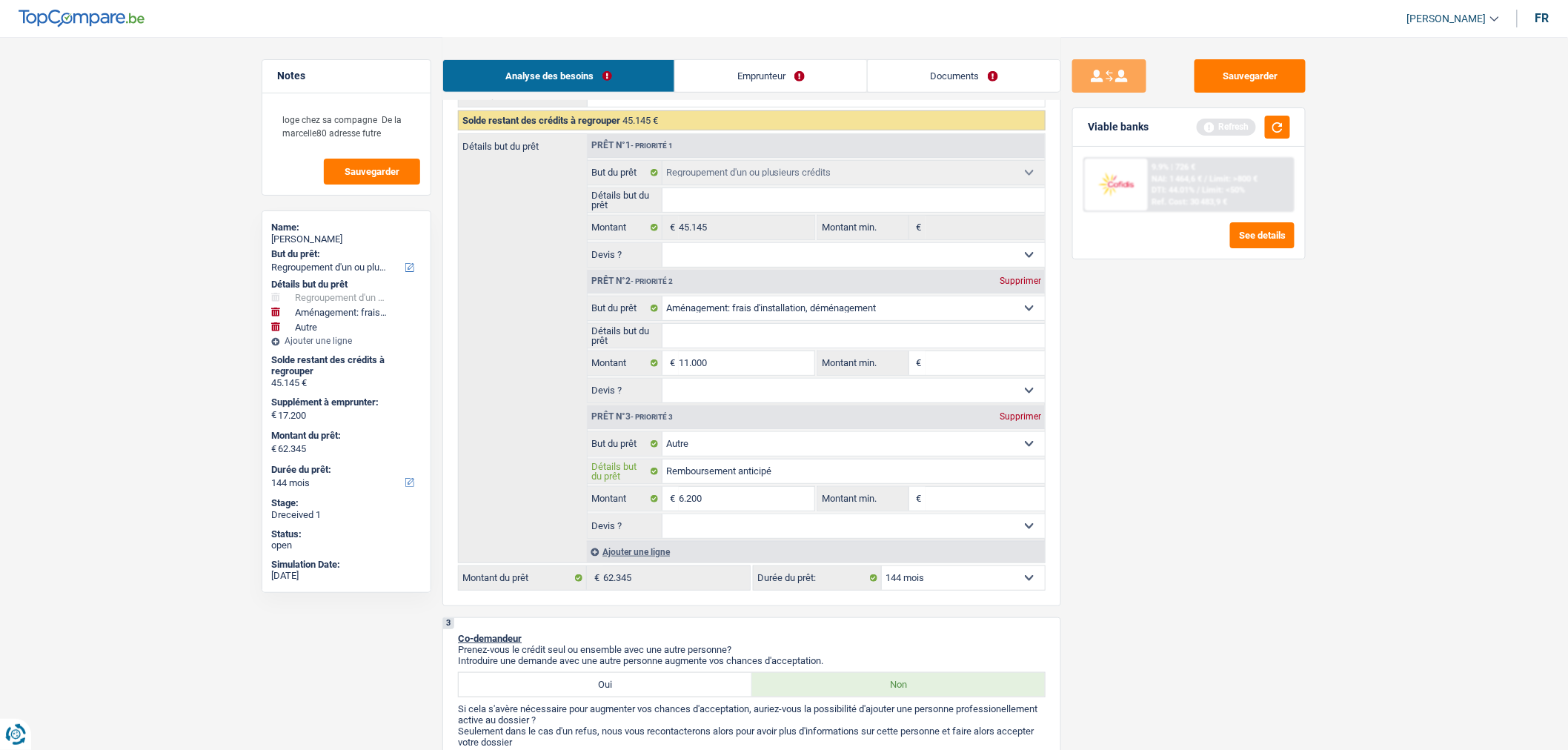
type input "Remboursement anticipé d"
type input "Remboursement anticipé de"
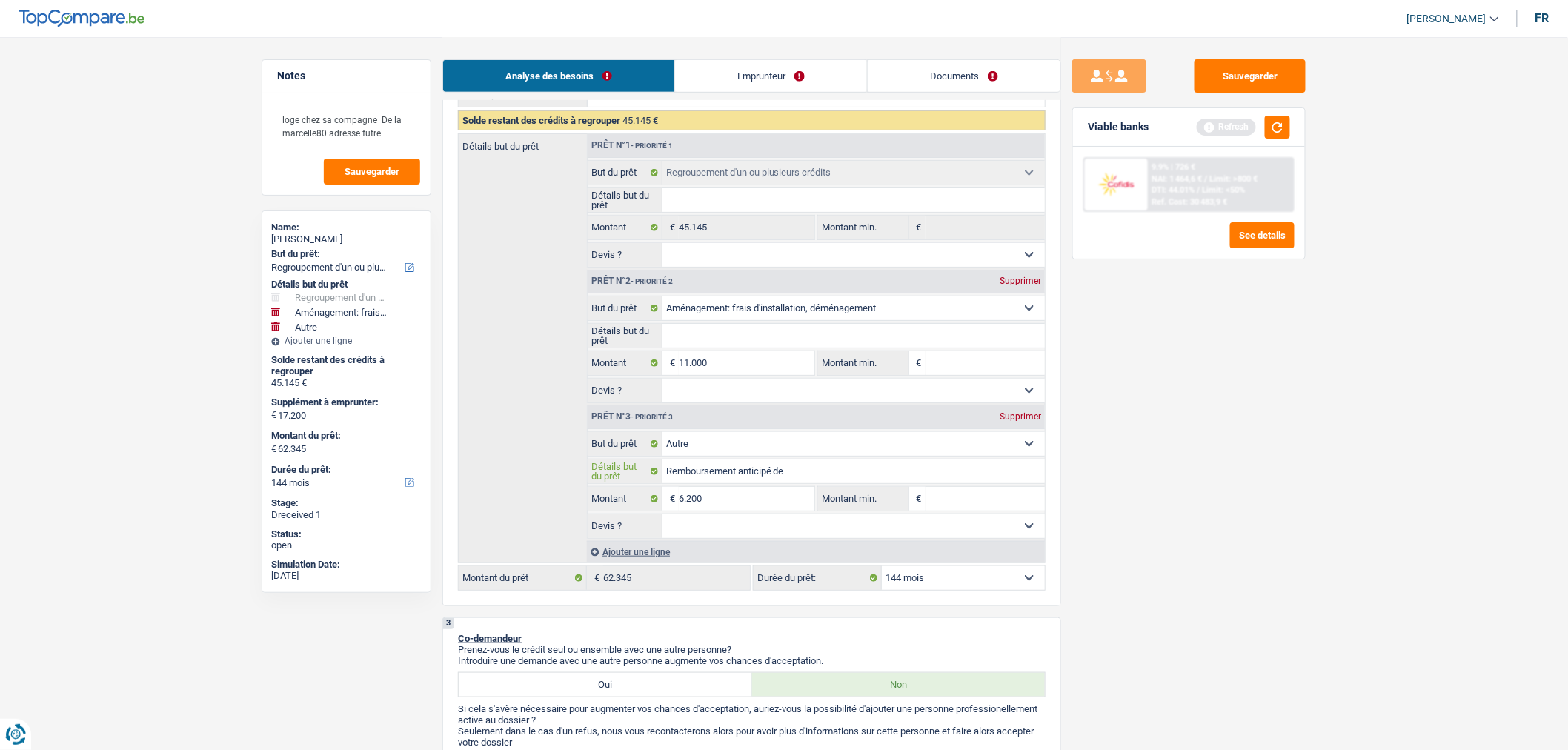
type input "Remboursement anticipé de s"
type input "Remboursement anticipé de"
type input "Remboursement anticipé de s"
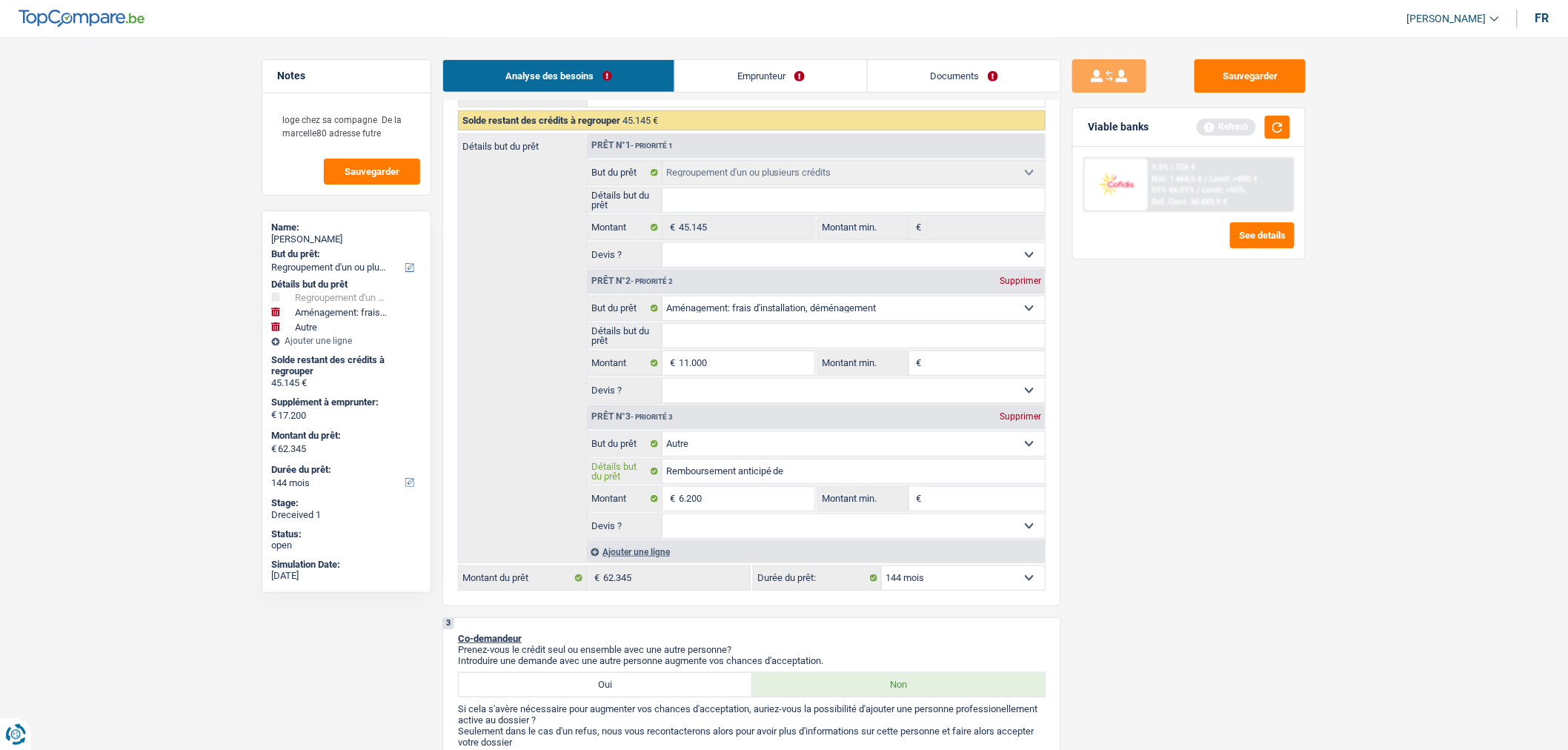
type input "Remboursement anticipé de s"
type input "Remboursement anticipé de so"
type input "Remboursement anticipé de son"
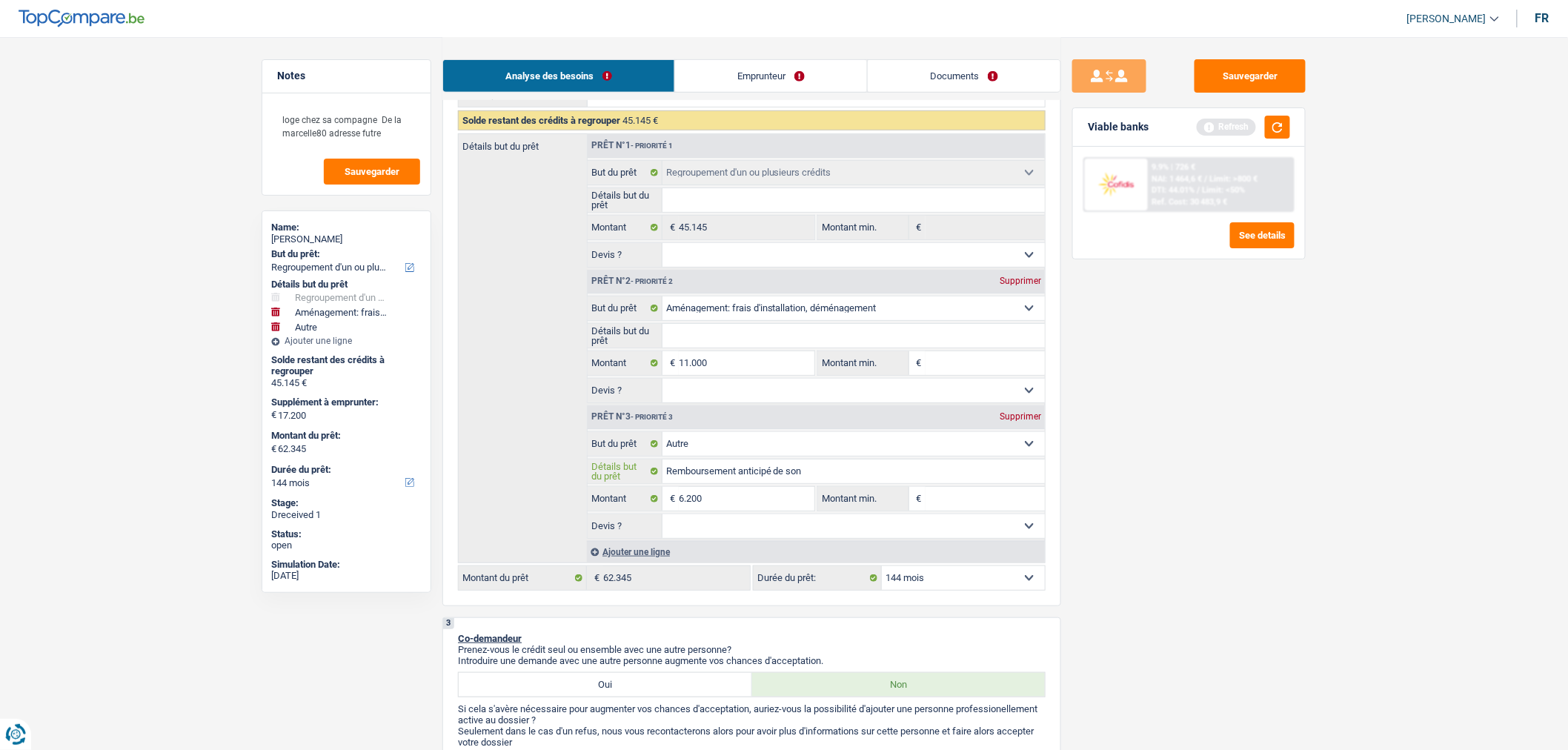
type input "Remboursement anticipé de son"
type input "Remboursement anticipé de son p"
type input "Remboursement anticipé de son pr"
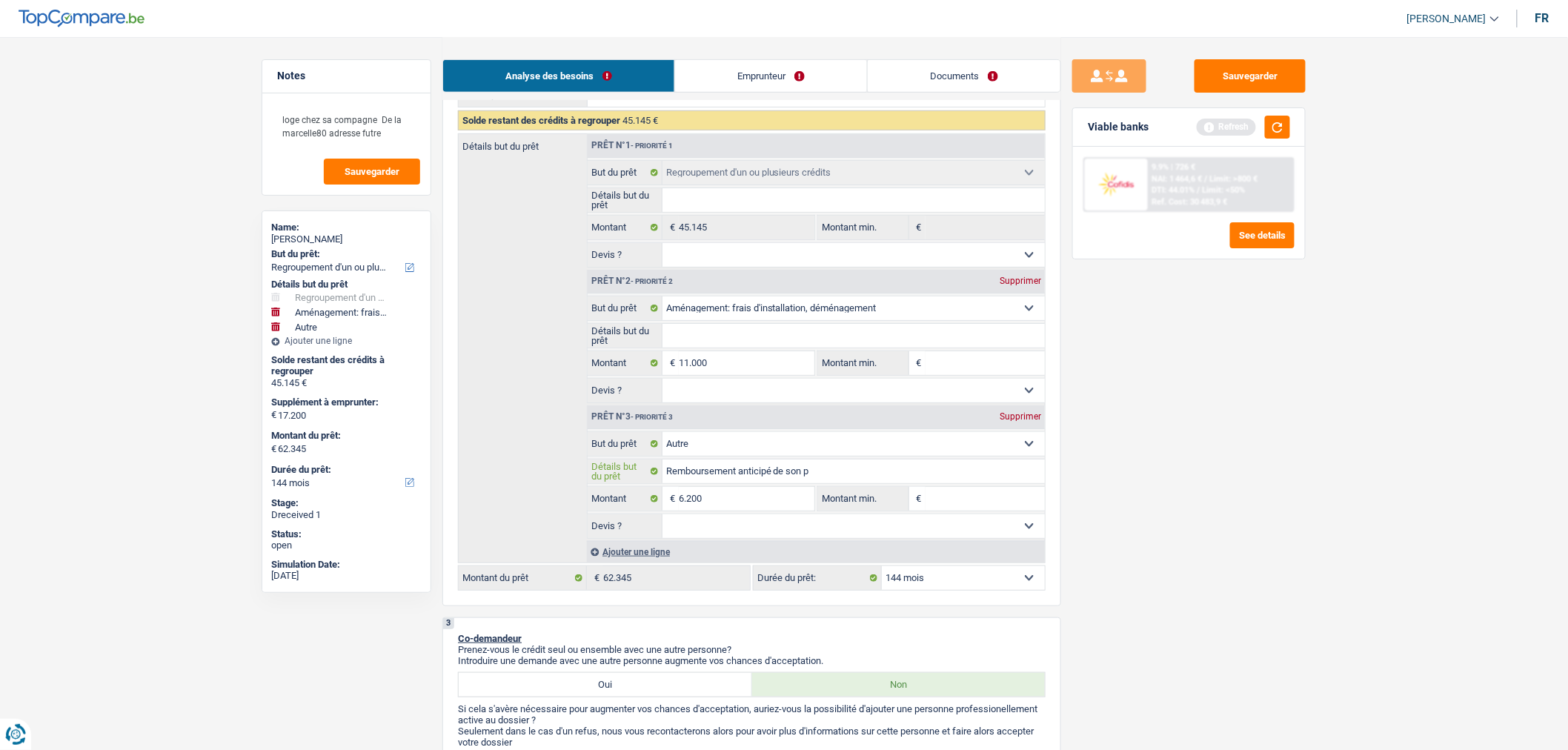
type input "Remboursement anticipé de son pr"
type input "Remboursement anticipé de son prê"
type input "Remboursement anticipé de son prêt"
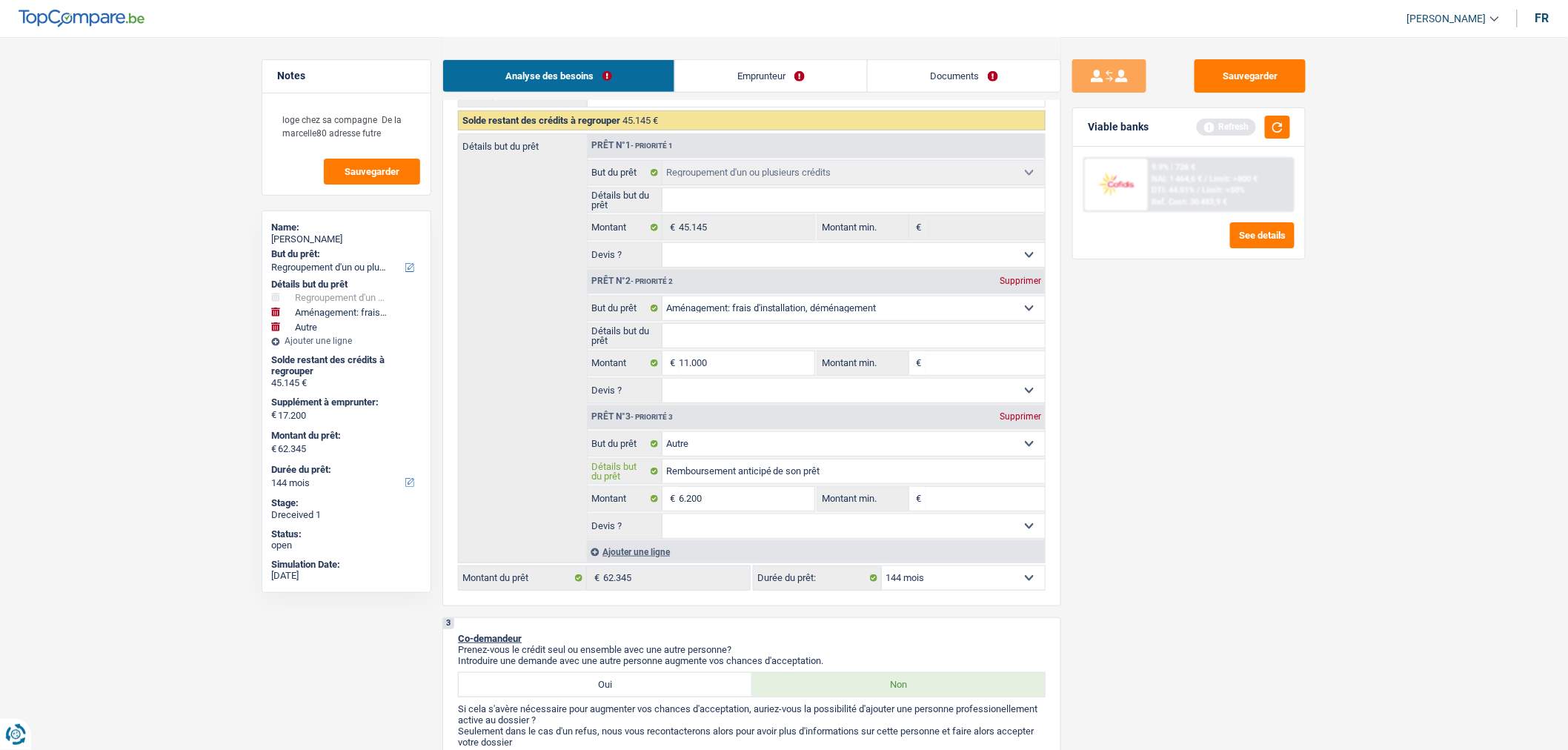
type input "Remboursement anticipé de son prêt"
type input "Remboursement anticipé de son prêt c"
type input "Remboursement anticipé de son prêt"
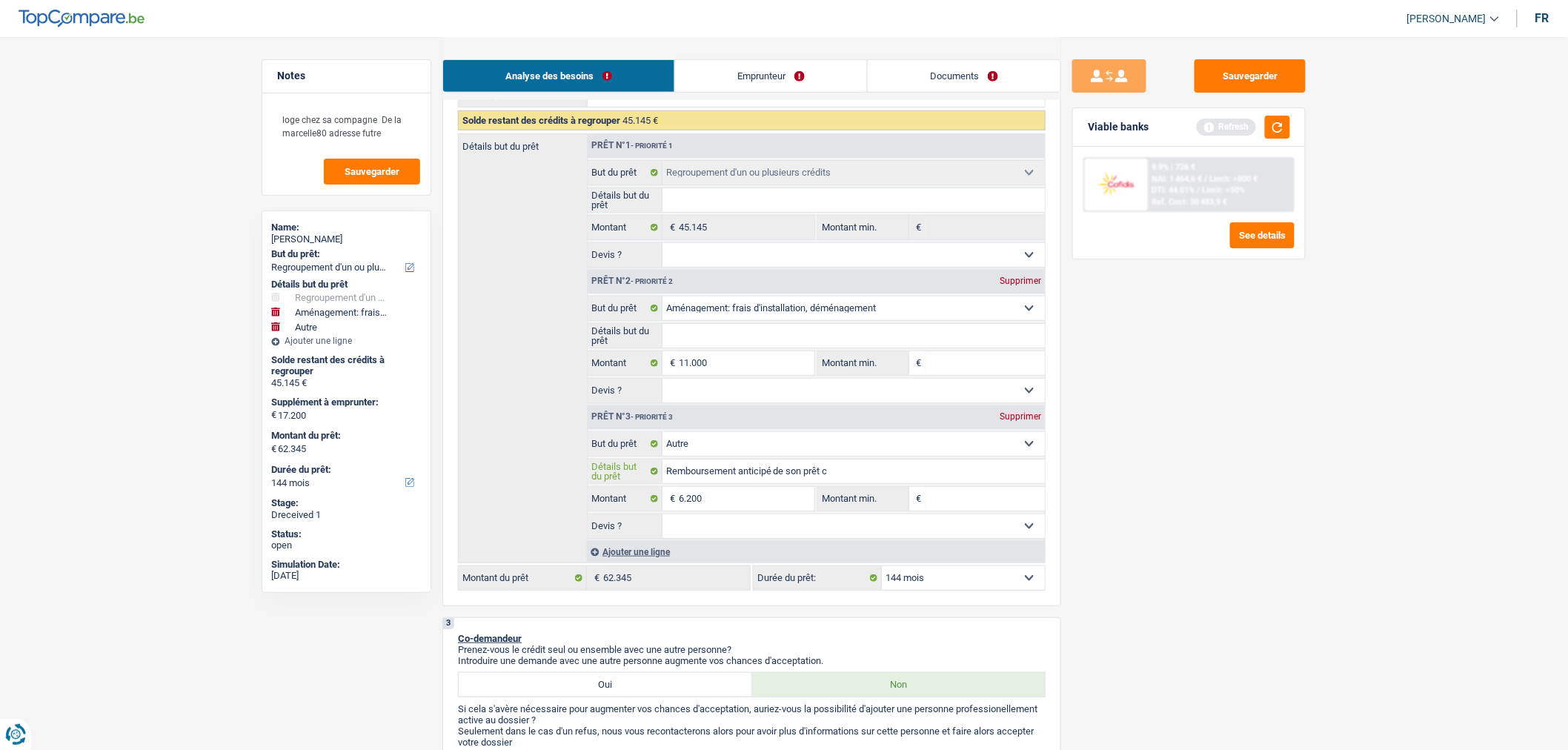
type input "Remboursement anticipé de son prêt"
type input "Remboursement anticipé de son prêt C"
type input "Remboursement anticipé de son prêt Co"
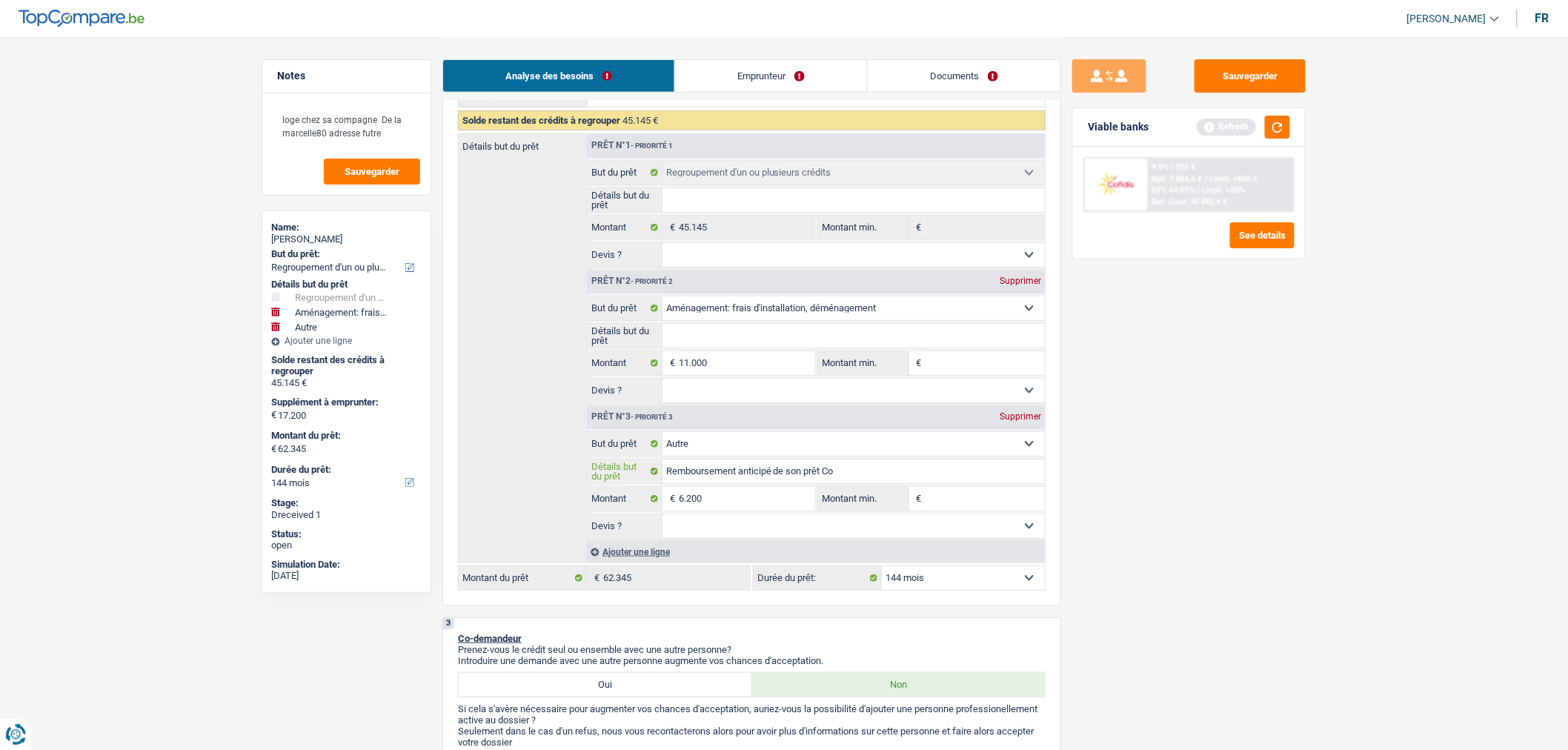
type input "Remboursement anticipé de son prêt Cof"
type input "Remboursement anticipé de son prêt Cofi"
type input "Remboursement anticipé de son prêt Cofid"
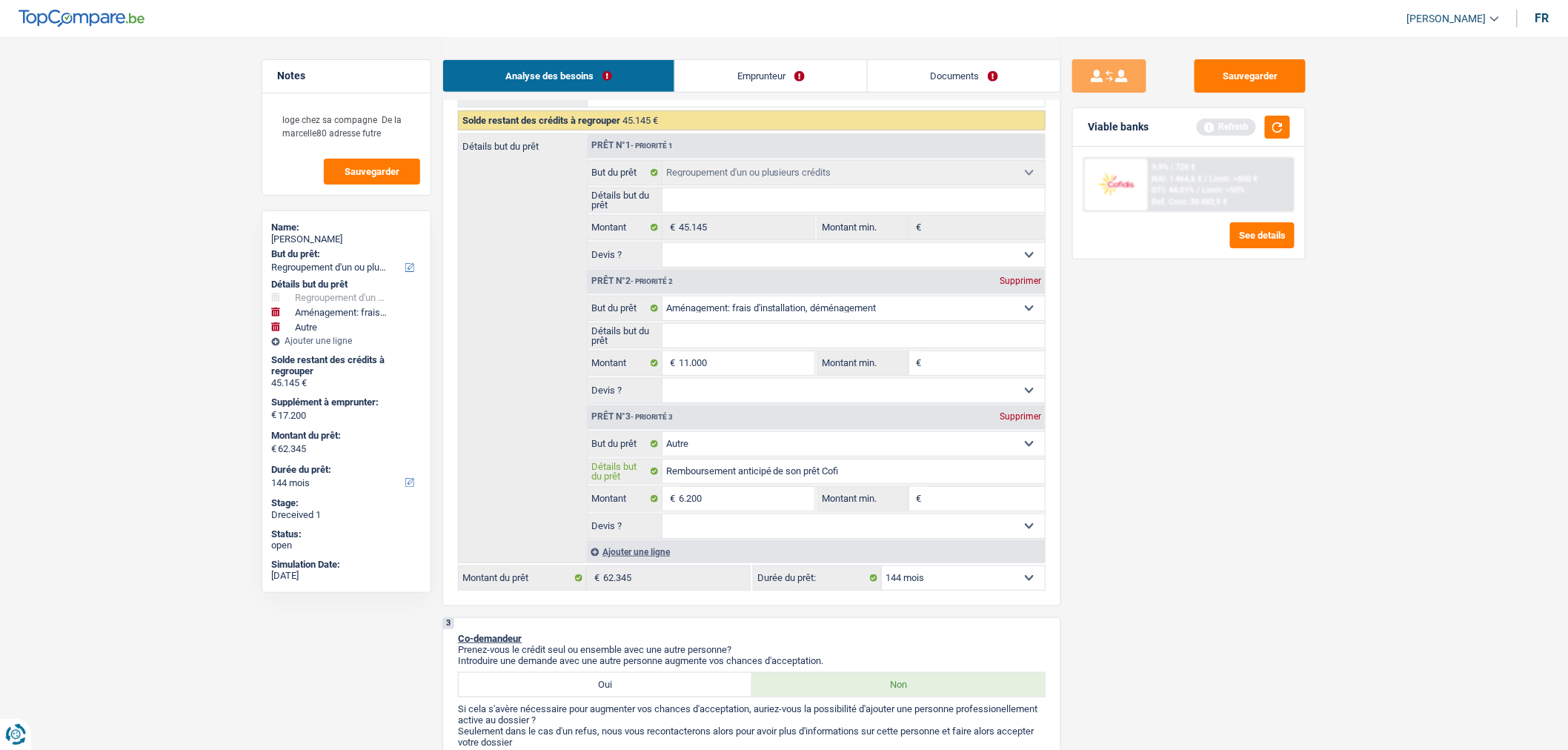
type input "Remboursement anticipé de son prêt Cofid"
type input "Remboursement anticipé de son prêt Cofidi"
type input "Remboursement anticipé de son prêt Cofidis"
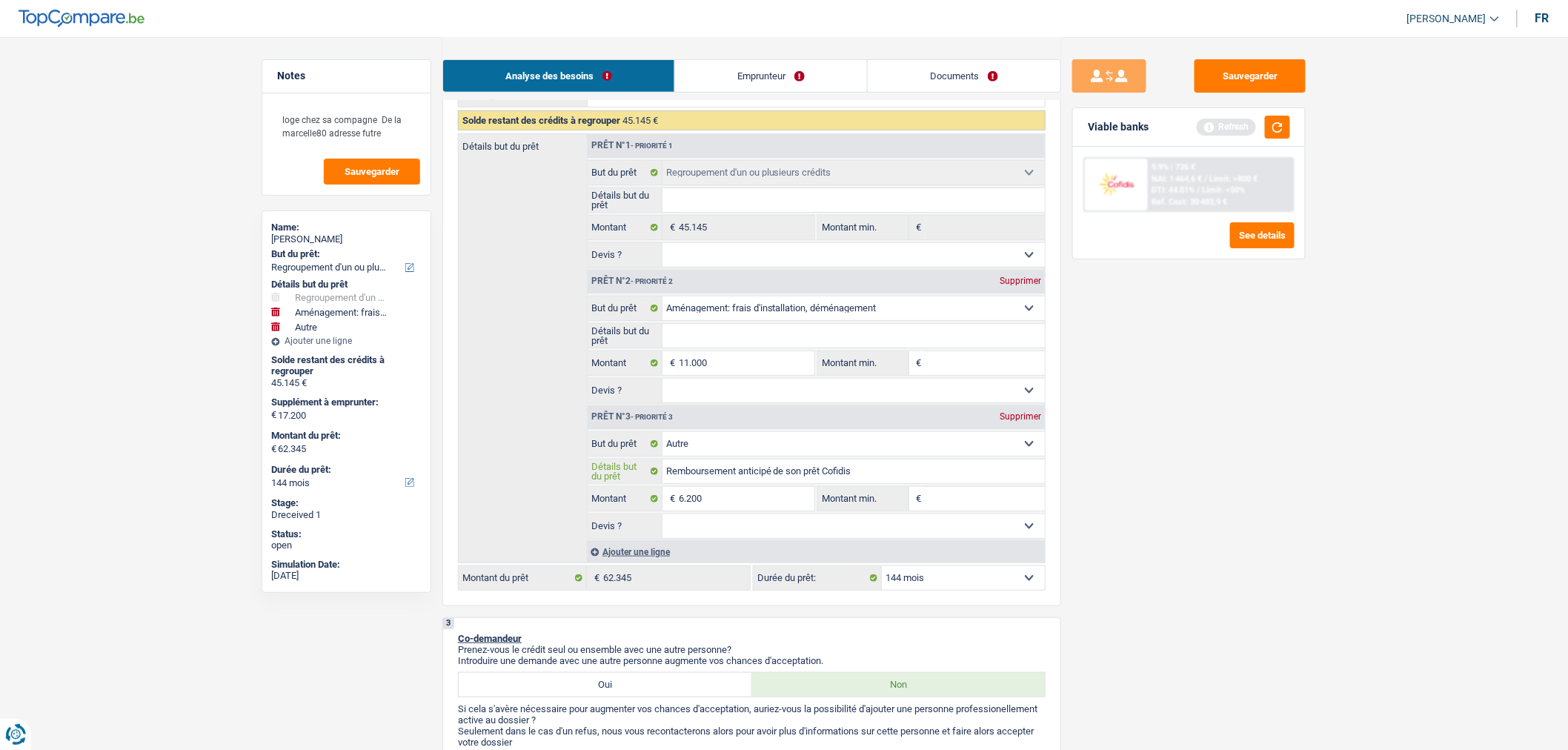
type input "Remboursement anticipé de son prêt Cofidis"
click at [735, 344] on input "Détails but du prêt" at bounding box center [854, 335] width 383 height 23
click at [1275, 129] on button "button" at bounding box center [1277, 127] width 25 height 23
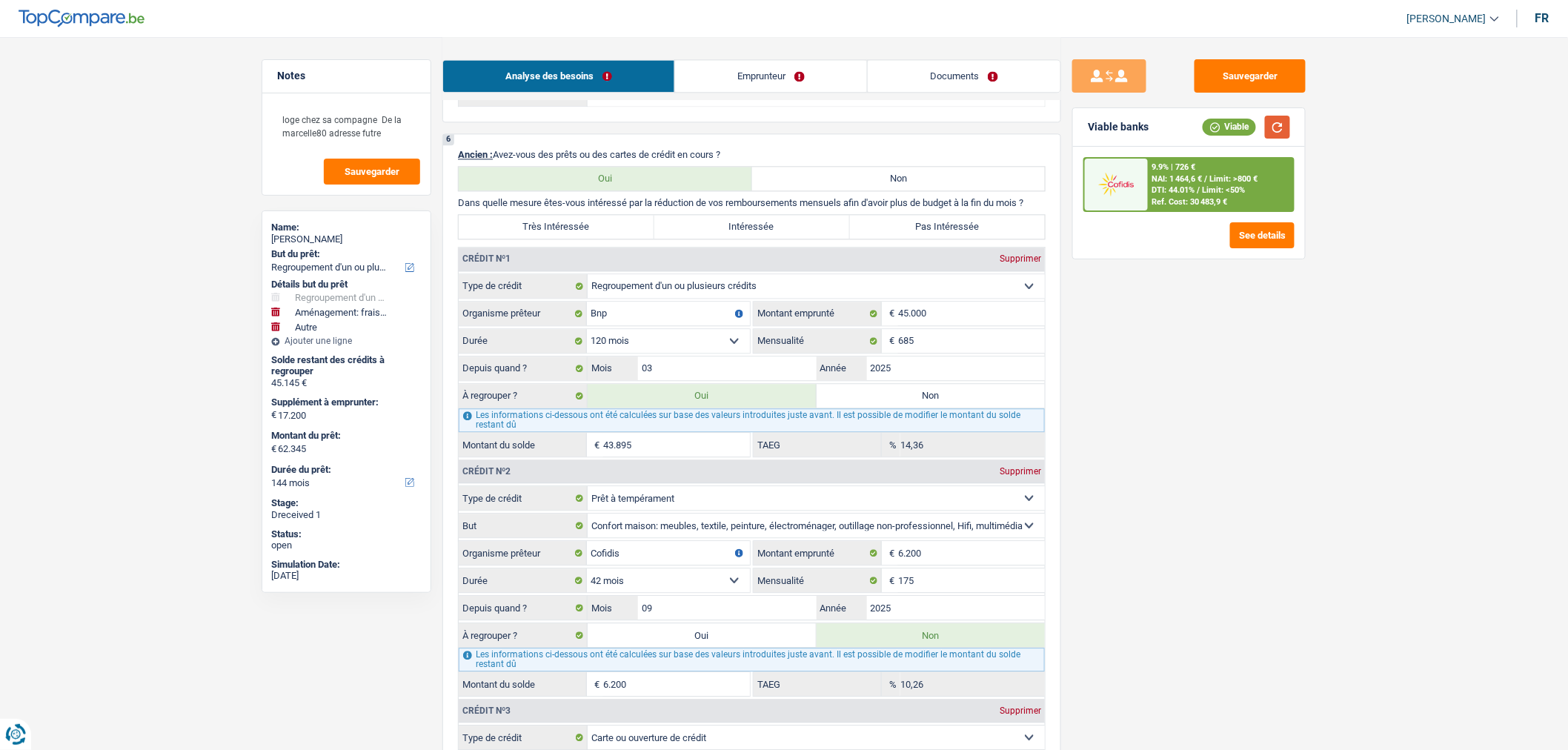
scroll to position [1381, 0]
click at [616, 232] on label "Très Intéressée" at bounding box center [556, 225] width 196 height 23
click at [616, 232] on input "Très Intéressée" at bounding box center [556, 225] width 196 height 23
radio input "true"
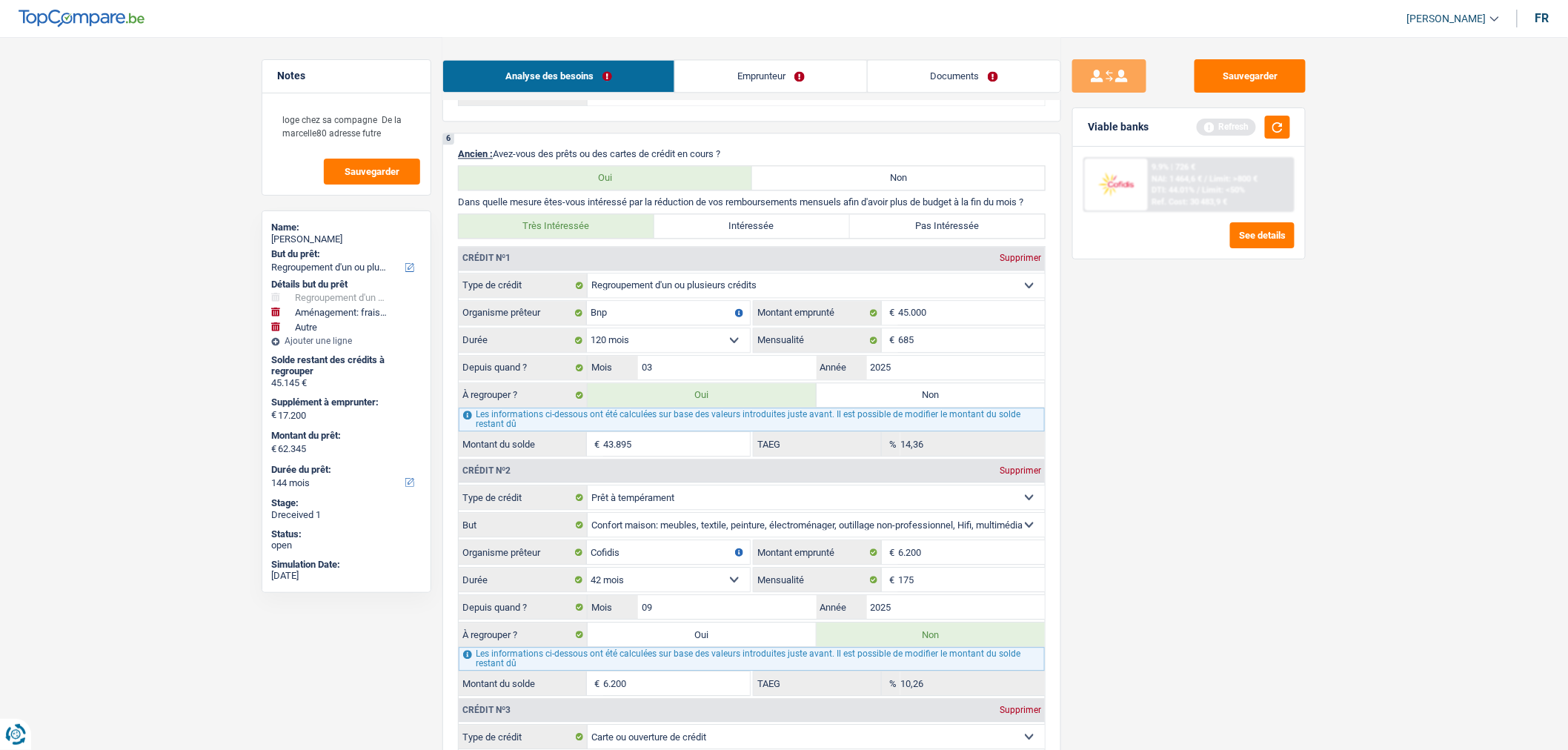
click at [1276, 138] on div "Viable banks Refresh" at bounding box center [1189, 127] width 231 height 38
click at [1276, 132] on button "button" at bounding box center [1277, 127] width 25 height 23
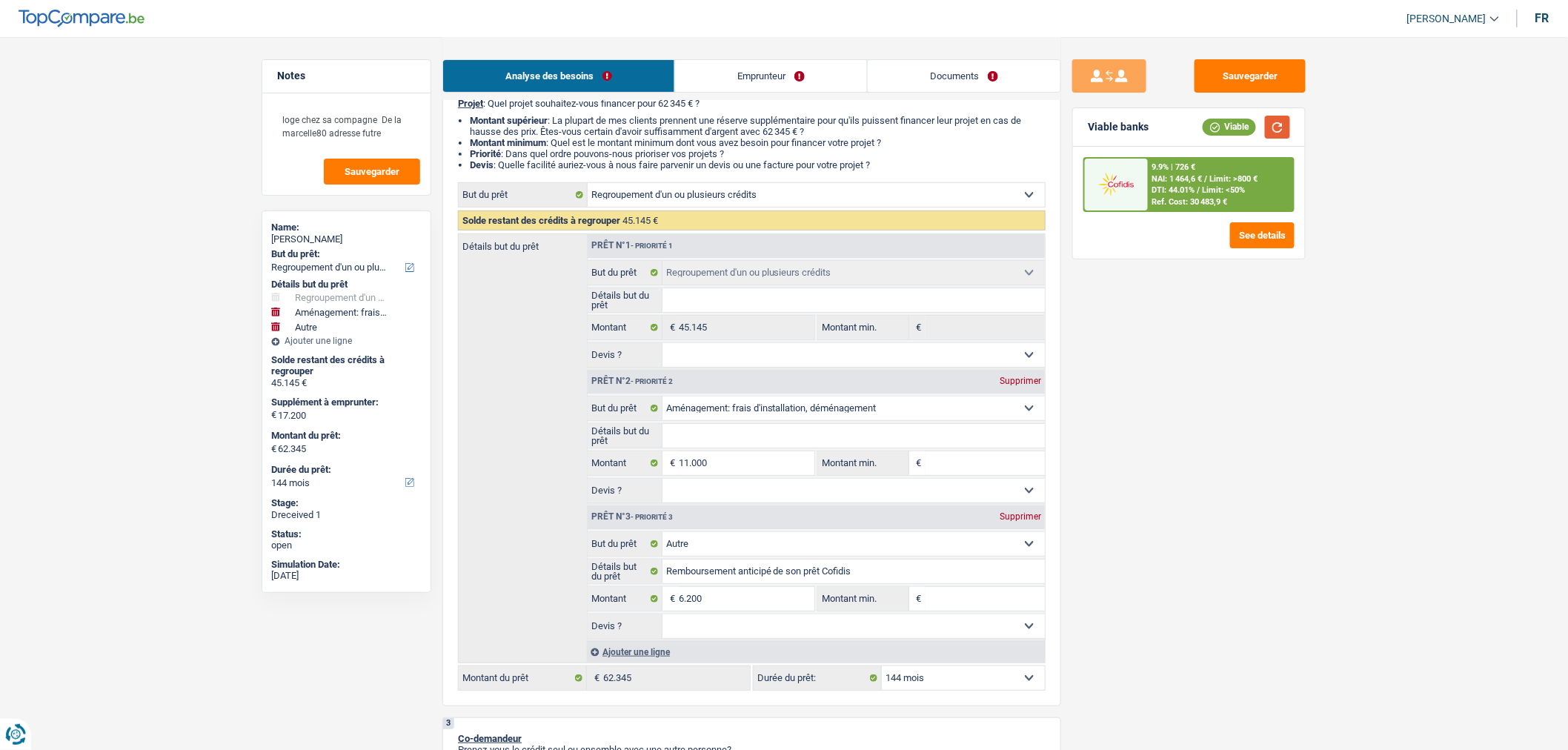
scroll to position [137, 0]
click at [788, 501] on select "Oui Non Non répondu Sélectionner une option" at bounding box center [854, 491] width 383 height 23
click at [1278, 118] on button "button" at bounding box center [1277, 127] width 25 height 23
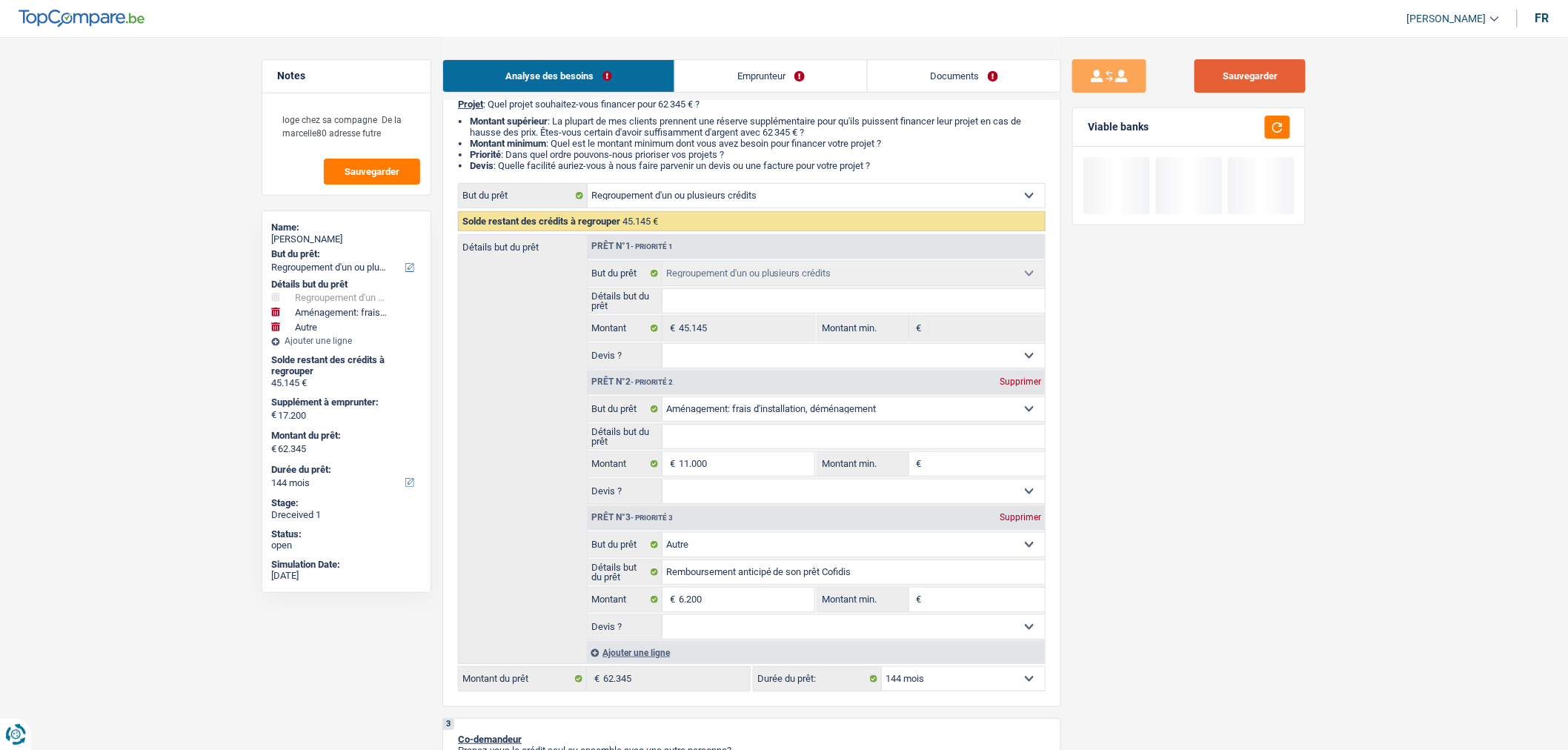
click at [1232, 70] on button "Sauvegarder" at bounding box center [1250, 76] width 111 height 33
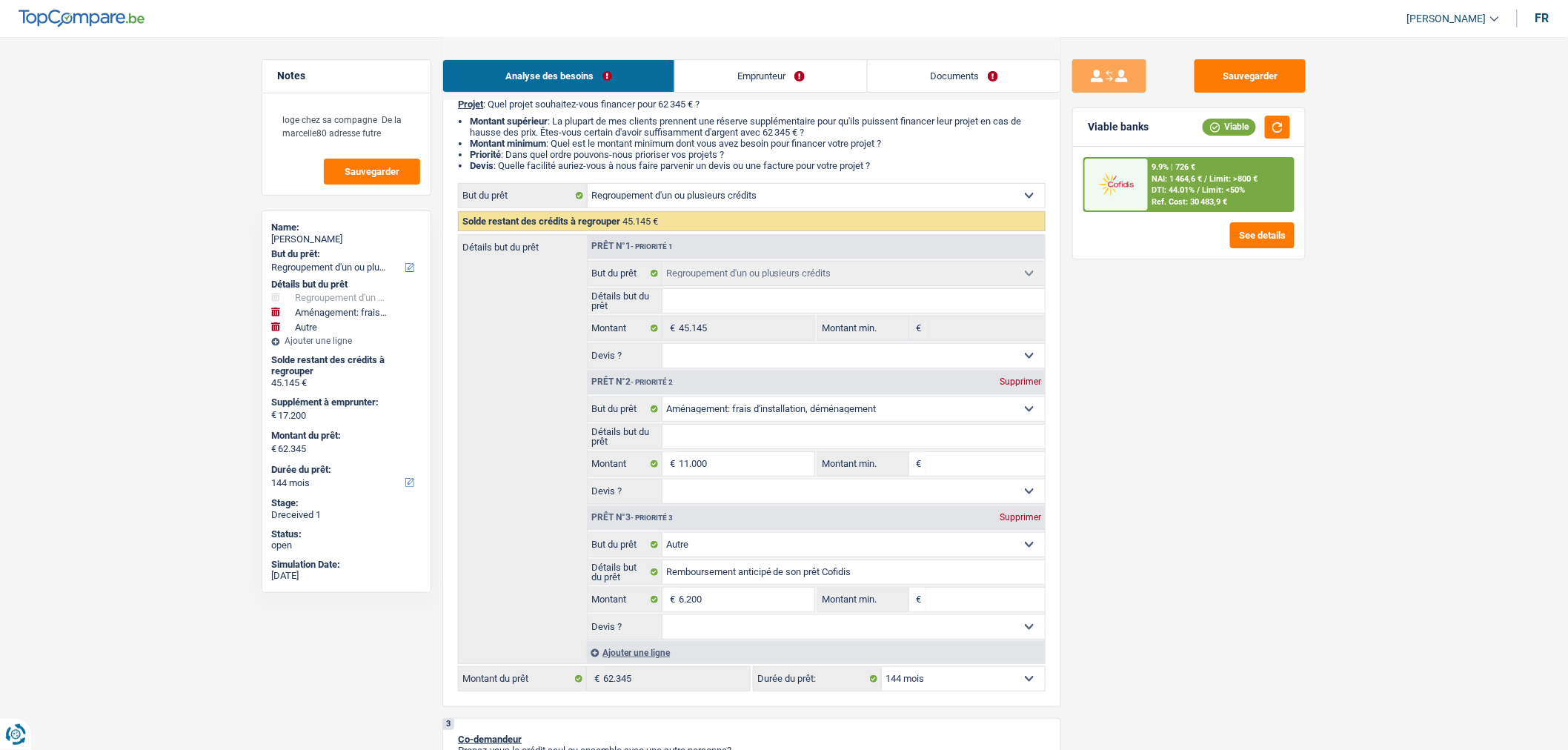
click at [1009, 499] on select "Oui Non Non répondu Sélectionner une option" at bounding box center [854, 491] width 383 height 23
select select "not_answered"
click at [662, 484] on select "Oui Non Non répondu Sélectionner une option" at bounding box center [854, 491] width 383 height 23
select select "not_answered"
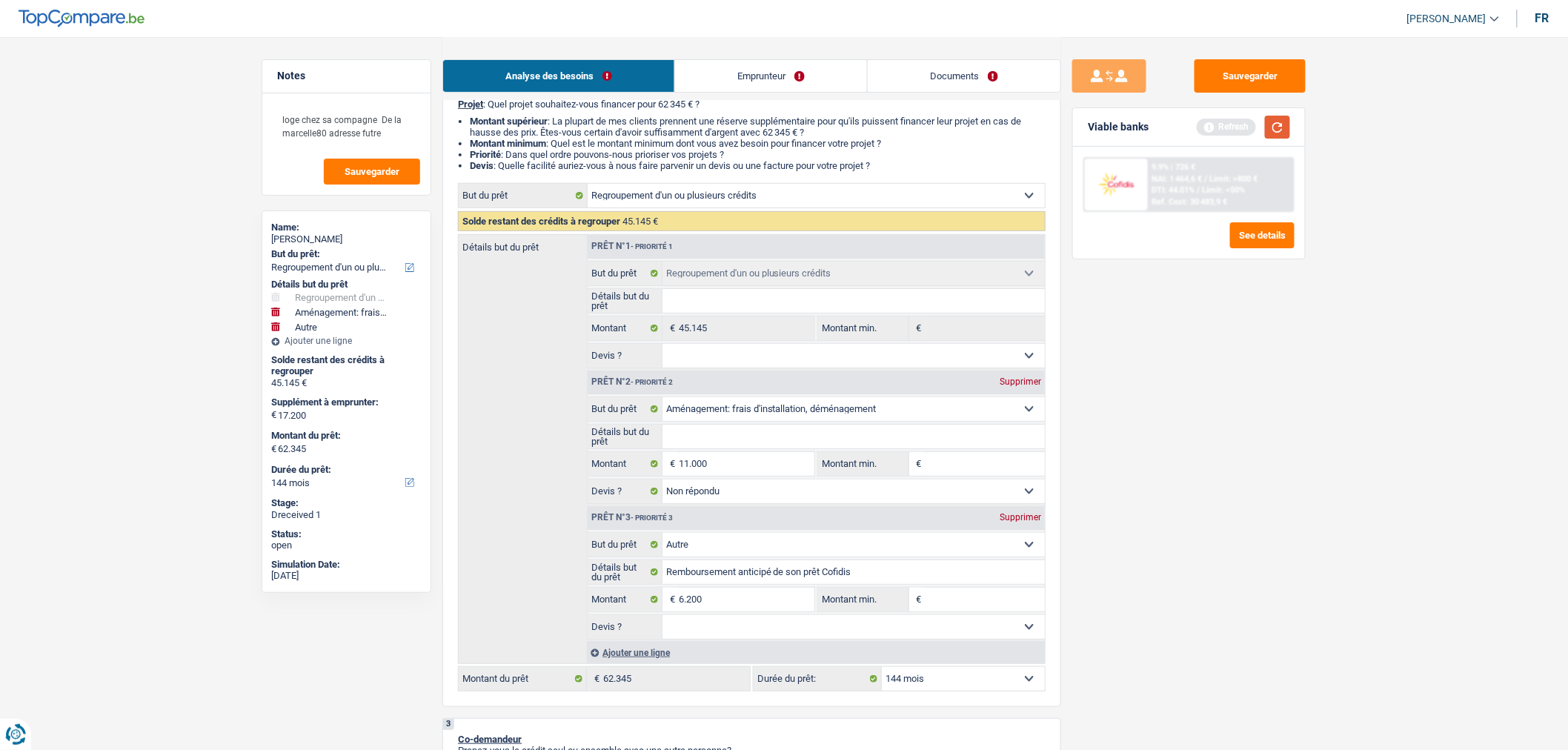
click at [1286, 135] on button "button" at bounding box center [1277, 127] width 25 height 23
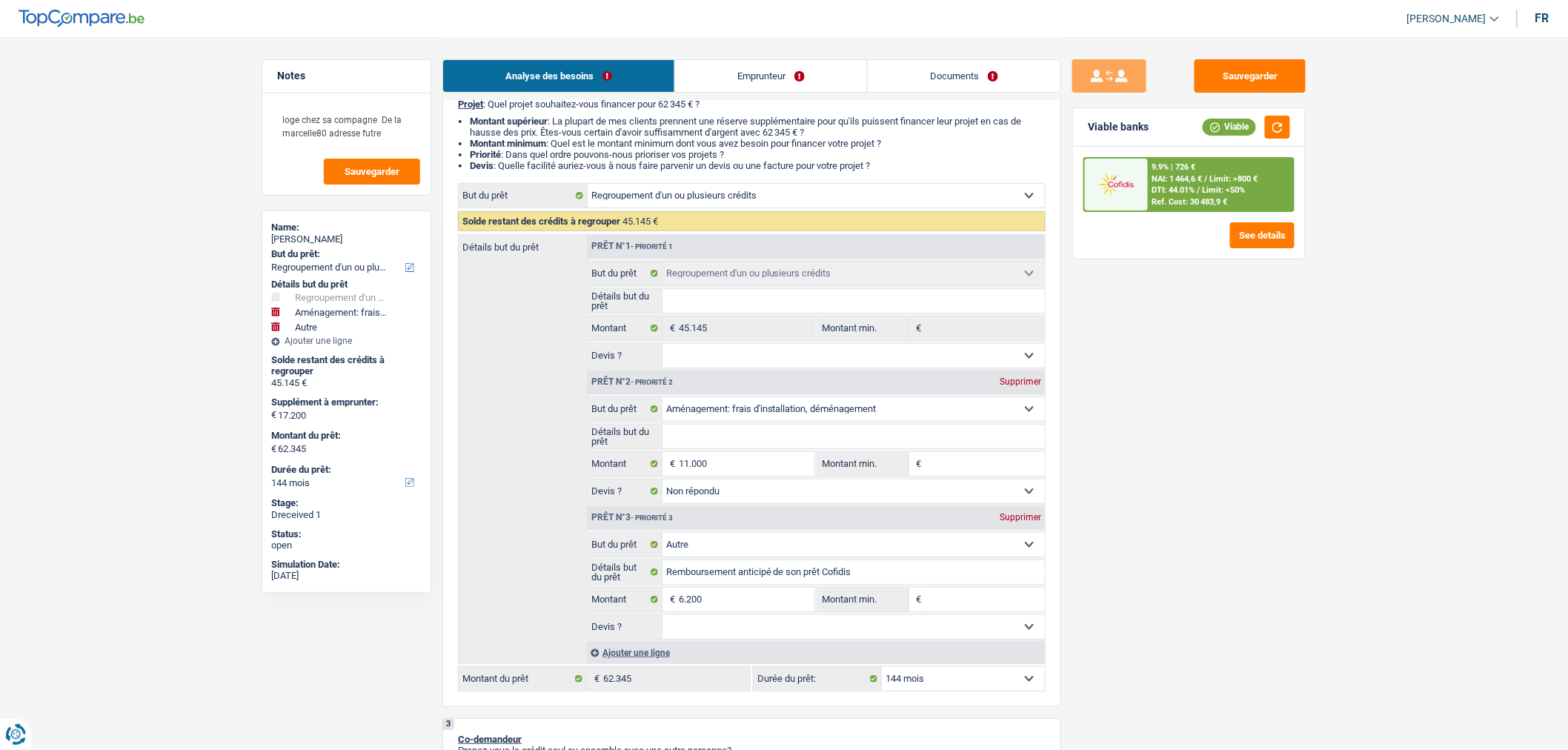
click at [888, 631] on select "Oui Non Non répondu Sélectionner une option" at bounding box center [854, 626] width 383 height 23
select select "yes"
click at [662, 620] on select "Oui Non Non répondu Sélectionner une option" at bounding box center [854, 626] width 383 height 23
select select "yes"
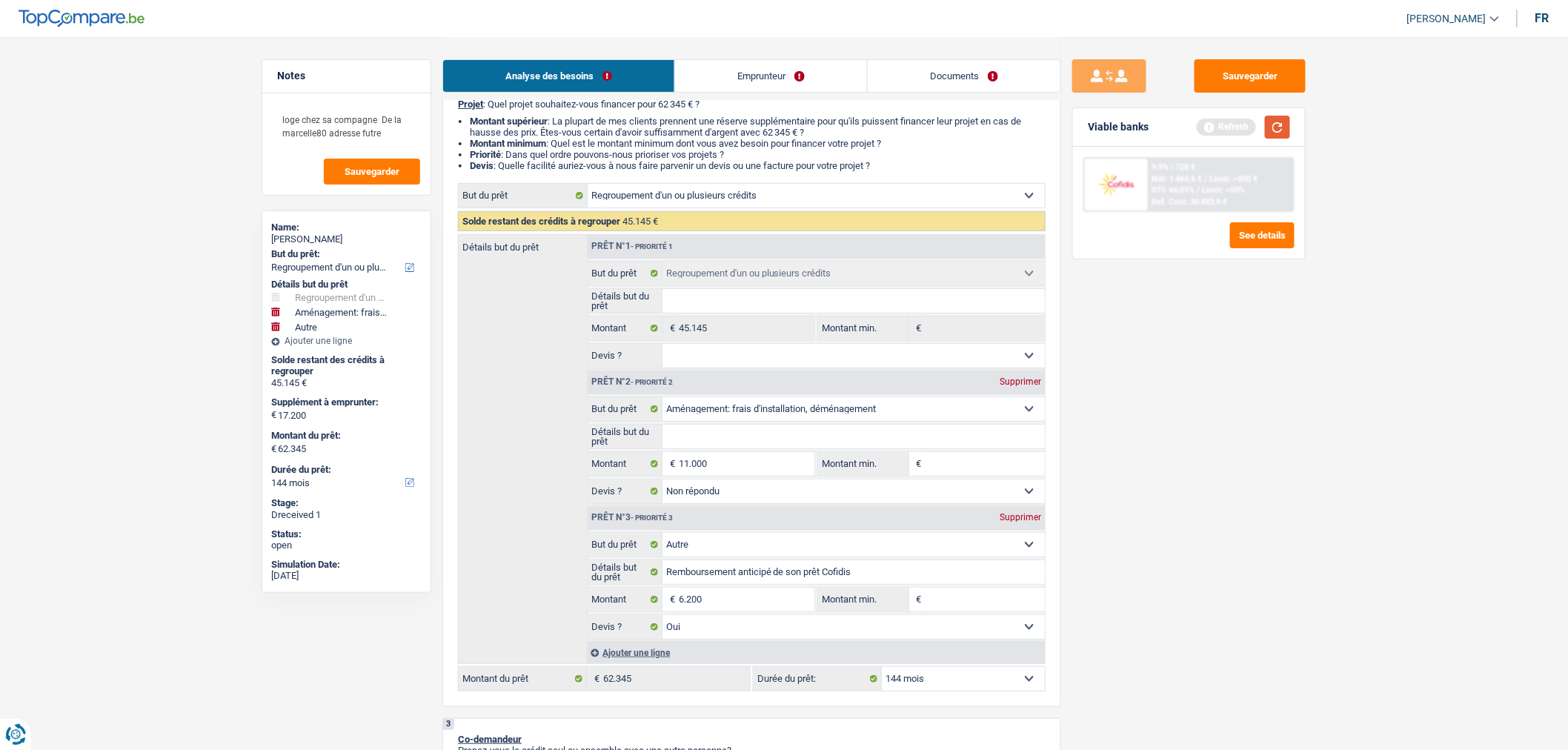
click at [1280, 137] on button "button" at bounding box center [1277, 127] width 25 height 23
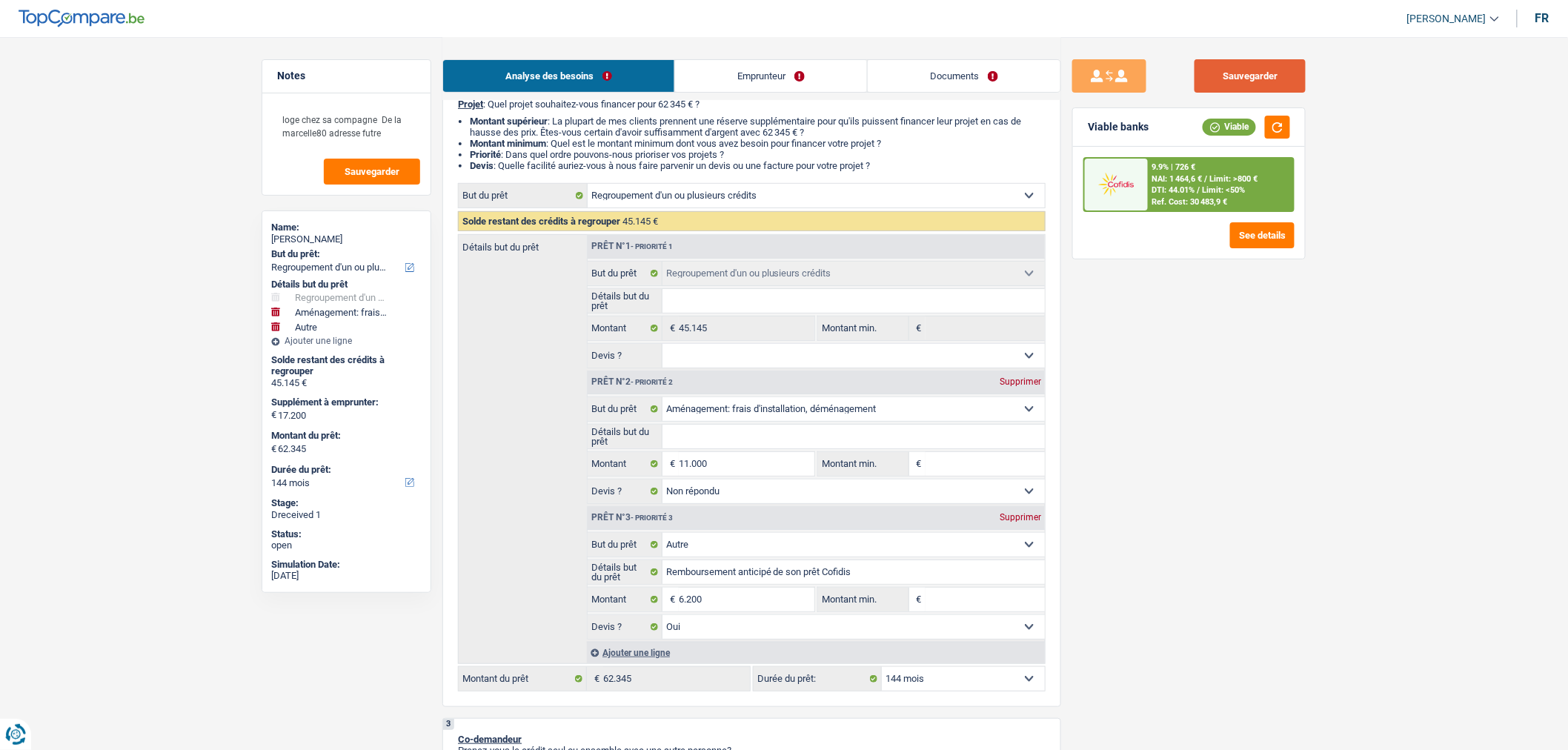
click at [1274, 76] on button "Sauvegarder" at bounding box center [1250, 76] width 111 height 33
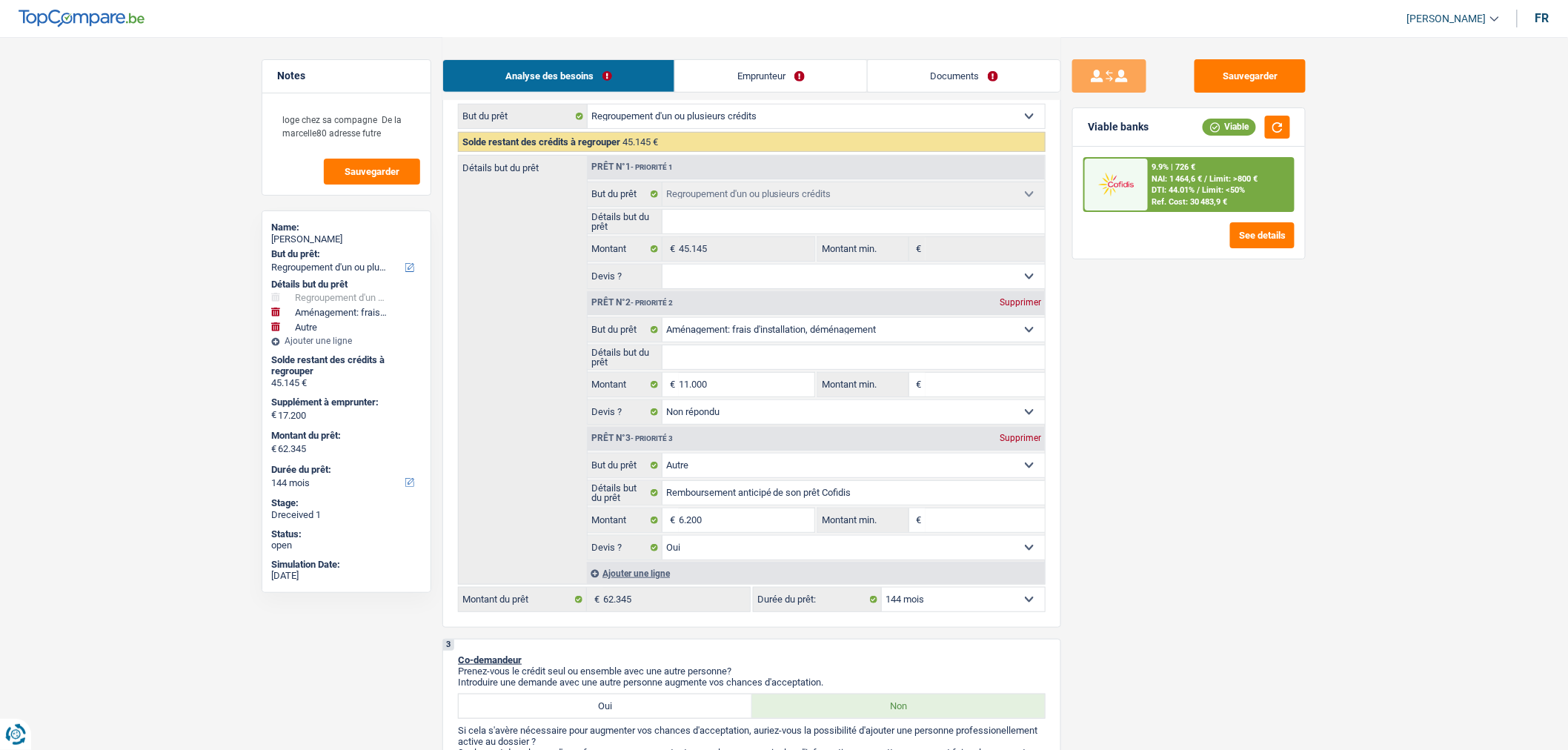
scroll to position [240, 0]
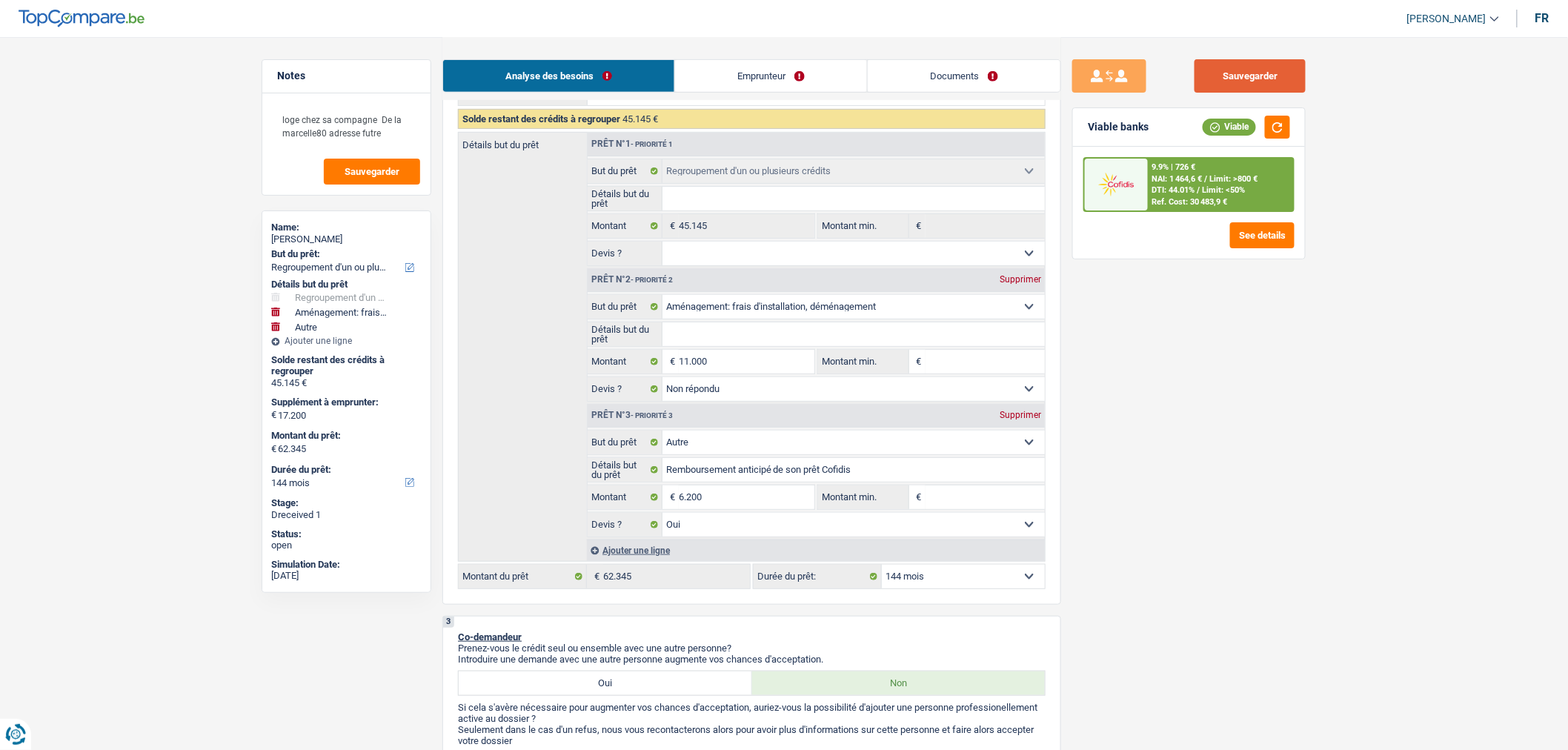
click at [1240, 84] on button "Sauvegarder" at bounding box center [1250, 76] width 111 height 33
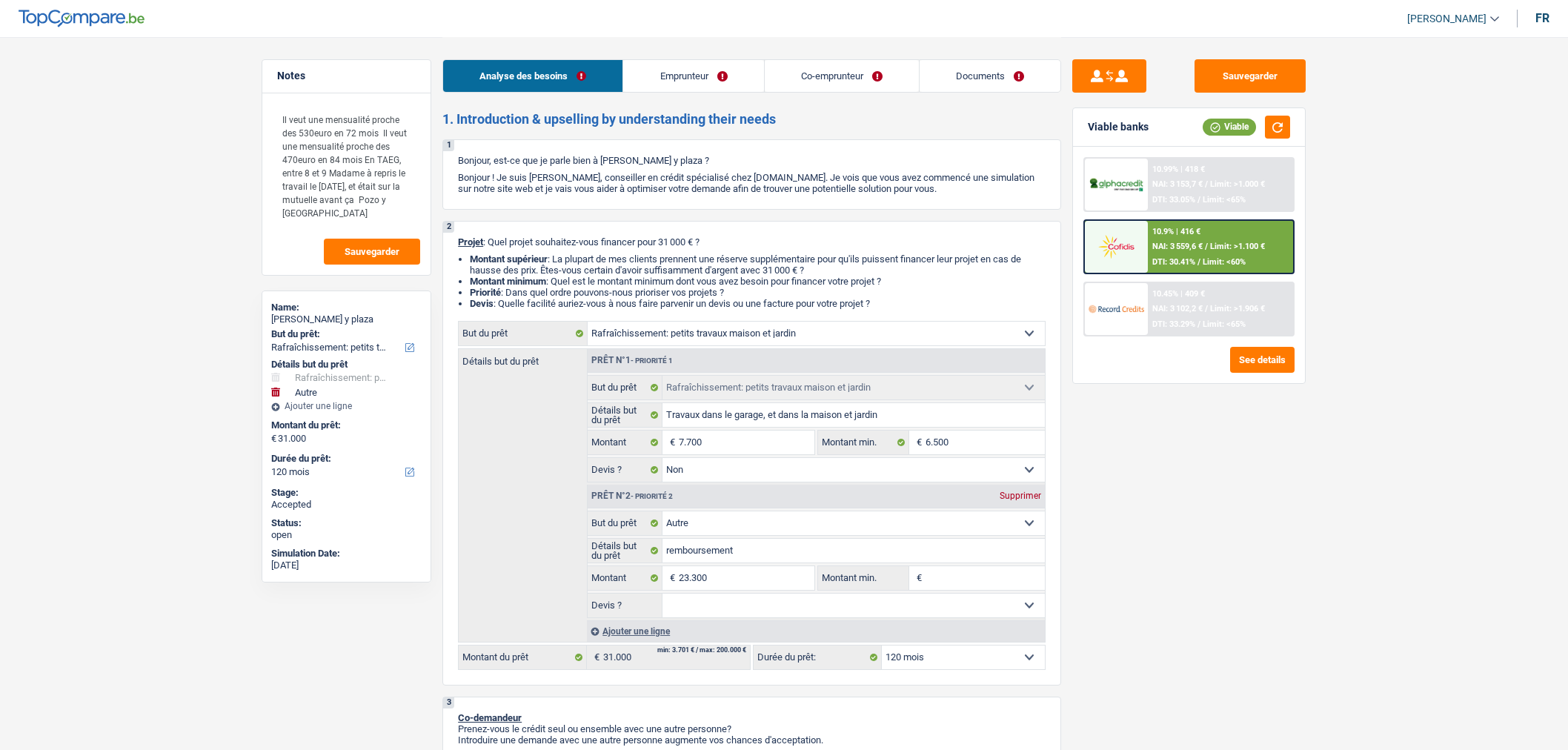
select select "houseOrGarden"
select select "other"
select select "120"
select select "houseOrGarden"
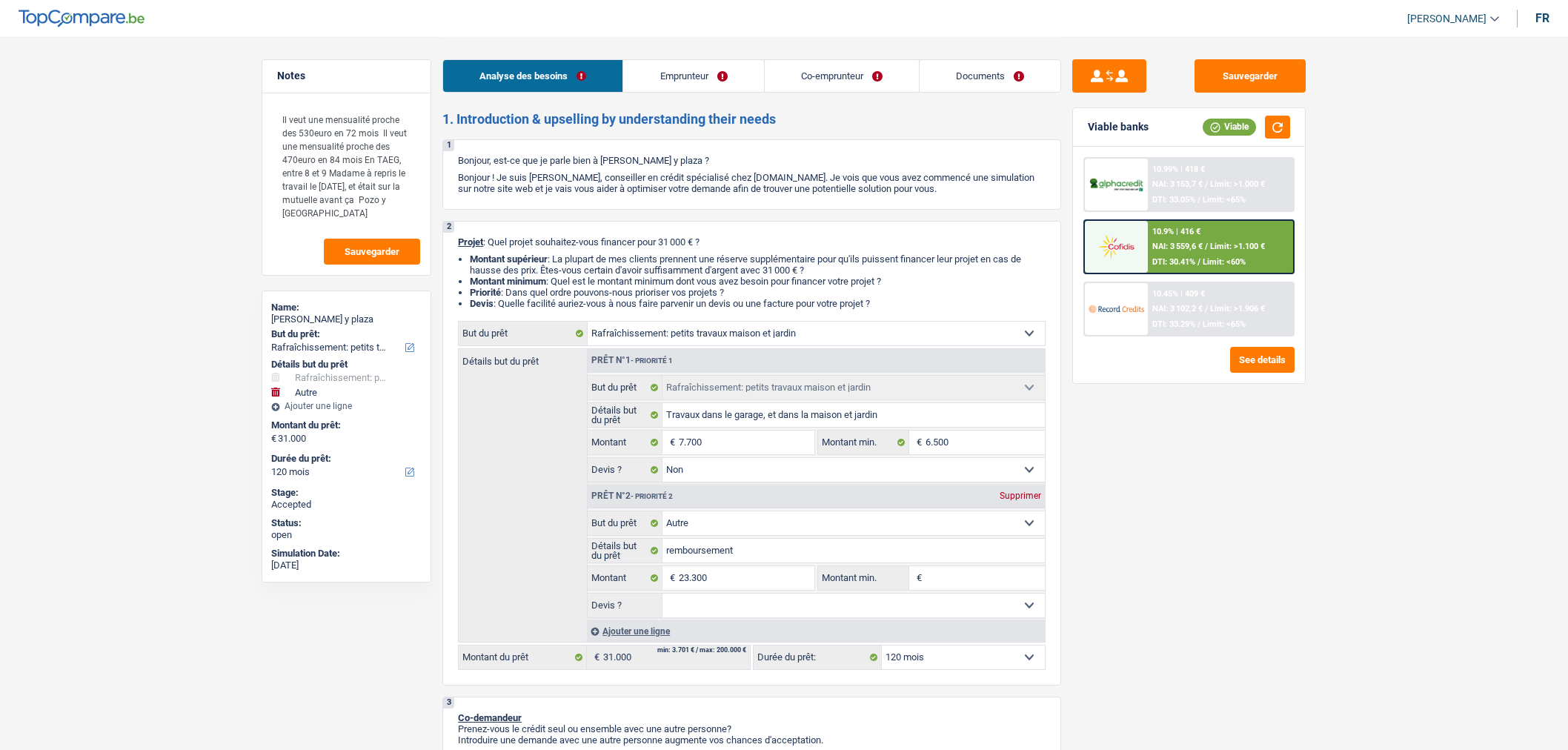
select select "houseOrGarden"
select select "false"
select select "other"
select select "120"
select select "publicEmployee"
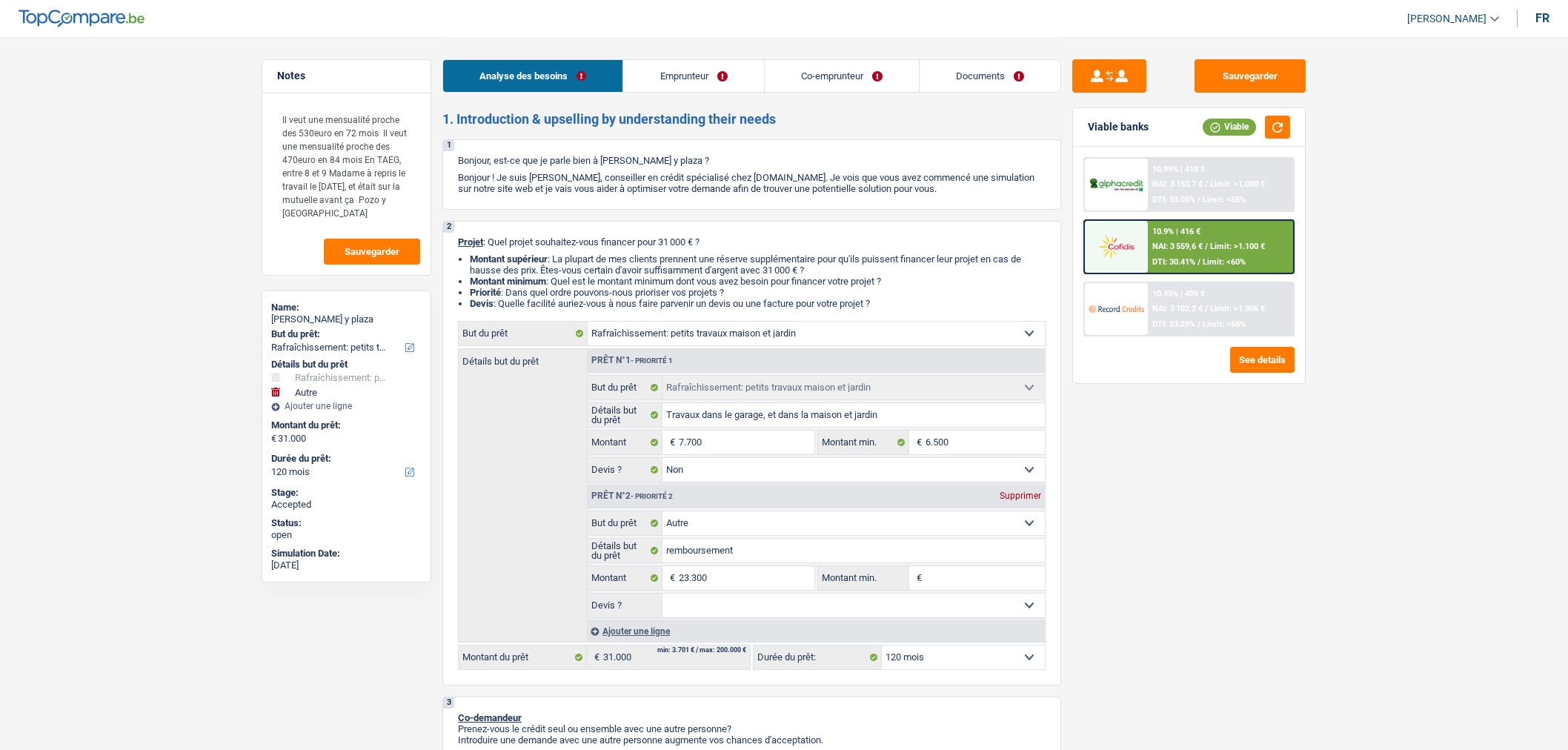
select select "worker"
select select "netSalary"
select select "familyAllowances"
select select "mealVouchers"
select select "netSalary"
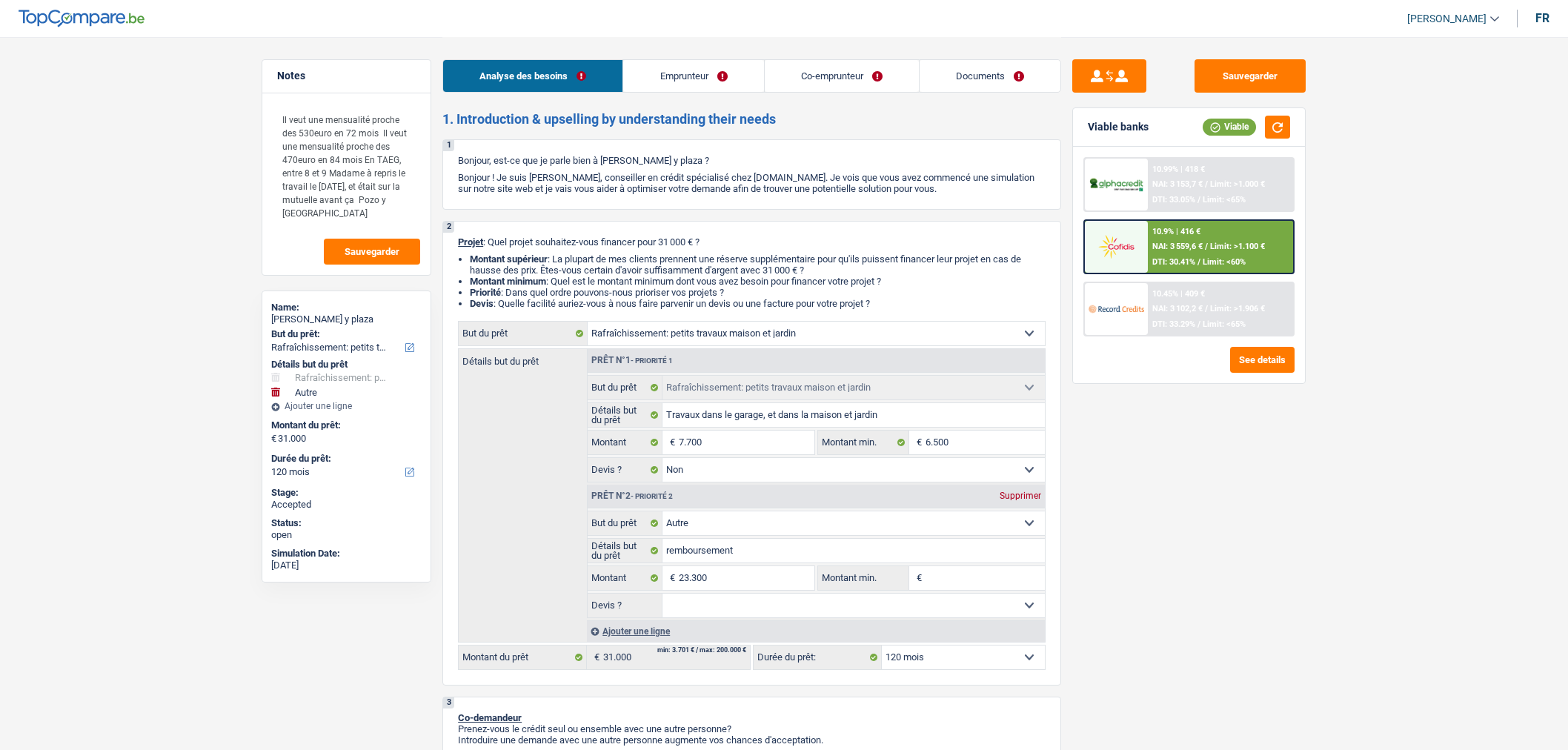
select select "familyAllowances"
select select "ownerWithMortgage"
select select "mortgage"
select select "360"
select select "houseOrGarden"
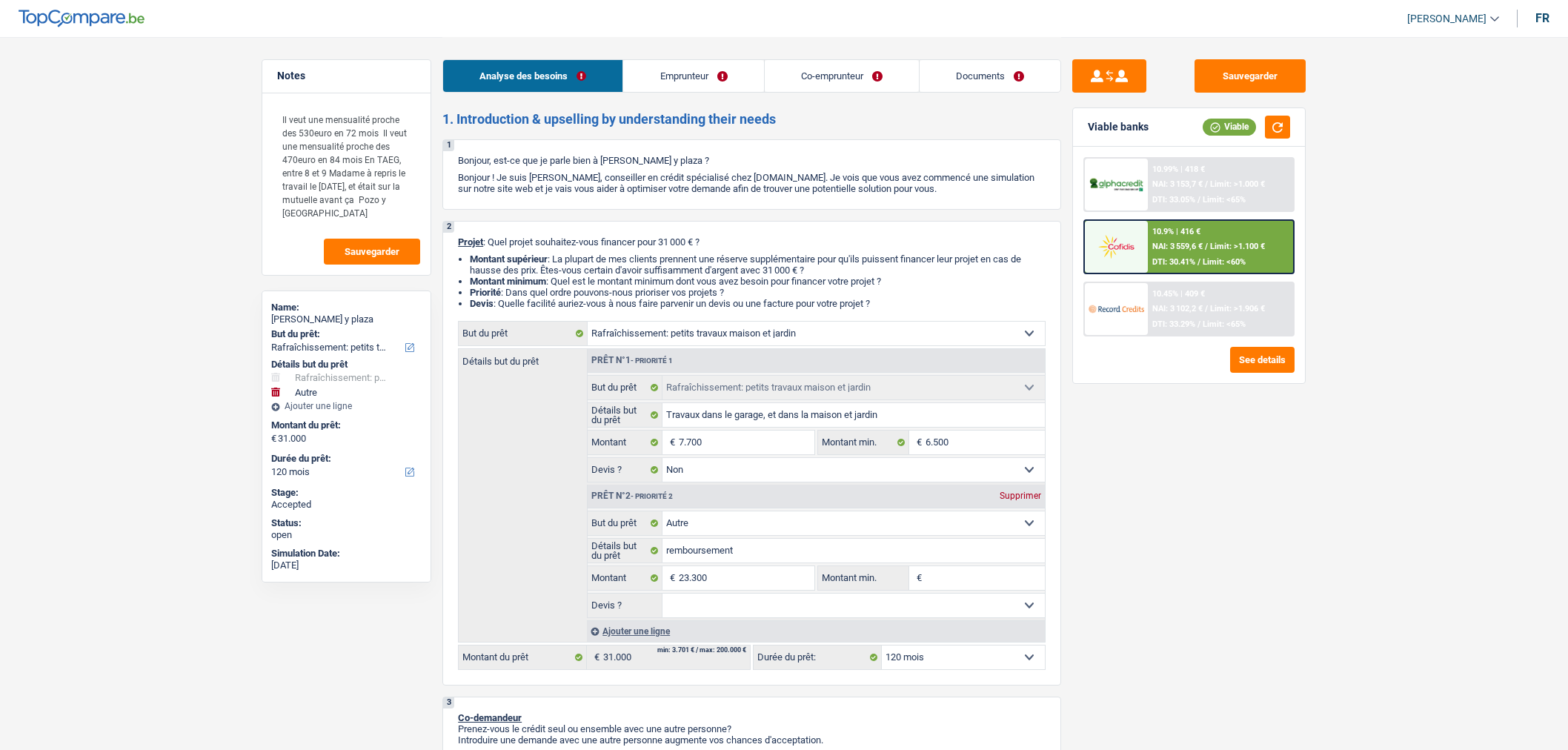
select select "houseOrGarden"
select select "false"
select select "other"
select select "120"
click at [988, 70] on link "Documents" at bounding box center [990, 76] width 141 height 32
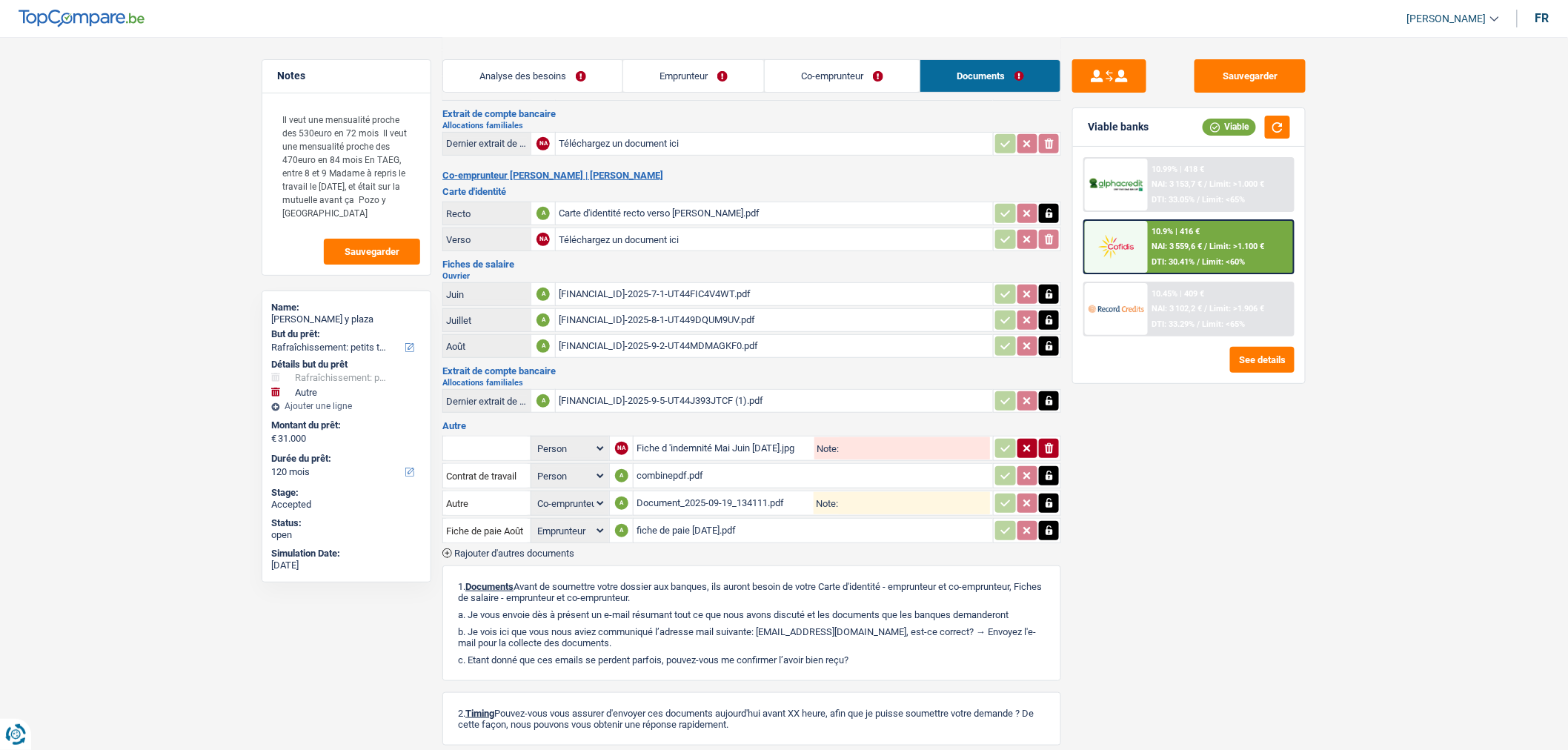
scroll to position [201, 0]
click at [769, 519] on div "fiche de paie [DATE].pdf" at bounding box center [813, 530] width 353 height 23
click at [766, 499] on div "Document_2025-09-19_134111.pdf" at bounding box center [724, 502] width 177 height 23
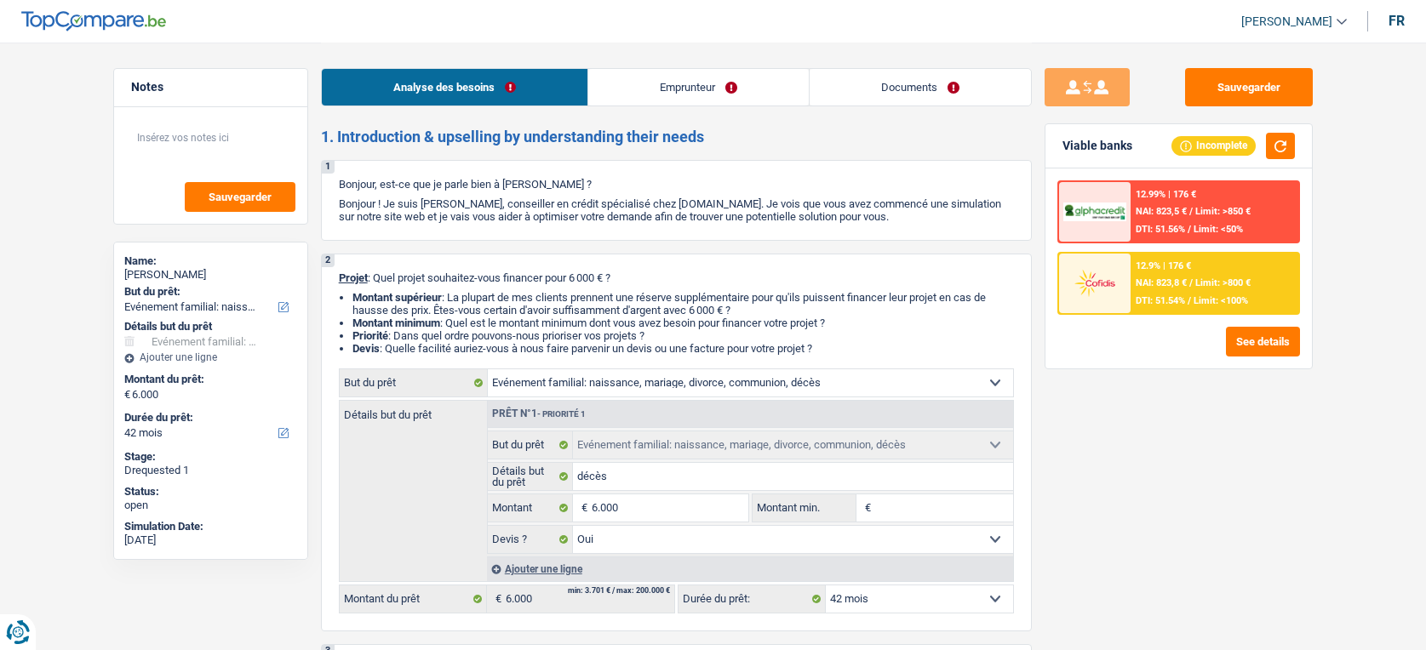
select select "familyEvent"
select select "42"
select select "familyEvent"
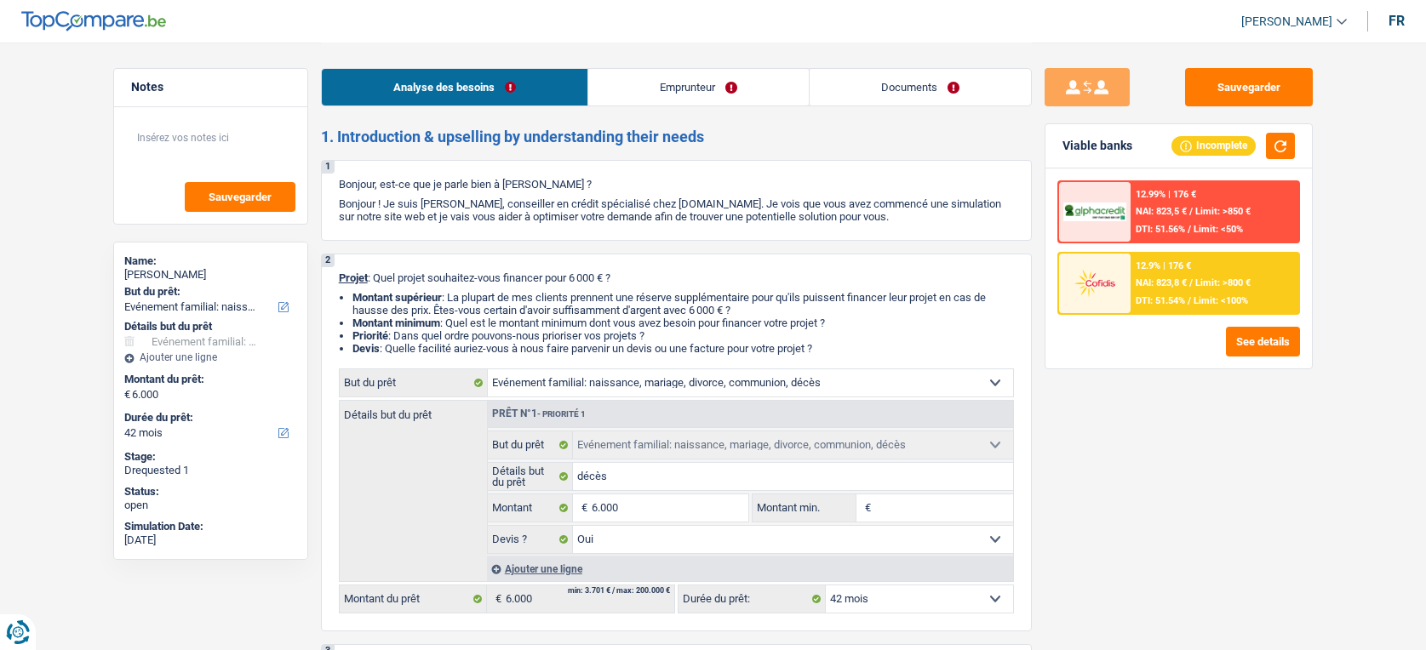
select select "yes"
select select "42"
select select "mutuality"
select select "mutualityIndemnity"
select select "rents"
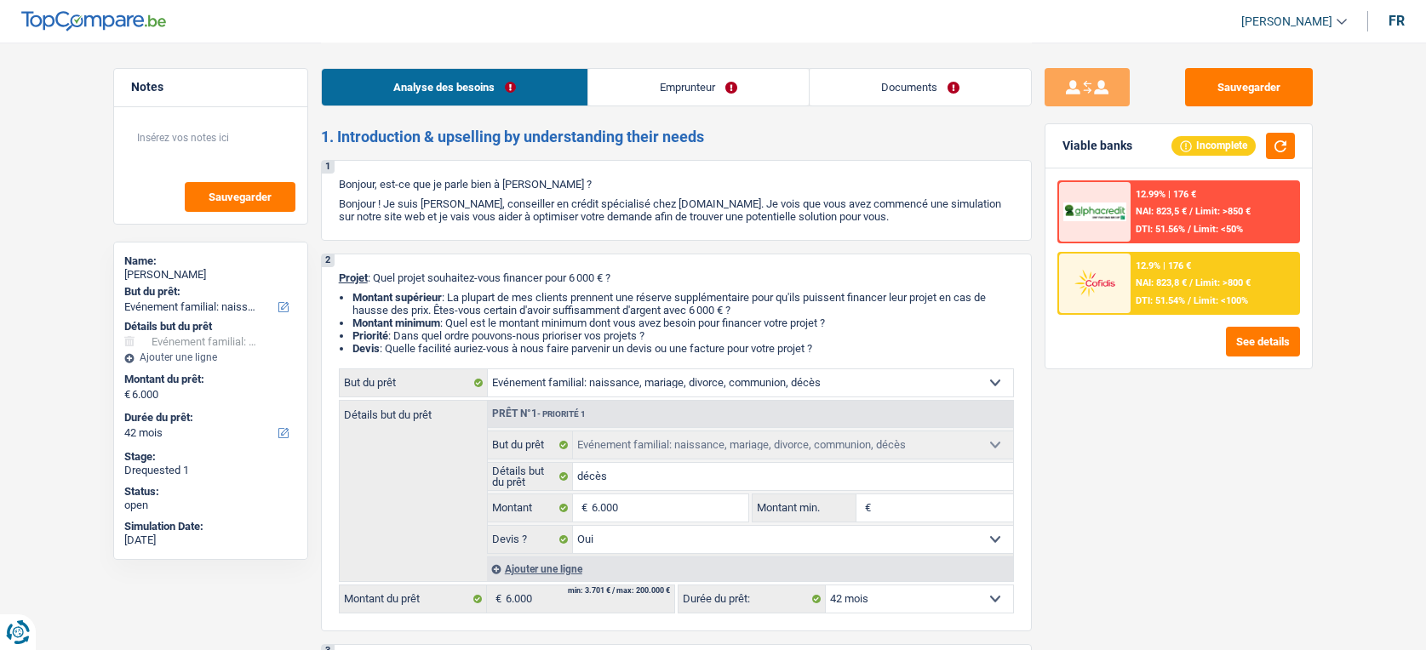
select select "familyEvent"
select select "yes"
select select "42"
click at [937, 96] on link "Documents" at bounding box center [920, 87] width 221 height 37
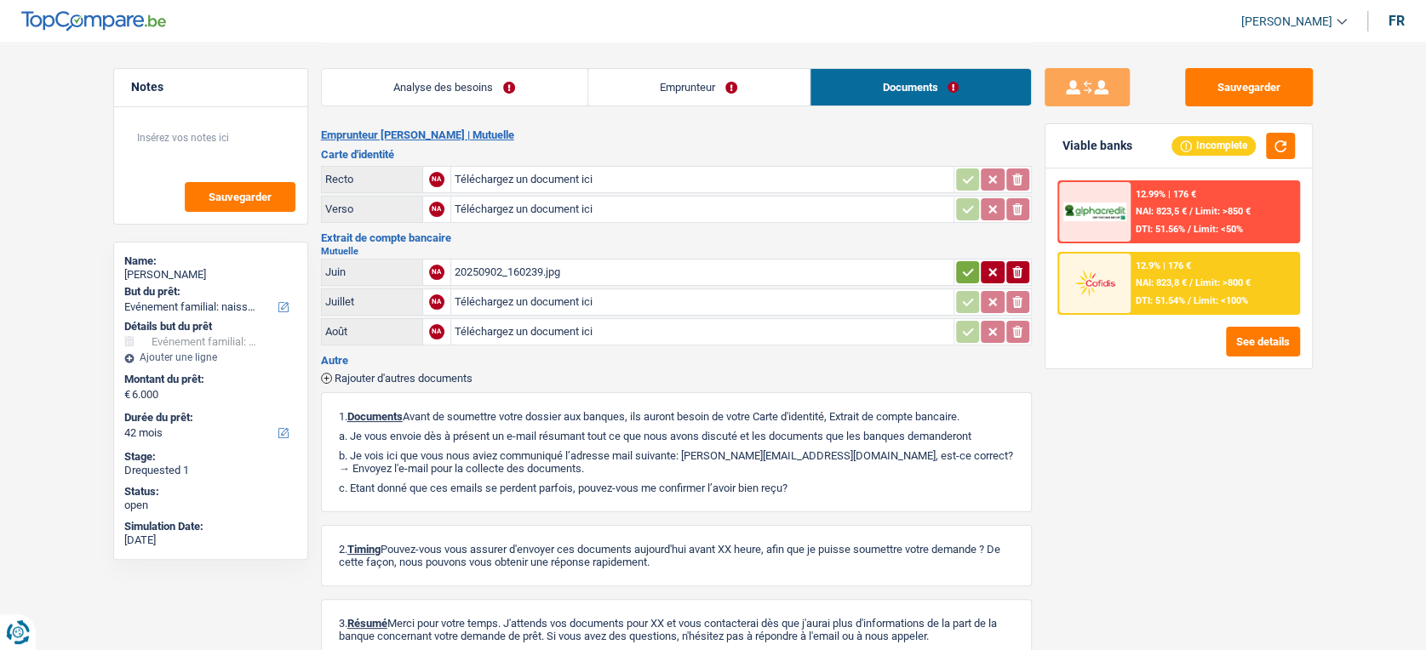
click at [694, 171] on input "Téléchargez un document ici" at bounding box center [703, 180] width 496 height 26
type input "C:\fakepath\20250920_103906.jpg"
click at [524, 215] on input "Téléchargez un document ici" at bounding box center [703, 210] width 496 height 26
type input "C:\fakepath\20250920_103920.jpg"
click at [1023, 266] on icon "ionicons-v5-e" at bounding box center [1018, 272] width 14 height 17
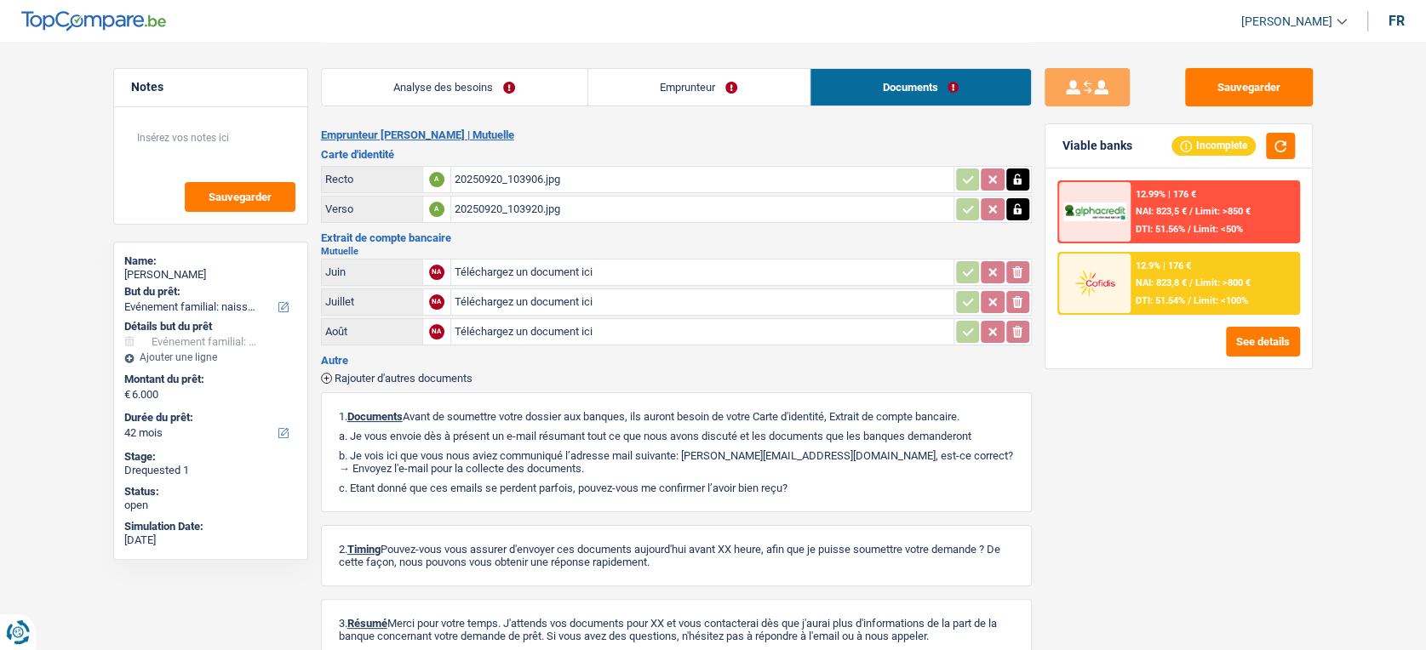
click at [533, 325] on input "Téléchargez un document ici" at bounding box center [703, 332] width 496 height 26
type input "C:\fakepath\PDFReader_20250920_1026_01.jpg"
click at [575, 298] on input "Téléchargez un document ici" at bounding box center [703, 302] width 496 height 26
type input "C:\fakepath\PDFReader_20250920_1030_01.jpg"
click at [500, 280] on input "Téléchargez un document ici" at bounding box center [703, 273] width 496 height 26
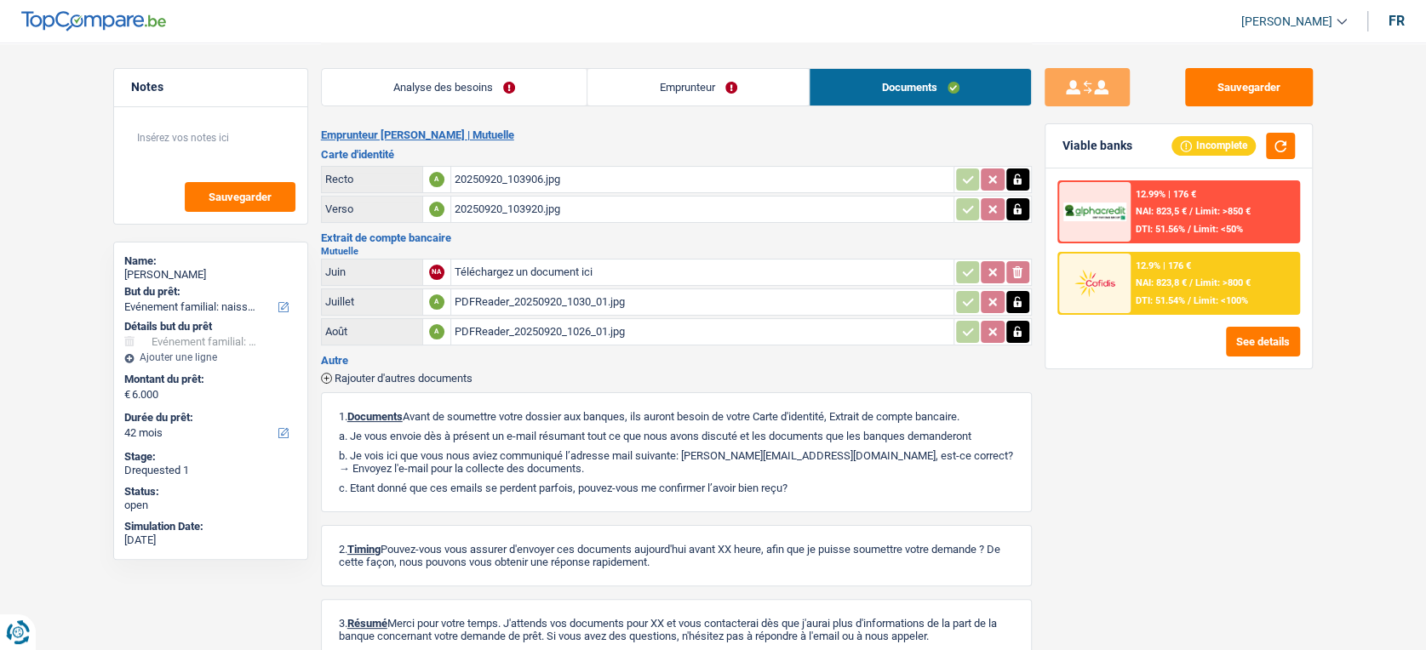
type input "C:\fakepath\PDFReader_20250920_1026_01(1).jpg"
click at [1235, 73] on button "Sauvegarder" at bounding box center [1249, 87] width 128 height 38
click at [1209, 95] on button "Sauvegarder" at bounding box center [1249, 87] width 128 height 38
